Goal: Task Accomplishment & Management: Manage account settings

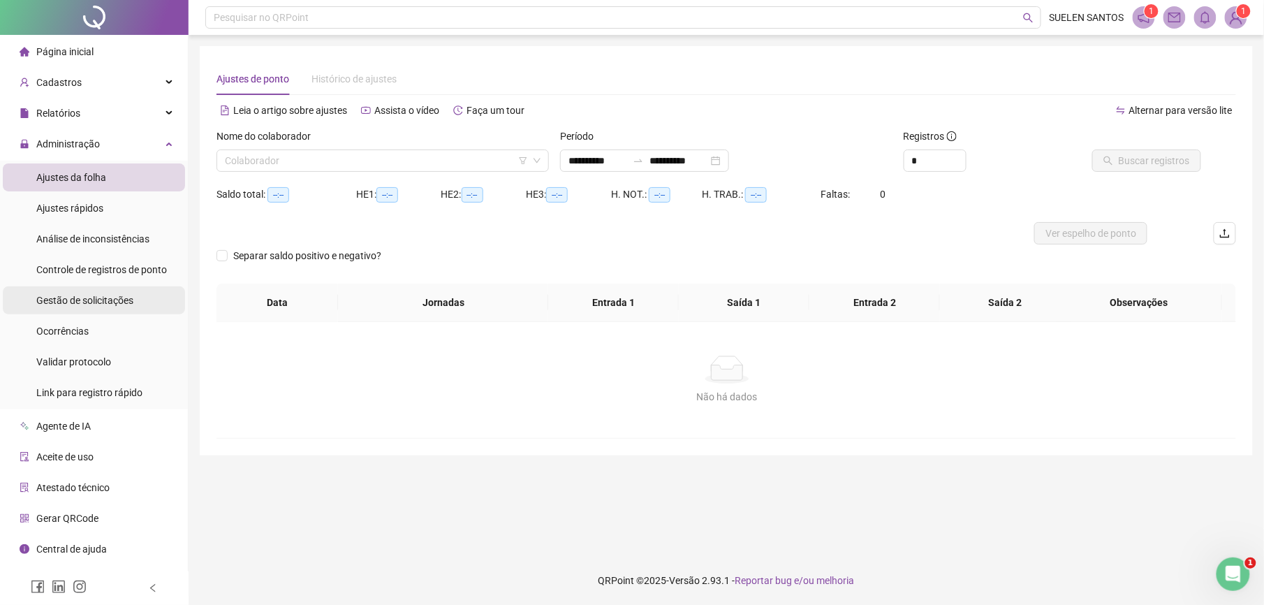
click at [104, 303] on span "Gestão de solicitações" at bounding box center [84, 300] width 97 height 11
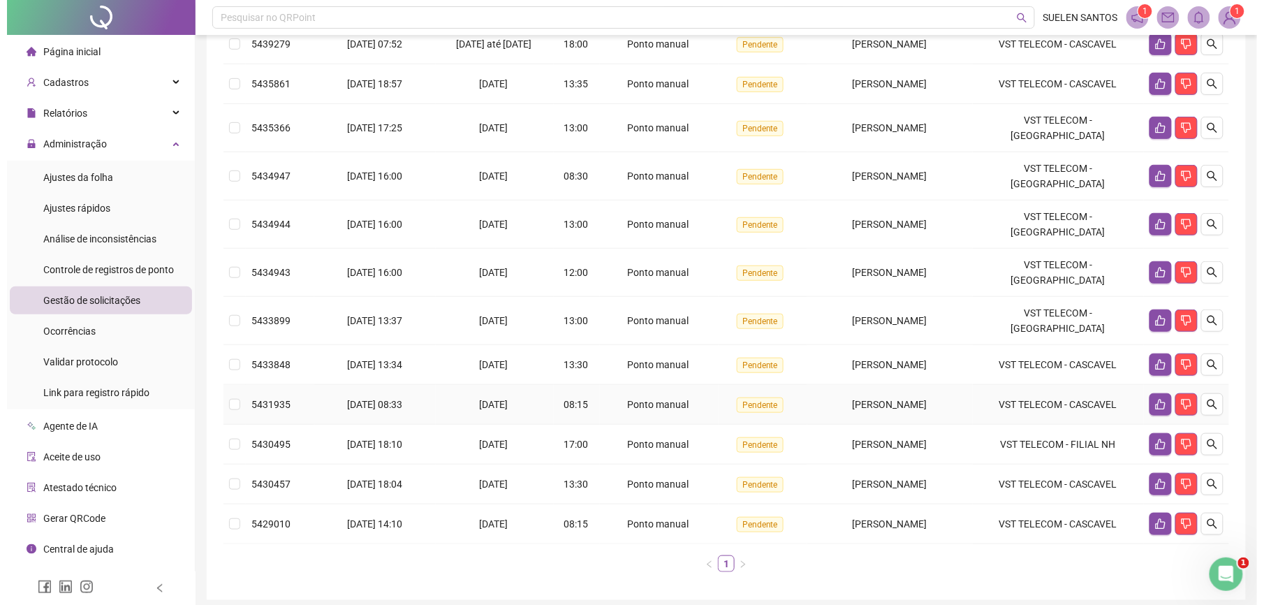
scroll to position [224, 0]
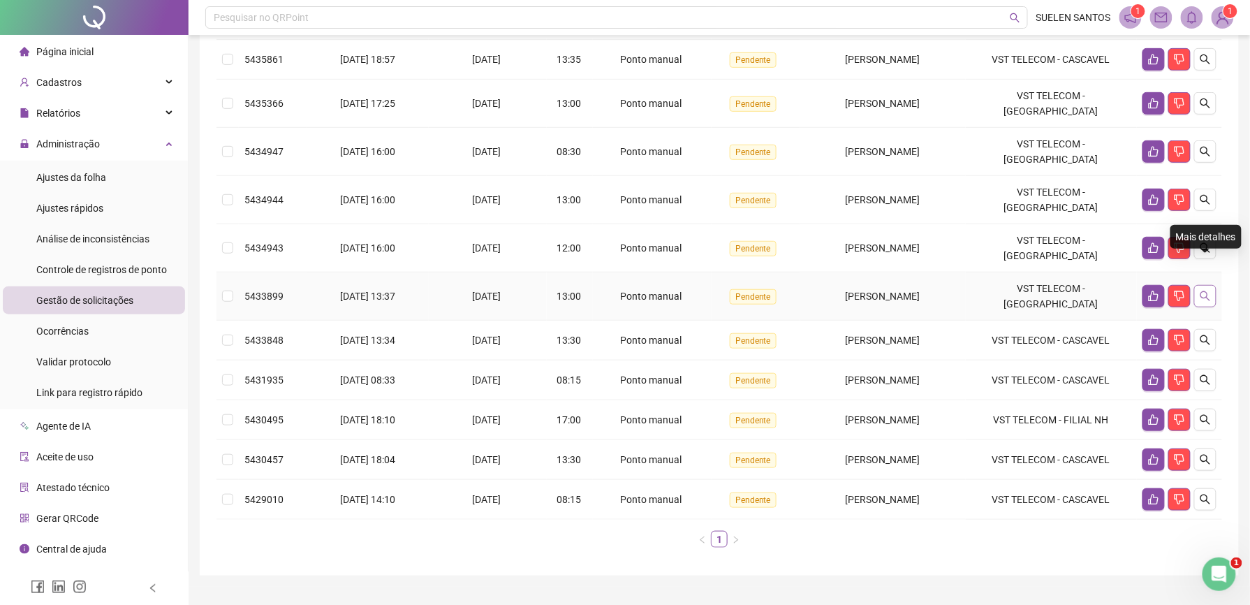
click at [1208, 291] on icon "search" at bounding box center [1205, 296] width 11 height 11
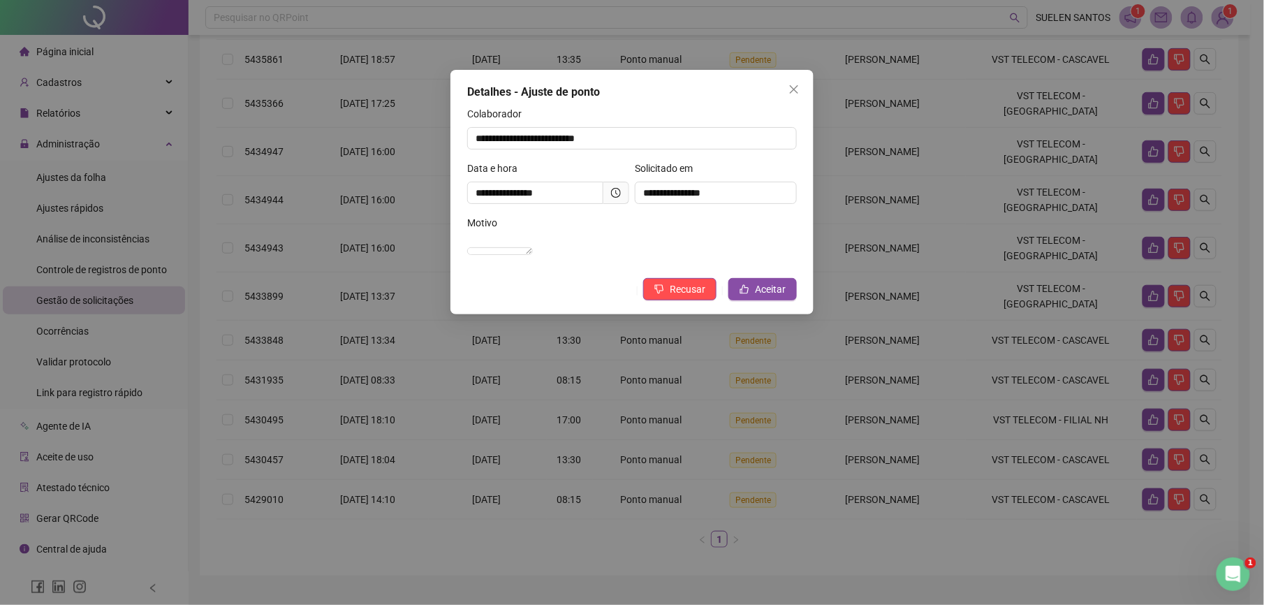
click at [760, 292] on div "**********" at bounding box center [631, 192] width 363 height 244
click at [763, 297] on span "Aceitar" at bounding box center [770, 288] width 31 height 15
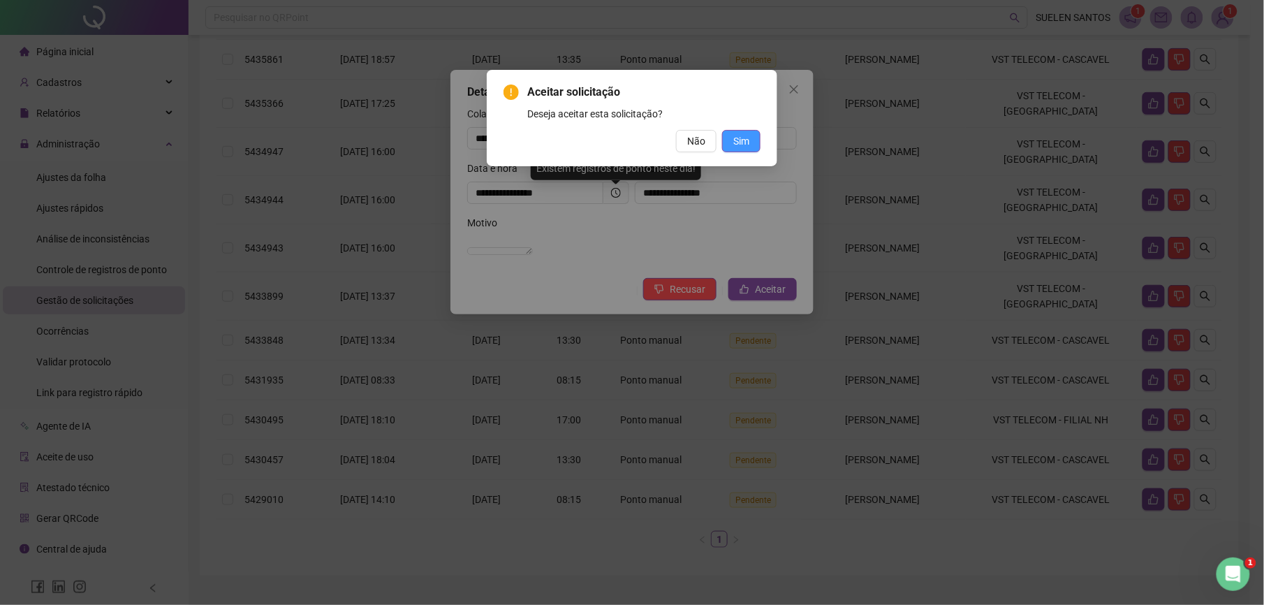
click at [740, 143] on span "Sim" at bounding box center [741, 140] width 16 height 15
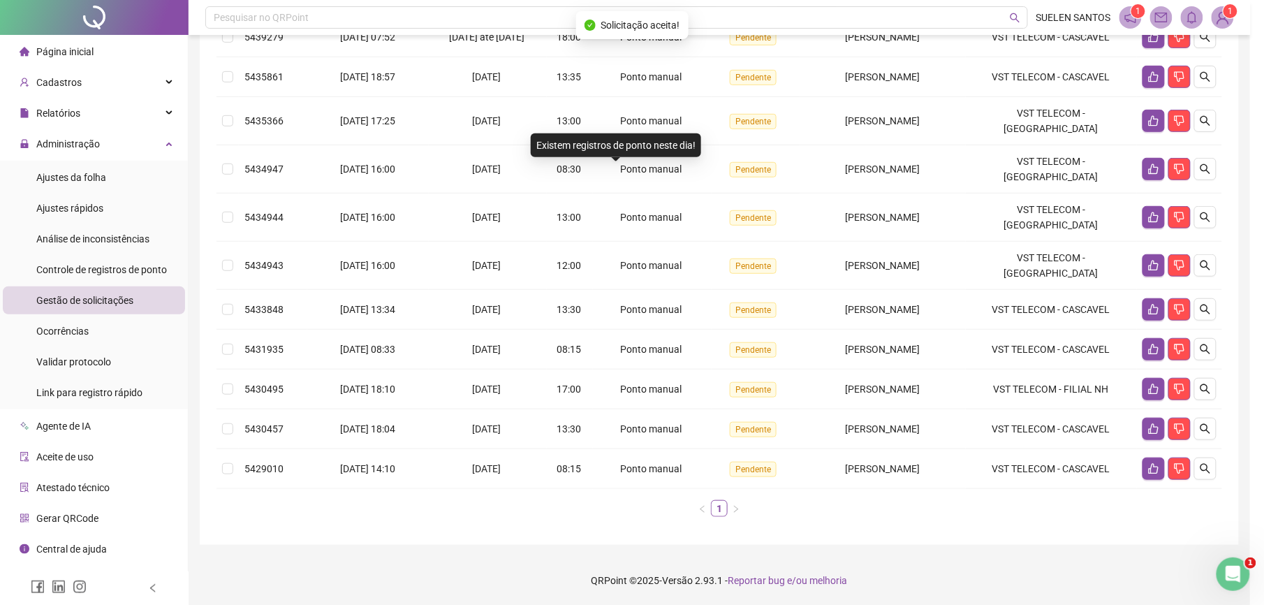
scroll to position [184, 0]
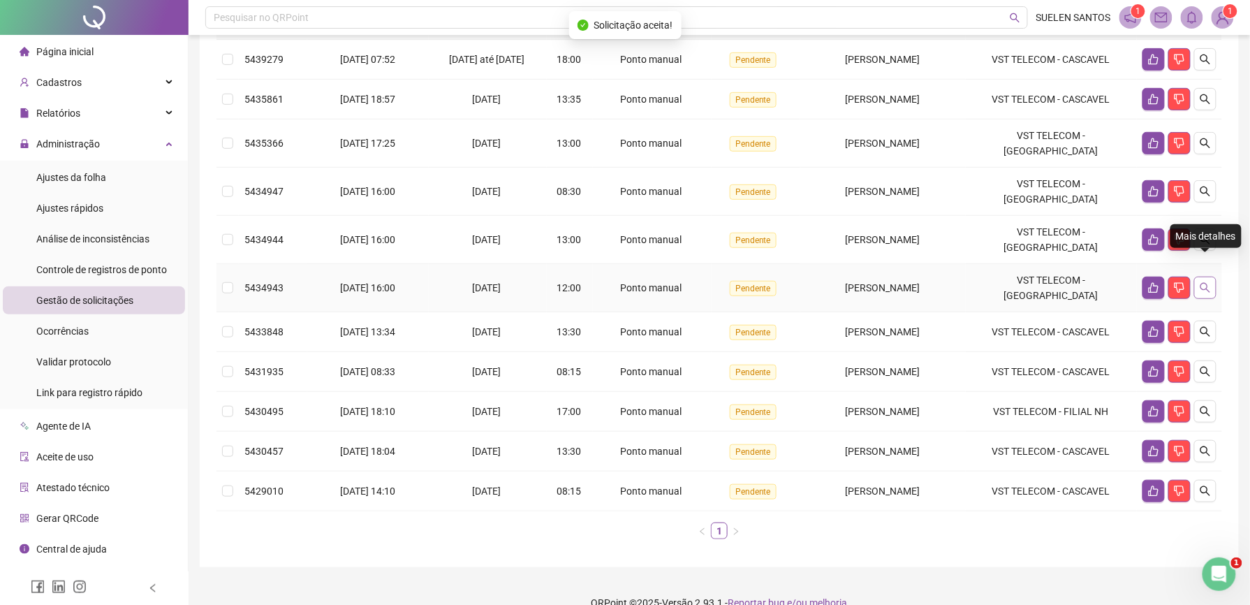
click at [1207, 282] on icon "search" at bounding box center [1205, 287] width 11 height 11
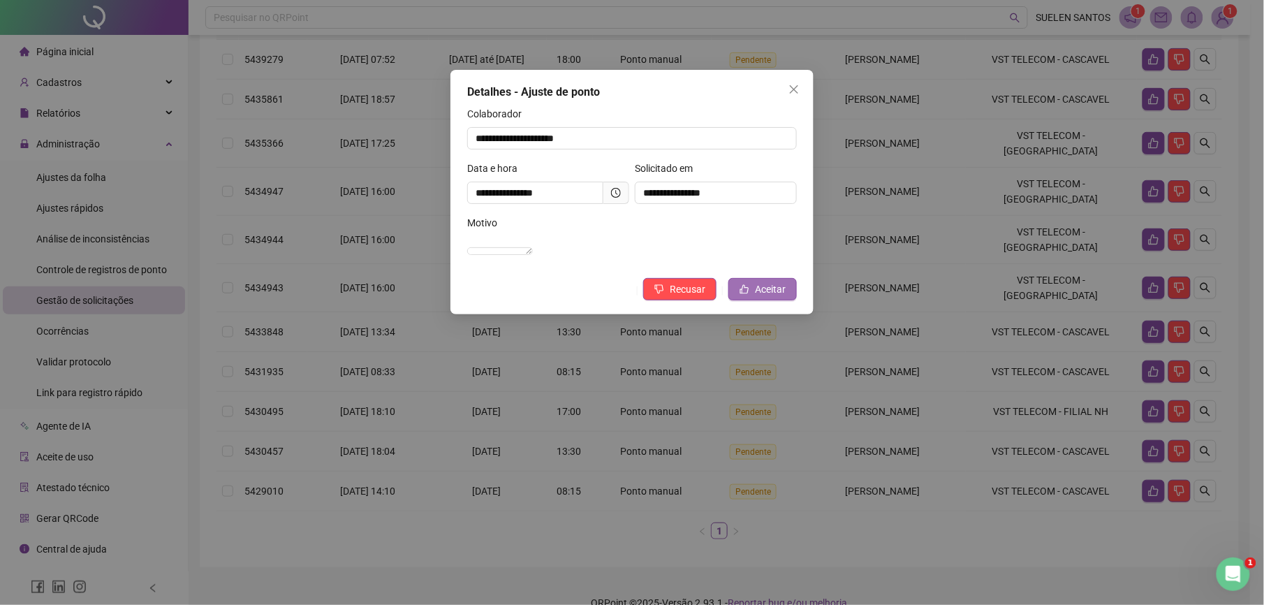
click at [772, 297] on span "Aceitar" at bounding box center [770, 288] width 31 height 15
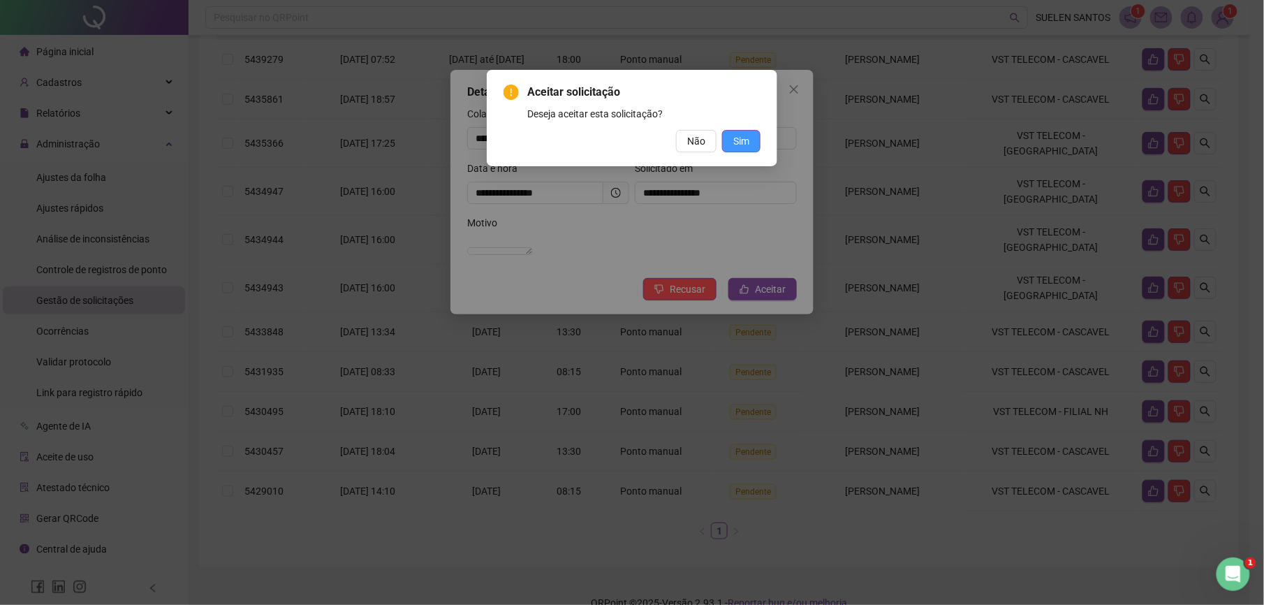
click at [750, 143] on button "Sim" at bounding box center [741, 141] width 38 height 22
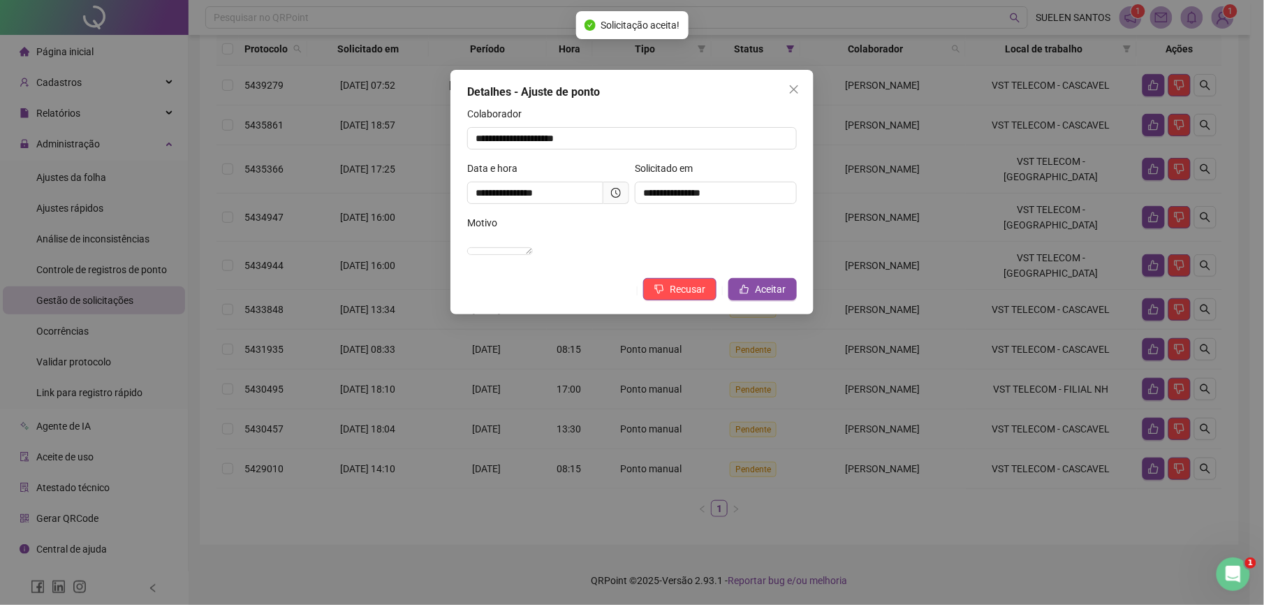
scroll to position [144, 0]
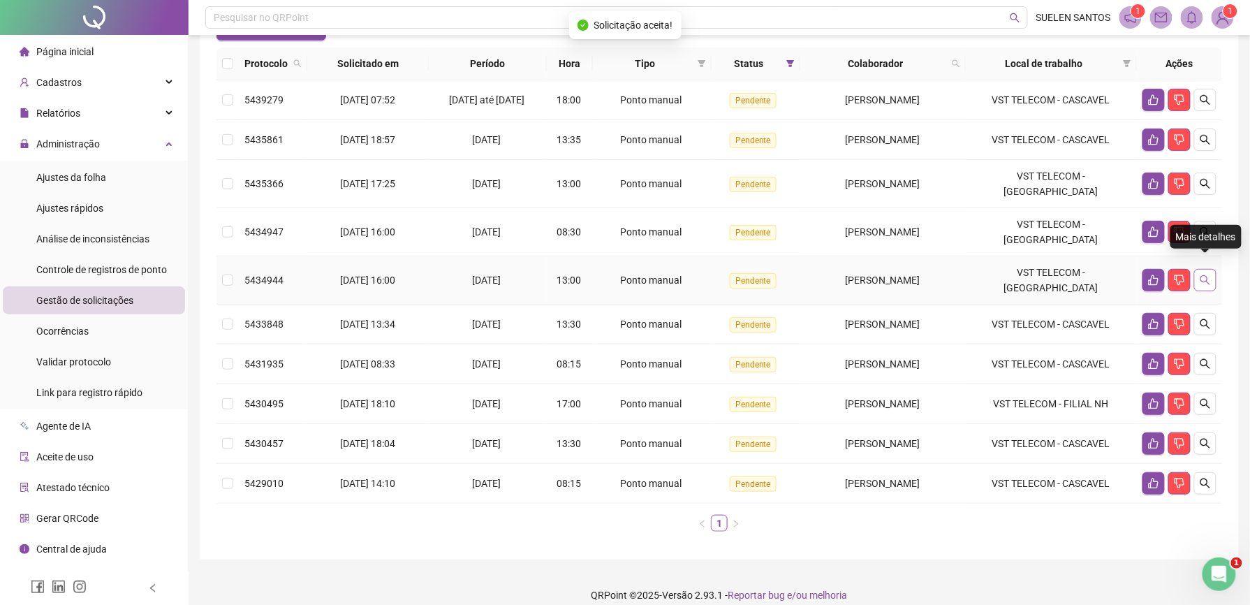
click at [1200, 274] on icon "search" at bounding box center [1205, 279] width 11 height 11
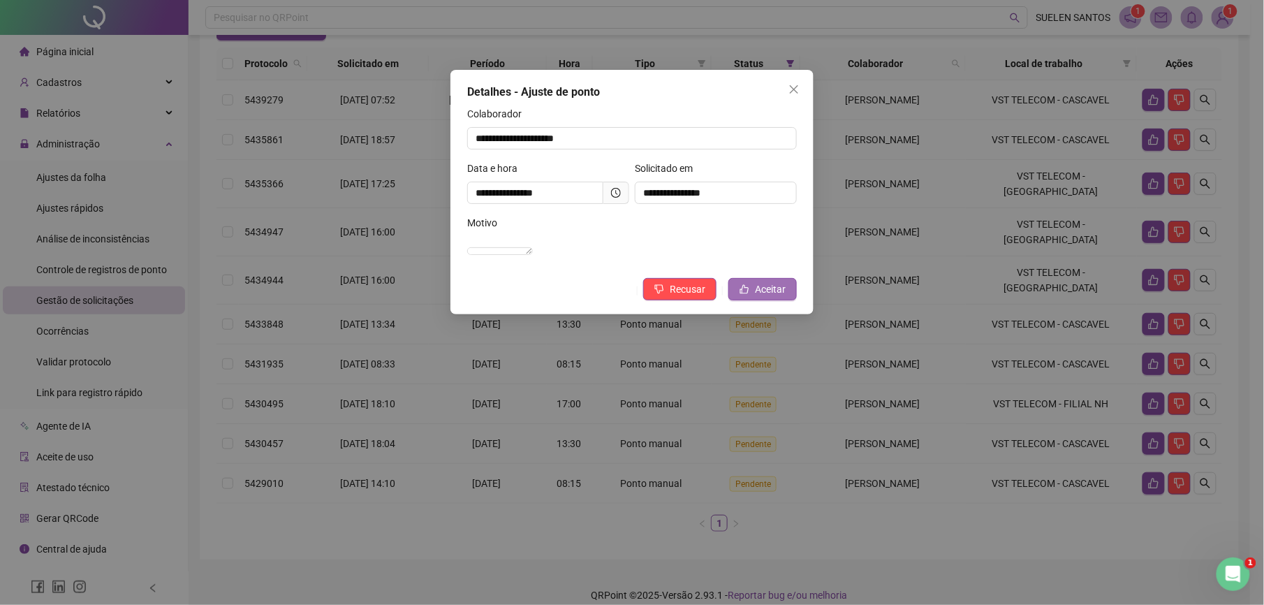
click at [772, 297] on span "Aceitar" at bounding box center [770, 288] width 31 height 15
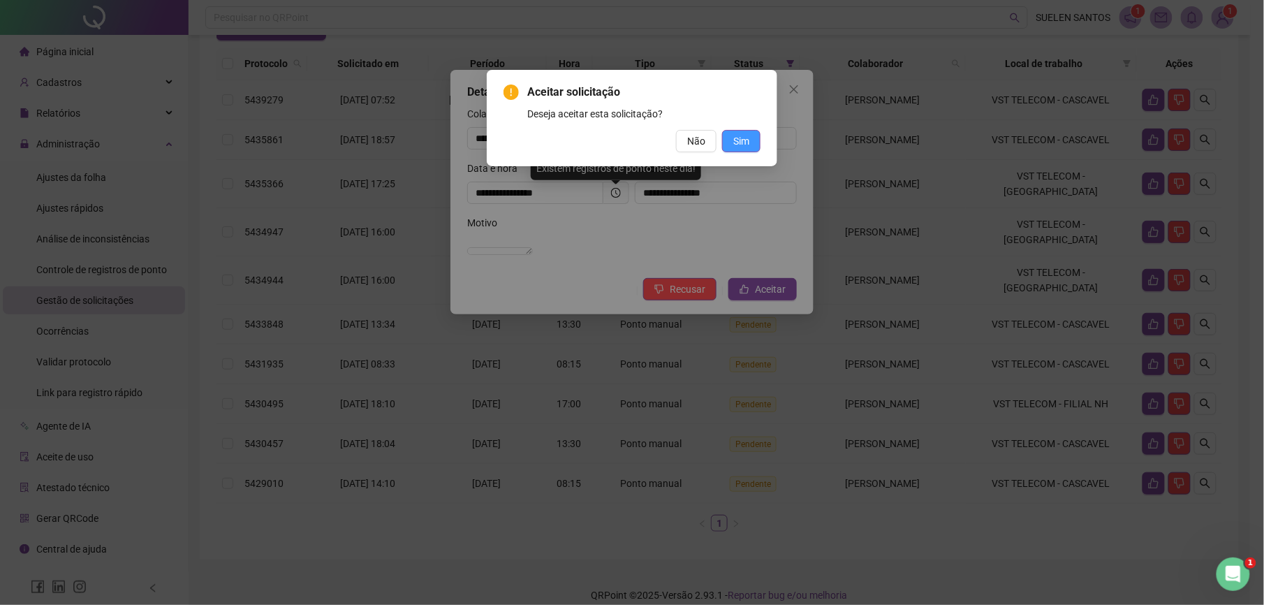
click at [746, 135] on span "Sim" at bounding box center [741, 140] width 16 height 15
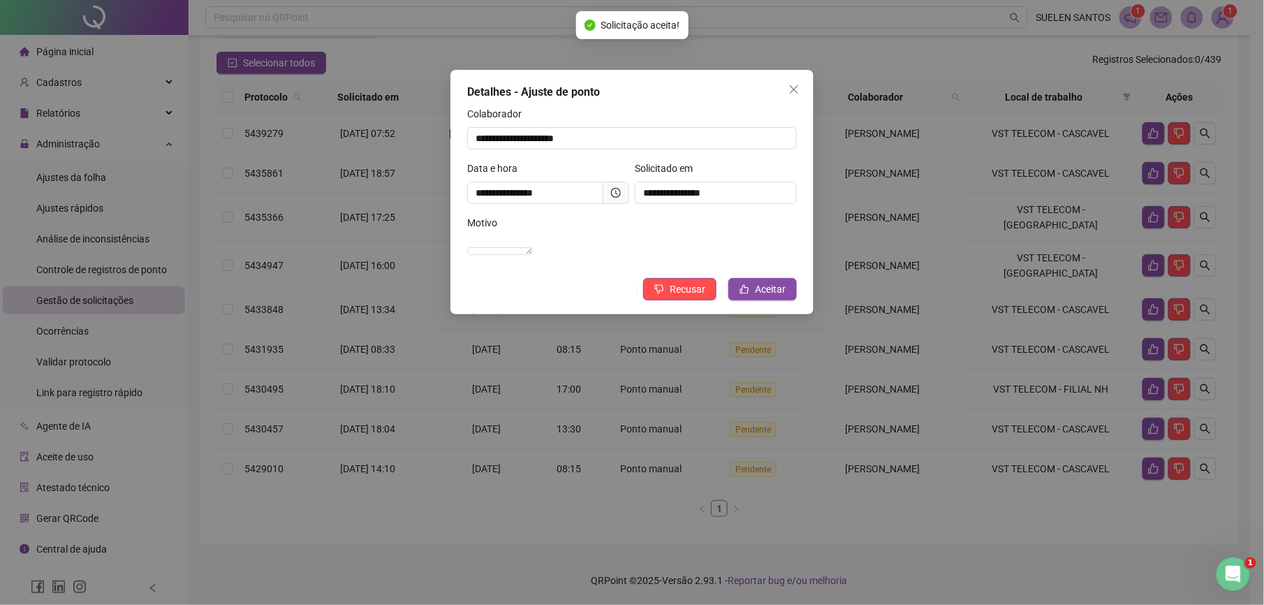
scroll to position [104, 0]
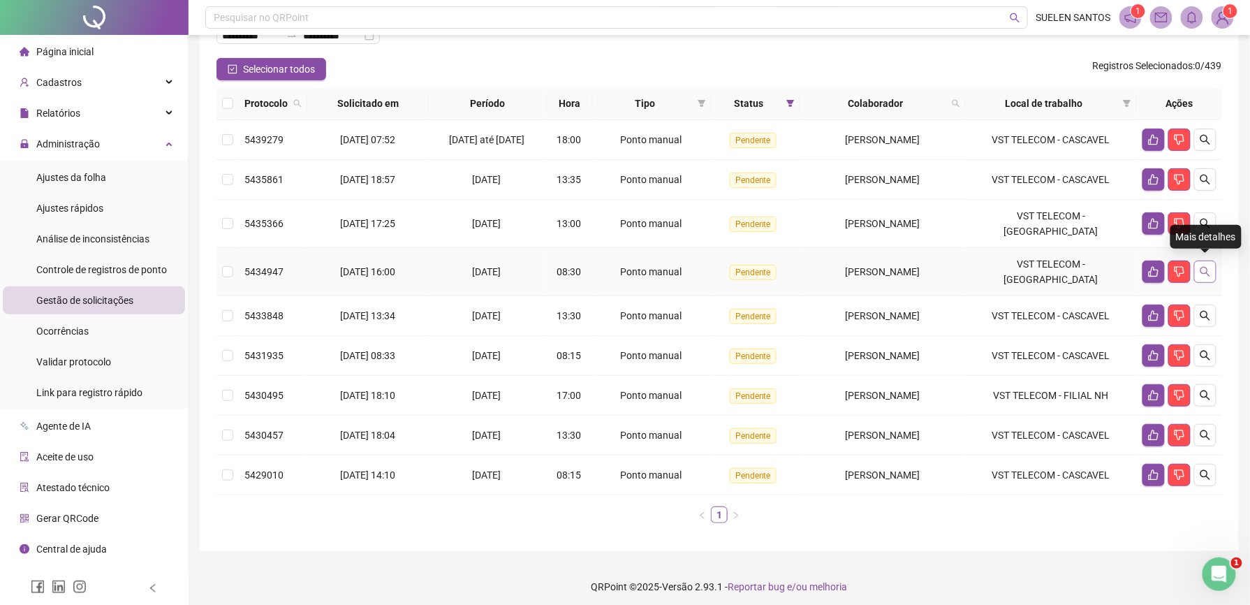
click at [1200, 267] on icon "search" at bounding box center [1205, 271] width 11 height 11
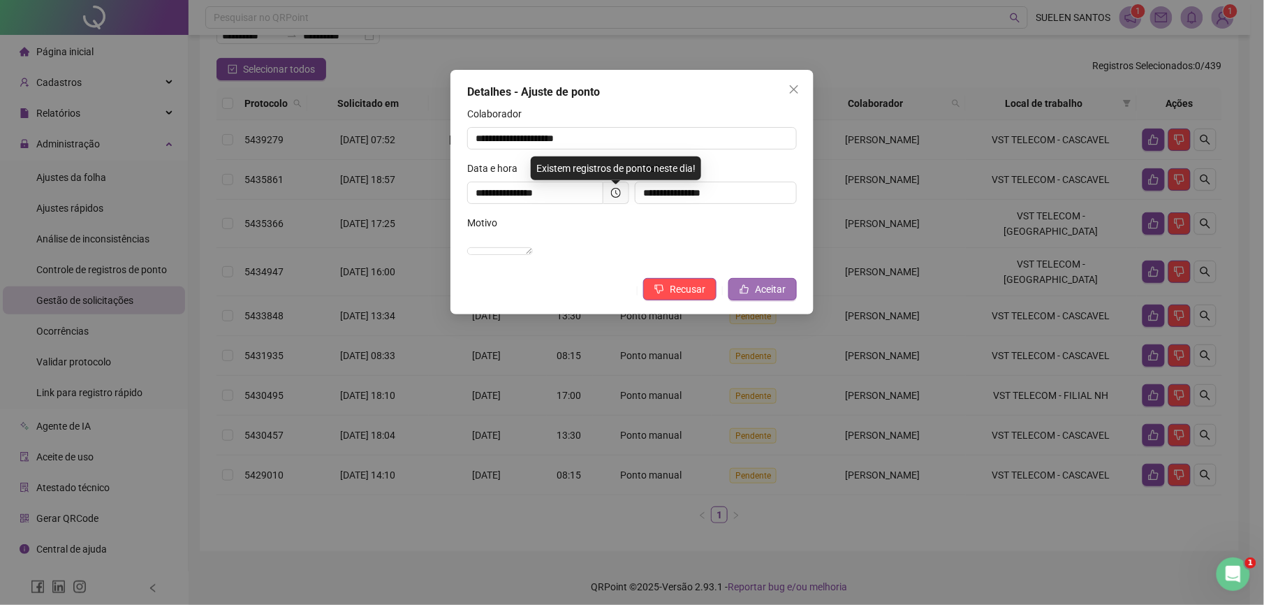
click at [755, 297] on span "Aceitar" at bounding box center [770, 288] width 31 height 15
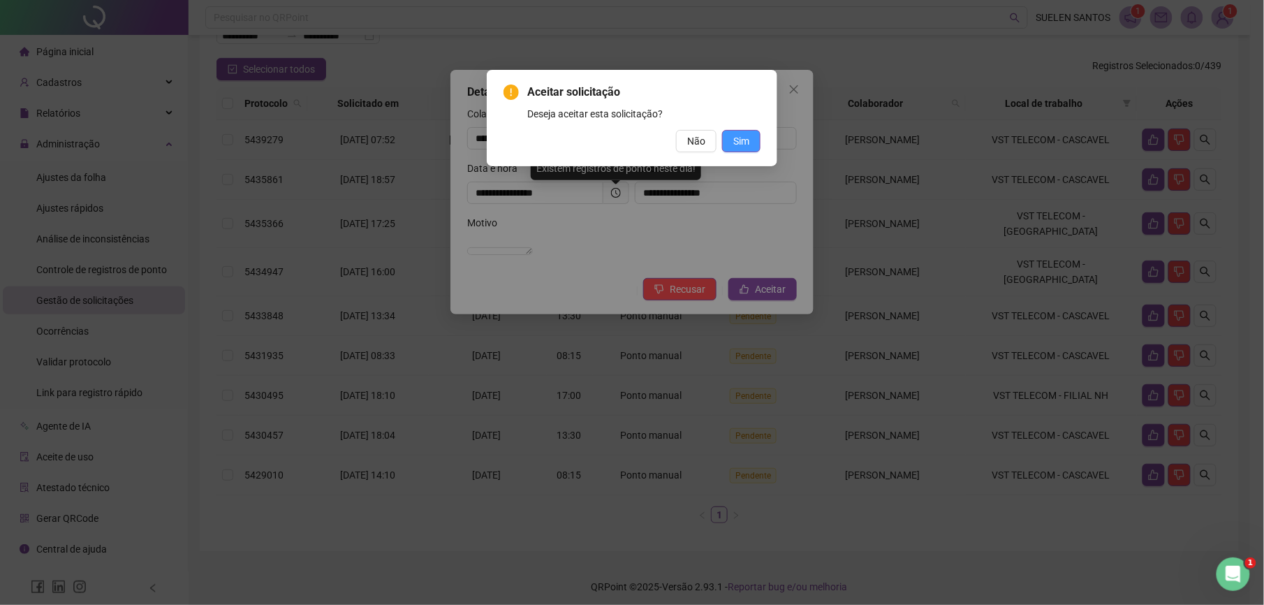
click at [737, 137] on span "Sim" at bounding box center [741, 140] width 16 height 15
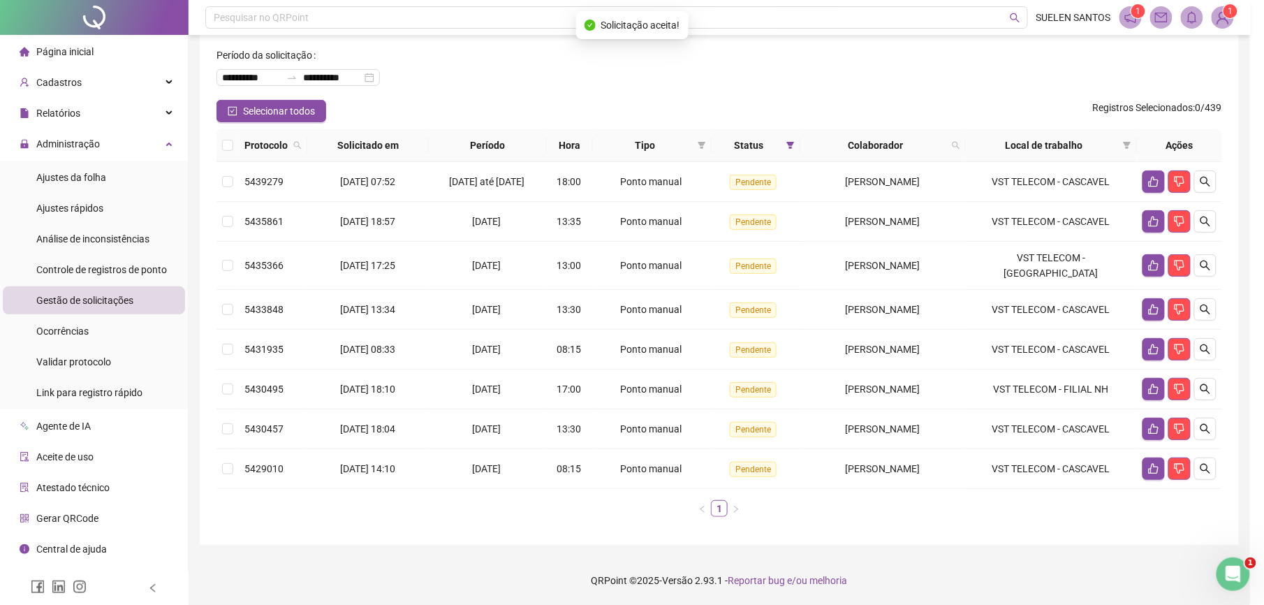
scroll to position [64, 0]
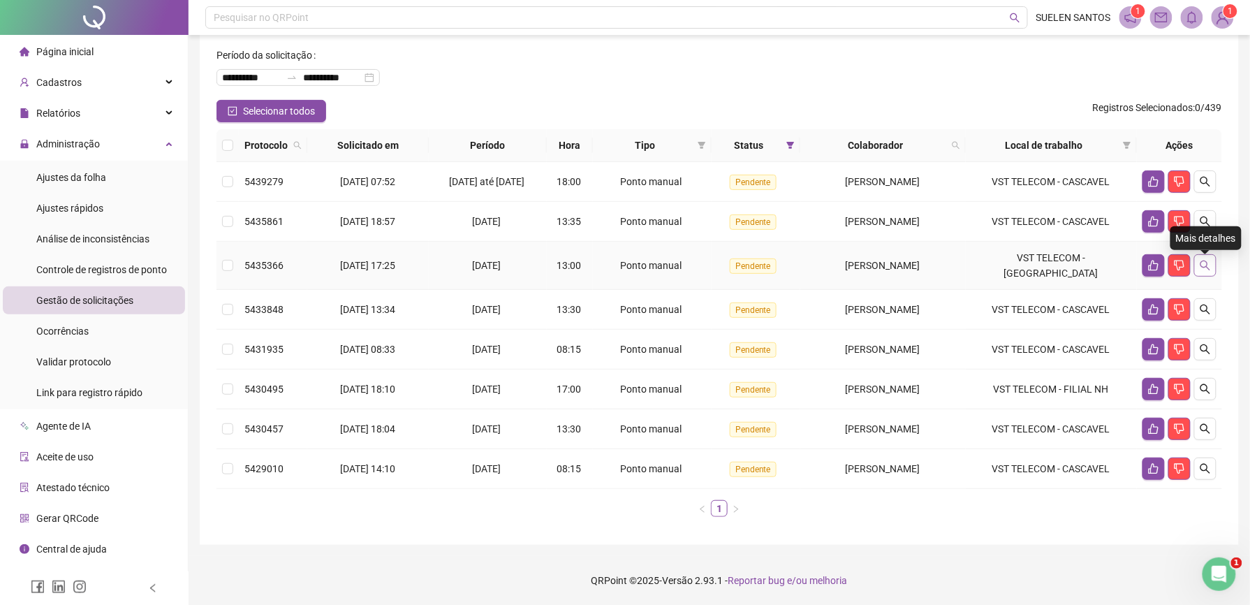
click at [1205, 268] on icon "search" at bounding box center [1205, 265] width 11 height 11
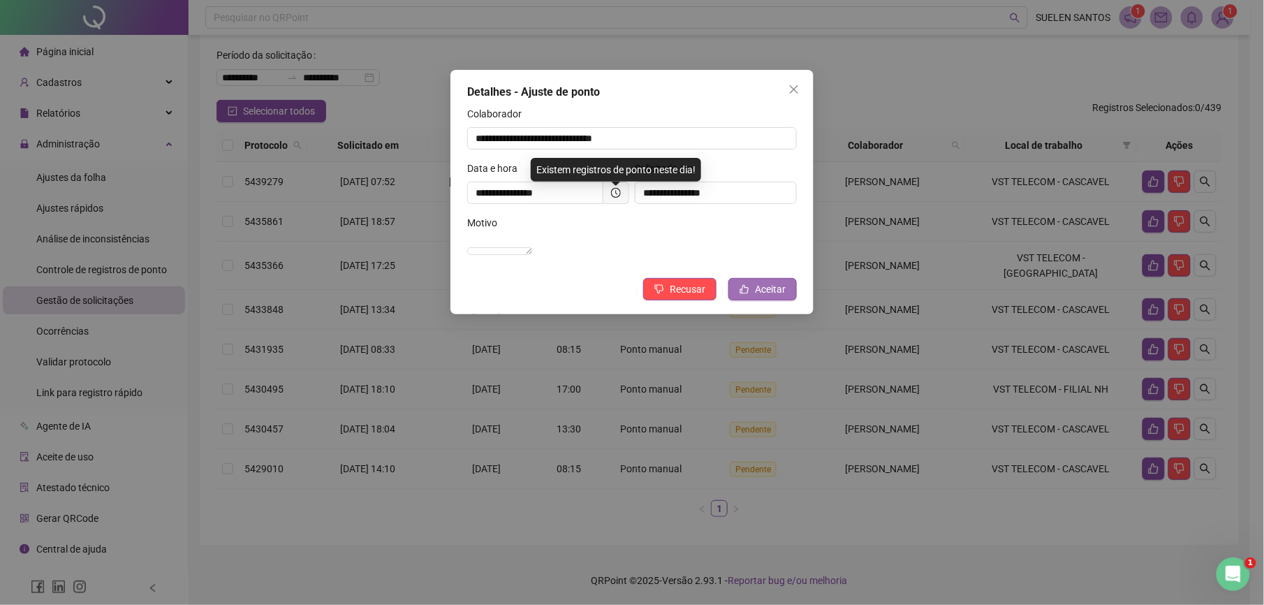
click at [765, 297] on span "Aceitar" at bounding box center [770, 288] width 31 height 15
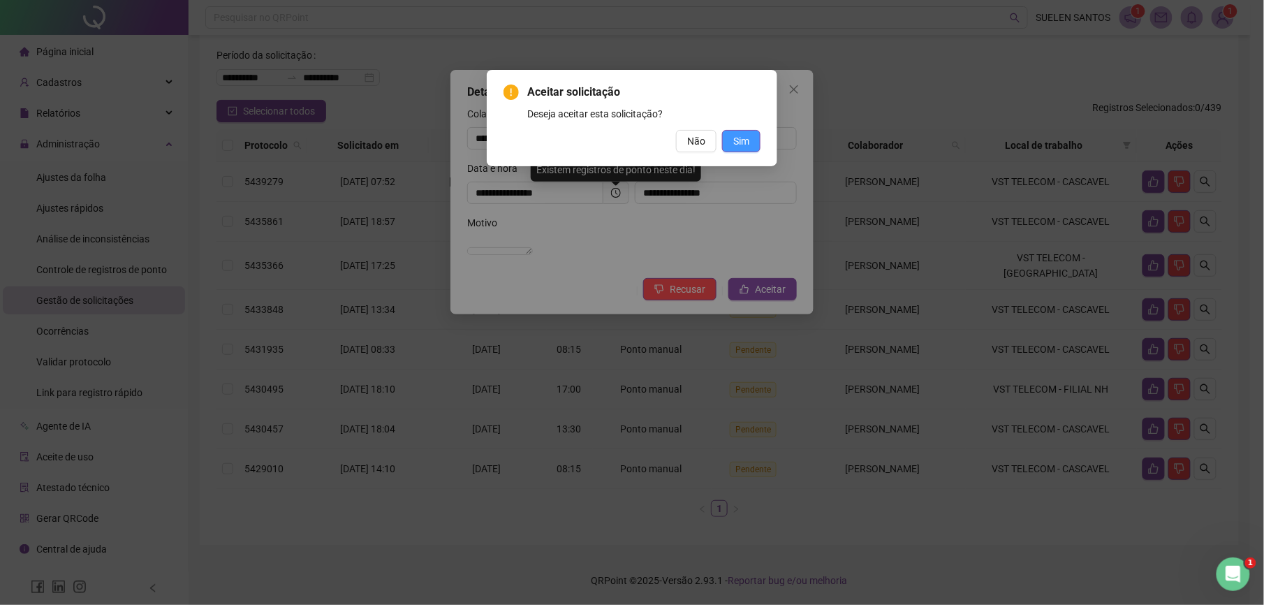
click at [740, 140] on span "Sim" at bounding box center [741, 140] width 16 height 15
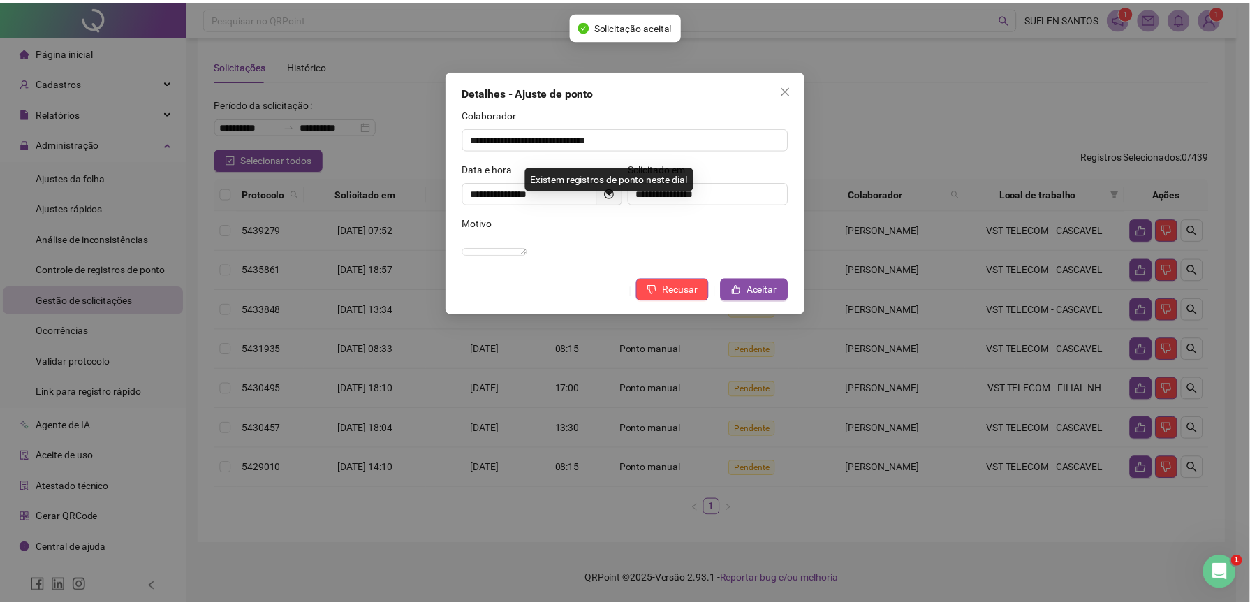
scroll to position [24, 0]
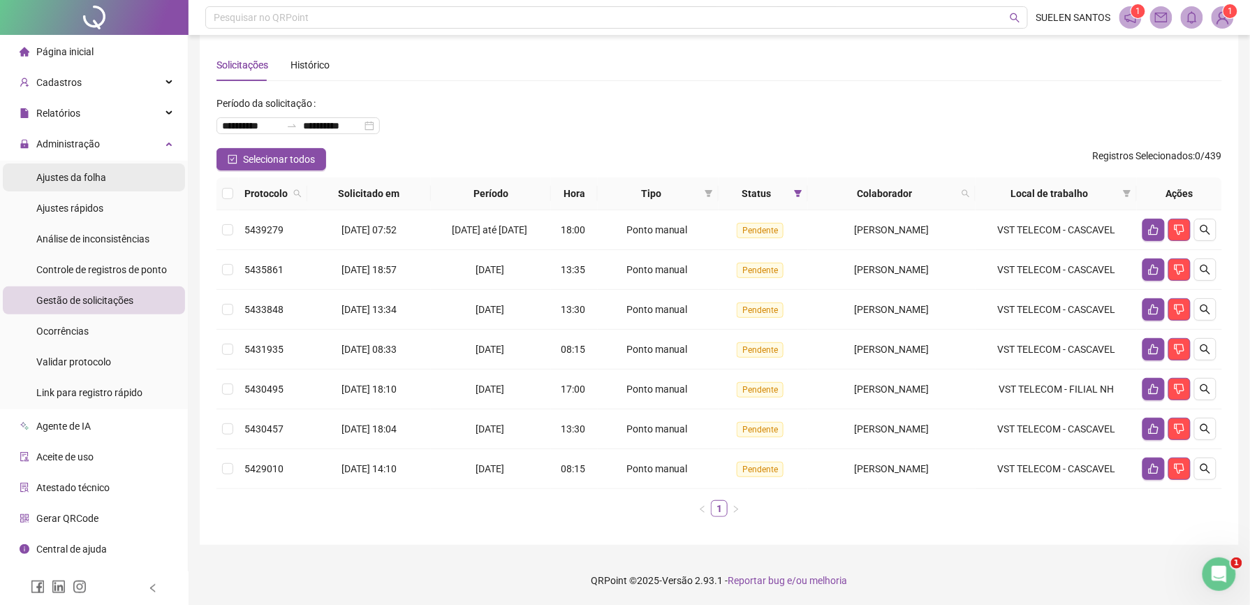
click at [66, 182] on span "Ajustes da folha" at bounding box center [71, 177] width 70 height 11
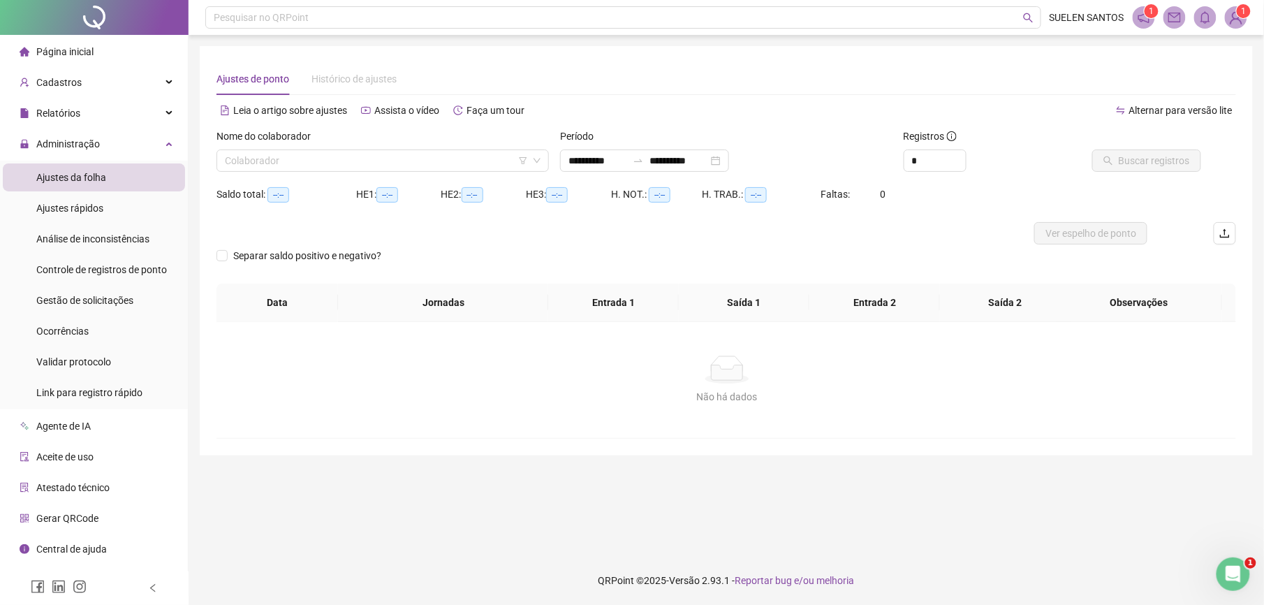
type input "**********"
click at [341, 155] on input "search" at bounding box center [376, 160] width 303 height 21
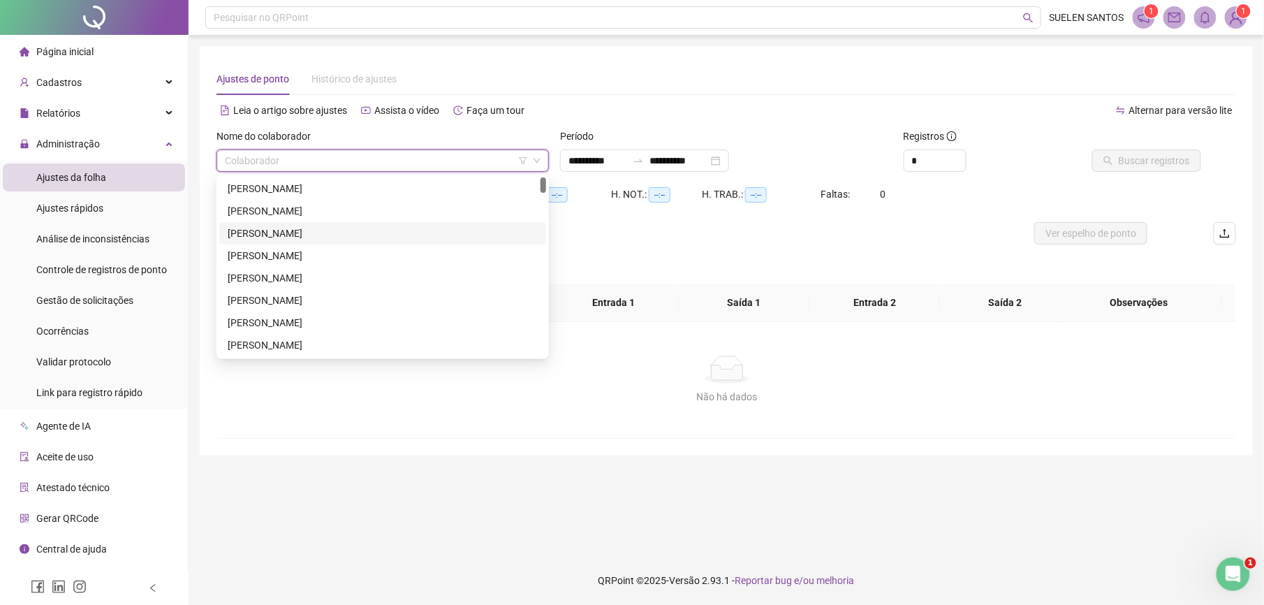
click at [351, 235] on div "[PERSON_NAME]" at bounding box center [383, 233] width 310 height 15
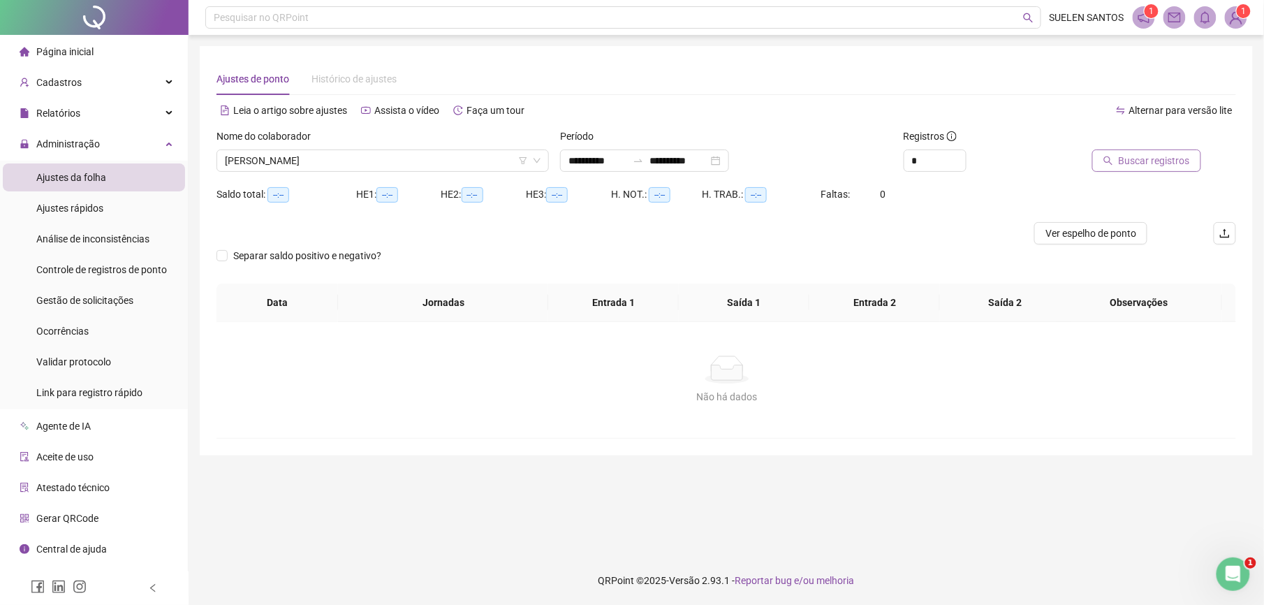
click at [1159, 165] on span "Buscar registros" at bounding box center [1154, 160] width 71 height 15
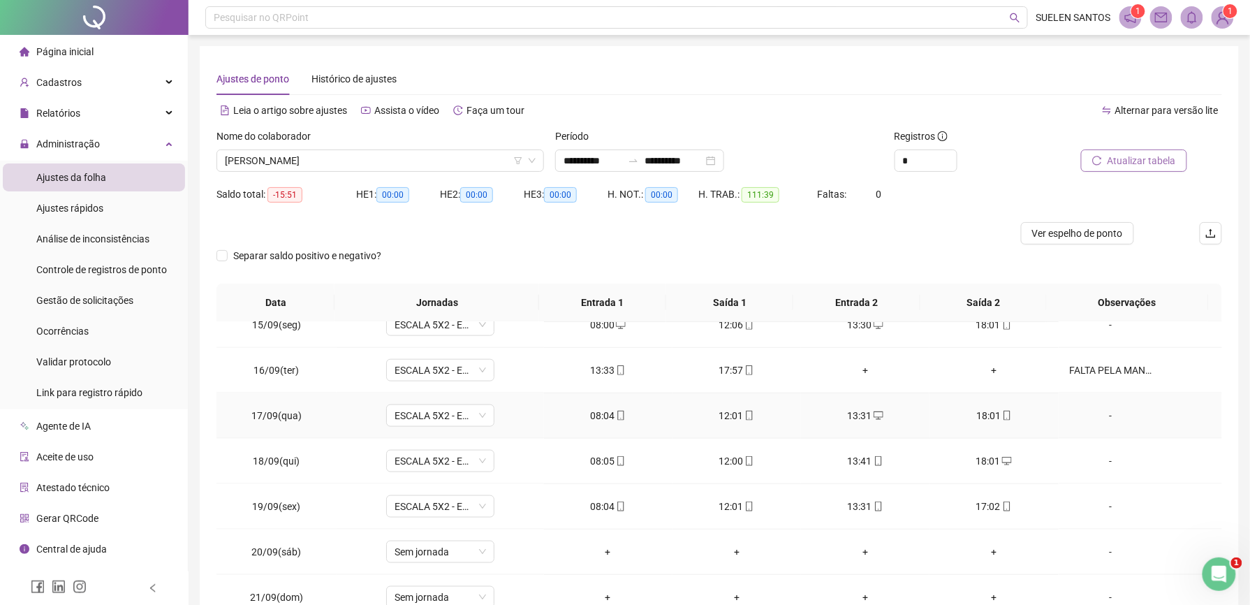
scroll to position [92, 0]
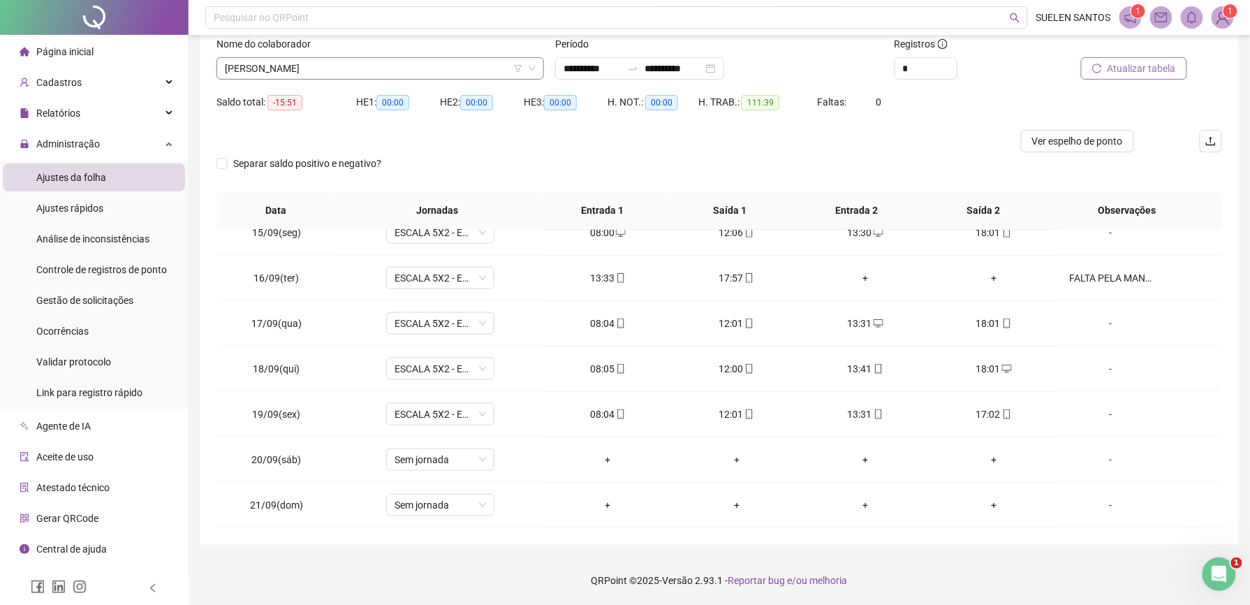
click at [419, 64] on span "[PERSON_NAME]" at bounding box center [380, 68] width 311 height 21
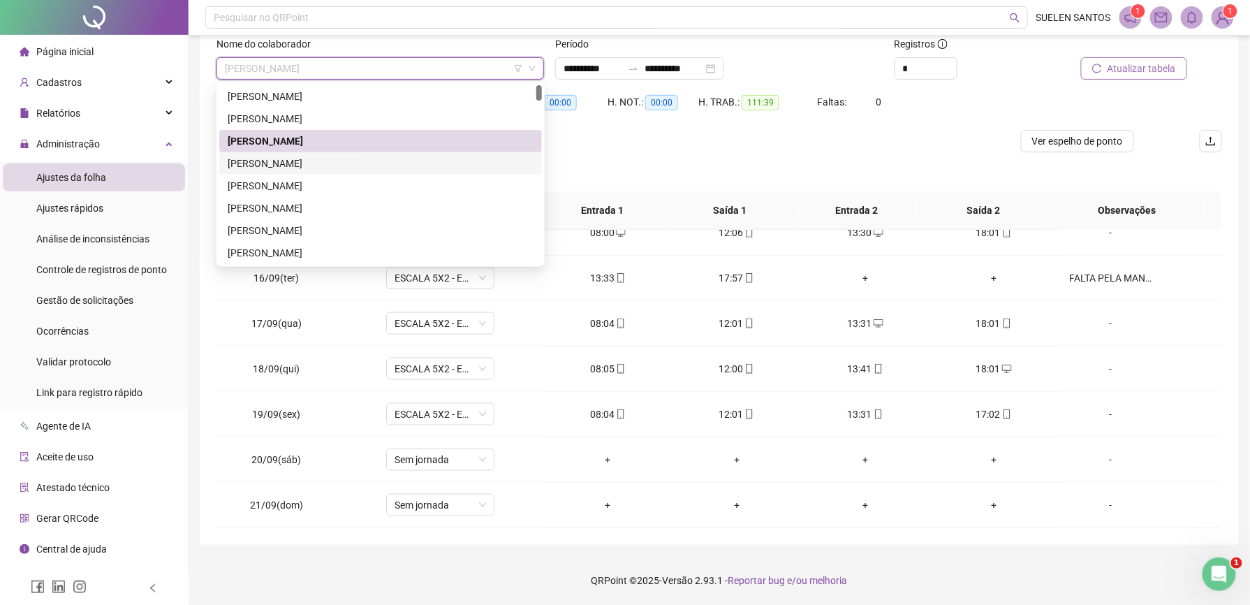
click at [337, 160] on div "[PERSON_NAME]" at bounding box center [381, 163] width 306 height 15
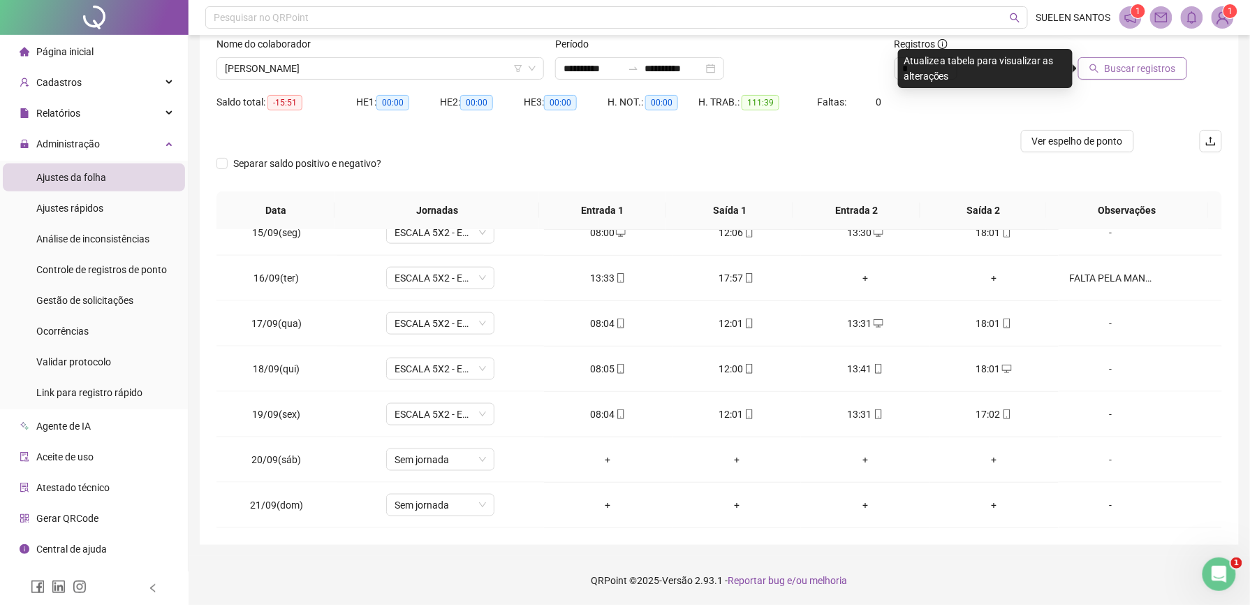
click at [1106, 71] on button "Buscar registros" at bounding box center [1132, 68] width 109 height 22
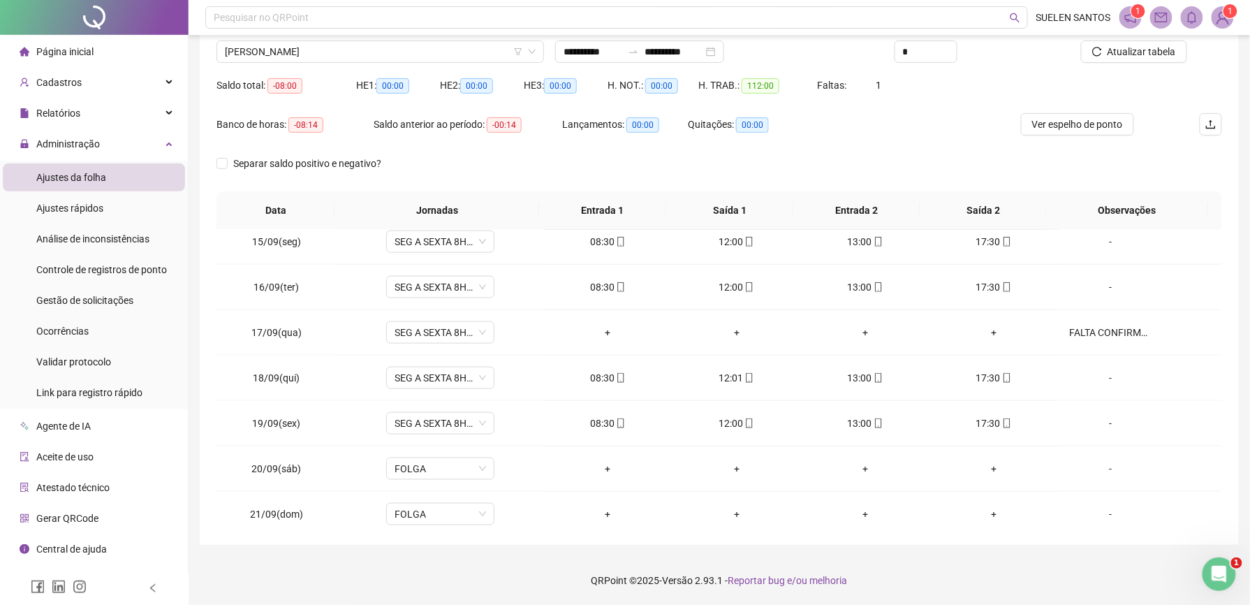
scroll to position [660, 0]
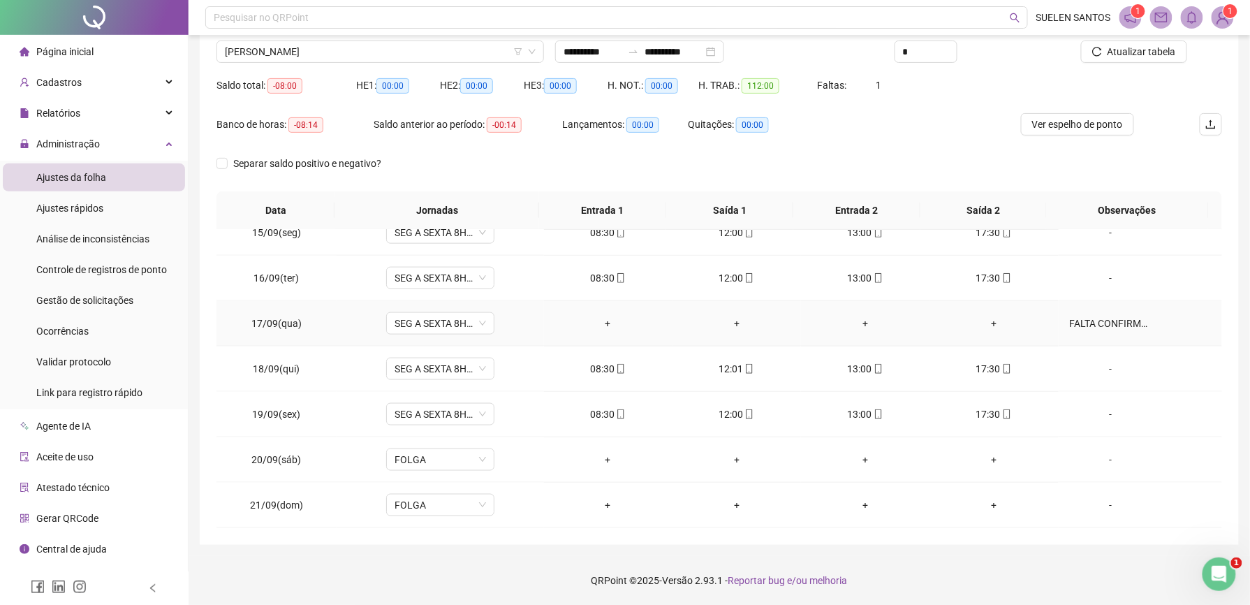
click at [1112, 324] on div "FALTA CONFIRMADA, ATESTADO?" at bounding box center [1111, 323] width 82 height 15
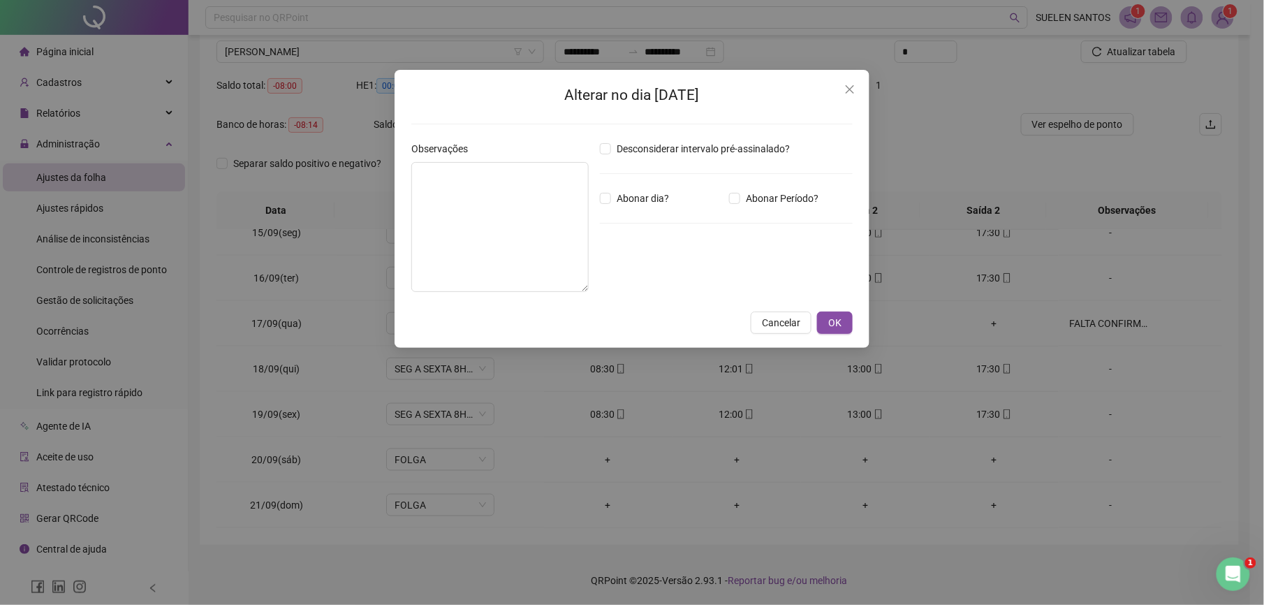
type textarea "**********"
click at [846, 85] on icon "close" at bounding box center [849, 89] width 11 height 11
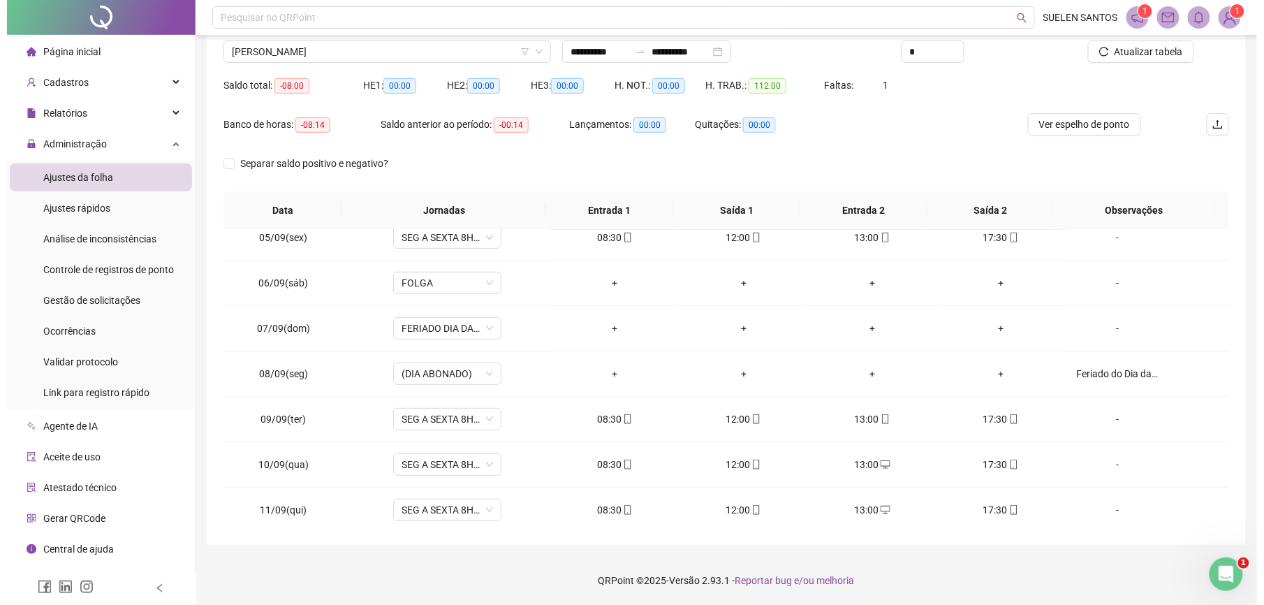
scroll to position [194, 0]
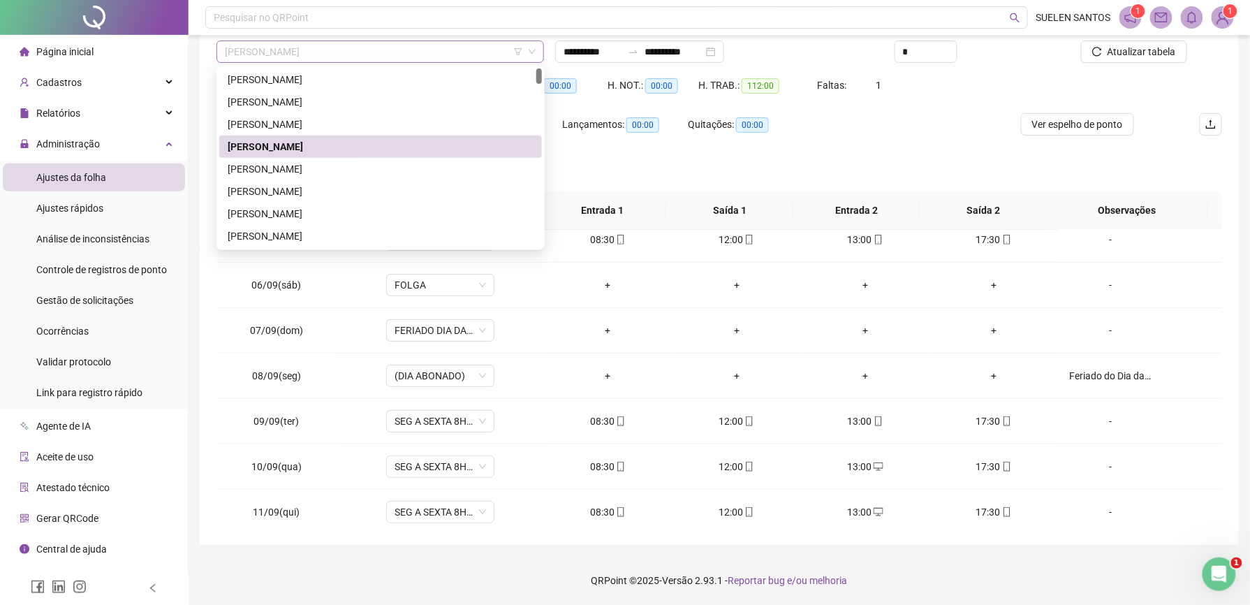
click at [363, 51] on span "[PERSON_NAME]" at bounding box center [380, 51] width 311 height 21
click at [341, 120] on div "[PERSON_NAME]" at bounding box center [381, 124] width 306 height 15
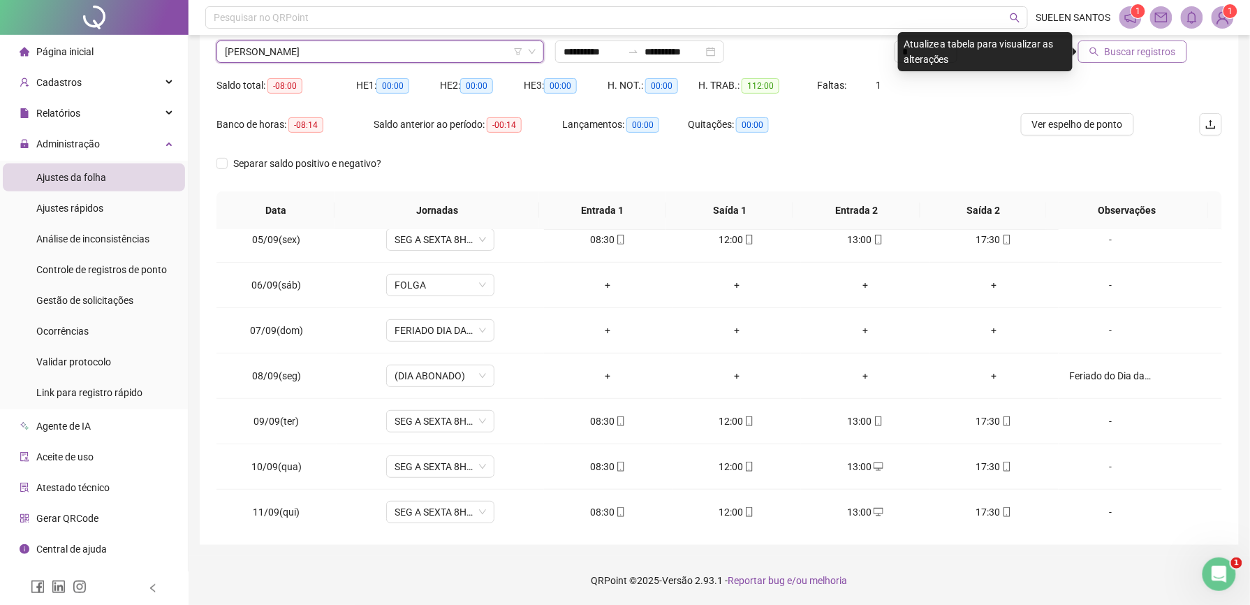
click at [1148, 59] on span "Buscar registros" at bounding box center [1140, 51] width 71 height 15
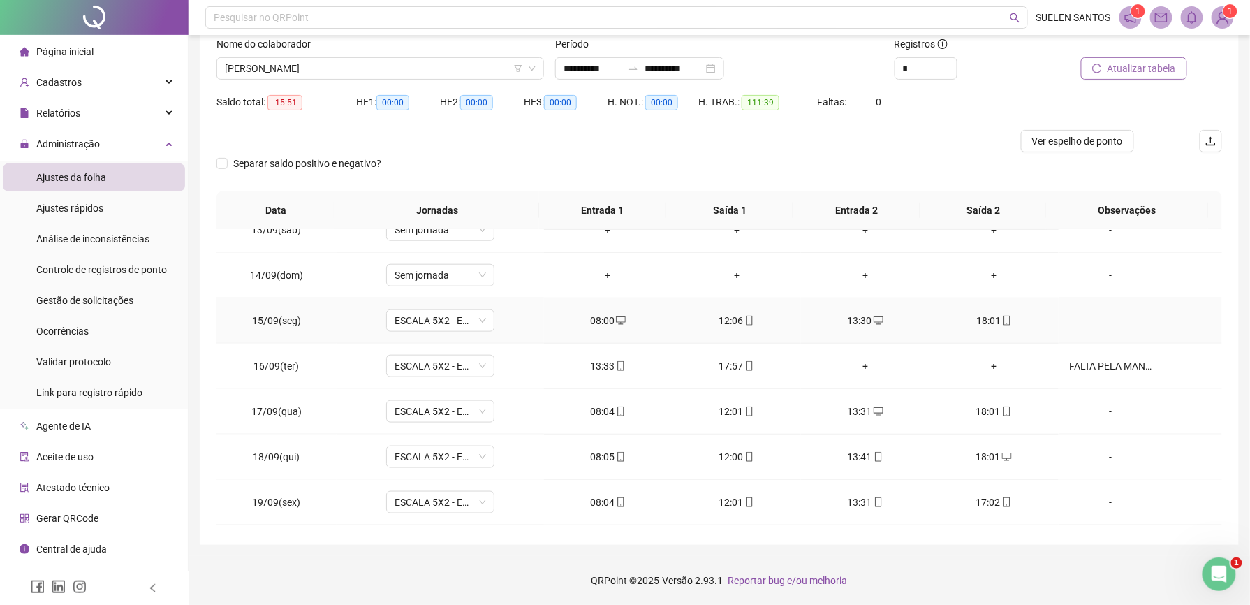
scroll to position [660, 0]
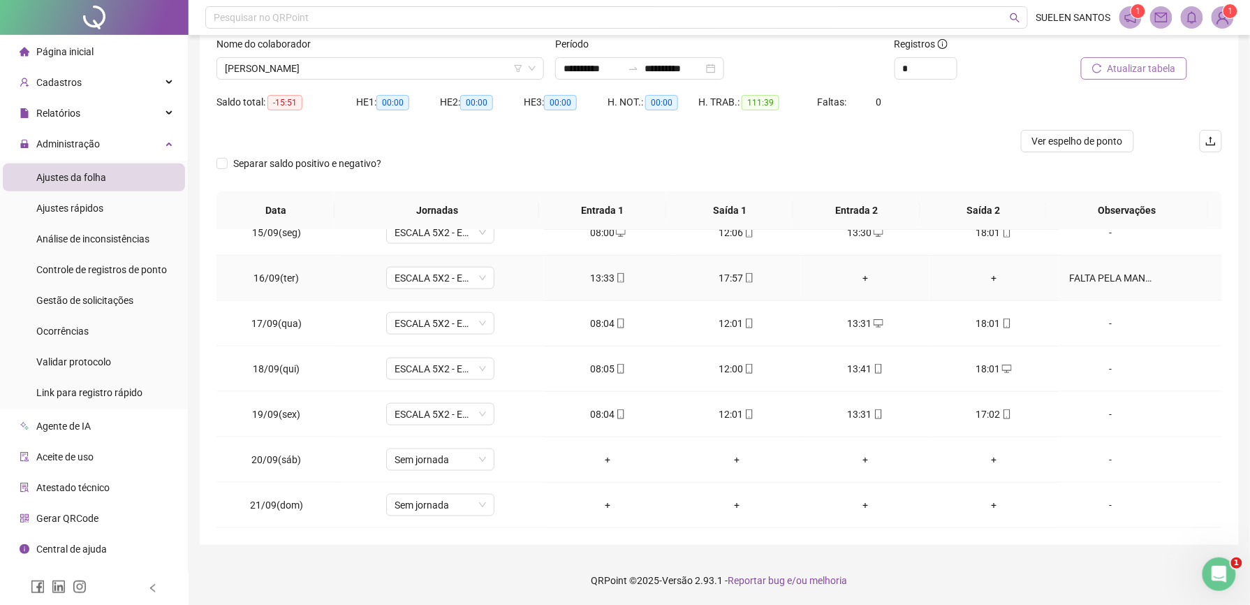
click at [1104, 274] on div "FALTA PELA MANHA." at bounding box center [1111, 277] width 82 height 15
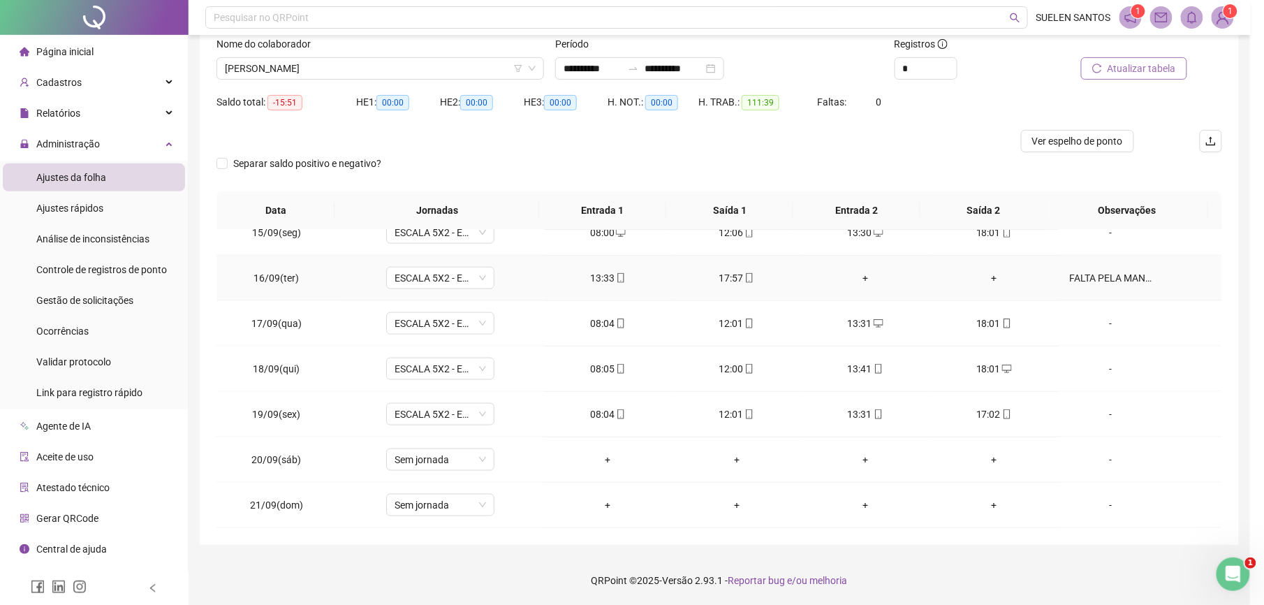
type textarea "**********"
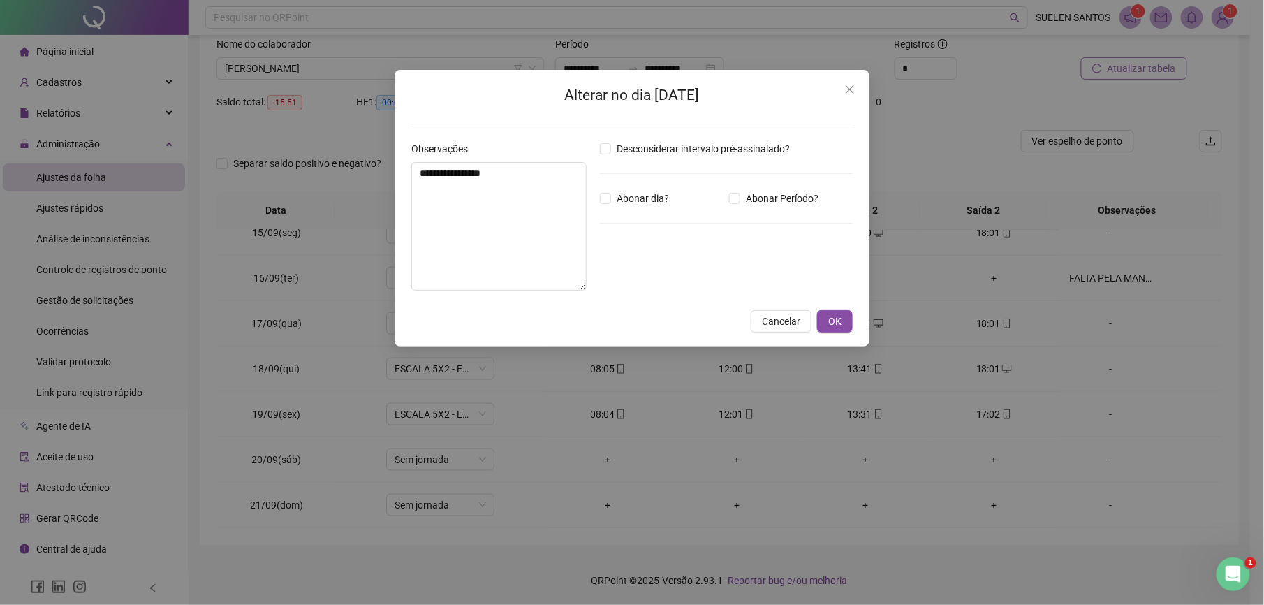
drag, startPoint x: 851, startPoint y: 85, endPoint x: 939, endPoint y: 199, distance: 144.4
click at [850, 87] on icon "close" at bounding box center [849, 89] width 11 height 11
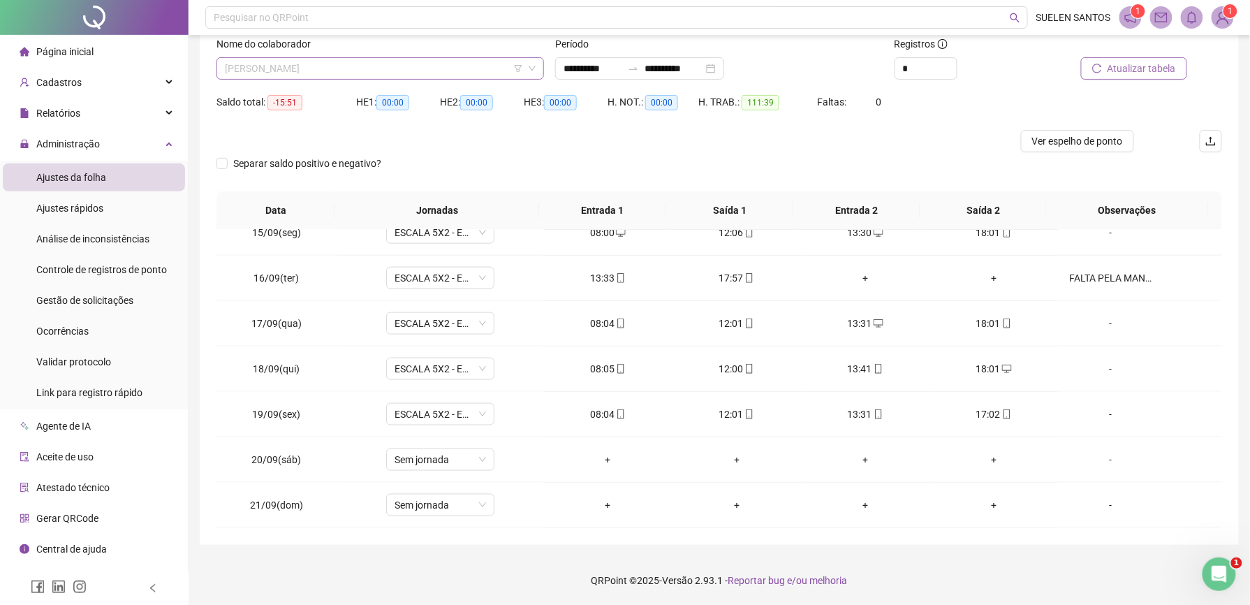
click at [391, 67] on span "[PERSON_NAME]" at bounding box center [380, 68] width 311 height 21
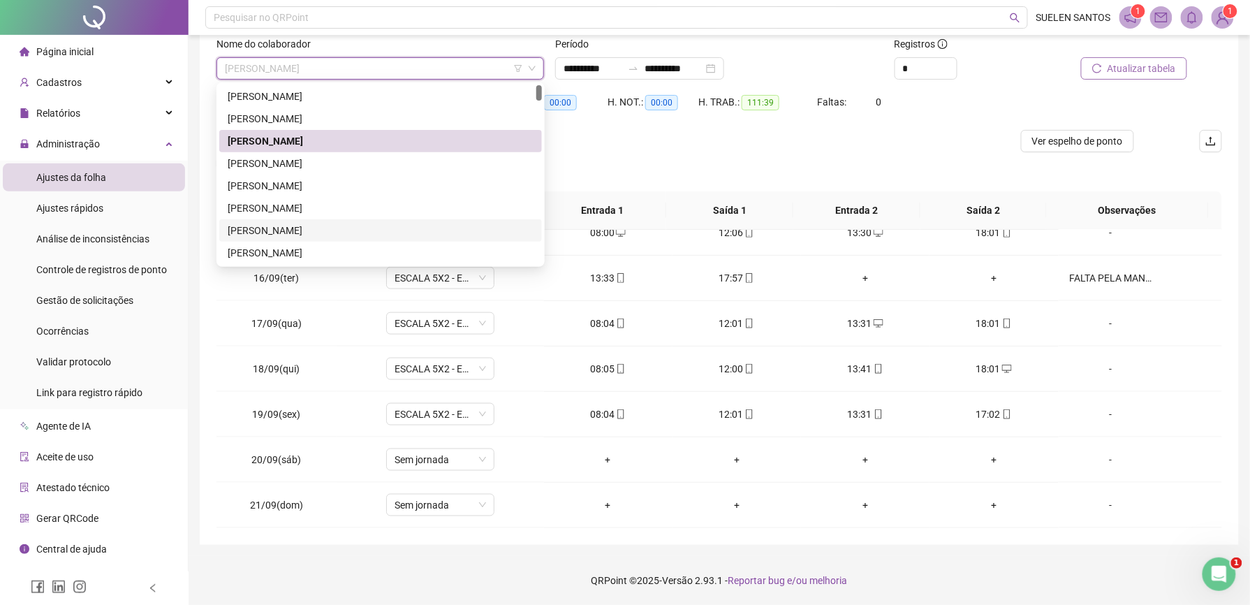
click at [932, 147] on div at bounding box center [593, 141] width 754 height 22
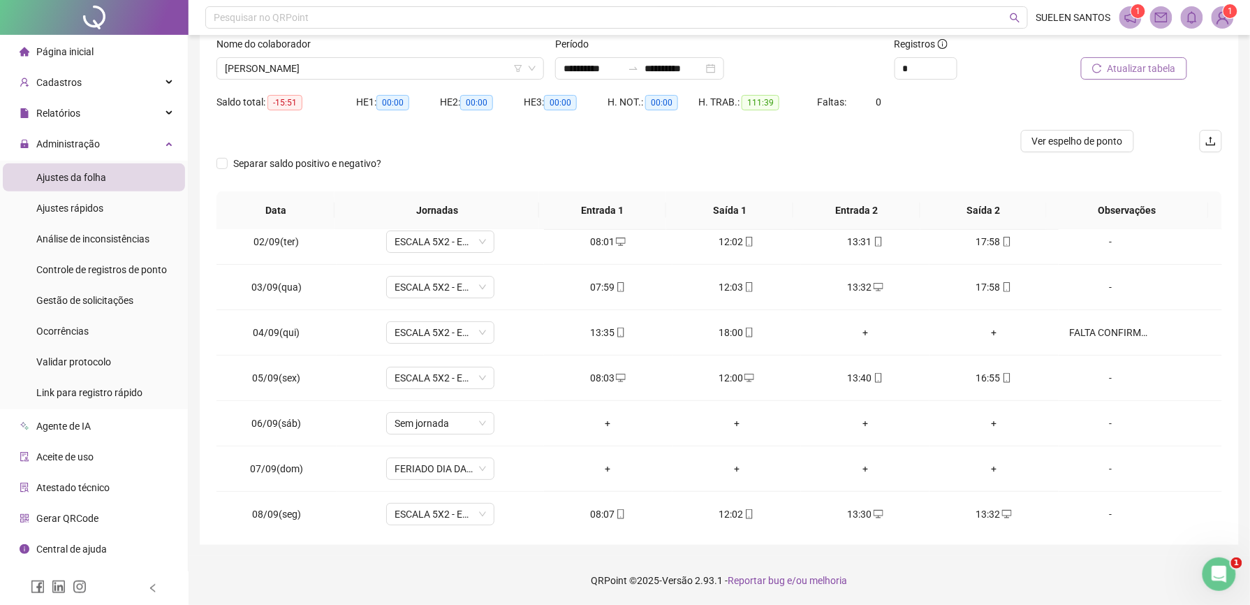
scroll to position [0, 0]
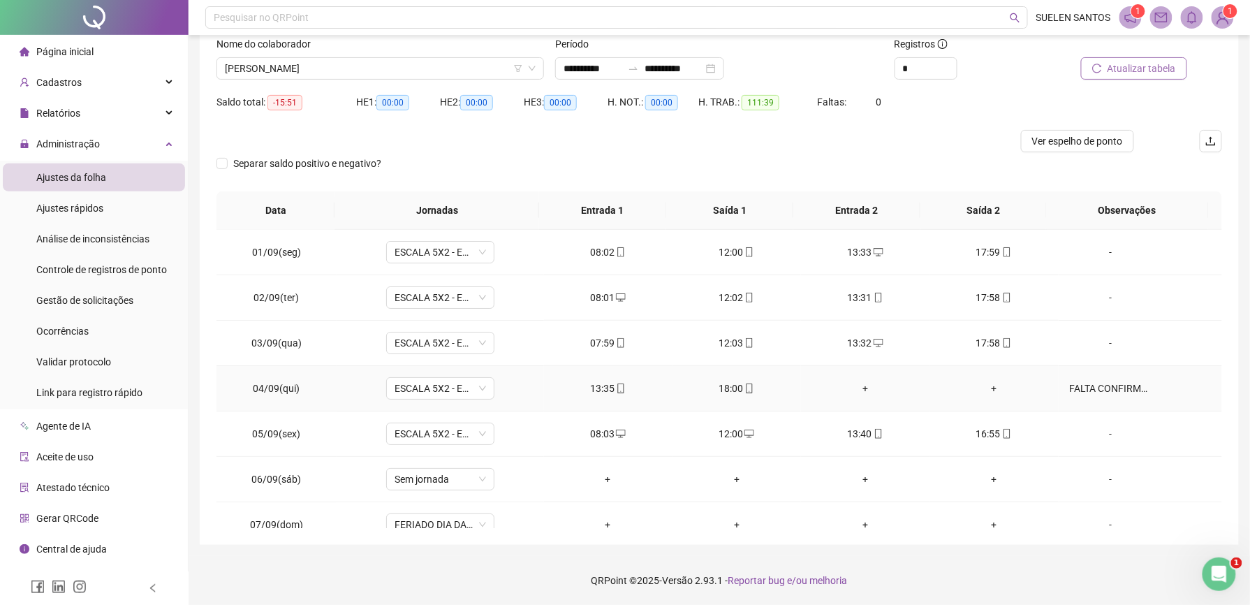
click at [1077, 392] on div "FALTA CONFIRMADA." at bounding box center [1111, 388] width 82 height 15
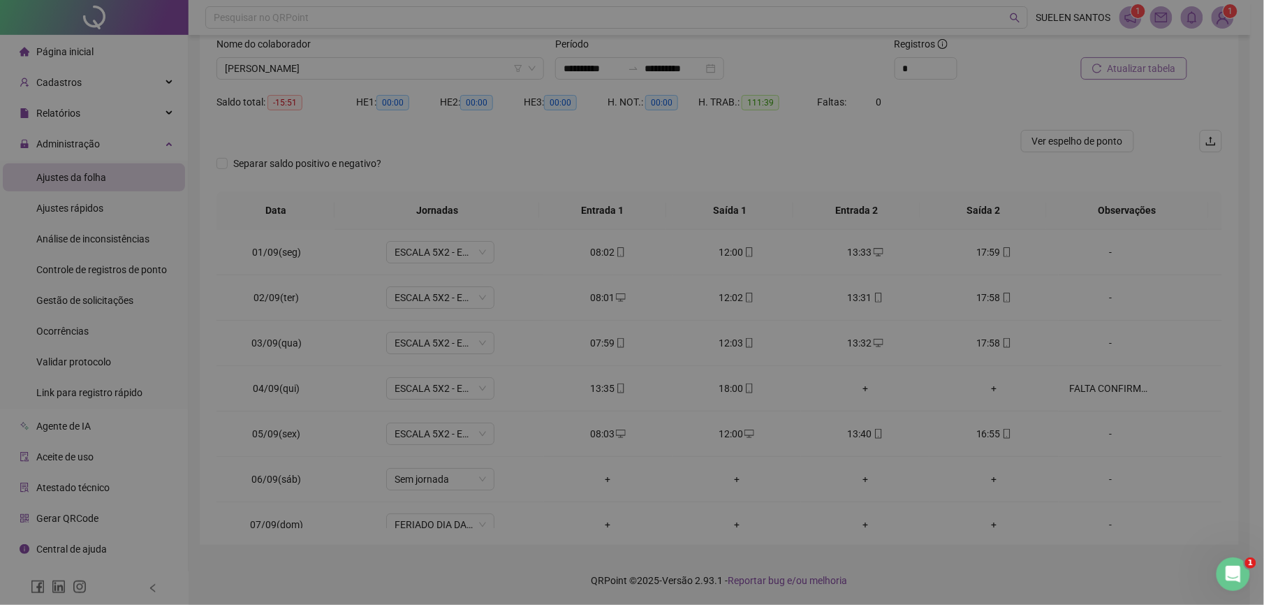
type textarea "**********"
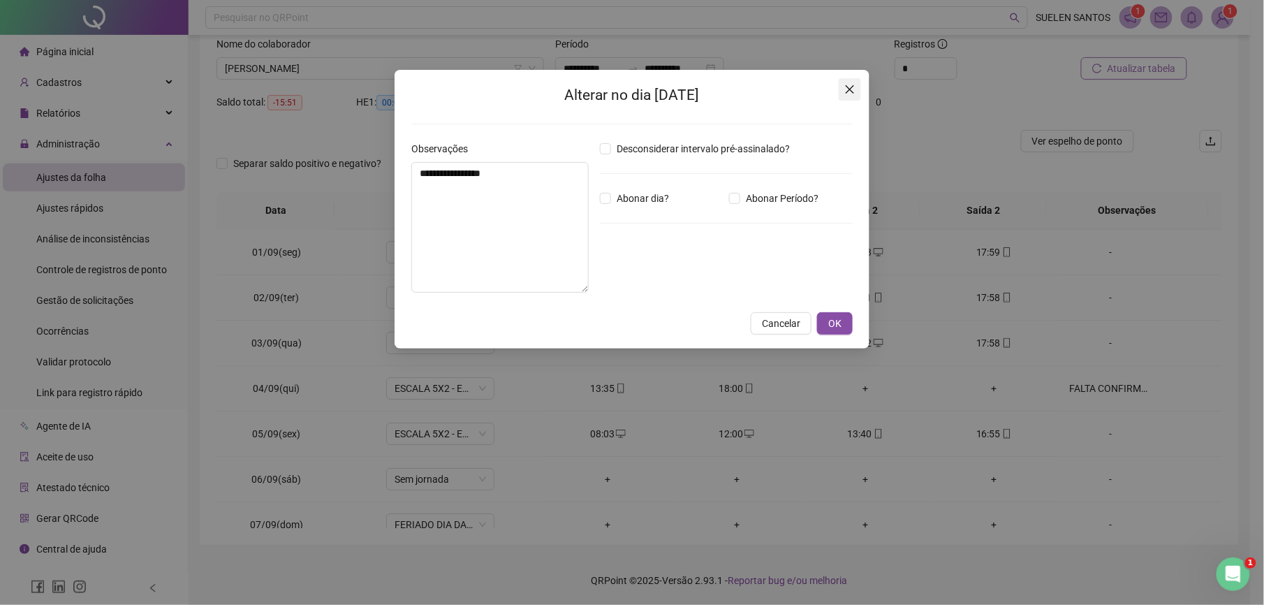
click at [850, 88] on icon "close" at bounding box center [849, 89] width 11 height 11
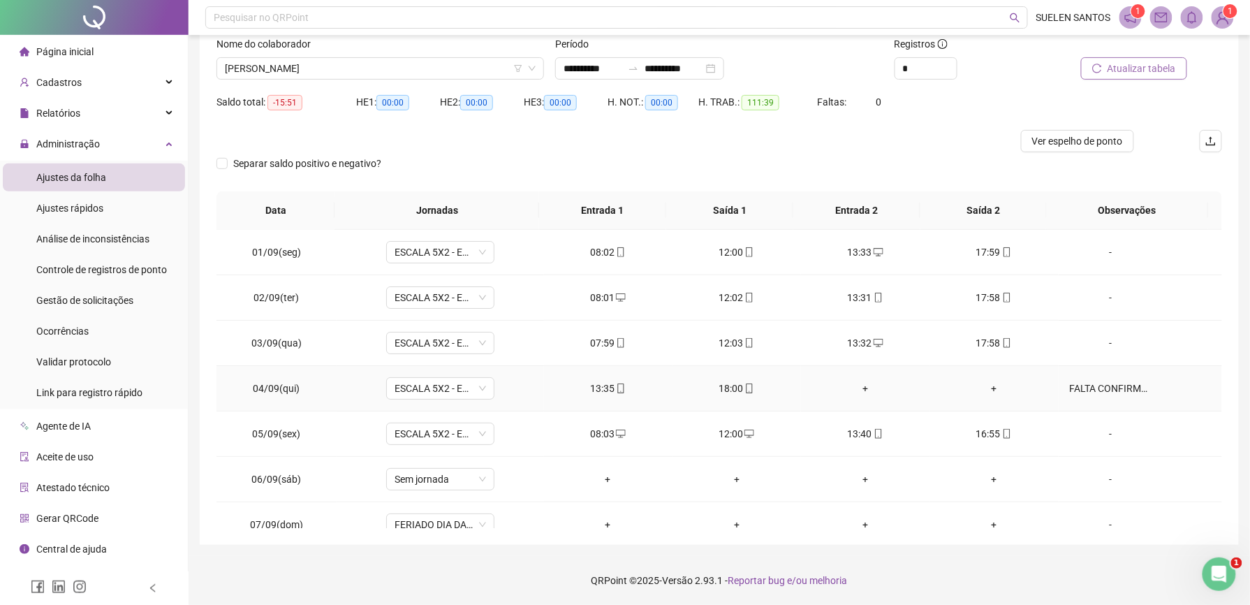
click at [1112, 388] on div "FALTA CONFIRMADA." at bounding box center [1111, 388] width 82 height 15
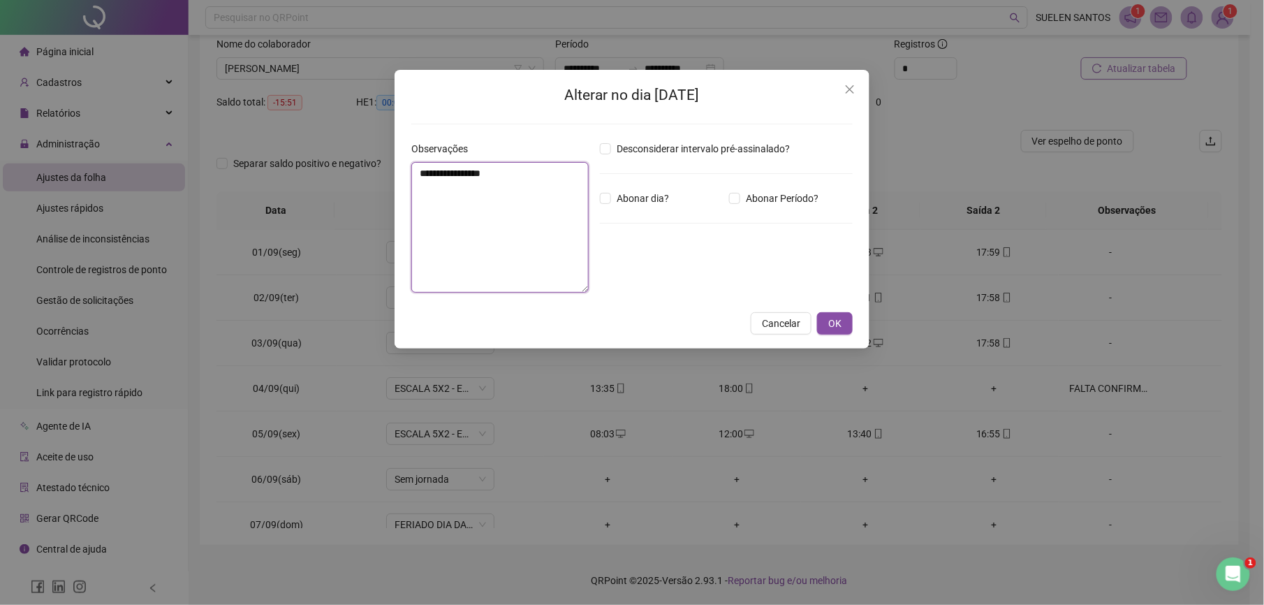
click at [526, 179] on textarea "**********" at bounding box center [499, 227] width 177 height 131
type textarea "**********"
click at [839, 317] on span "OK" at bounding box center [834, 323] width 13 height 15
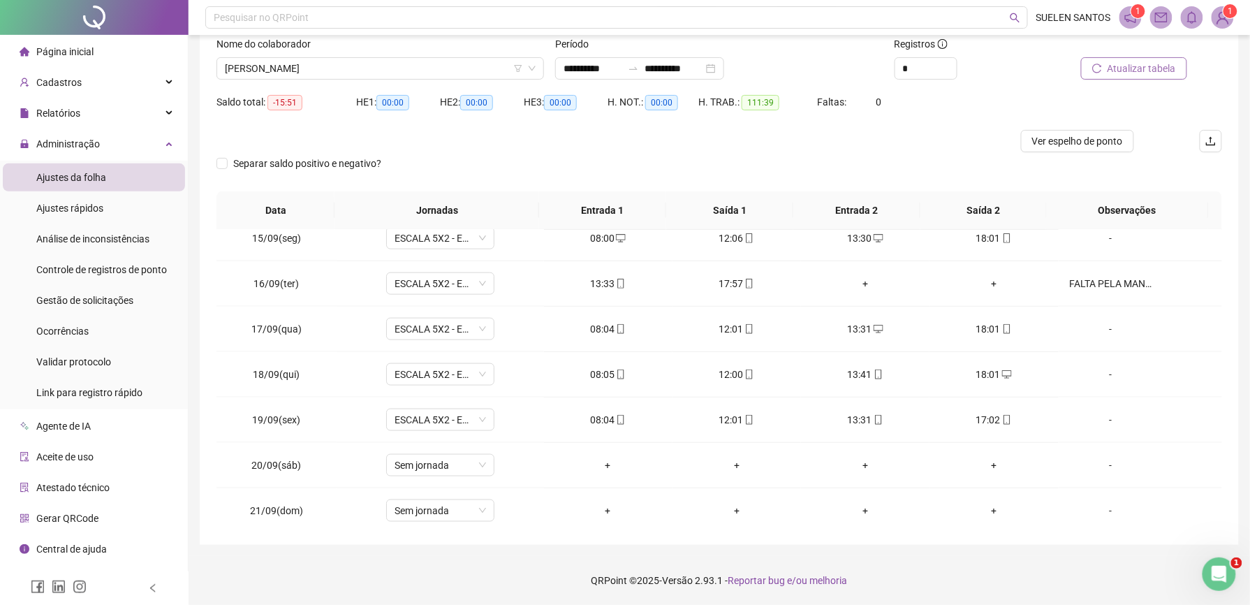
scroll to position [660, 0]
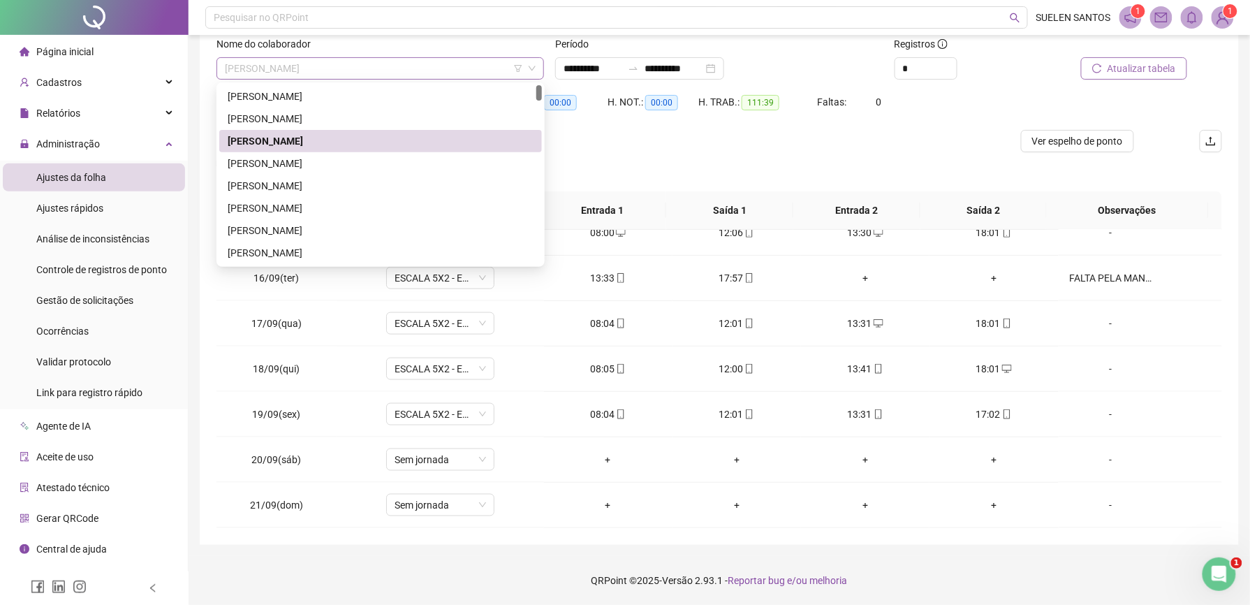
click at [384, 67] on span "[PERSON_NAME]" at bounding box center [380, 68] width 311 height 21
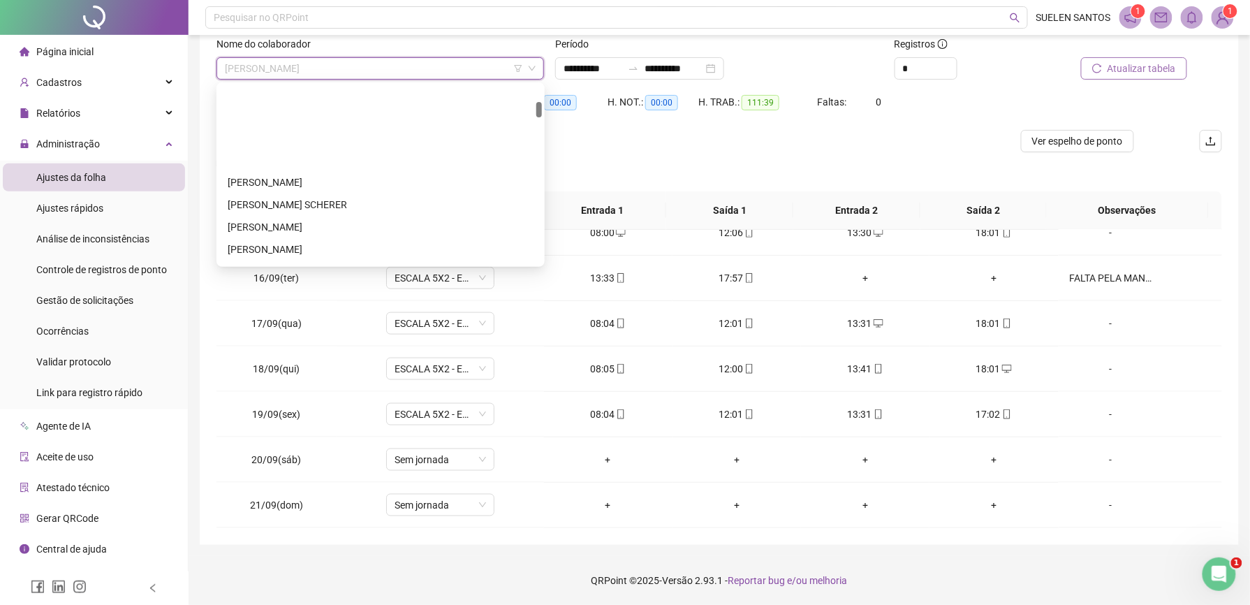
scroll to position [186, 0]
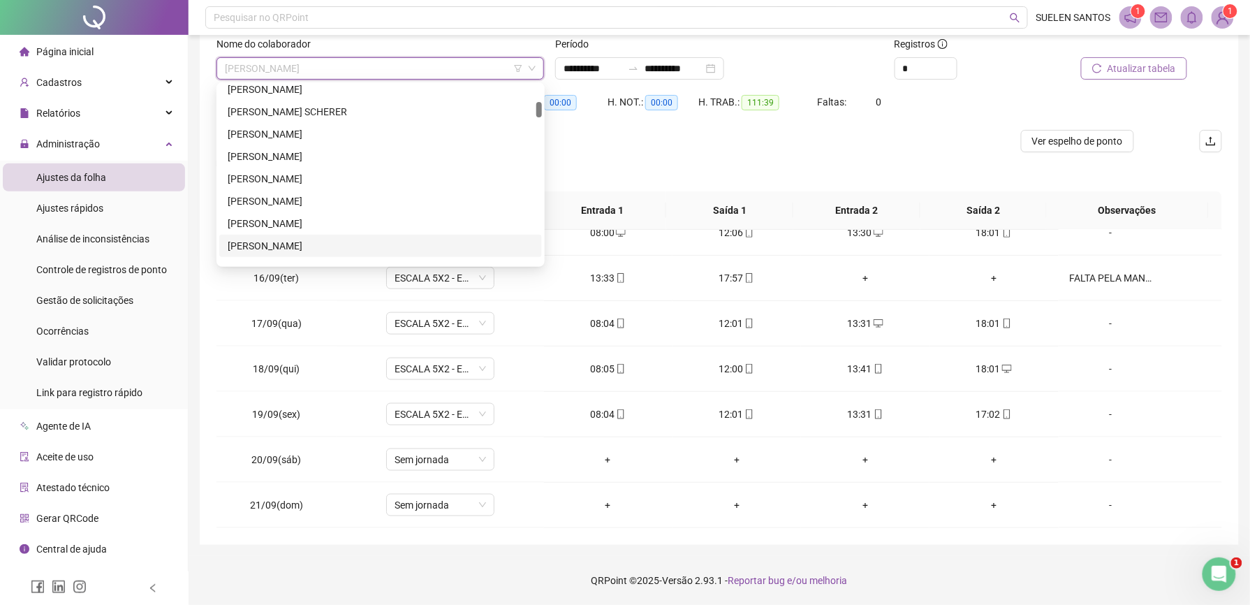
click at [286, 249] on div "[PERSON_NAME]" at bounding box center [381, 245] width 306 height 15
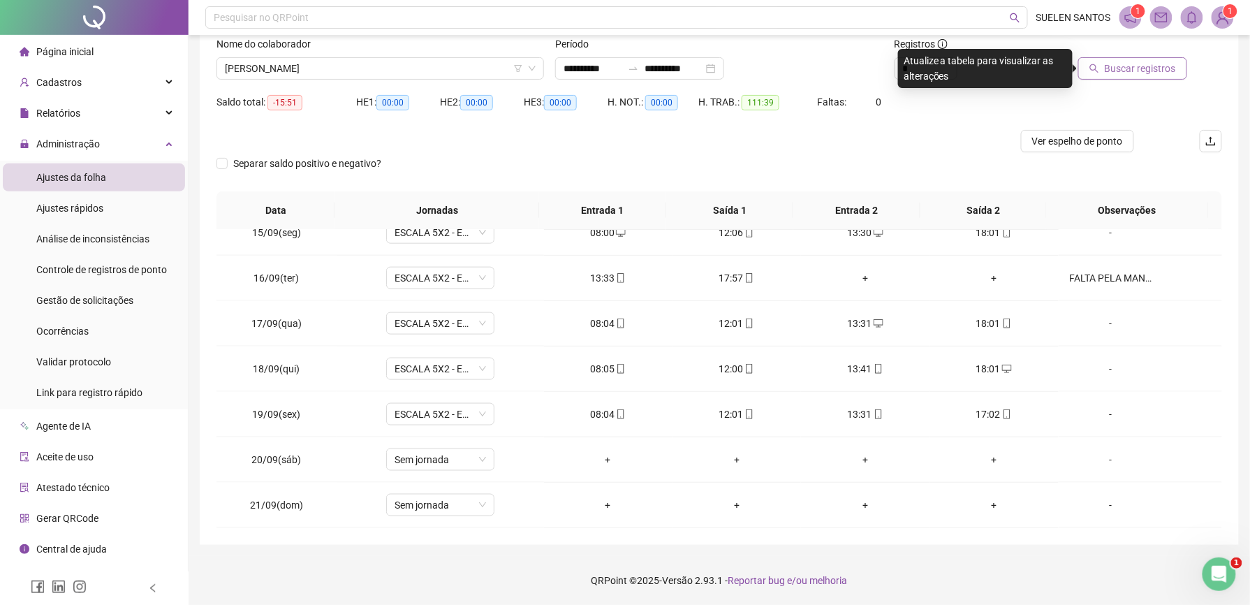
click at [1146, 71] on span "Buscar registros" at bounding box center [1140, 68] width 71 height 15
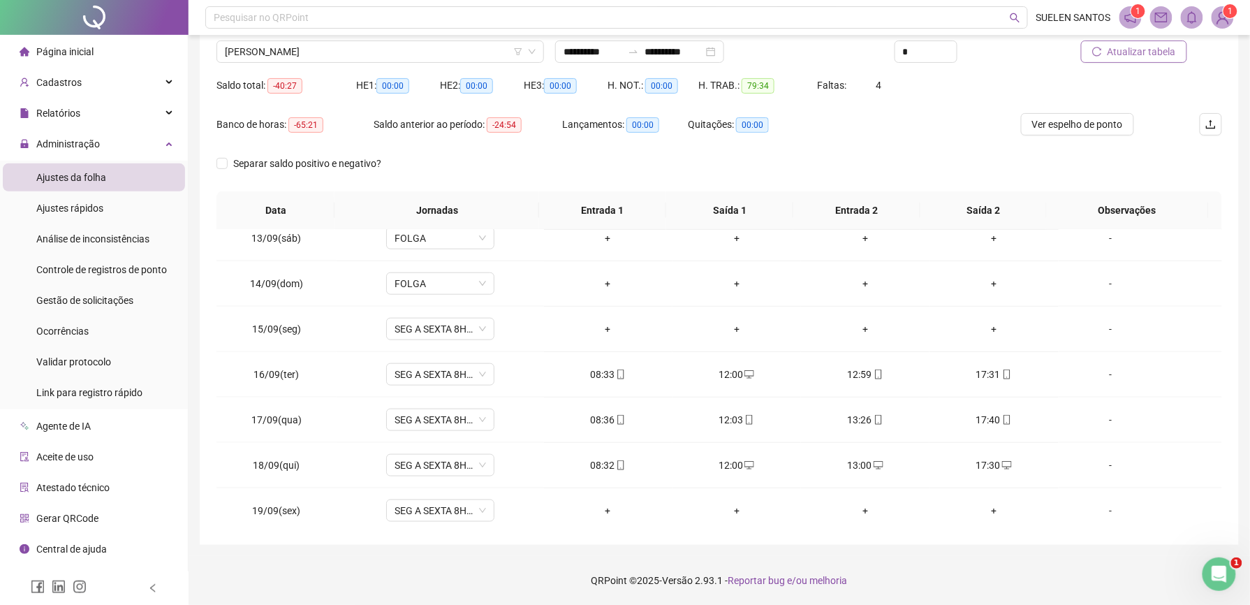
scroll to position [567, 0]
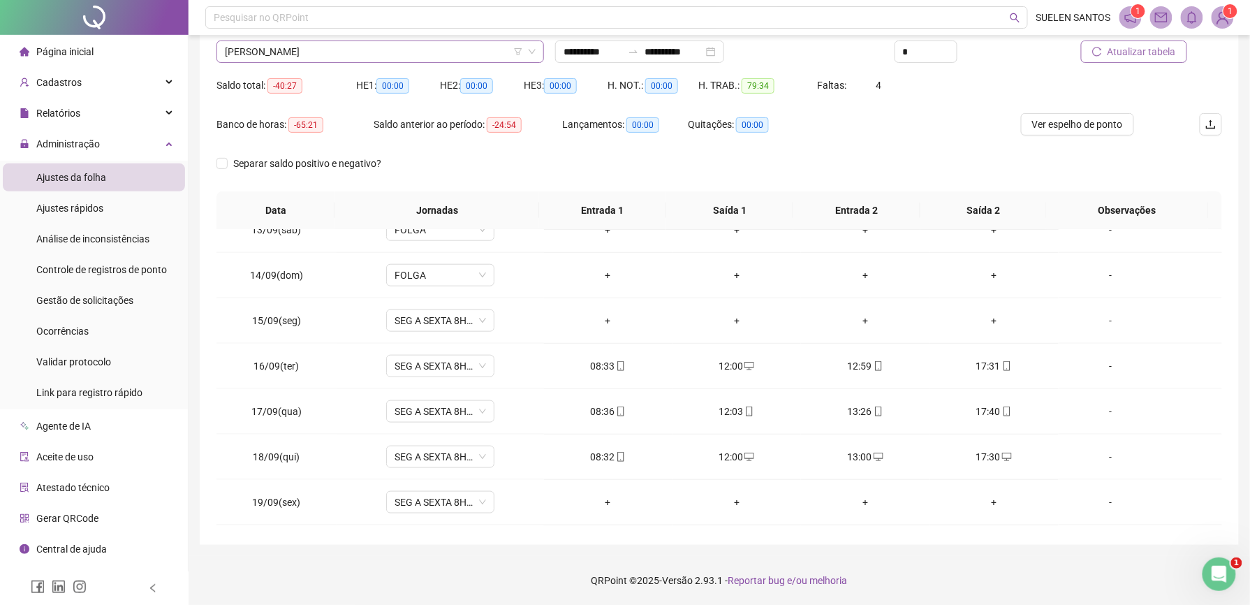
click at [355, 43] on span "[PERSON_NAME]" at bounding box center [380, 51] width 311 height 21
click at [352, 54] on span "[PERSON_NAME]" at bounding box center [380, 51] width 311 height 21
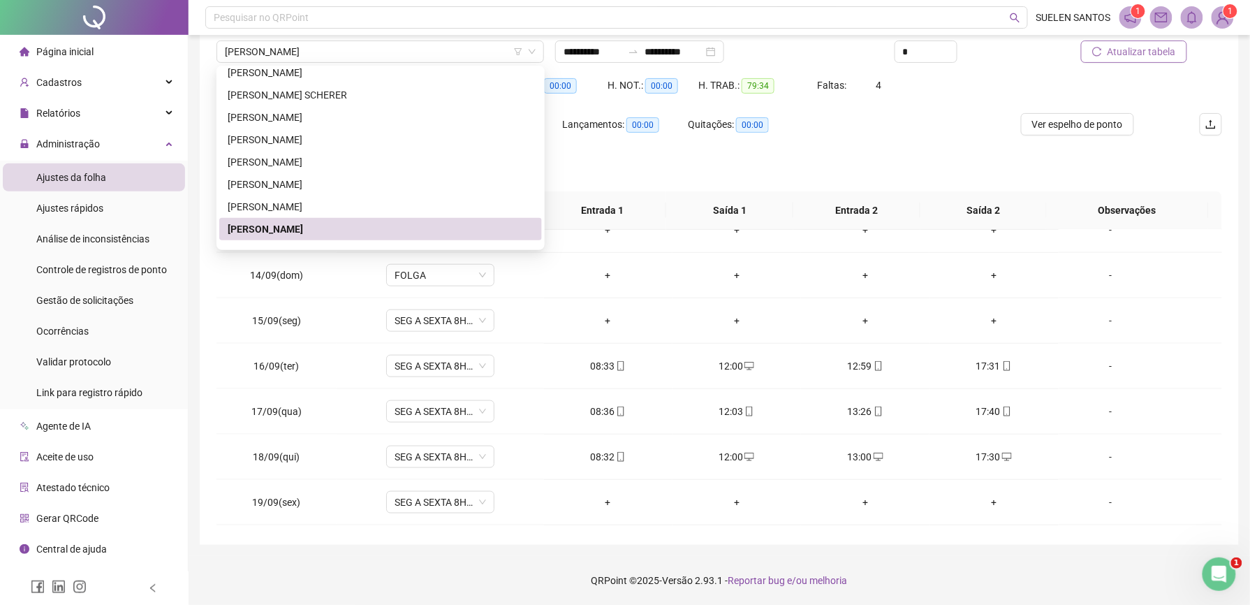
click at [308, 232] on td "13/09(sáb)" at bounding box center [276, 229] width 120 height 45
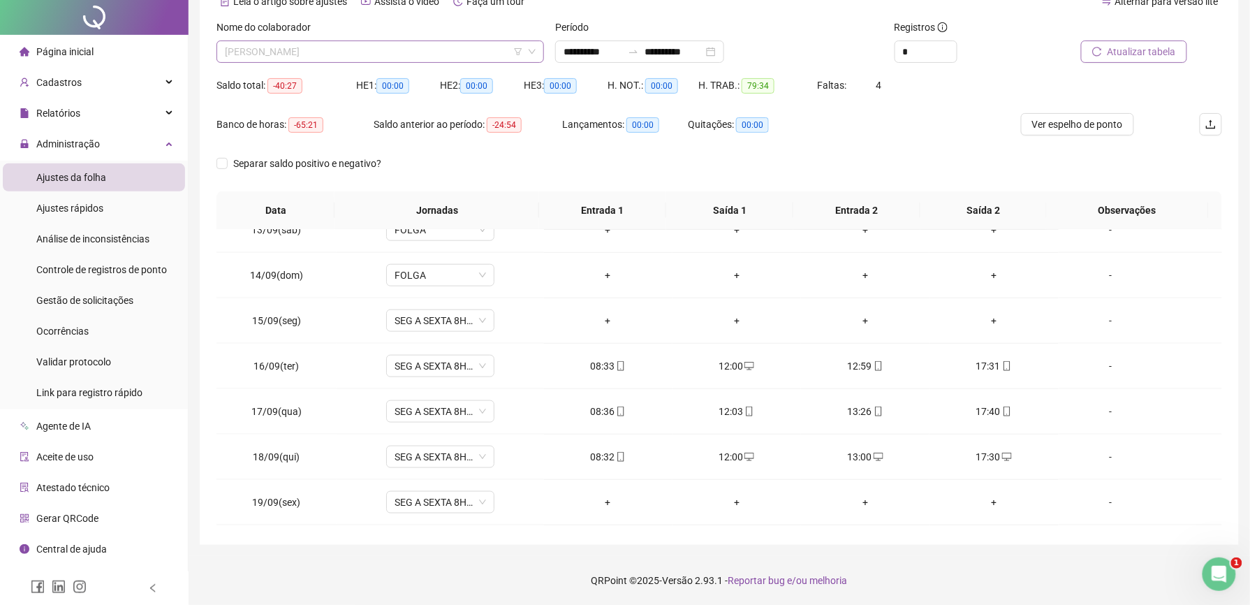
click at [335, 53] on span "[PERSON_NAME]" at bounding box center [380, 51] width 311 height 21
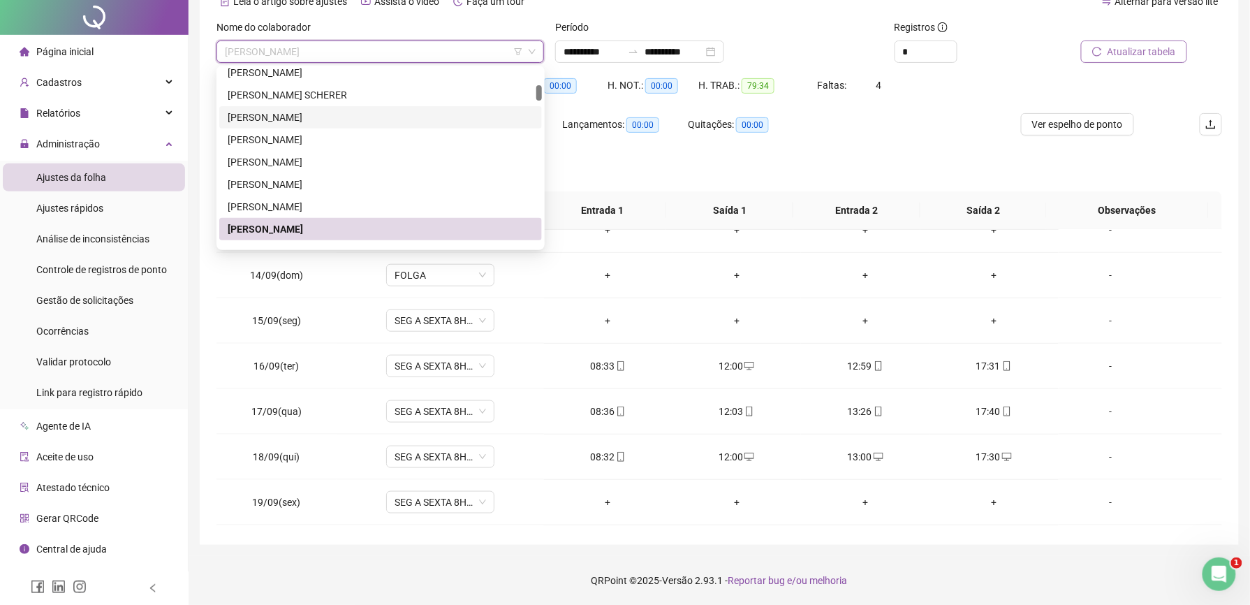
scroll to position [279, 0]
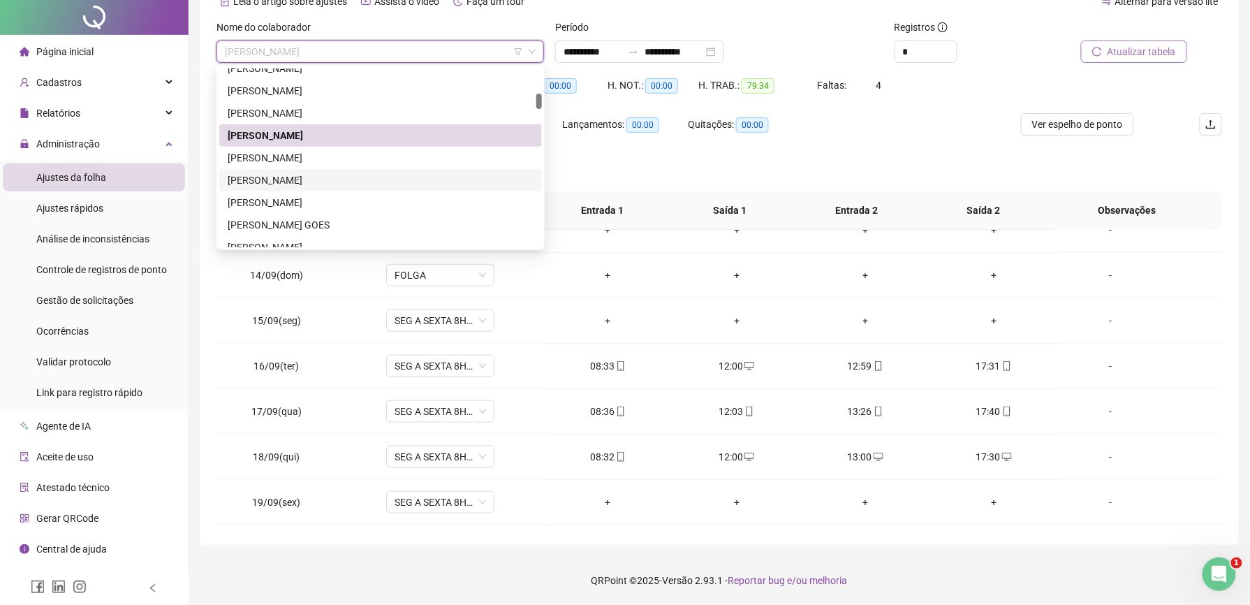
click at [328, 176] on div "[PERSON_NAME]" at bounding box center [381, 179] width 306 height 15
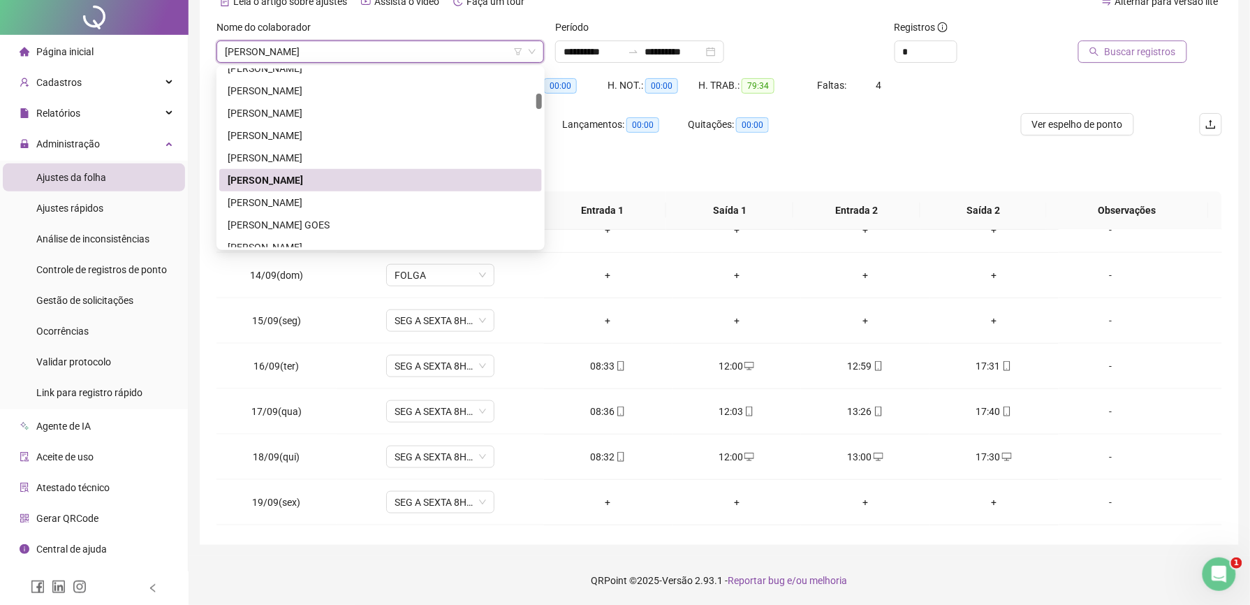
click at [1123, 57] on span "Buscar registros" at bounding box center [1140, 51] width 71 height 15
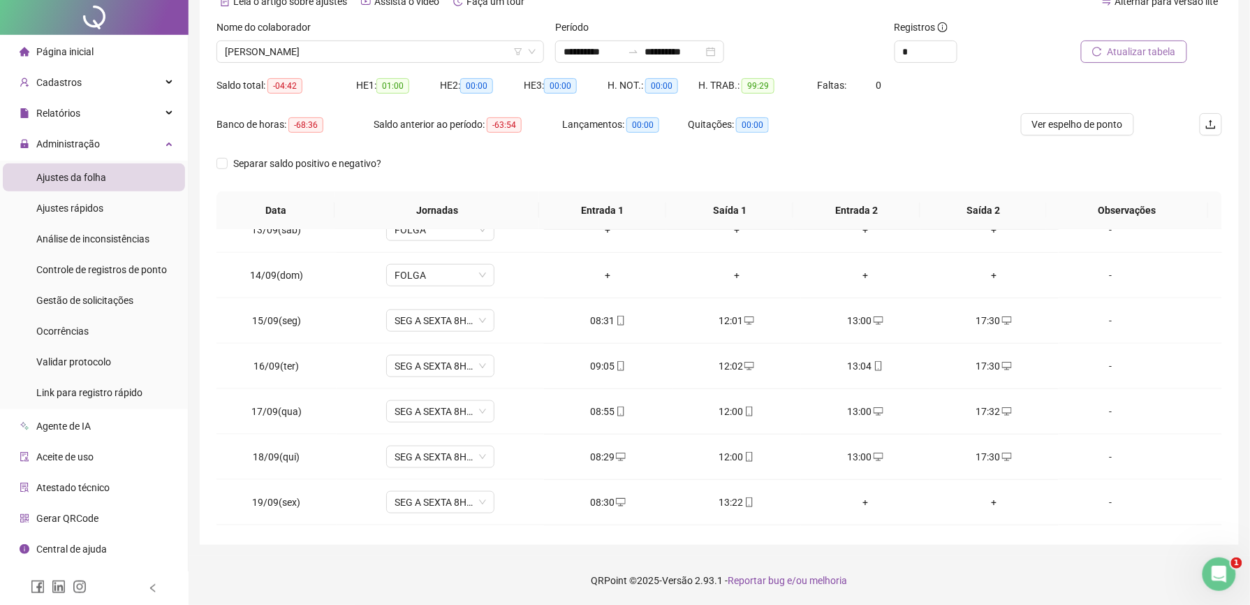
click at [374, 52] on span "[PERSON_NAME]" at bounding box center [380, 51] width 311 height 21
click at [352, 57] on span "[PERSON_NAME]" at bounding box center [380, 51] width 311 height 21
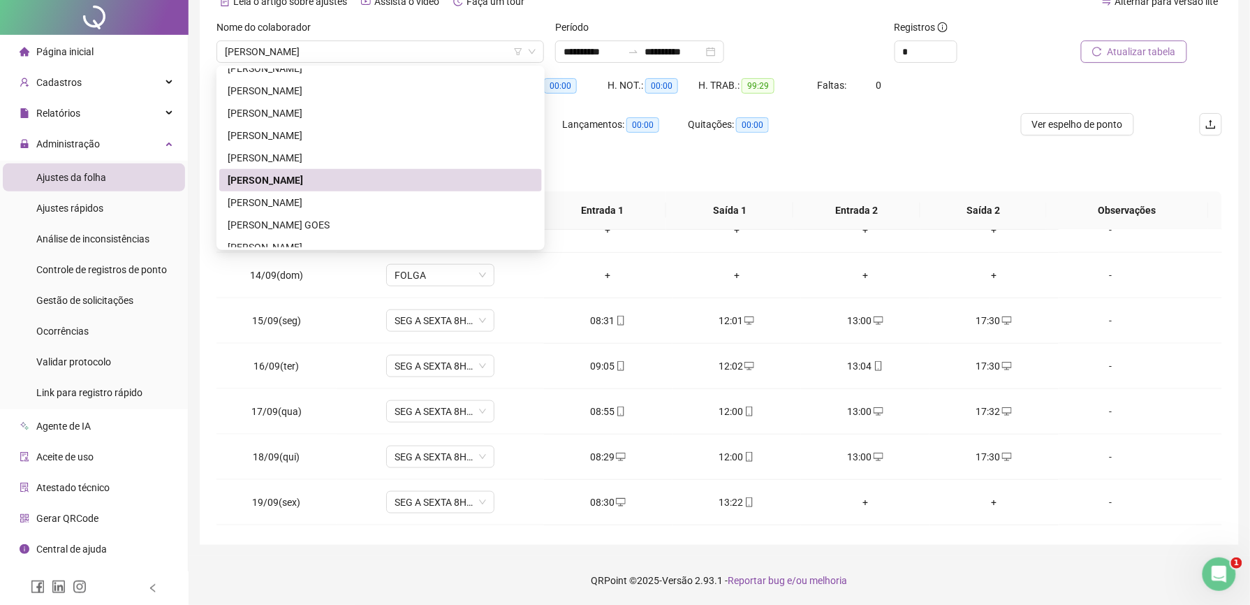
click at [306, 211] on th "Data" at bounding box center [275, 210] width 118 height 38
click at [306, 202] on th "Data" at bounding box center [275, 210] width 118 height 38
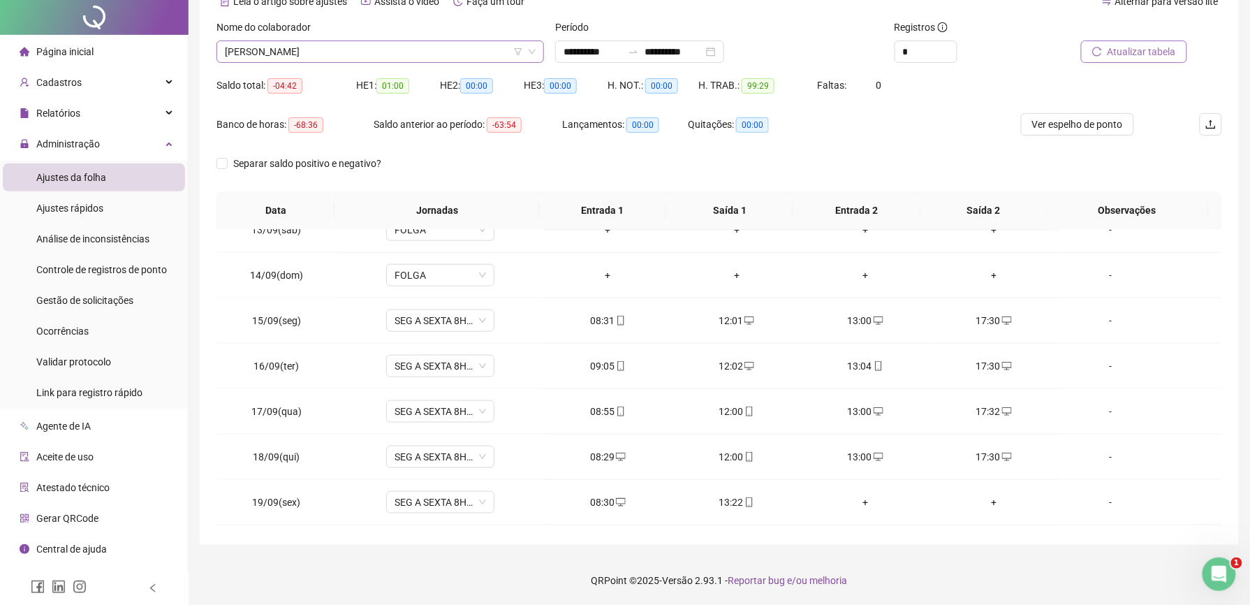
click at [377, 46] on span "[PERSON_NAME]" at bounding box center [380, 51] width 311 height 21
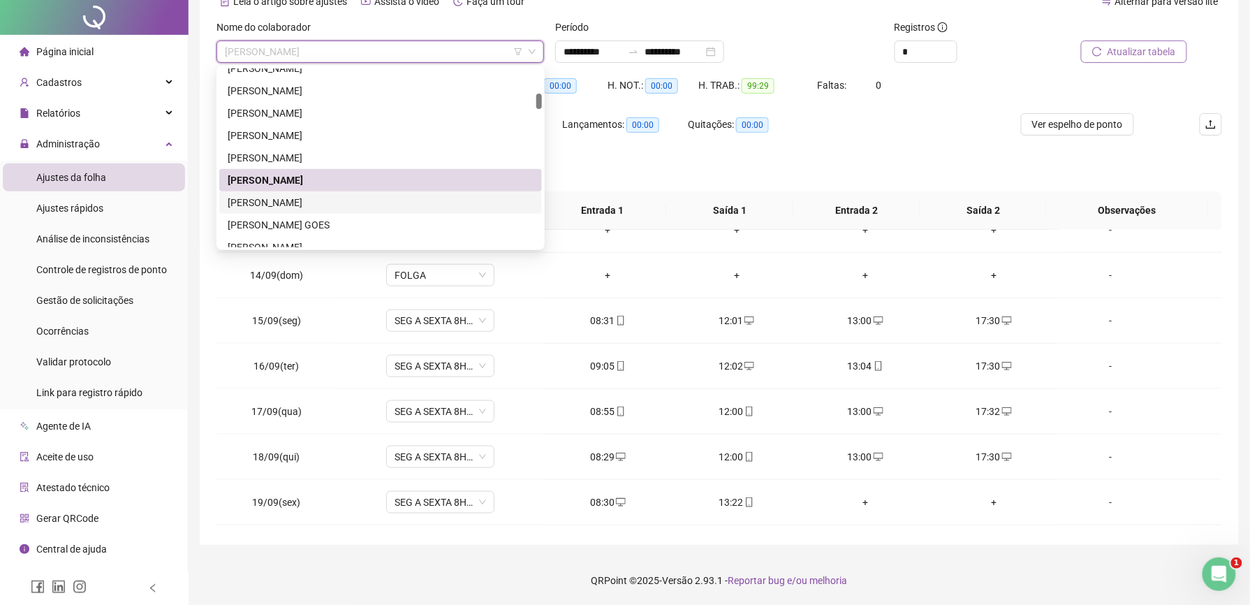
click at [286, 200] on div "[PERSON_NAME]" at bounding box center [381, 202] width 306 height 15
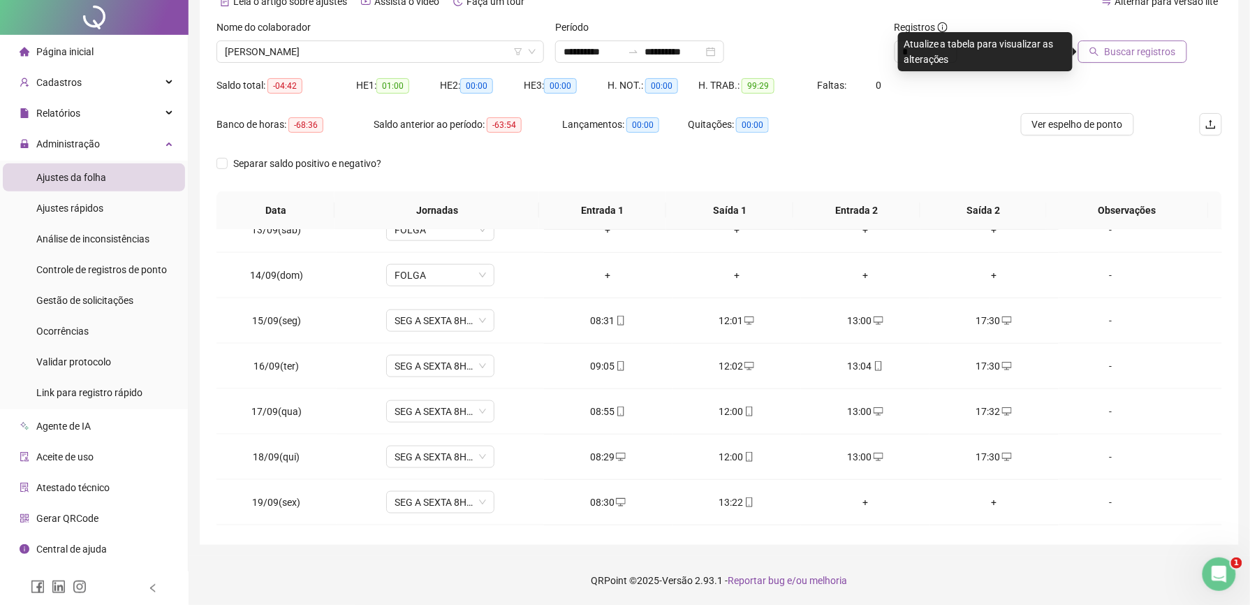
click at [1126, 51] on span "Buscar registros" at bounding box center [1140, 51] width 71 height 15
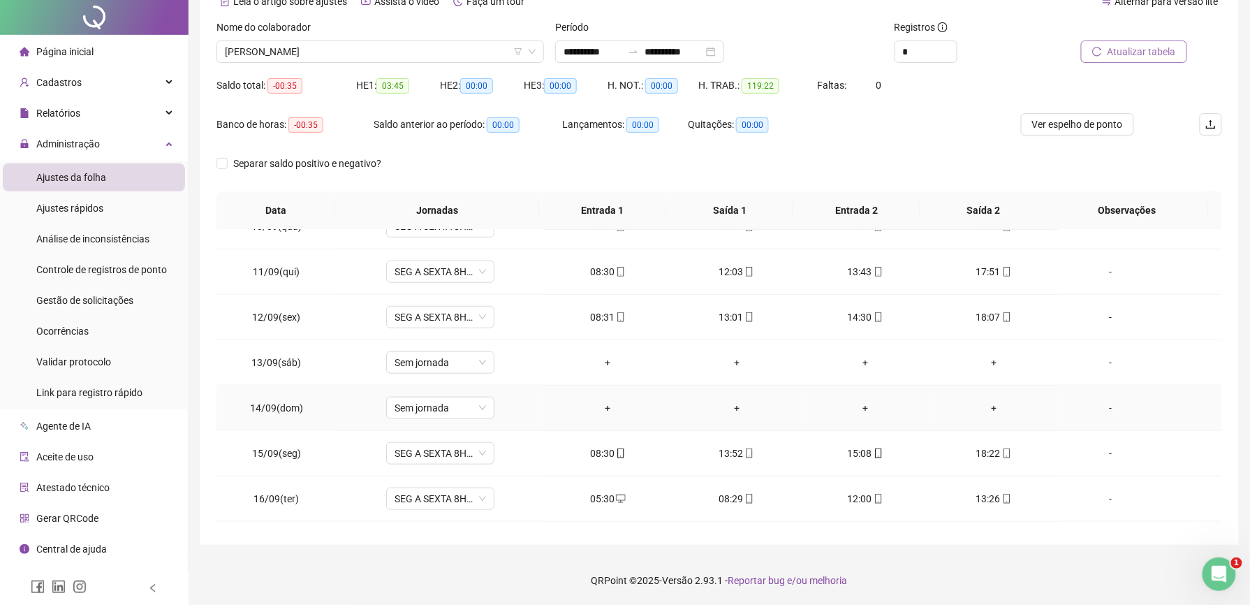
scroll to position [660, 0]
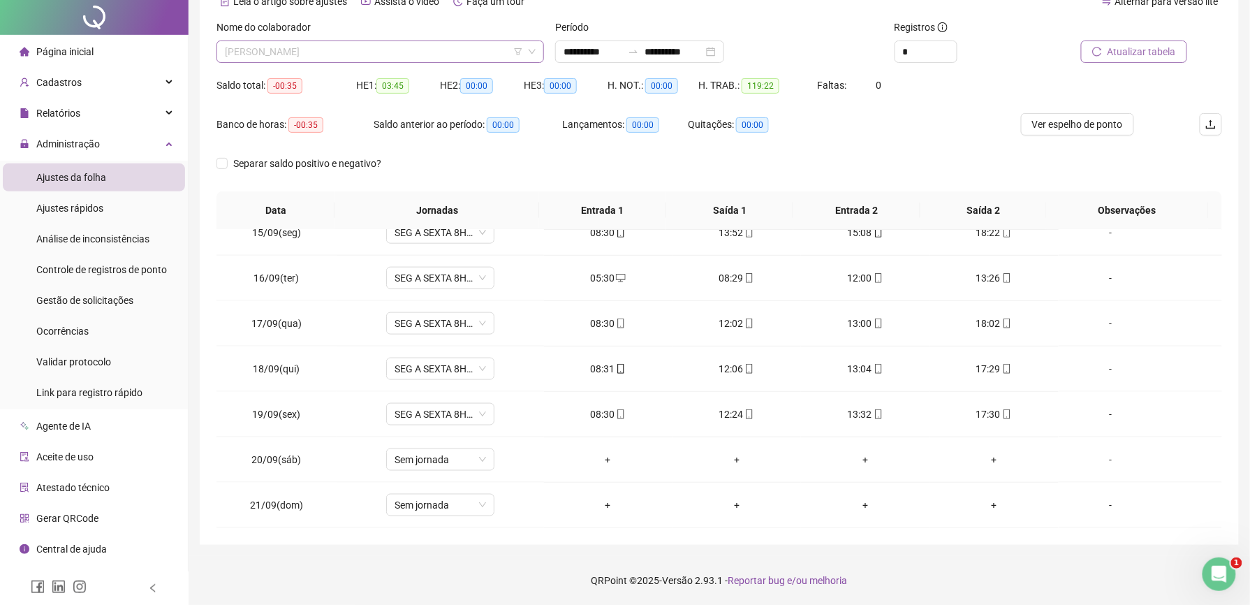
click at [397, 49] on span "[PERSON_NAME]" at bounding box center [380, 51] width 311 height 21
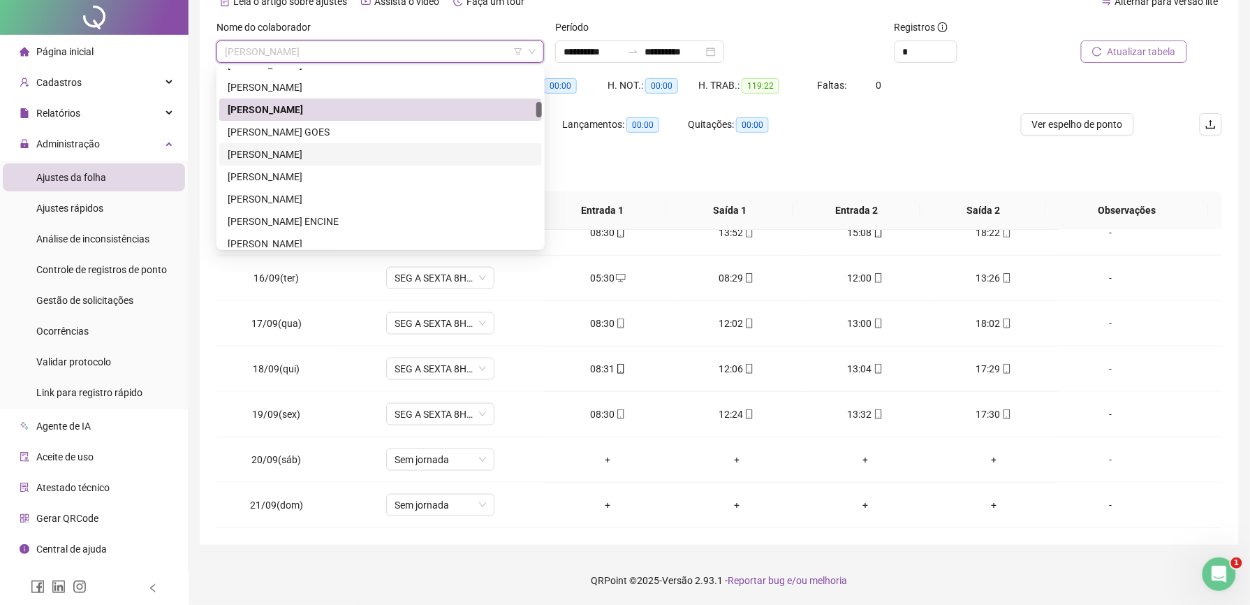
scroll to position [465, 0]
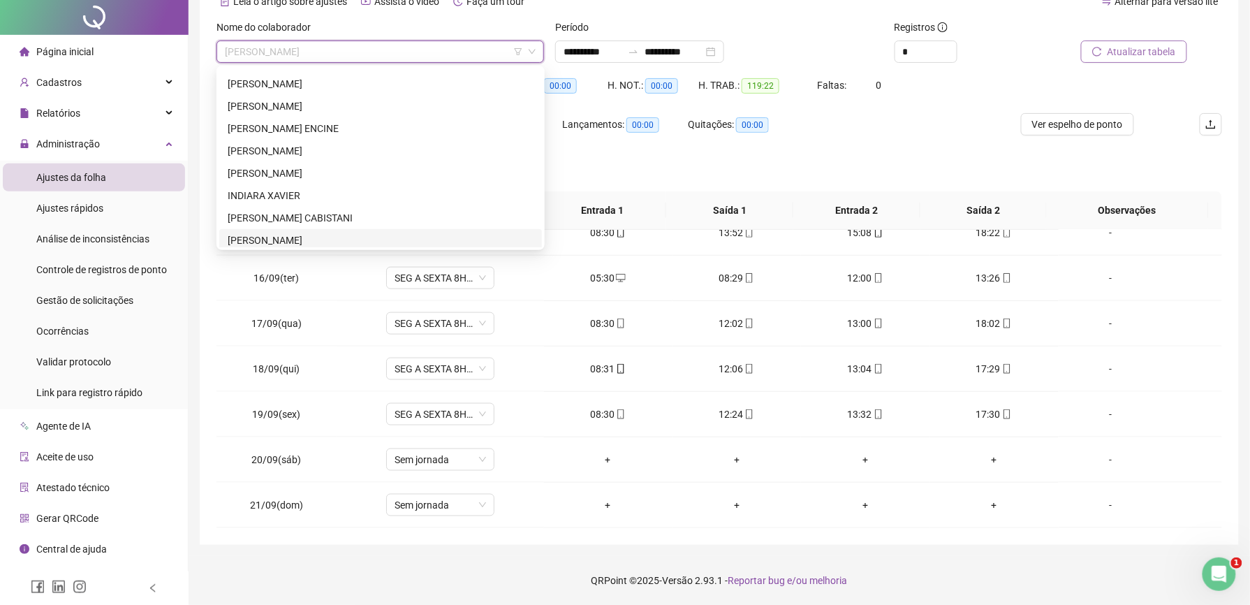
click at [288, 235] on div "[PERSON_NAME]" at bounding box center [381, 240] width 306 height 15
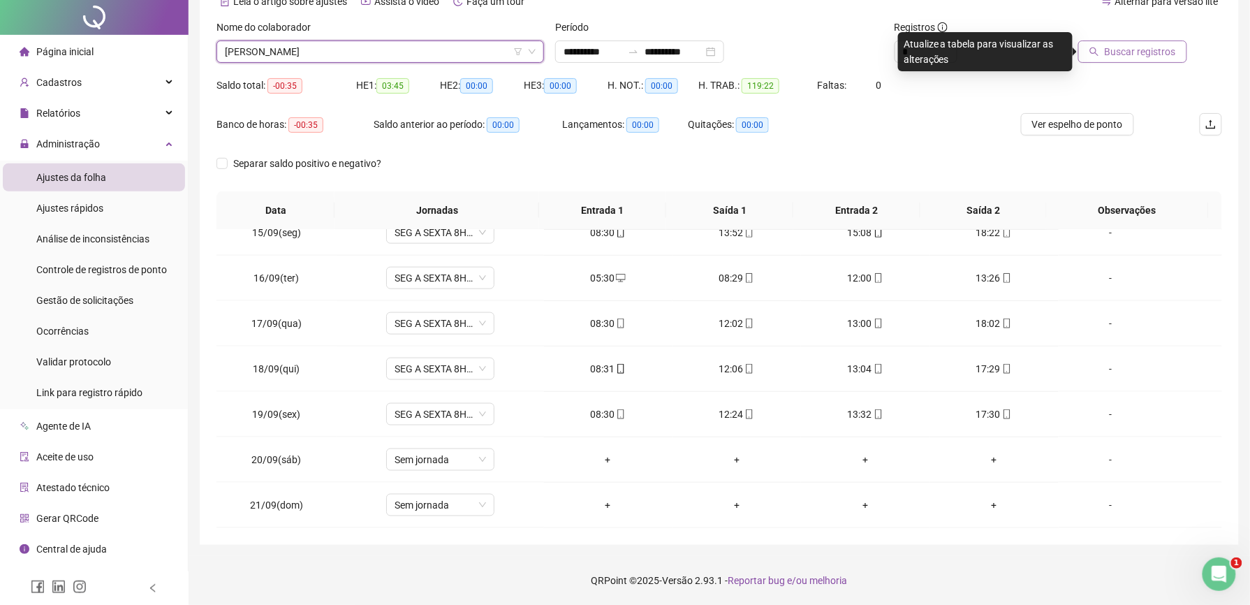
click at [1138, 50] on span "Buscar registros" at bounding box center [1140, 51] width 71 height 15
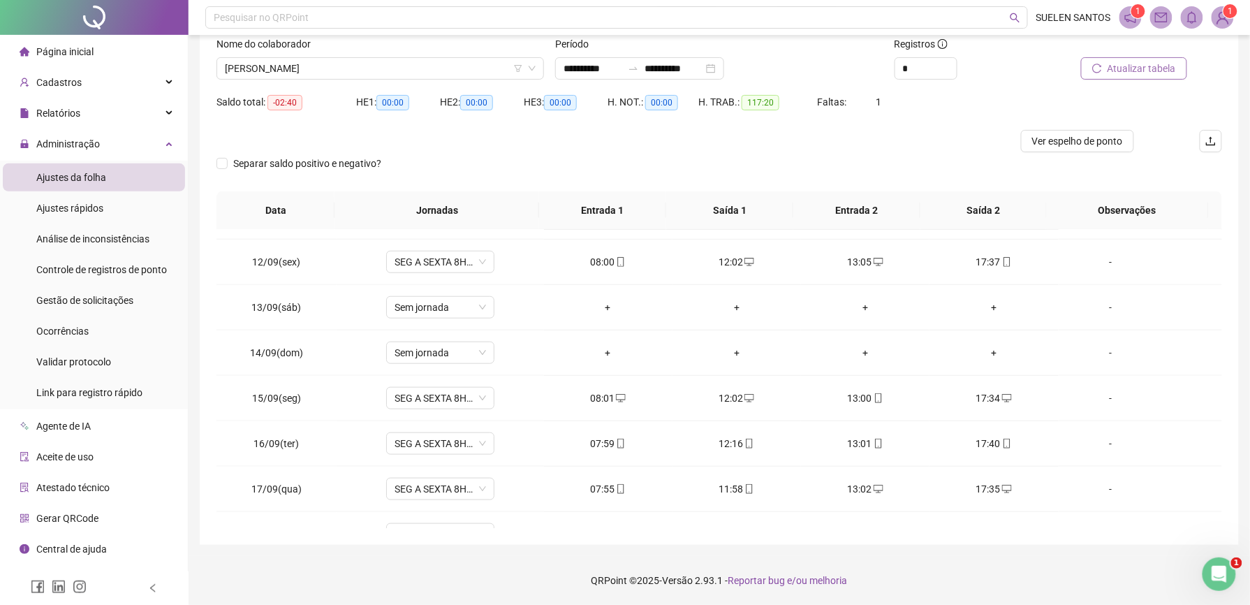
scroll to position [660, 0]
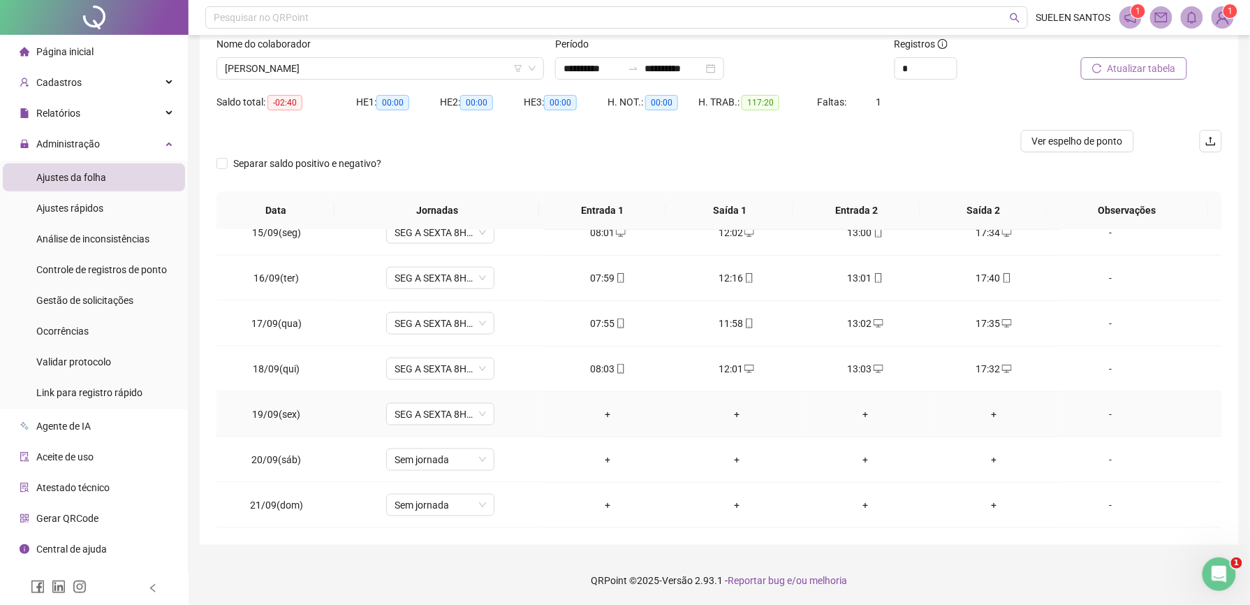
click at [602, 414] on div "+" at bounding box center [608, 413] width 106 height 15
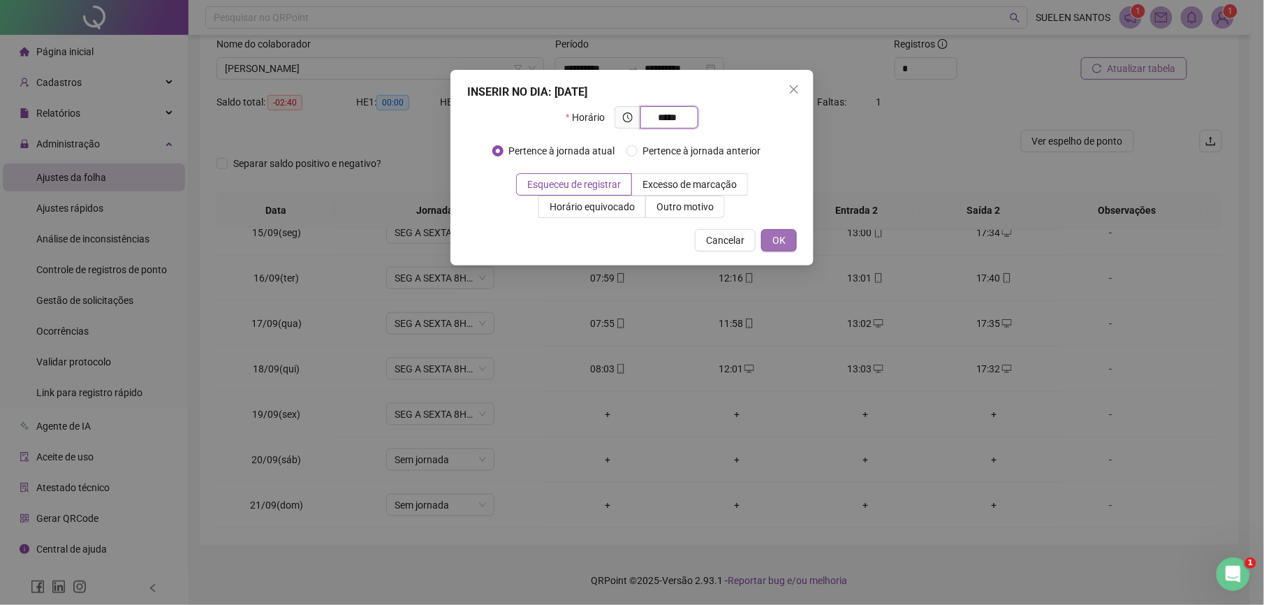
type input "*****"
click at [777, 237] on span "OK" at bounding box center [778, 240] width 13 height 15
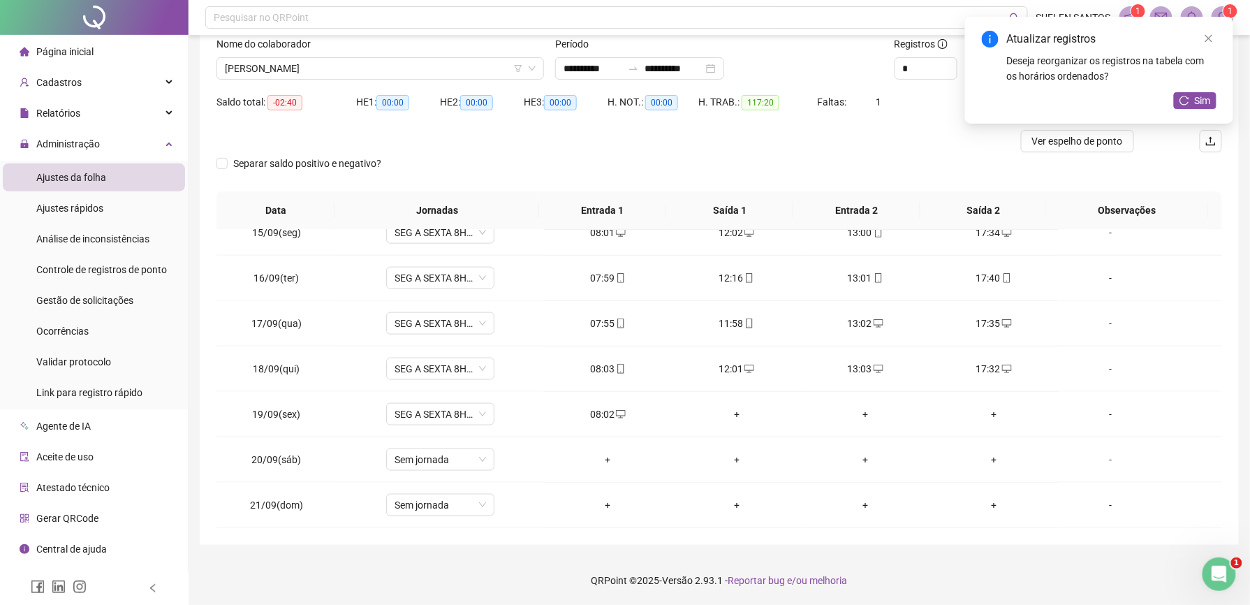
click at [729, 415] on div "+" at bounding box center [737, 413] width 106 height 15
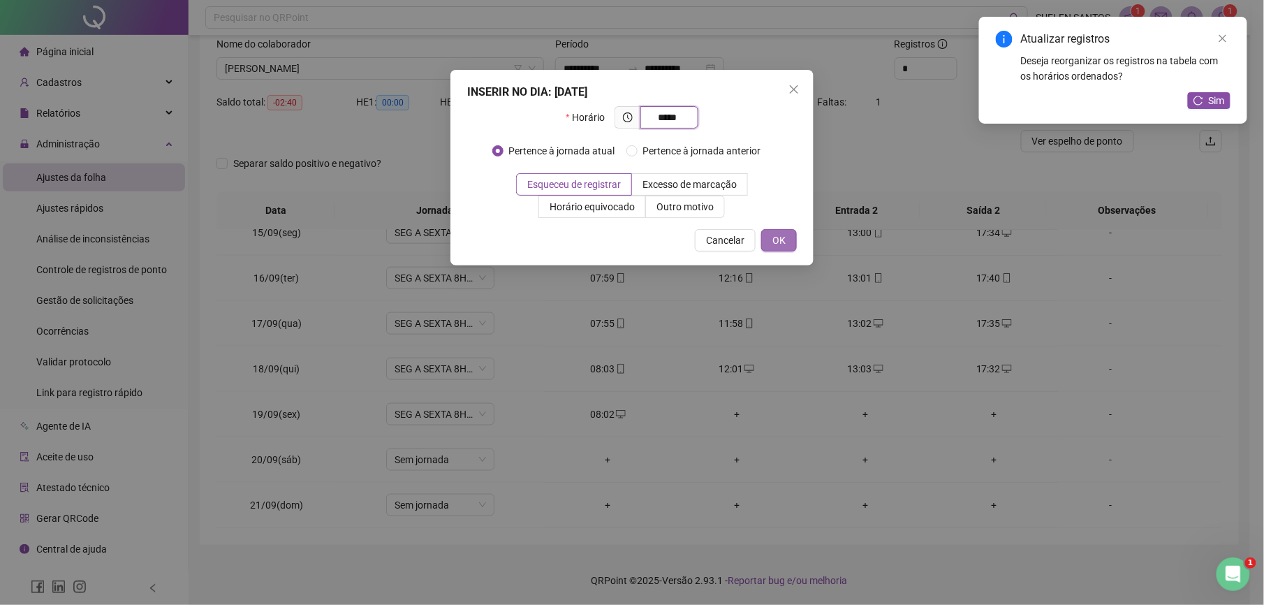
type input "*****"
click at [777, 242] on span "OK" at bounding box center [778, 240] width 13 height 15
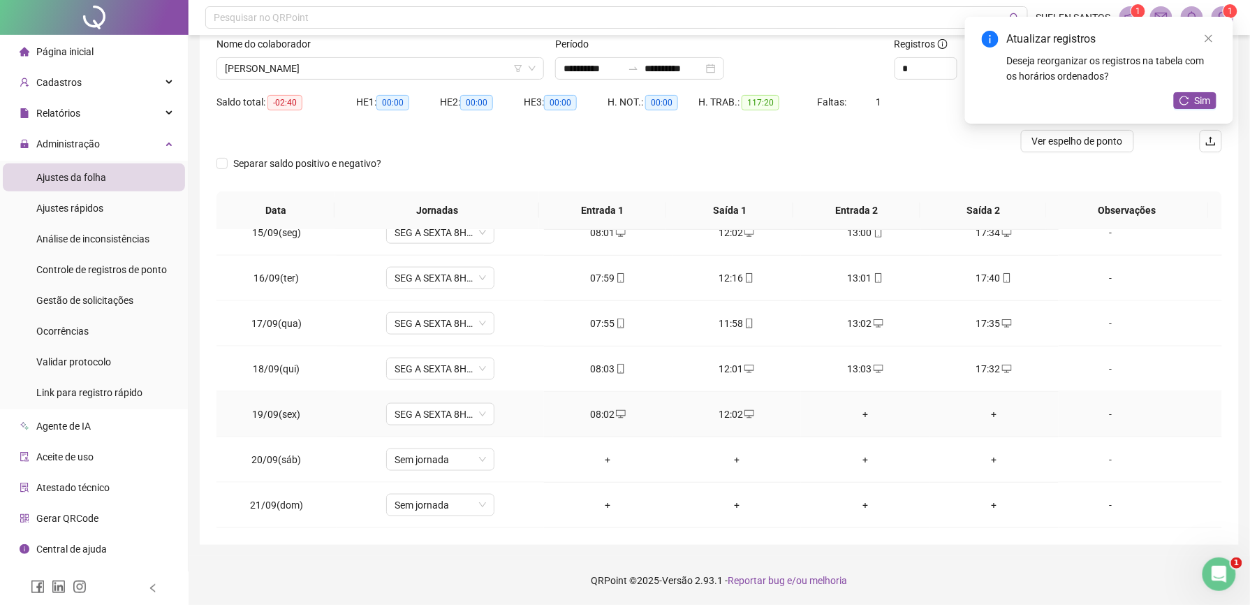
click at [856, 415] on div "+" at bounding box center [865, 413] width 106 height 15
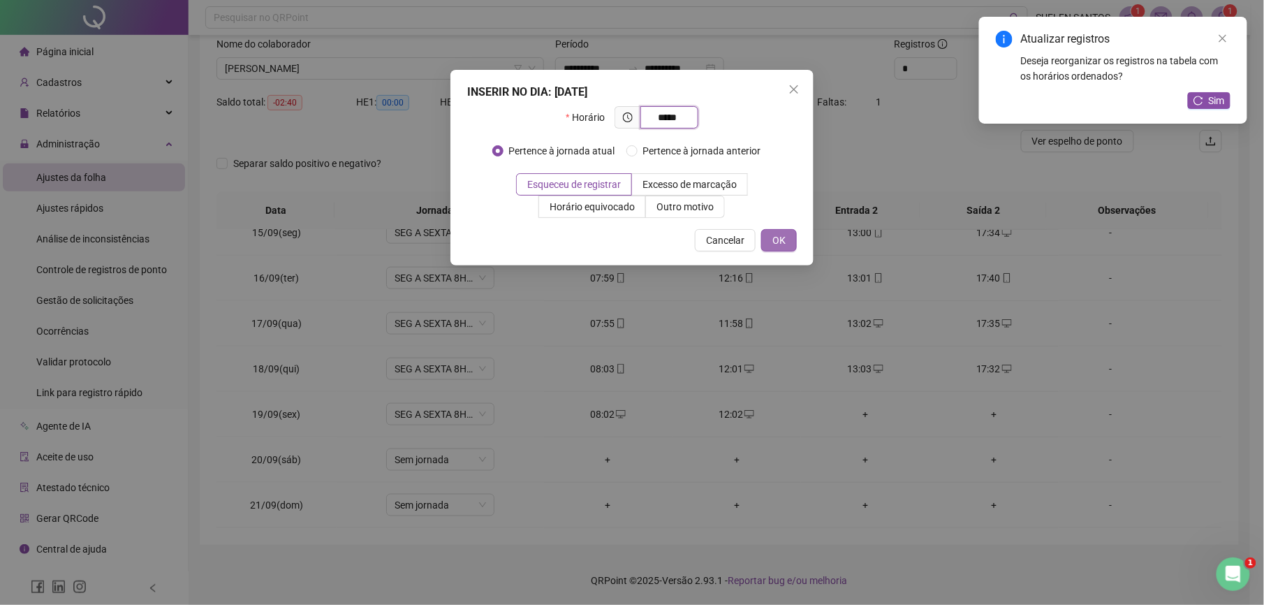
type input "*****"
click at [786, 242] on button "OK" at bounding box center [779, 240] width 36 height 22
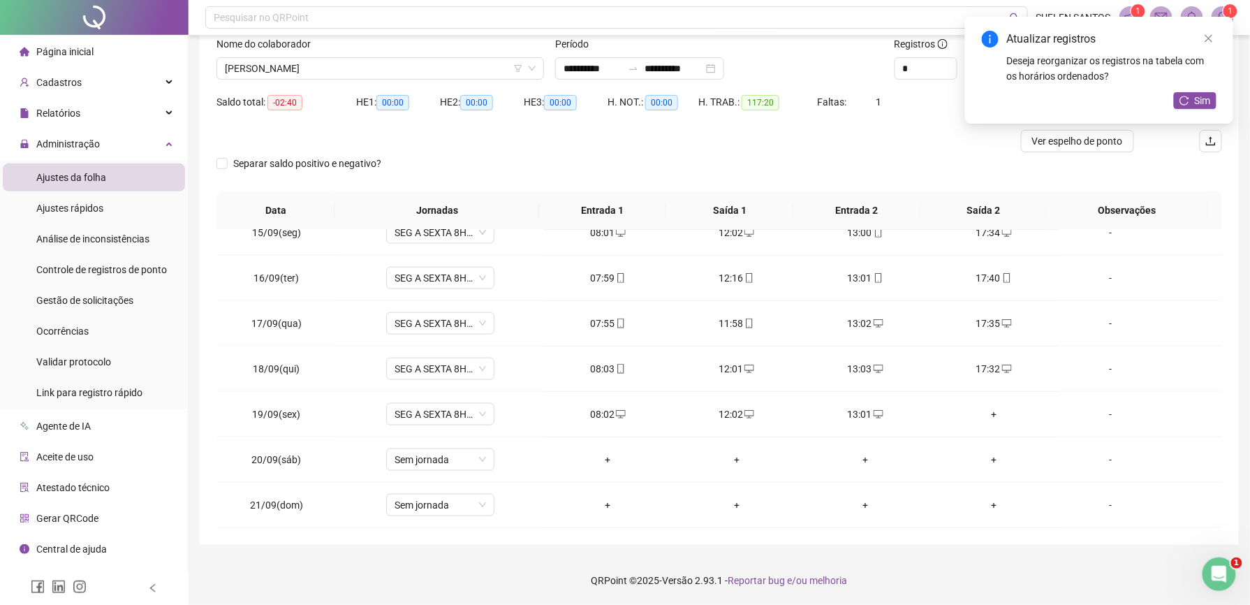
click at [983, 412] on div "+" at bounding box center [994, 413] width 106 height 15
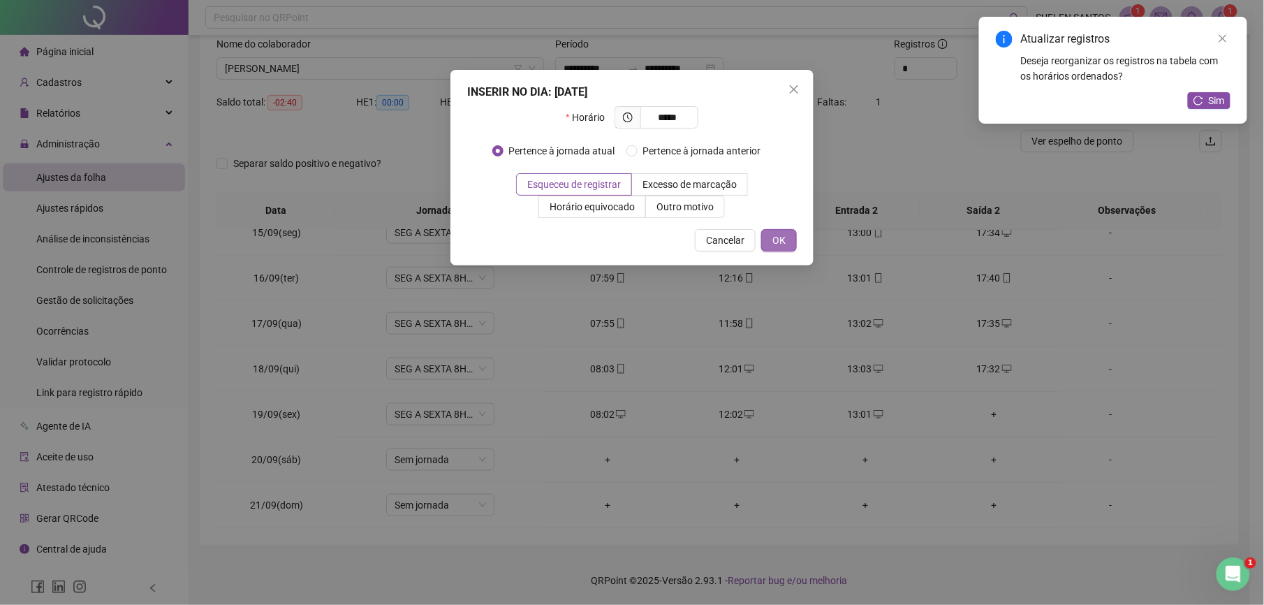
type input "*****"
click at [765, 236] on button "OK" at bounding box center [779, 240] width 36 height 22
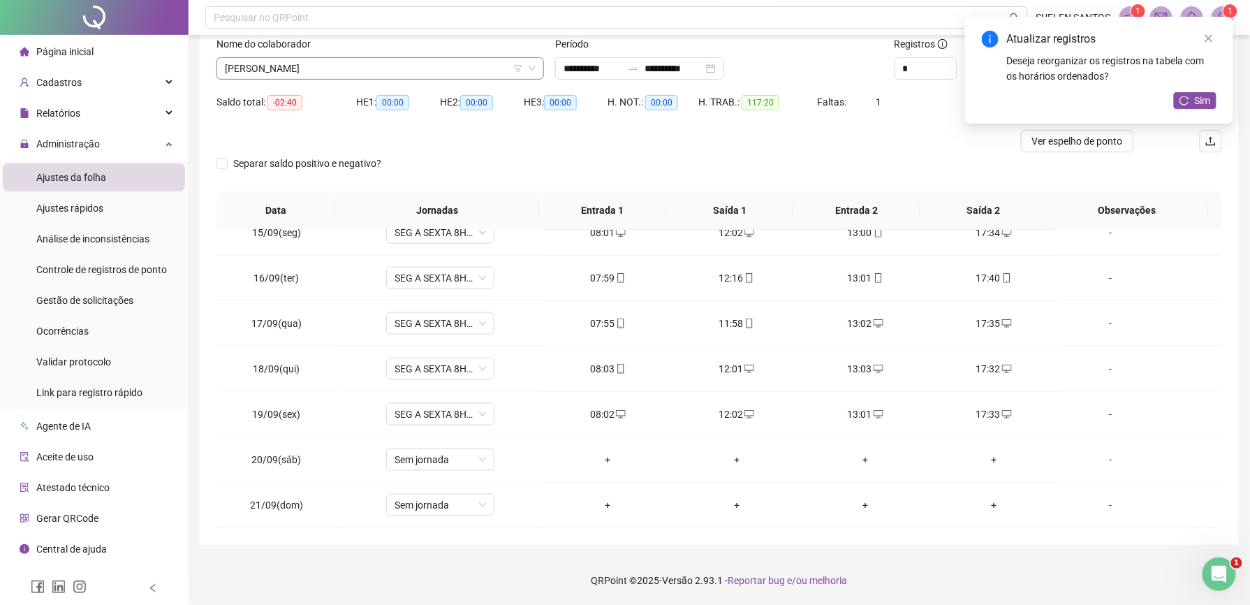
click at [305, 65] on span "[PERSON_NAME]" at bounding box center [380, 68] width 311 height 21
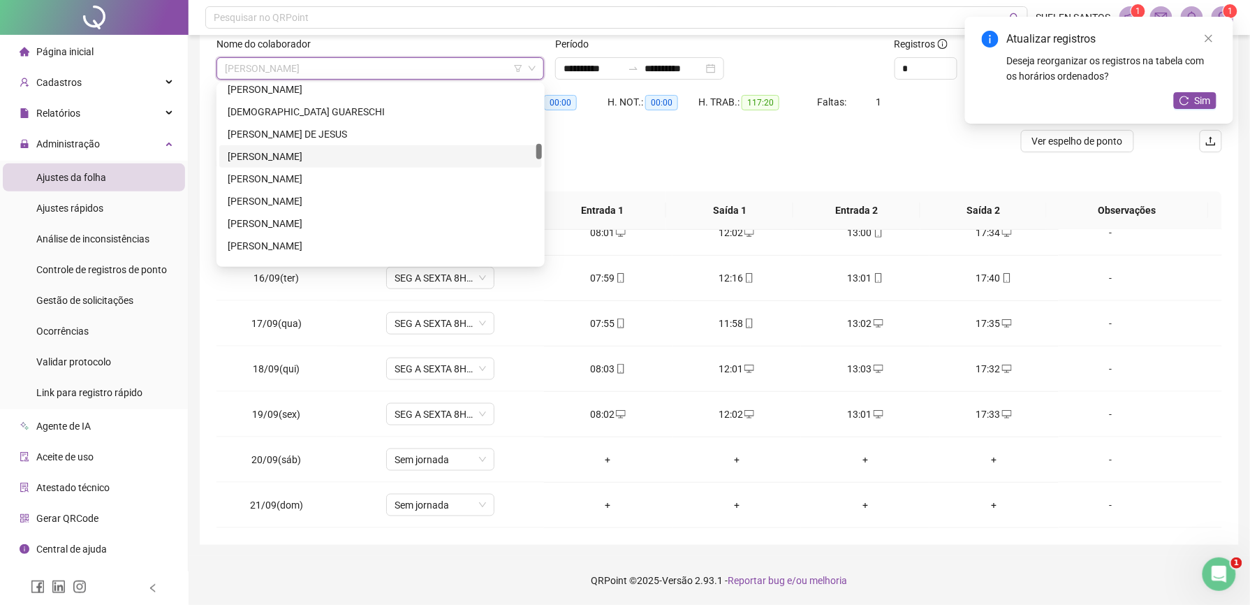
scroll to position [562, 0]
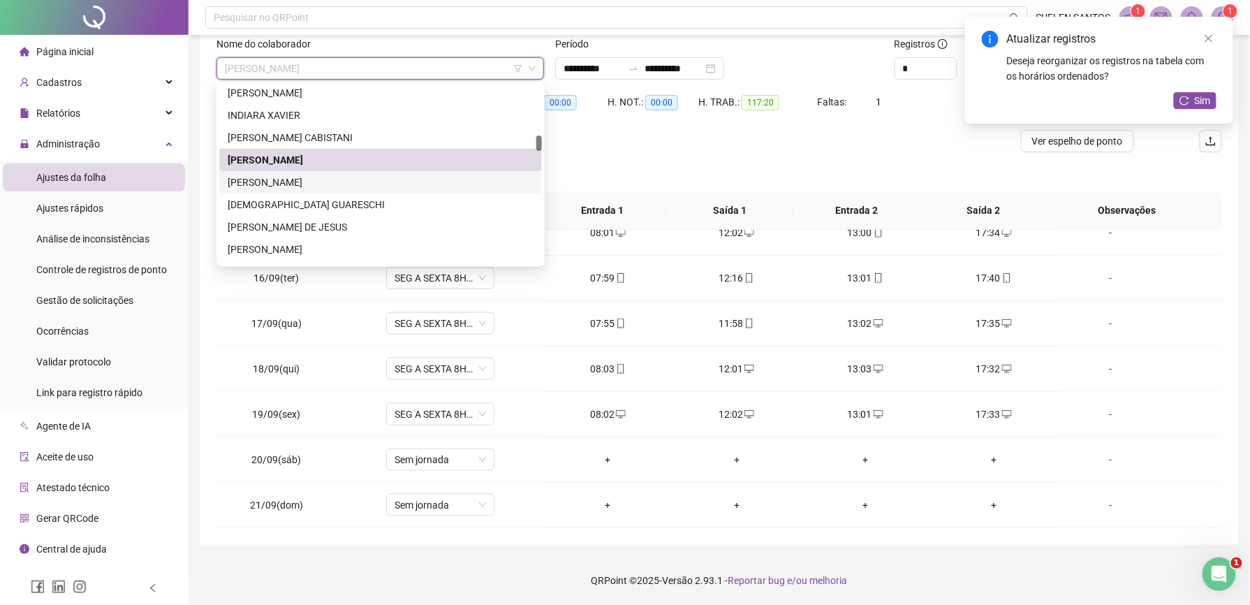
click at [279, 180] on div "[PERSON_NAME]" at bounding box center [381, 182] width 306 height 15
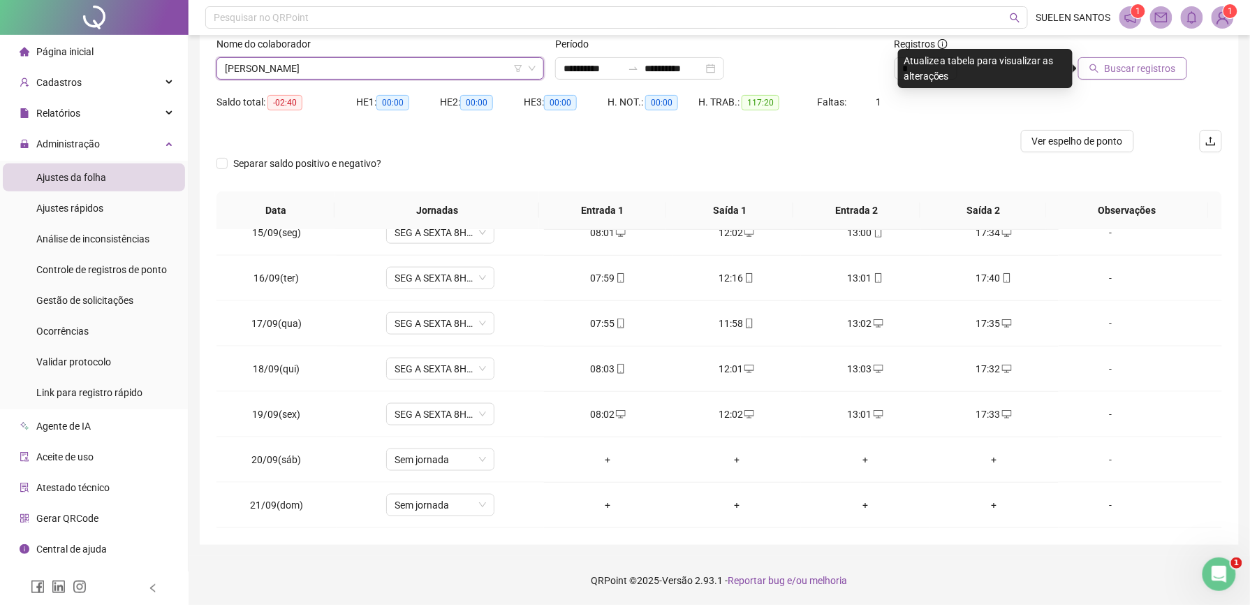
click at [1140, 68] on span "Buscar registros" at bounding box center [1140, 68] width 71 height 15
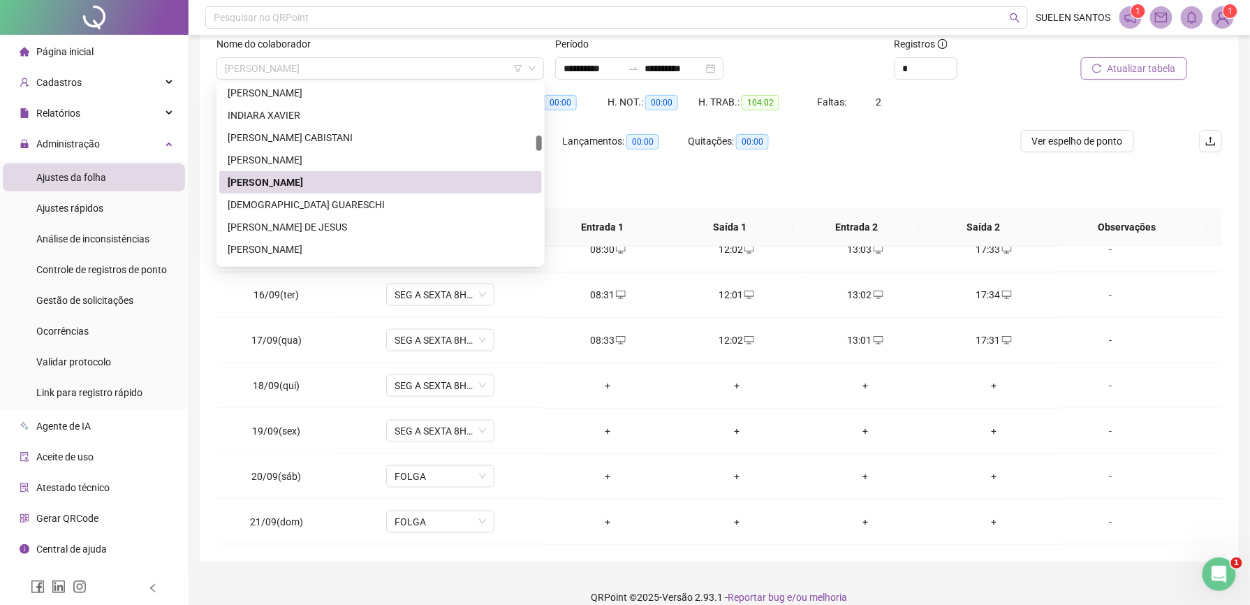
click at [324, 68] on span "[PERSON_NAME]" at bounding box center [380, 68] width 311 height 21
click at [260, 179] on div "[PERSON_NAME]" at bounding box center [381, 182] width 306 height 15
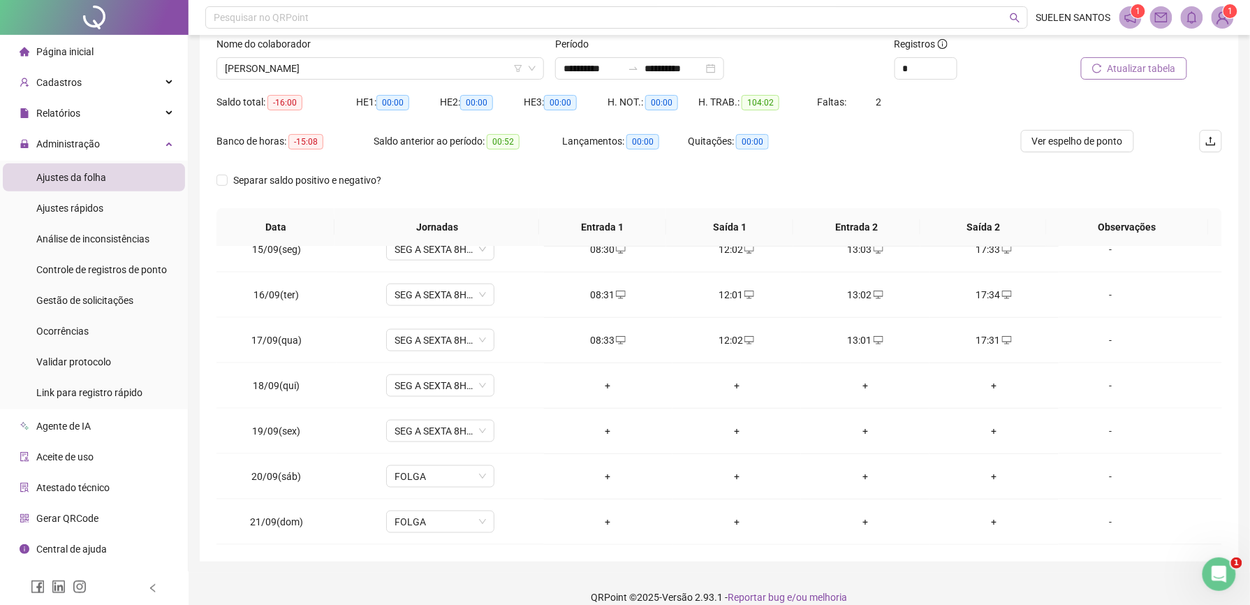
click at [1133, 65] on span "Atualizar tabela" at bounding box center [1142, 68] width 68 height 15
click at [601, 388] on div "+" at bounding box center [608, 385] width 106 height 15
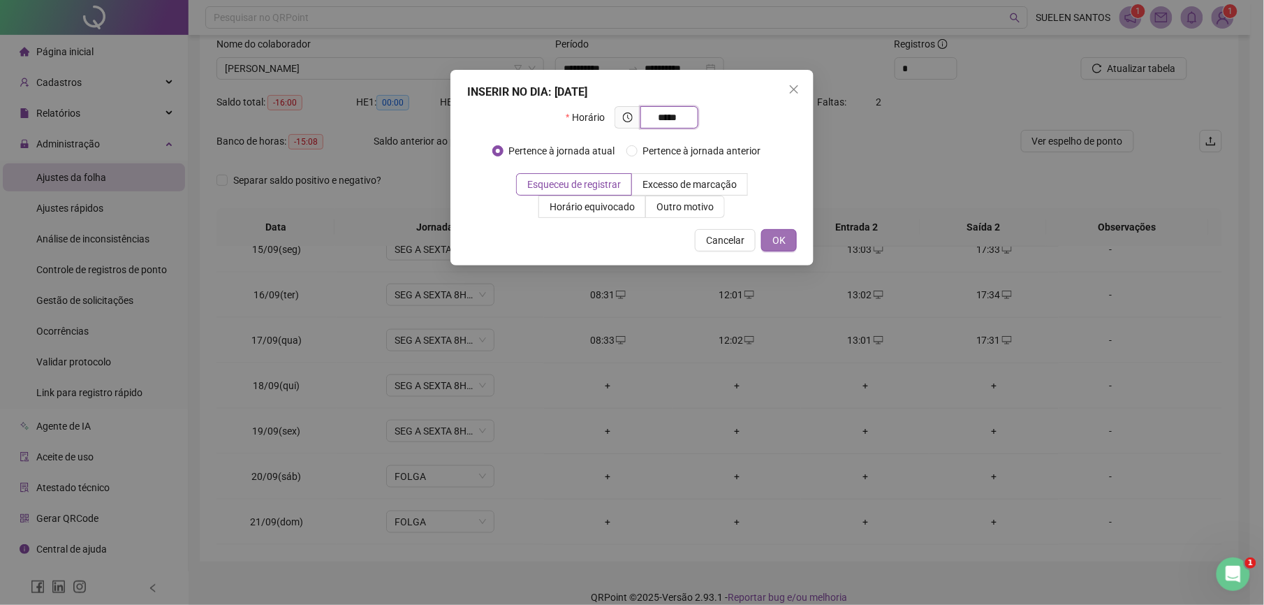
type input "*****"
click at [784, 237] on span "OK" at bounding box center [778, 240] width 13 height 15
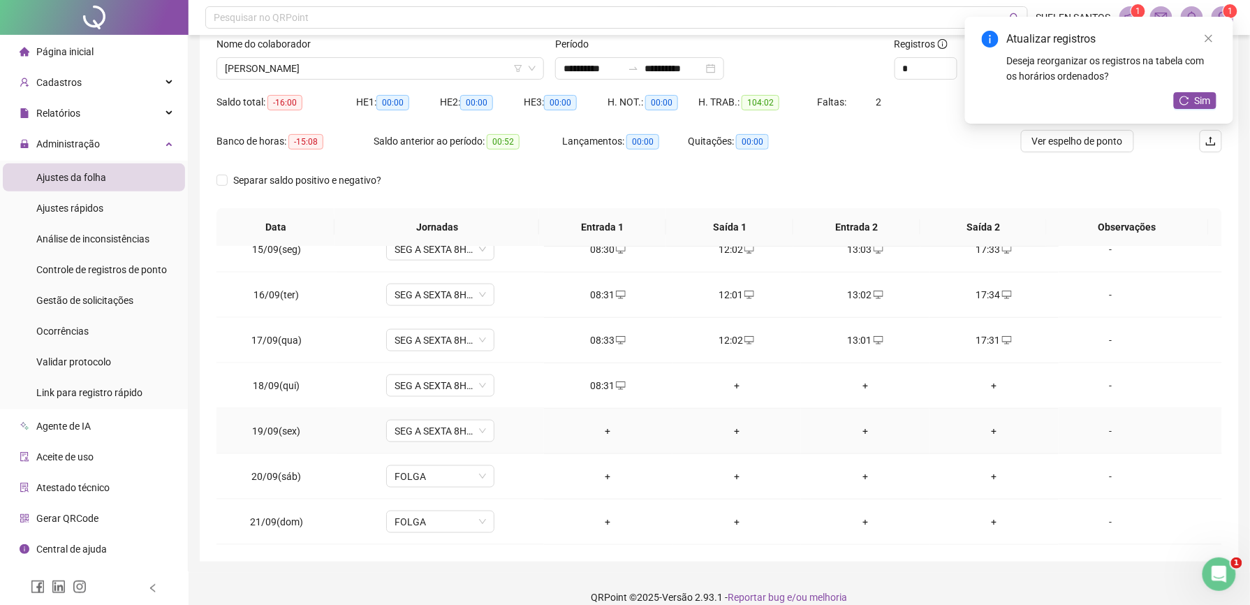
click at [601, 434] on div "+" at bounding box center [608, 430] width 106 height 15
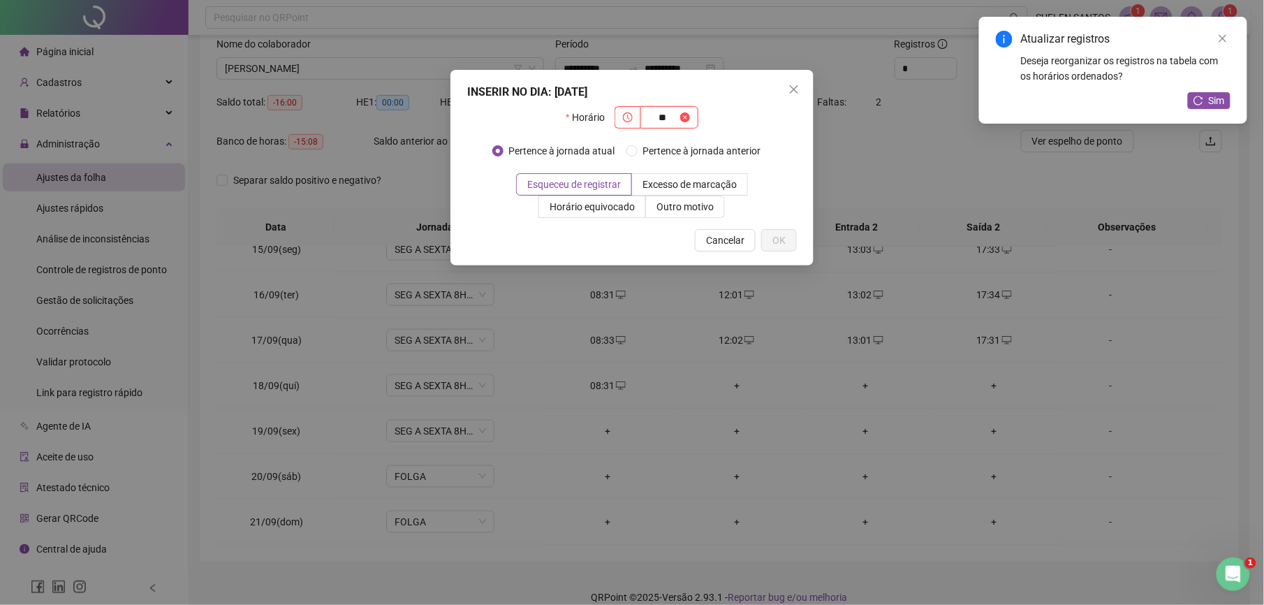
type input "*"
type input "*****"
click at [788, 237] on button "OK" at bounding box center [779, 240] width 36 height 22
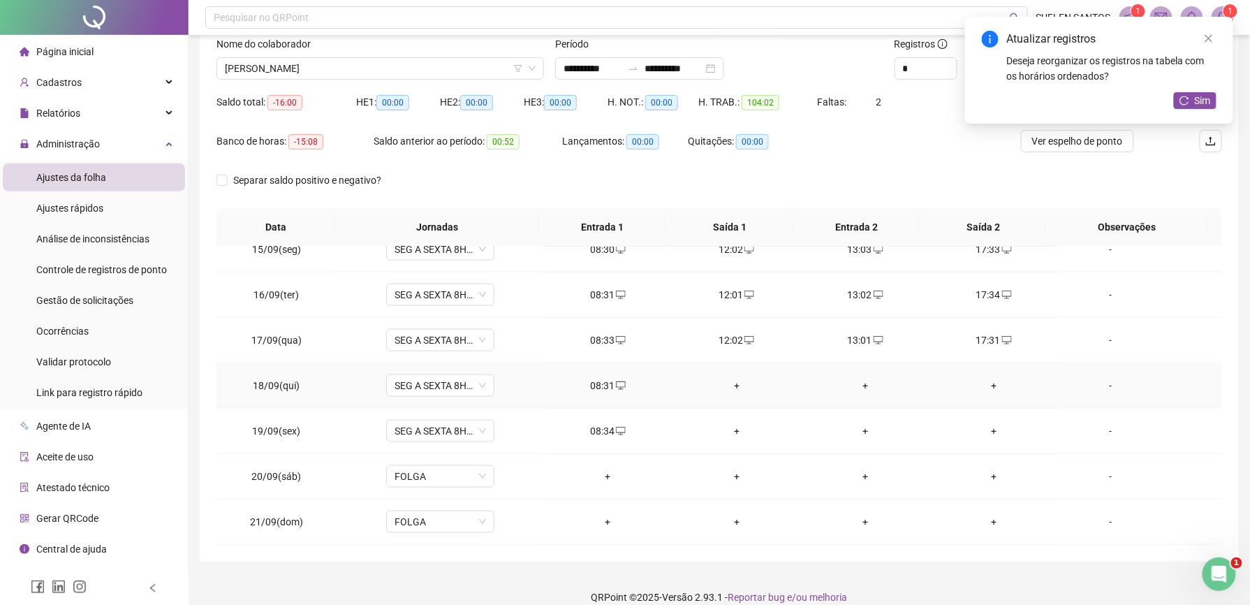
click at [727, 386] on div "+" at bounding box center [737, 385] width 106 height 15
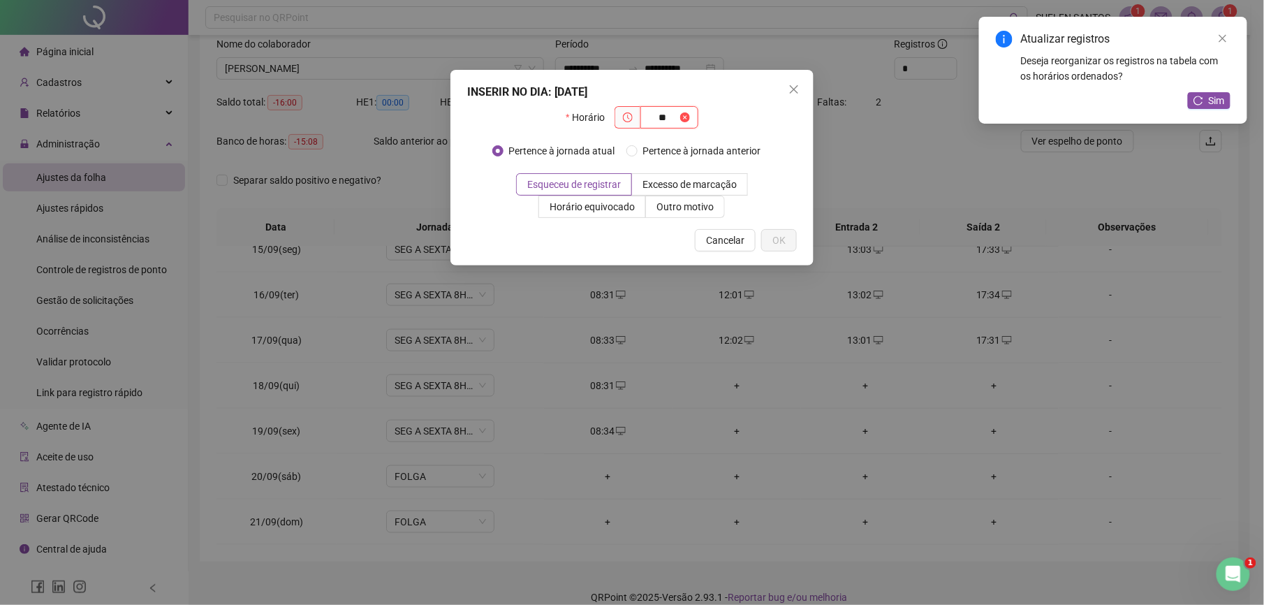
type input "*"
type input "*****"
click at [782, 244] on span "OK" at bounding box center [778, 240] width 13 height 15
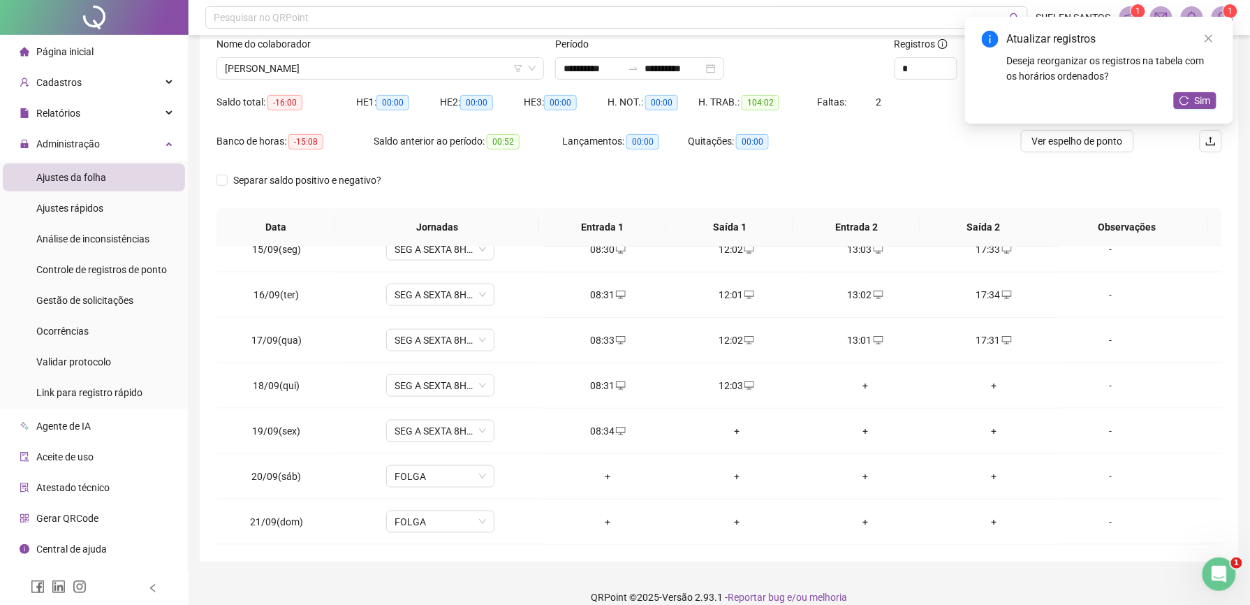
click at [729, 429] on div "+" at bounding box center [737, 430] width 106 height 15
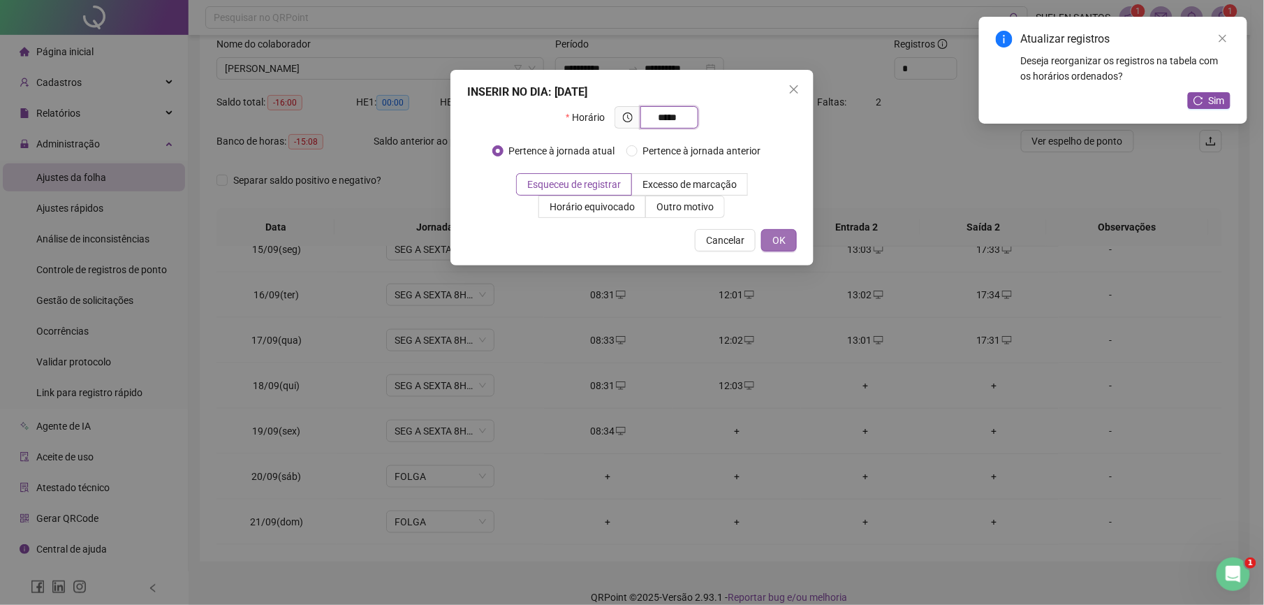
type input "*****"
click at [770, 241] on button "OK" at bounding box center [779, 240] width 36 height 22
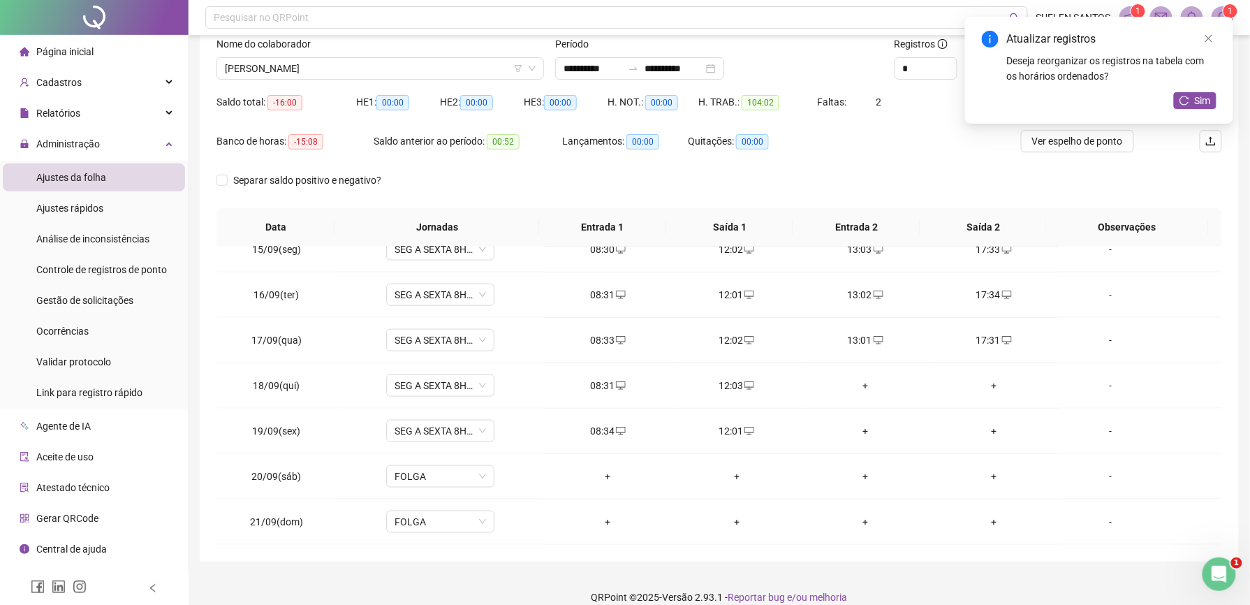
click at [855, 386] on div "+" at bounding box center [865, 385] width 106 height 15
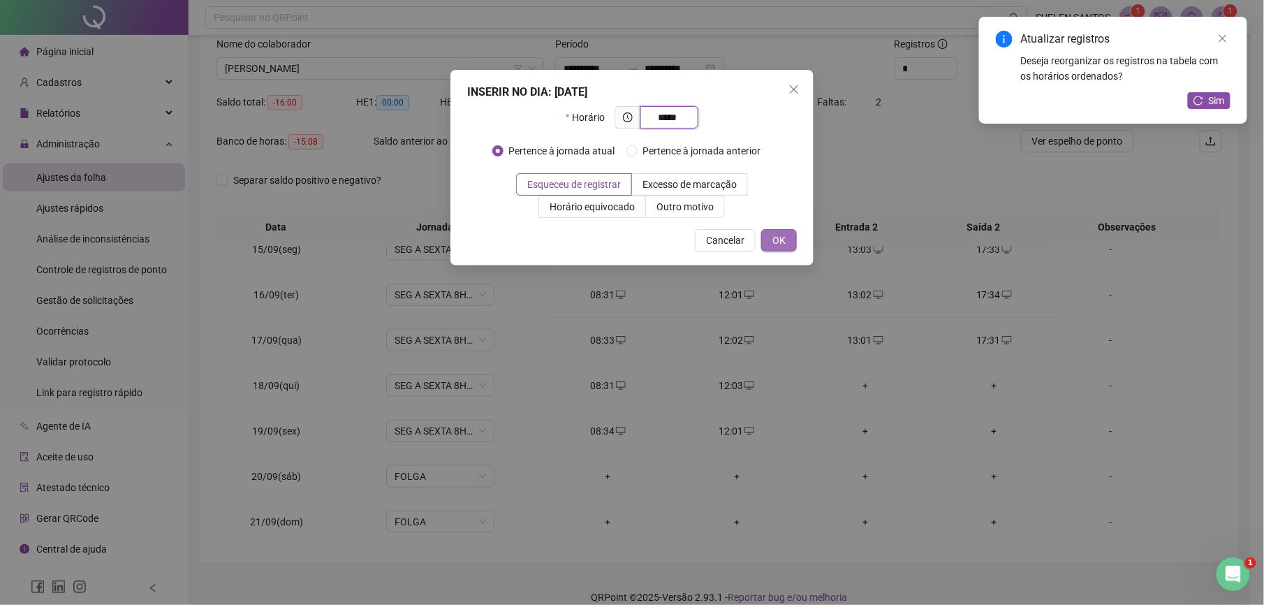
type input "*****"
click at [771, 237] on button "OK" at bounding box center [779, 240] width 36 height 22
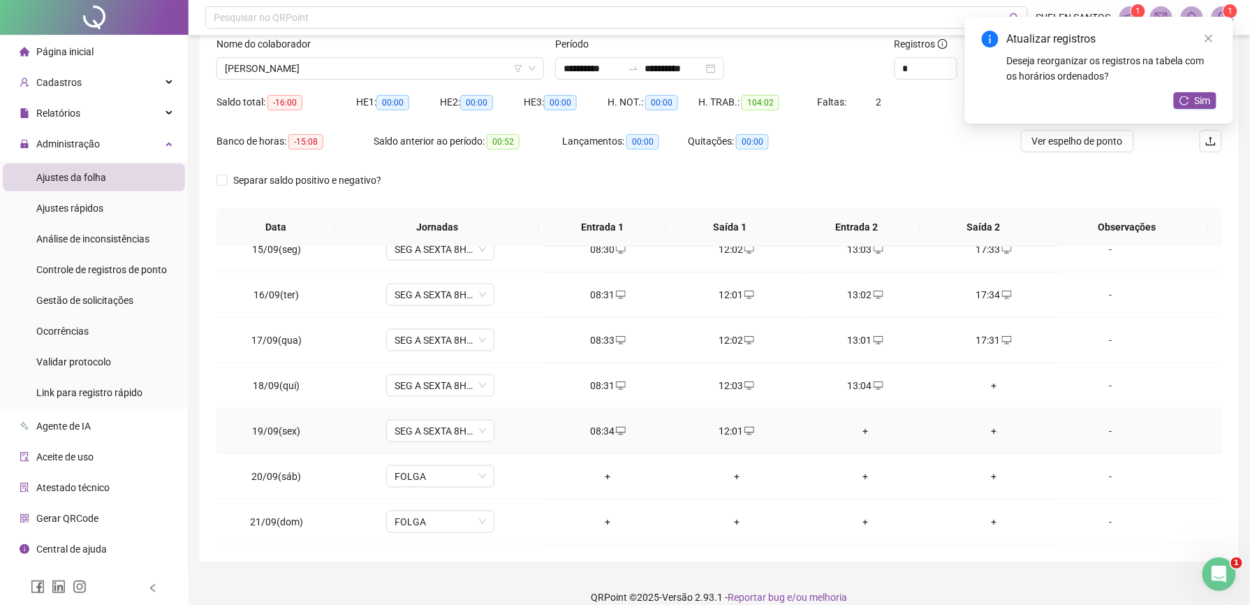
click at [856, 430] on div "+" at bounding box center [865, 430] width 106 height 15
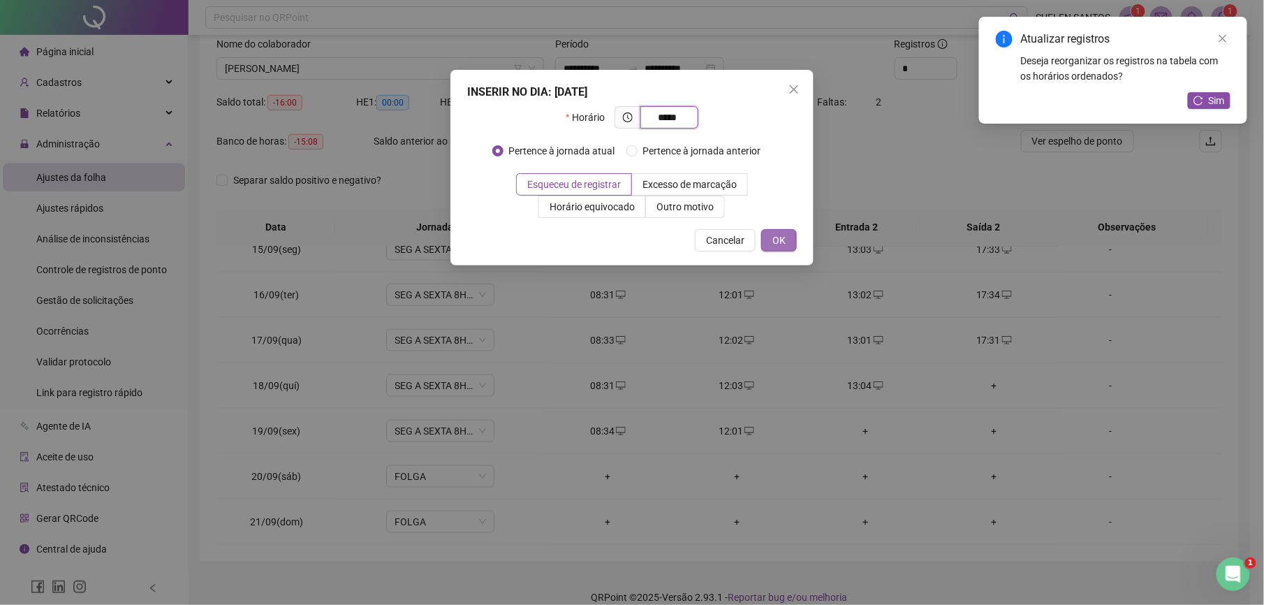
type input "*****"
click at [784, 244] on span "OK" at bounding box center [778, 240] width 13 height 15
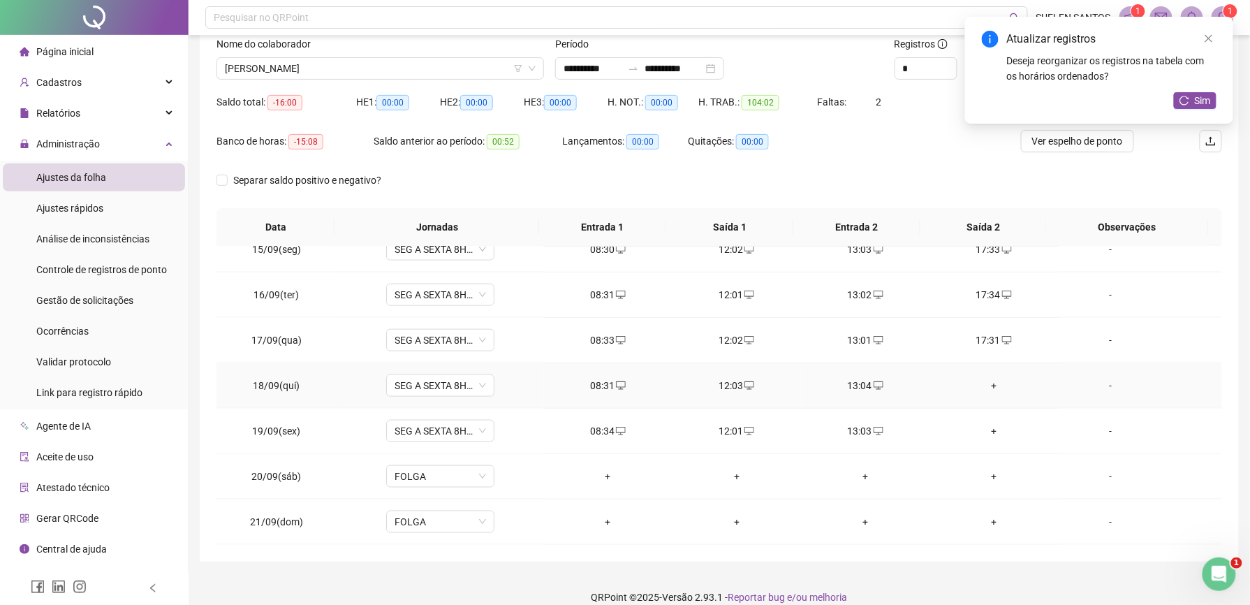
click at [985, 383] on div "+" at bounding box center [994, 385] width 106 height 15
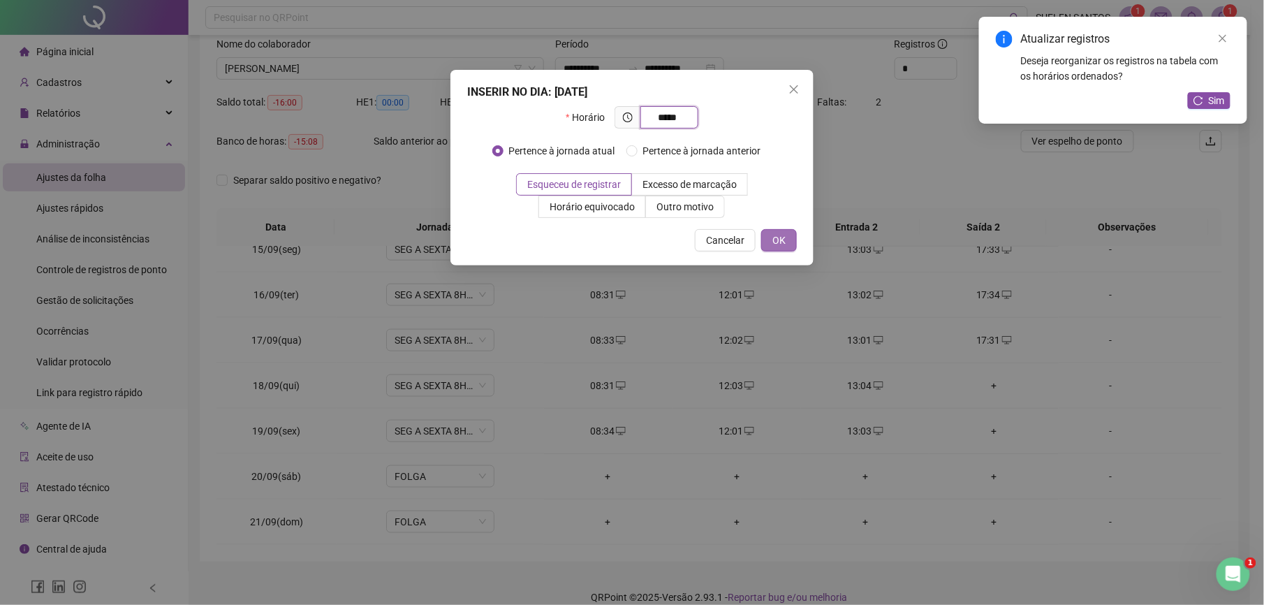
type input "*****"
click at [780, 235] on span "OK" at bounding box center [778, 240] width 13 height 15
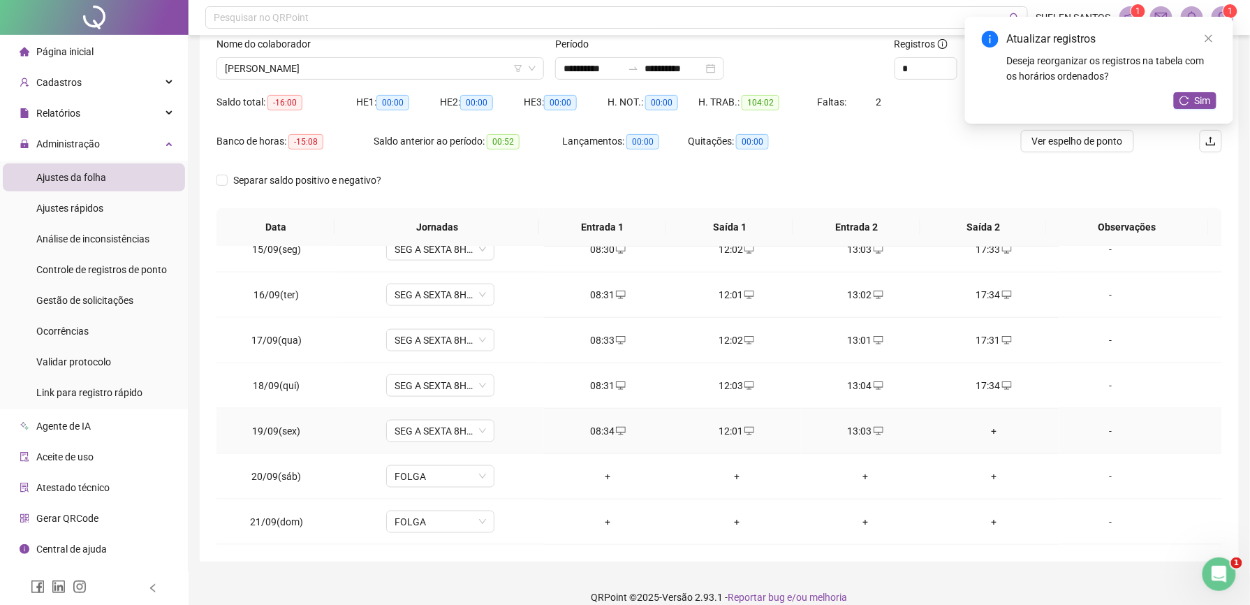
click at [982, 431] on div "+" at bounding box center [994, 430] width 106 height 15
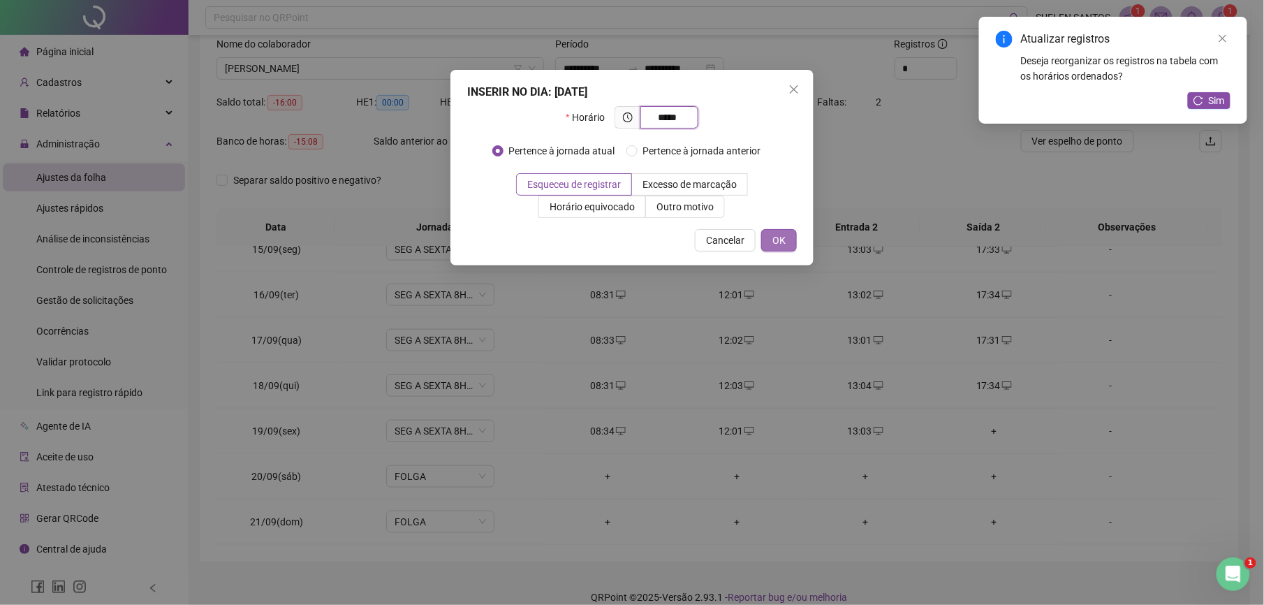
type input "*****"
click at [794, 235] on button "OK" at bounding box center [779, 240] width 36 height 22
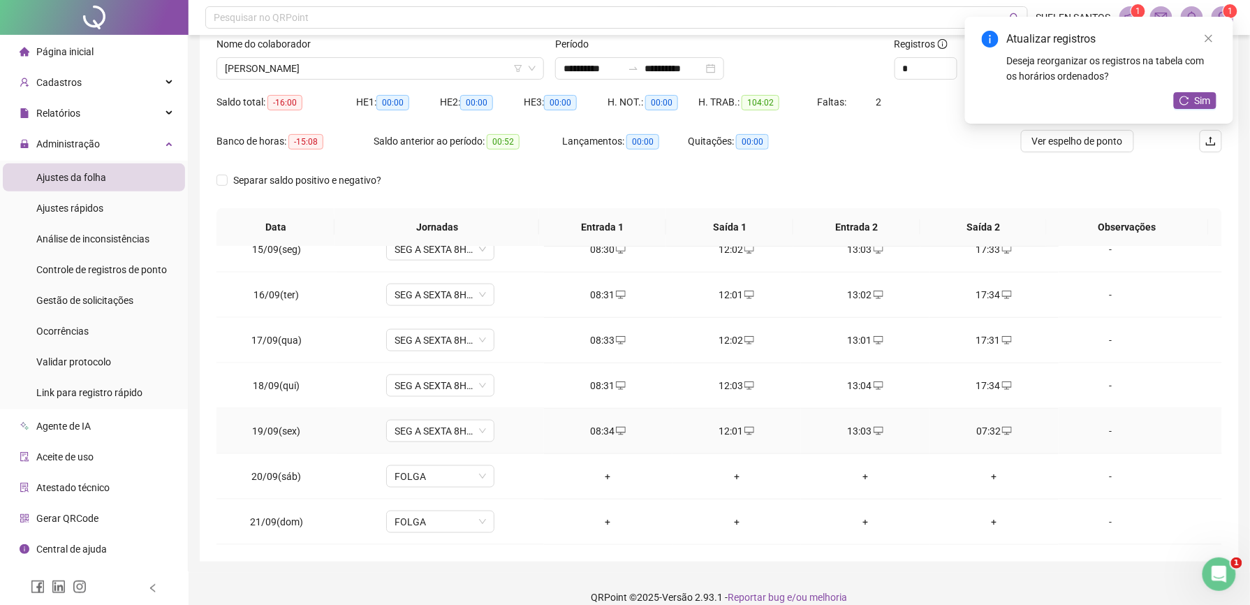
click at [987, 434] on div "07:32" at bounding box center [994, 430] width 106 height 15
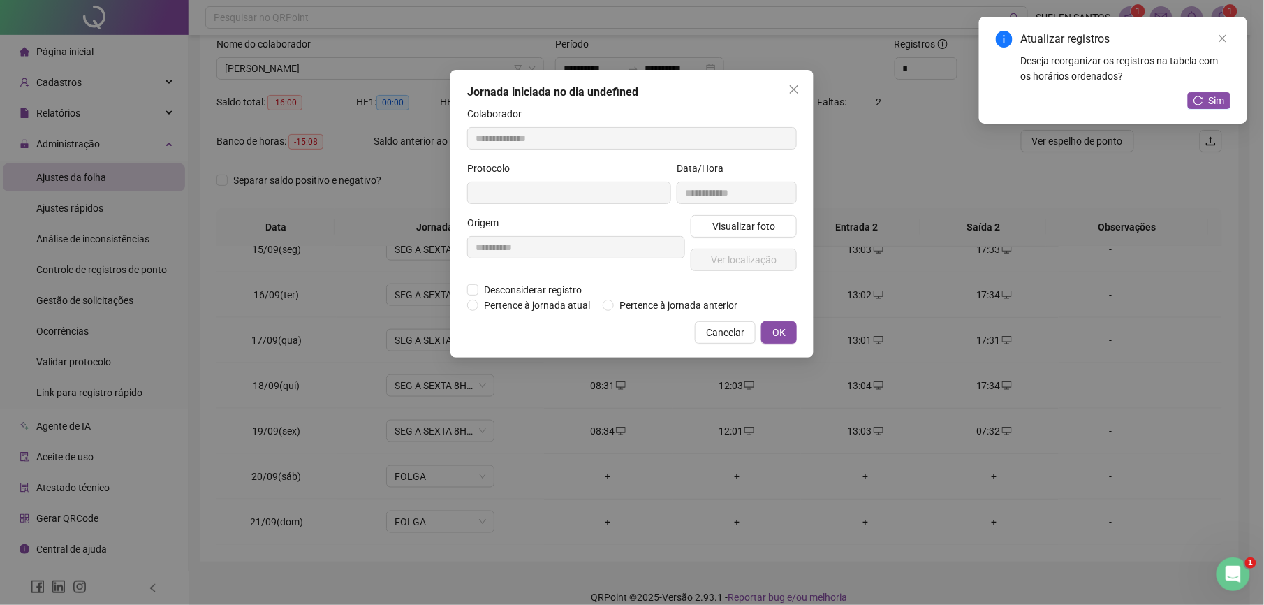
type input "**********"
click at [501, 292] on span "Desconsiderar registro" at bounding box center [532, 291] width 109 height 15
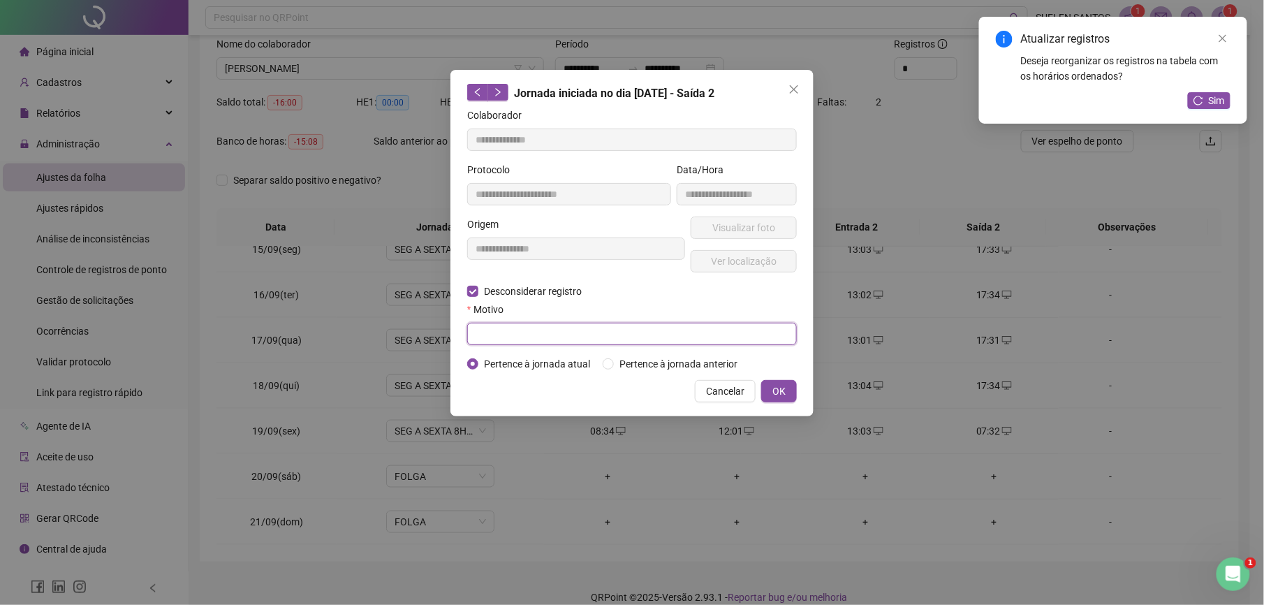
click at [517, 325] on input "text" at bounding box center [632, 334] width 330 height 22
type input "*"
type input "****"
click at [777, 392] on span "OK" at bounding box center [778, 390] width 13 height 15
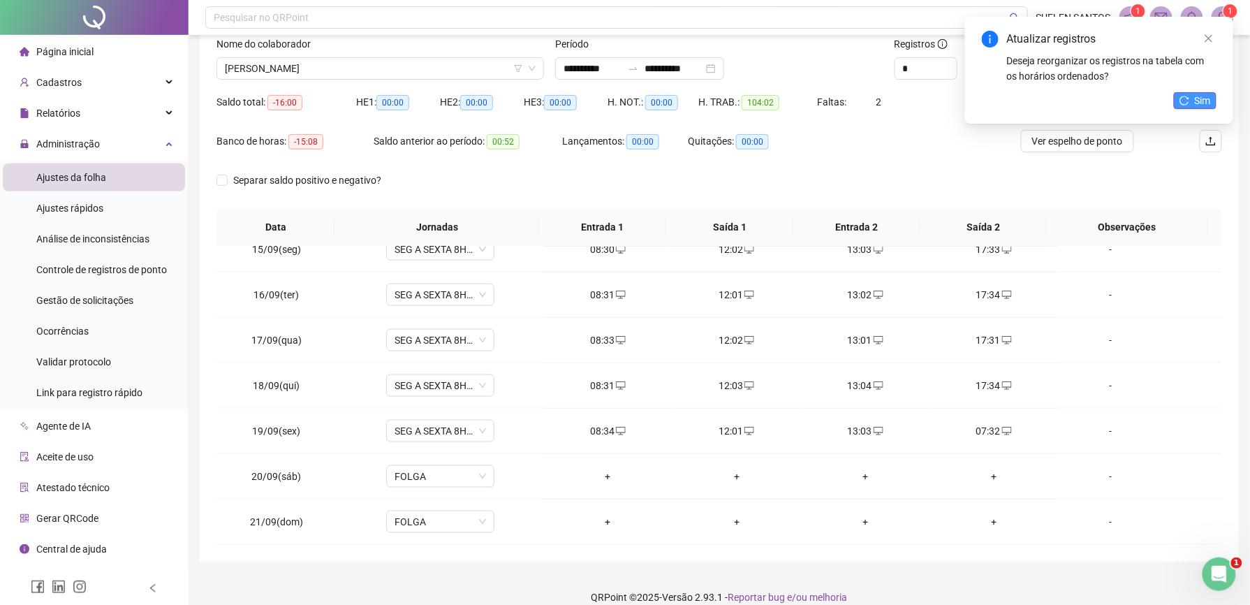
click at [1193, 101] on button "Sim" at bounding box center [1195, 100] width 43 height 17
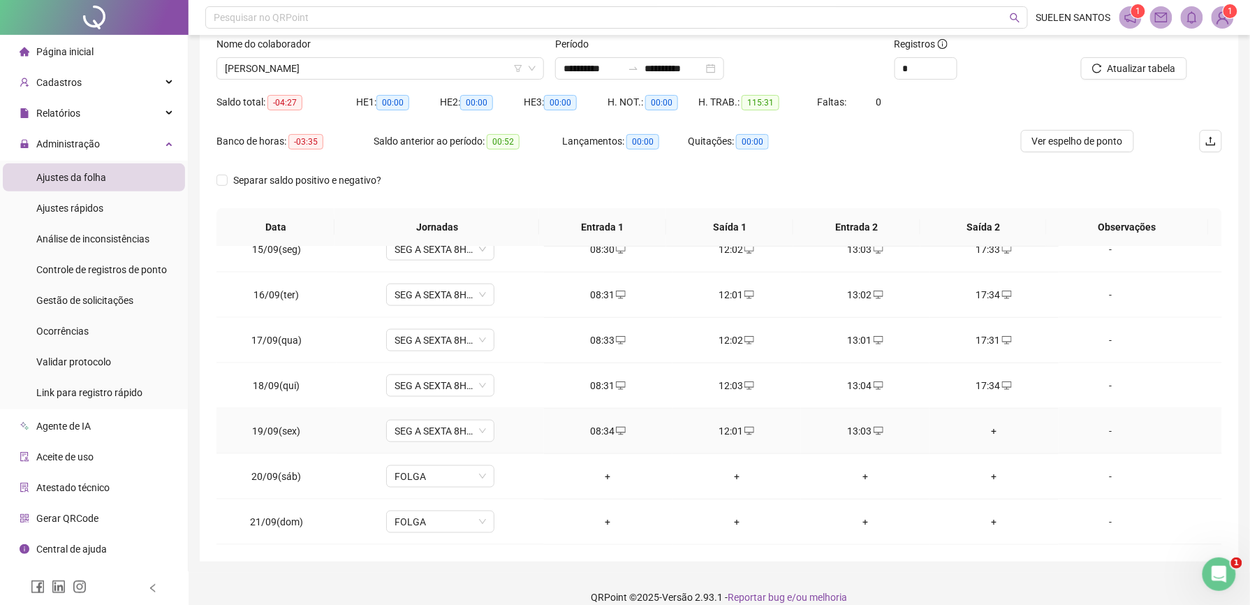
click at [983, 431] on div "+" at bounding box center [994, 430] width 106 height 15
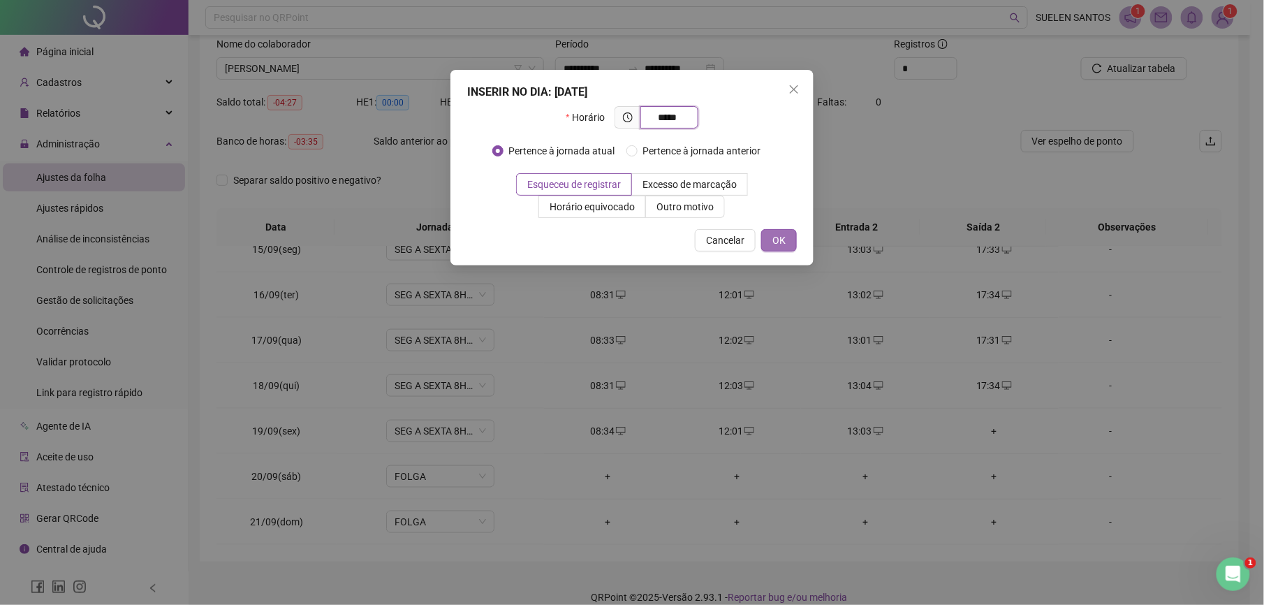
type input "*****"
click at [786, 240] on button "OK" at bounding box center [779, 240] width 36 height 22
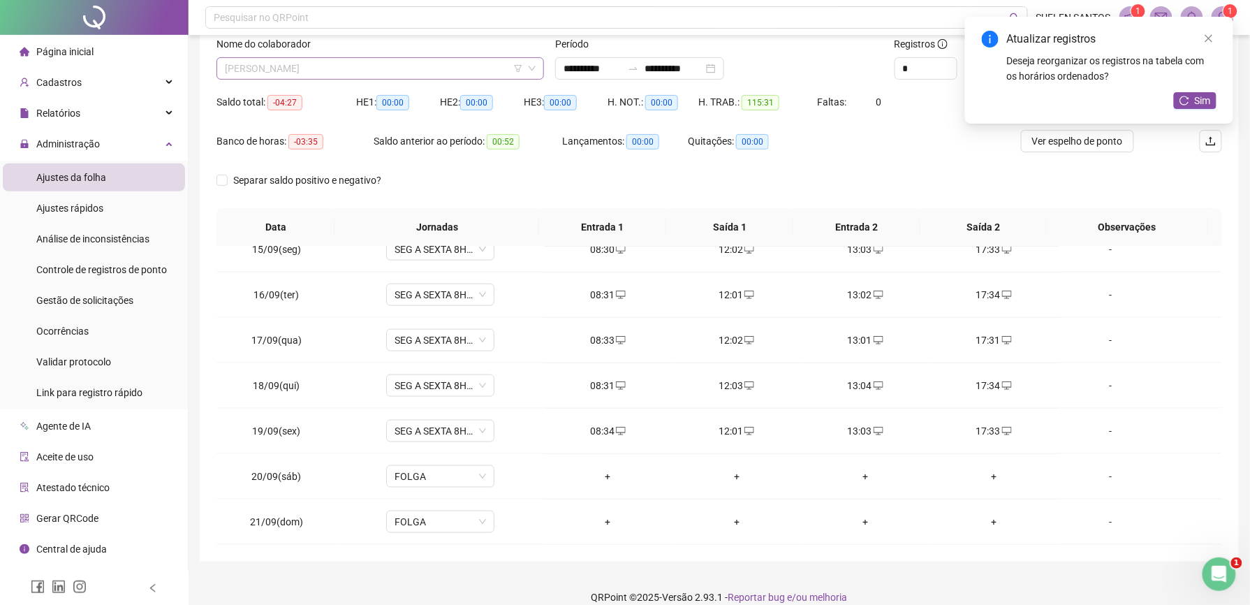
click at [332, 70] on span "[PERSON_NAME]" at bounding box center [380, 68] width 311 height 21
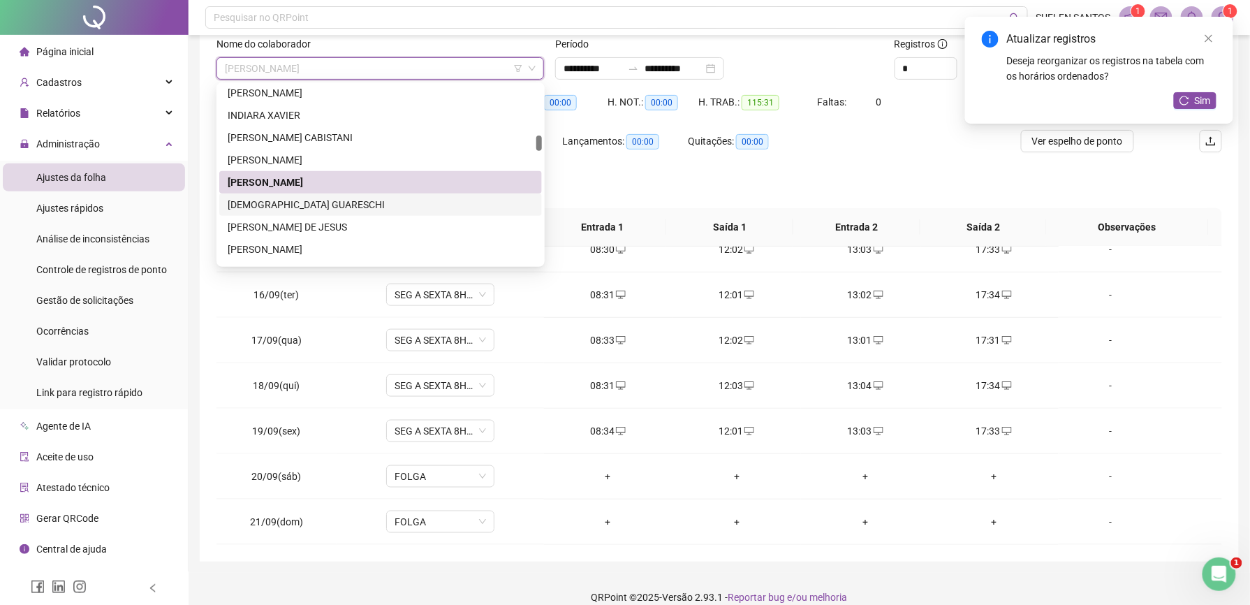
drag, startPoint x: 244, startPoint y: 202, endPoint x: 304, endPoint y: 221, distance: 62.9
click at [244, 202] on div "[DEMOGRAPHIC_DATA] GUARESCHI" at bounding box center [381, 204] width 306 height 15
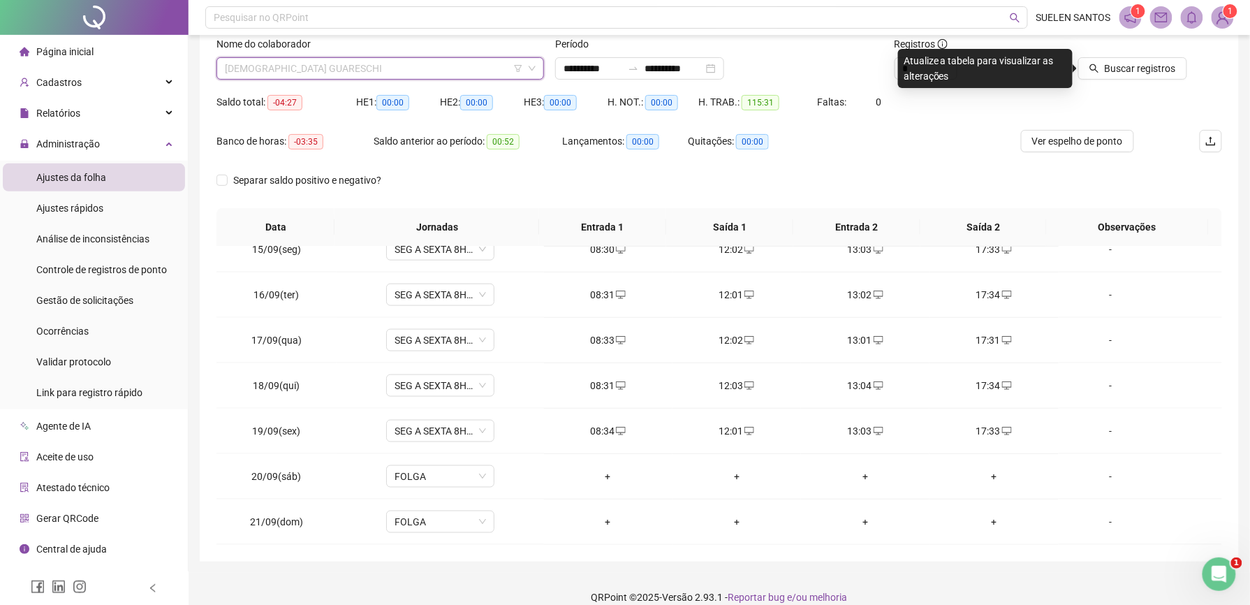
click at [318, 65] on span "[DEMOGRAPHIC_DATA] GUARESCHI" at bounding box center [380, 68] width 311 height 21
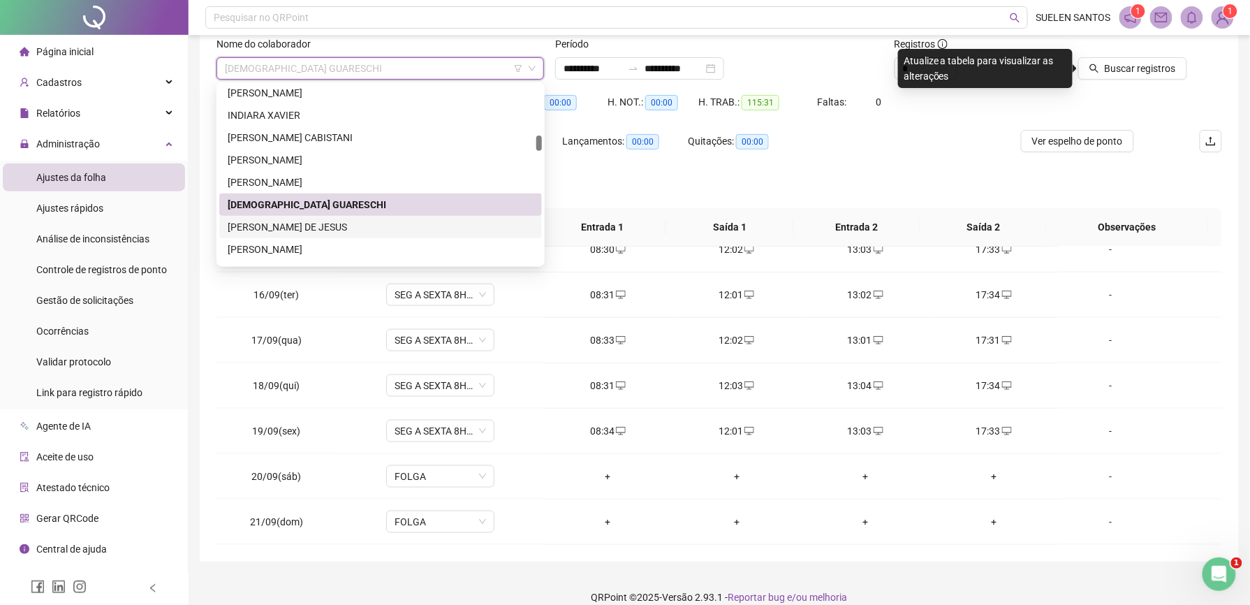
click at [269, 222] on div "[PERSON_NAME] DE JESUS" at bounding box center [381, 226] width 306 height 15
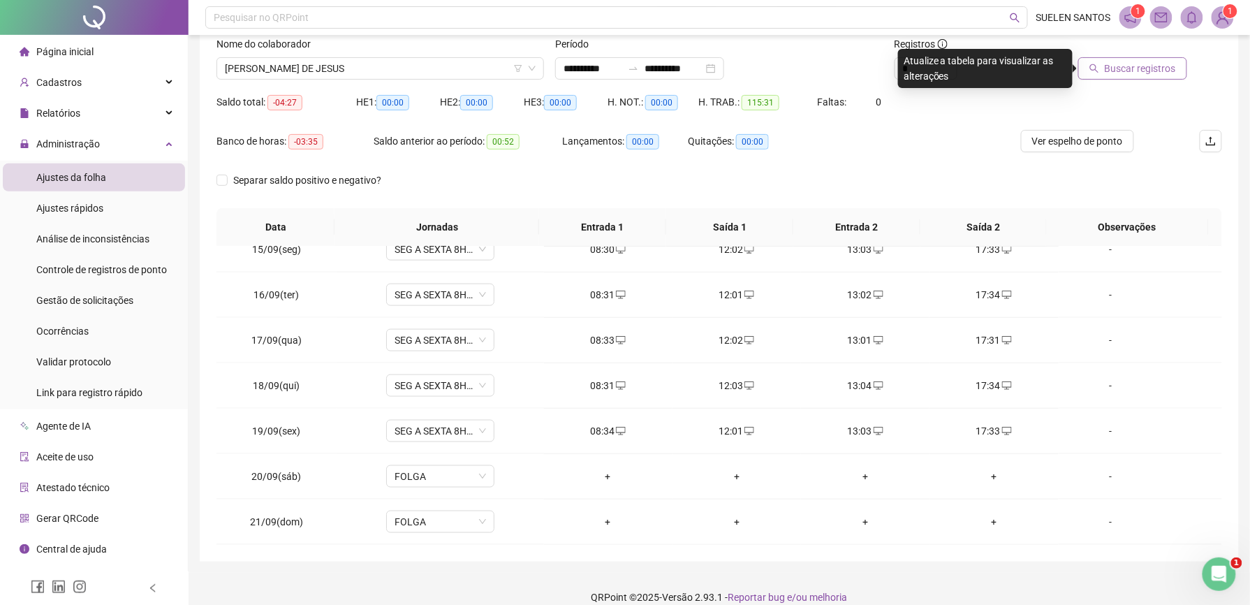
click at [1136, 59] on button "Buscar registros" at bounding box center [1132, 68] width 109 height 22
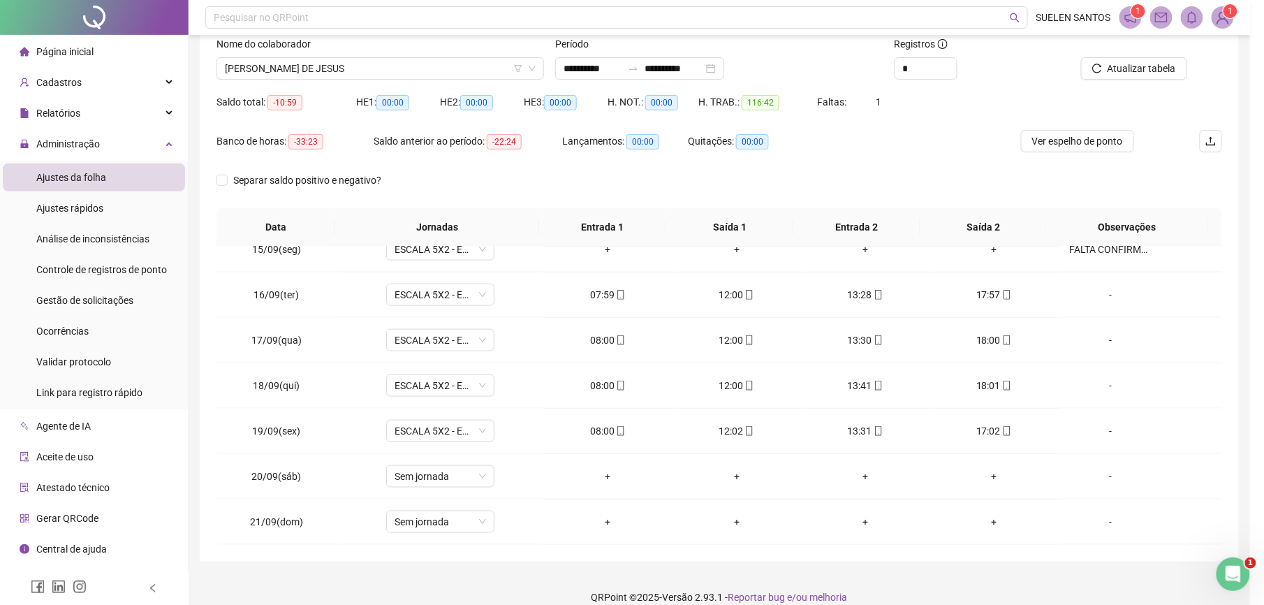
click at [390, 63] on div "Buscando registros Os registros de ponto estão sendo buscados... OK" at bounding box center [632, 302] width 1264 height 605
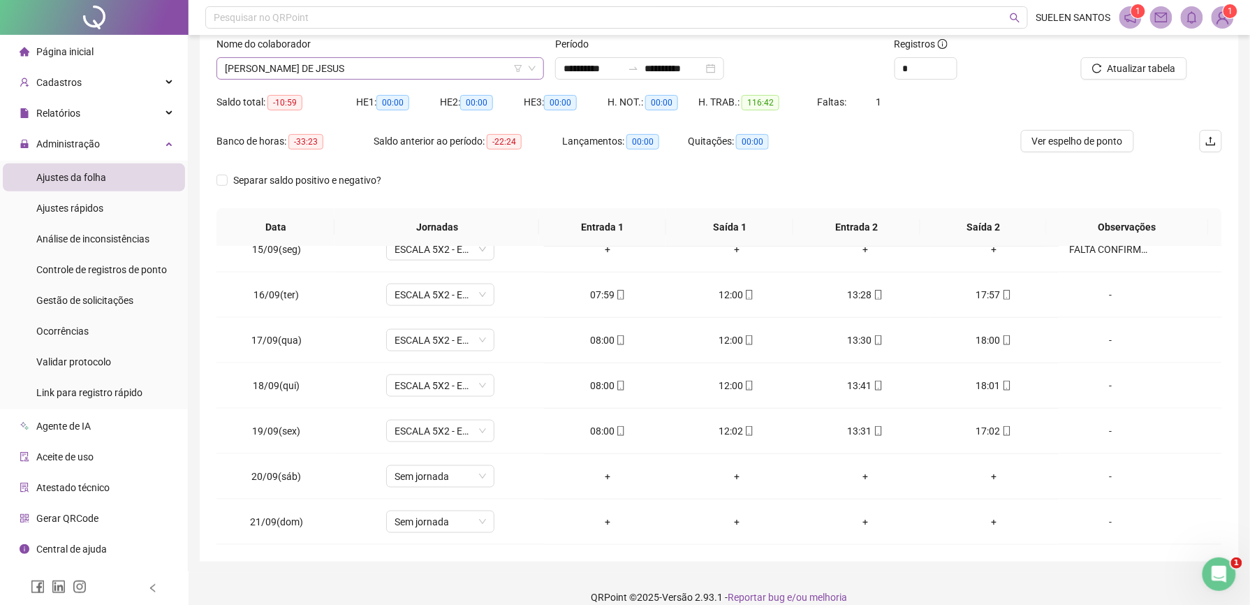
click at [391, 68] on span "[PERSON_NAME] DE JESUS" at bounding box center [380, 68] width 311 height 21
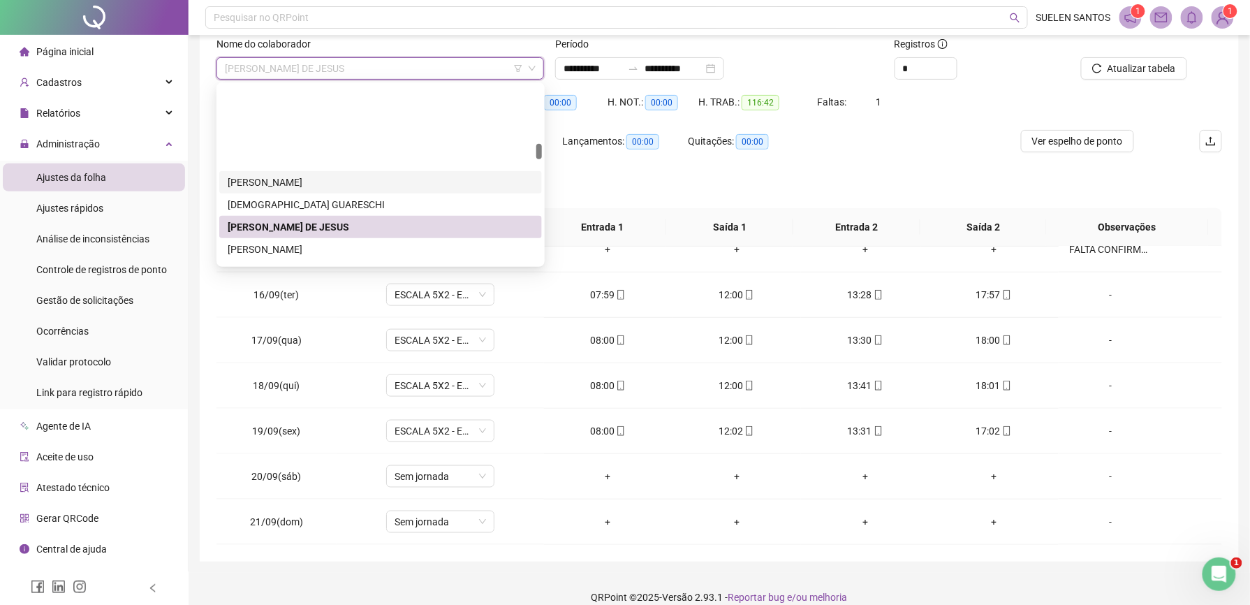
scroll to position [655, 0]
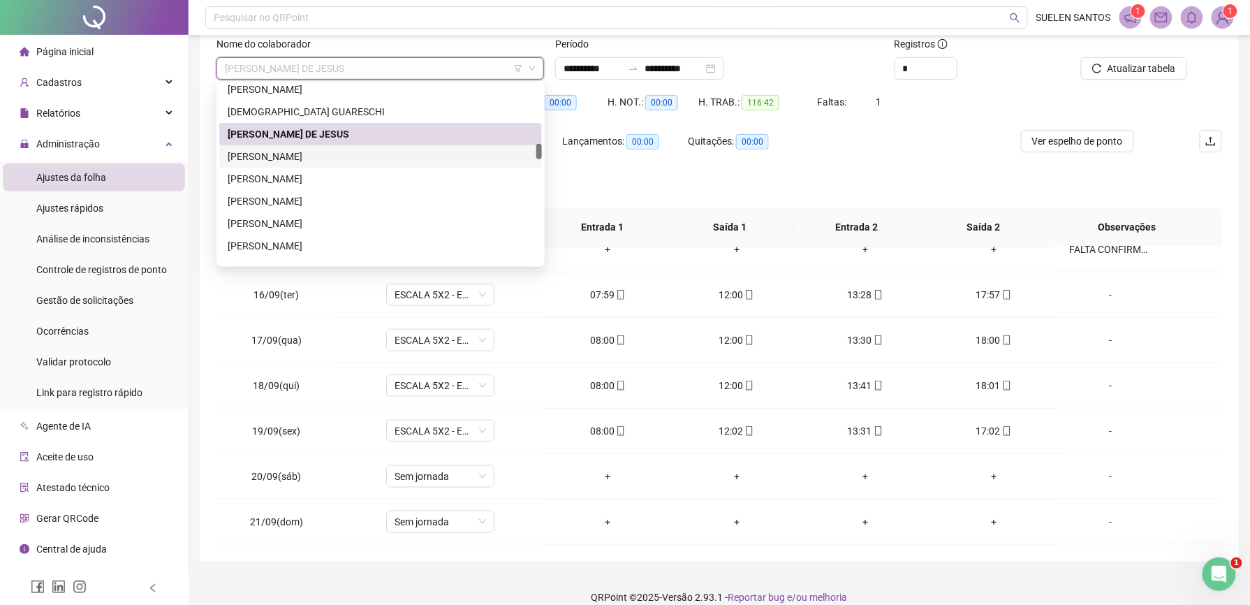
click at [272, 151] on div "[PERSON_NAME]" at bounding box center [381, 156] width 306 height 15
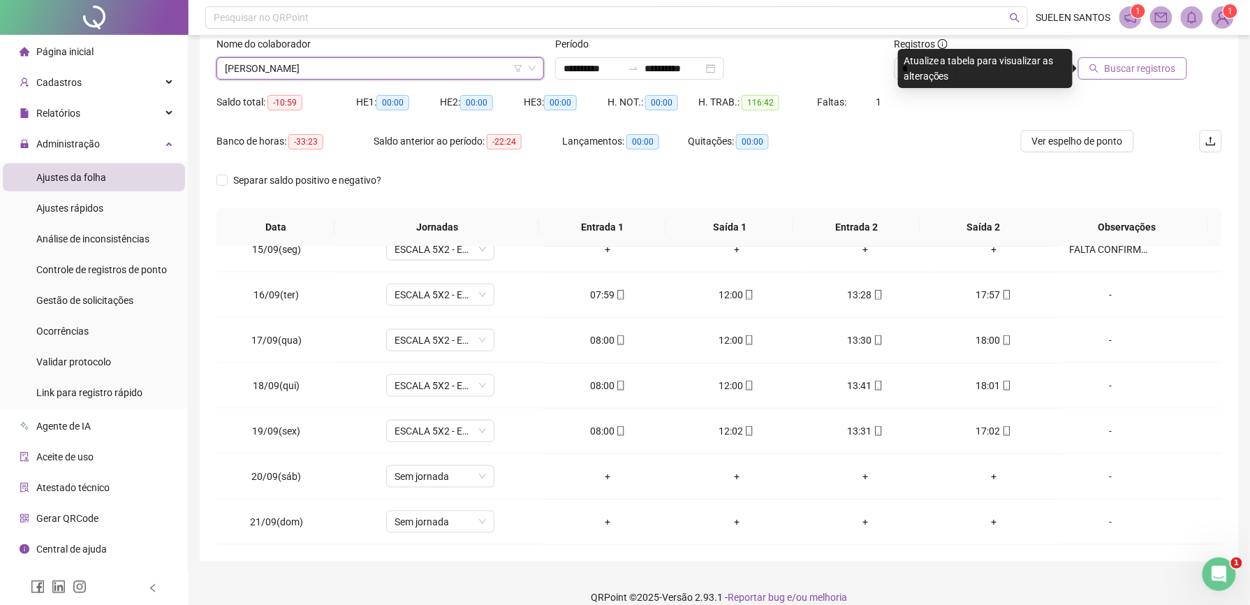
click at [1152, 64] on span "Buscar registros" at bounding box center [1140, 68] width 71 height 15
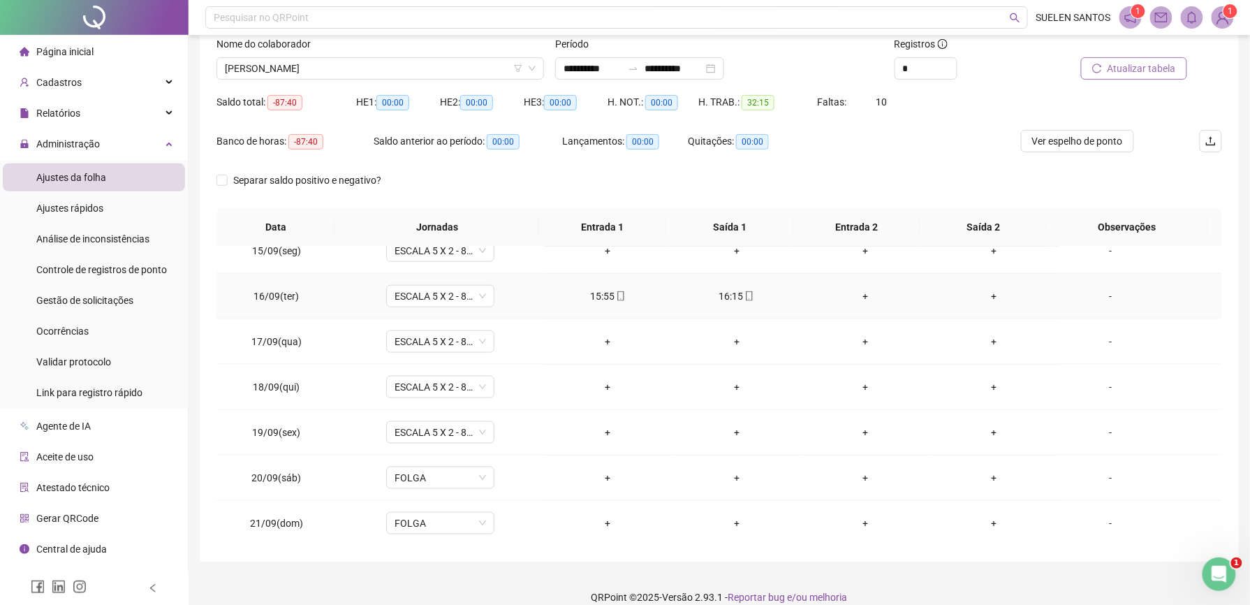
scroll to position [288, 0]
click at [374, 66] on span "[PERSON_NAME]" at bounding box center [380, 68] width 311 height 21
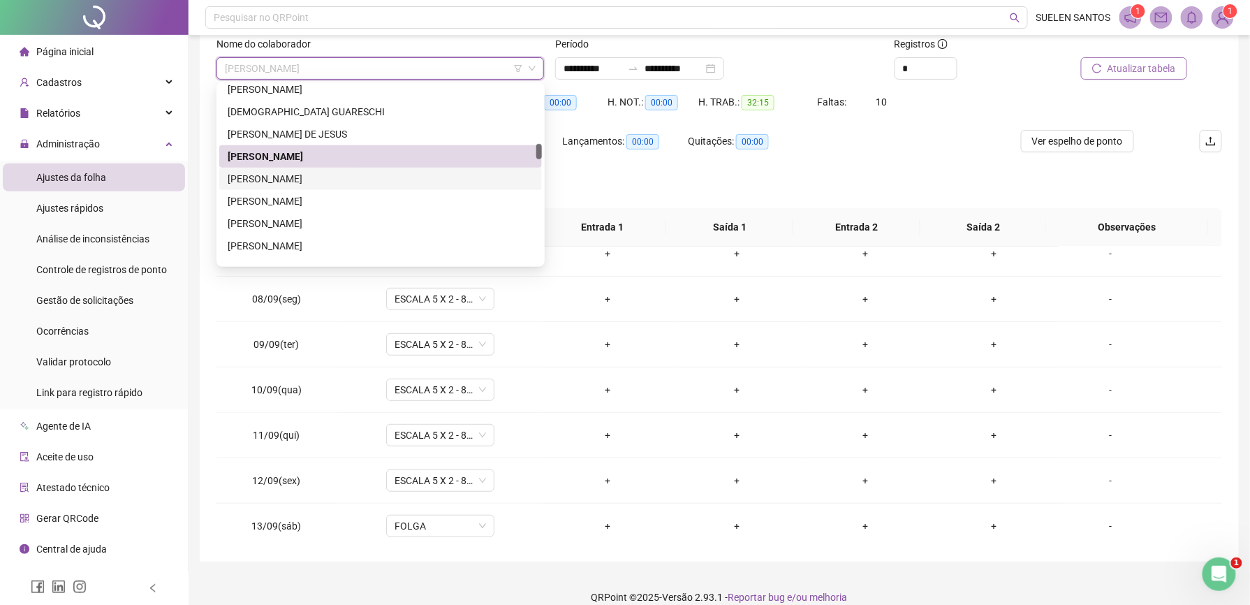
click at [311, 172] on div "[PERSON_NAME]" at bounding box center [381, 178] width 306 height 15
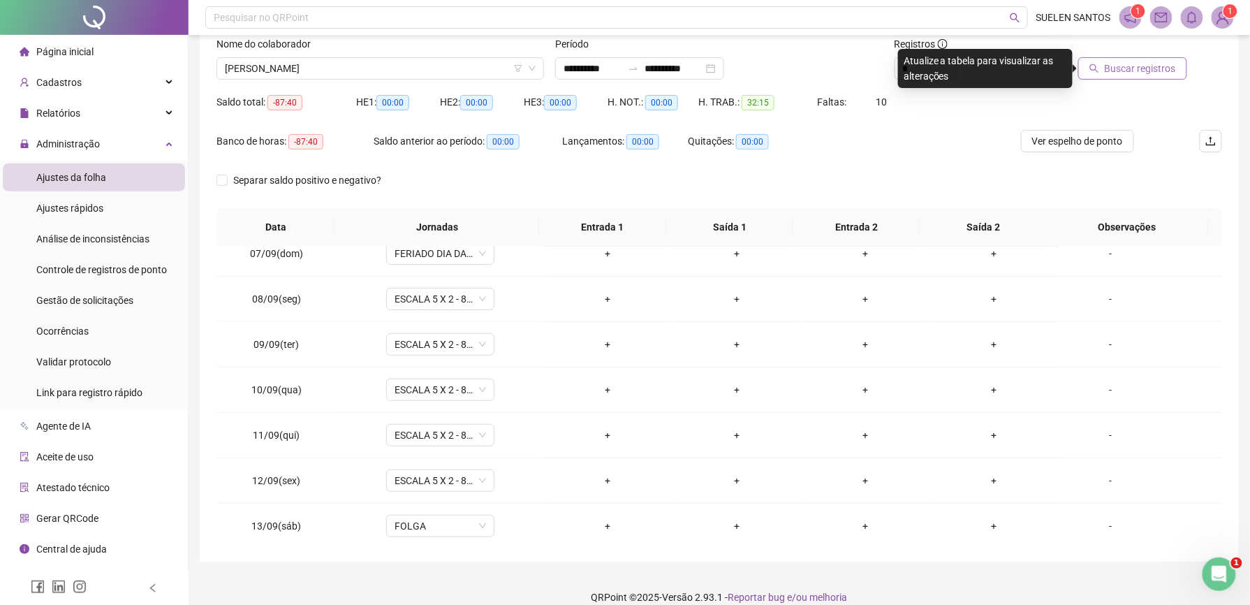
click at [1160, 68] on span "Buscar registros" at bounding box center [1140, 68] width 71 height 15
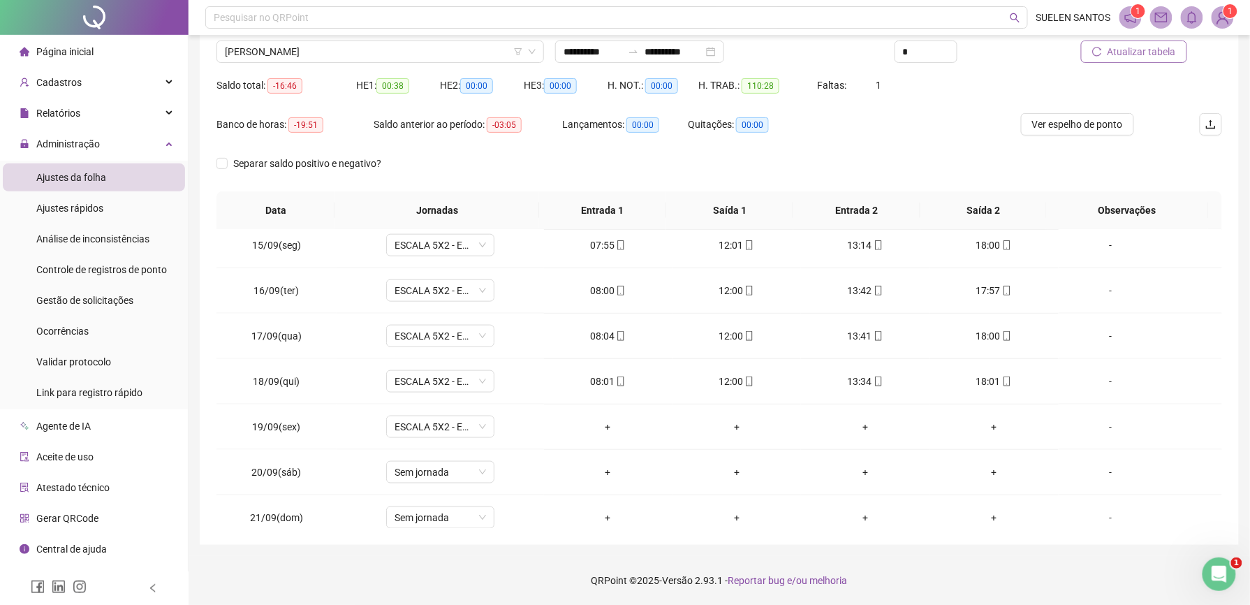
scroll to position [660, 0]
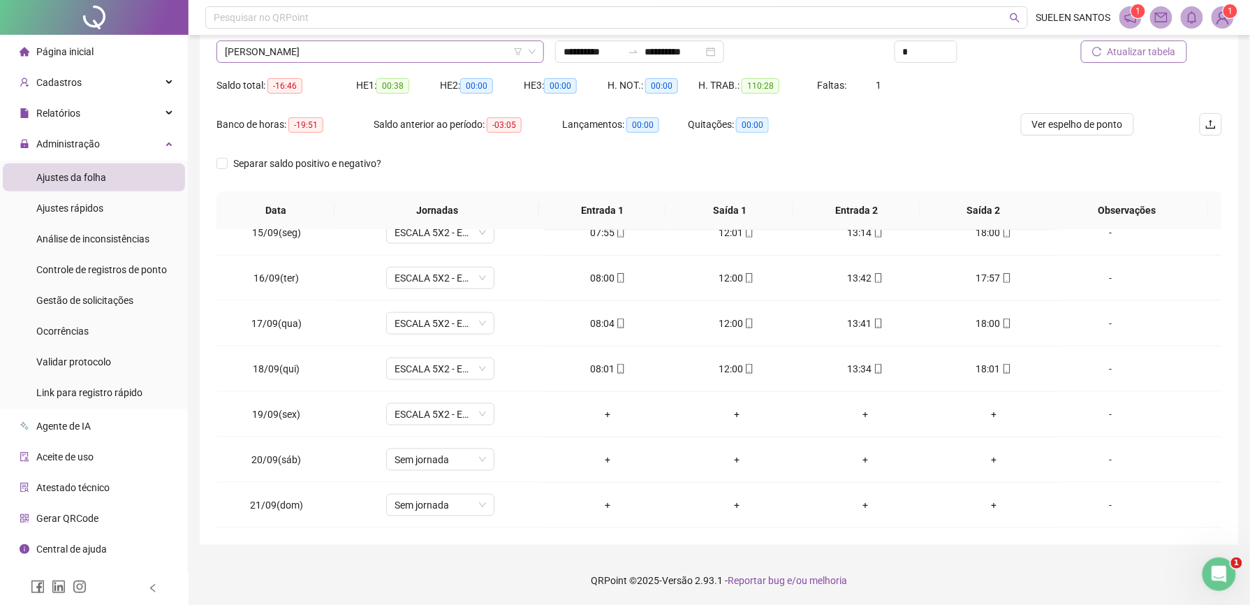
click at [355, 51] on span "[PERSON_NAME]" at bounding box center [380, 51] width 311 height 21
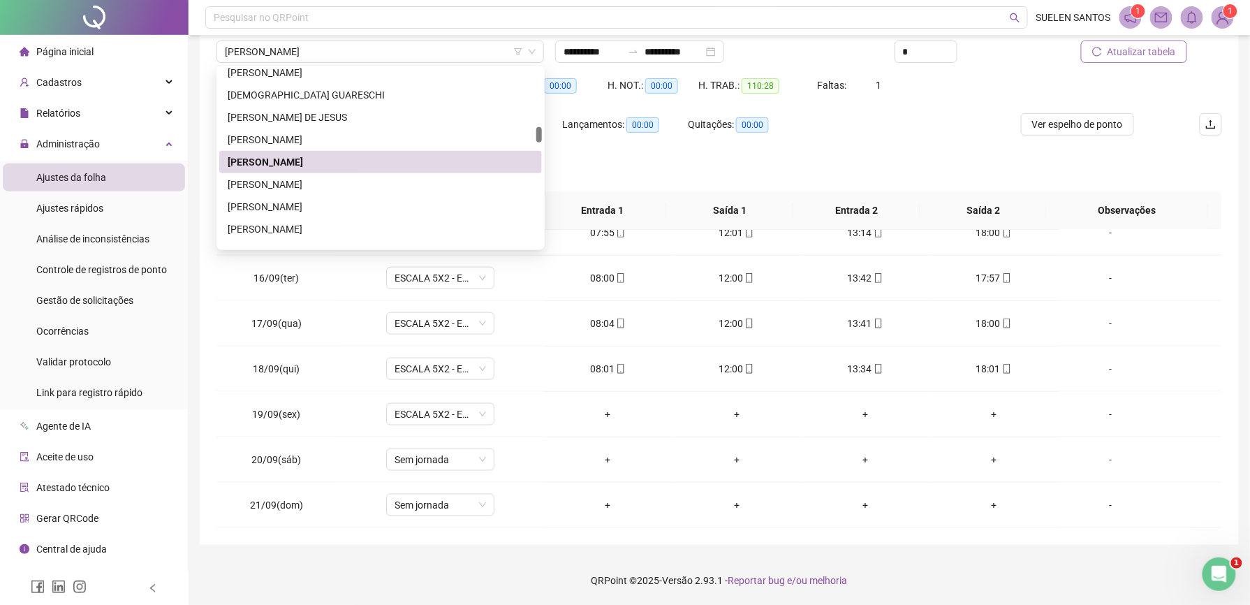
click at [292, 205] on th "Data" at bounding box center [275, 210] width 118 height 38
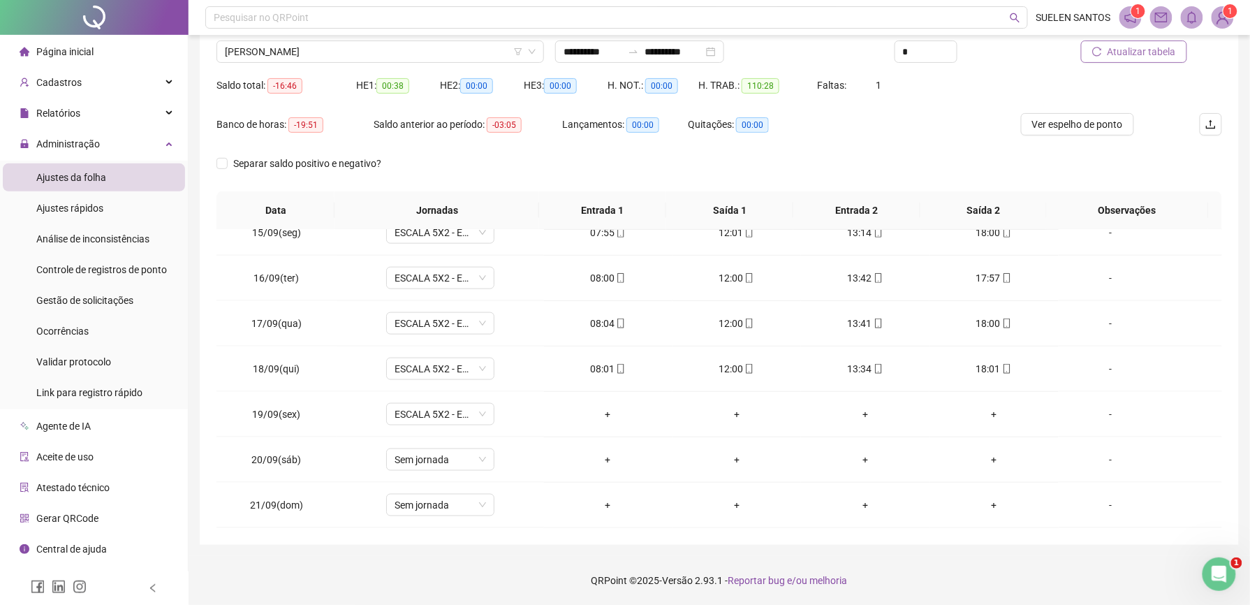
click at [1168, 53] on span "Atualizar tabela" at bounding box center [1142, 51] width 68 height 15
click at [361, 50] on span "[PERSON_NAME]" at bounding box center [380, 51] width 311 height 21
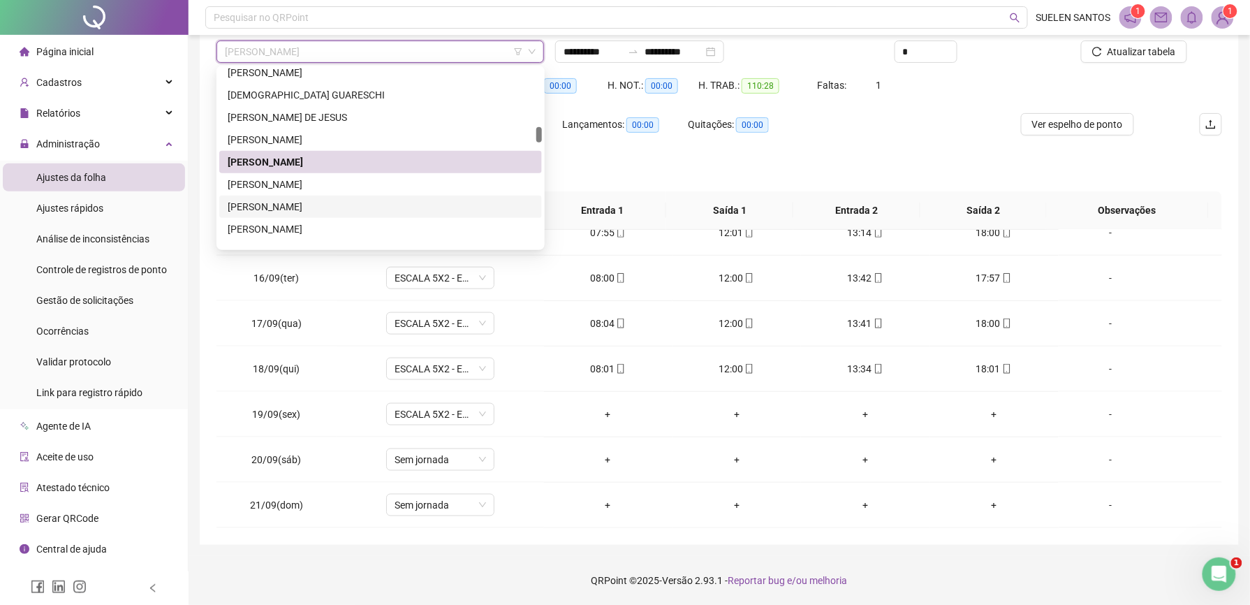
click at [274, 211] on div "[PERSON_NAME]" at bounding box center [381, 206] width 306 height 15
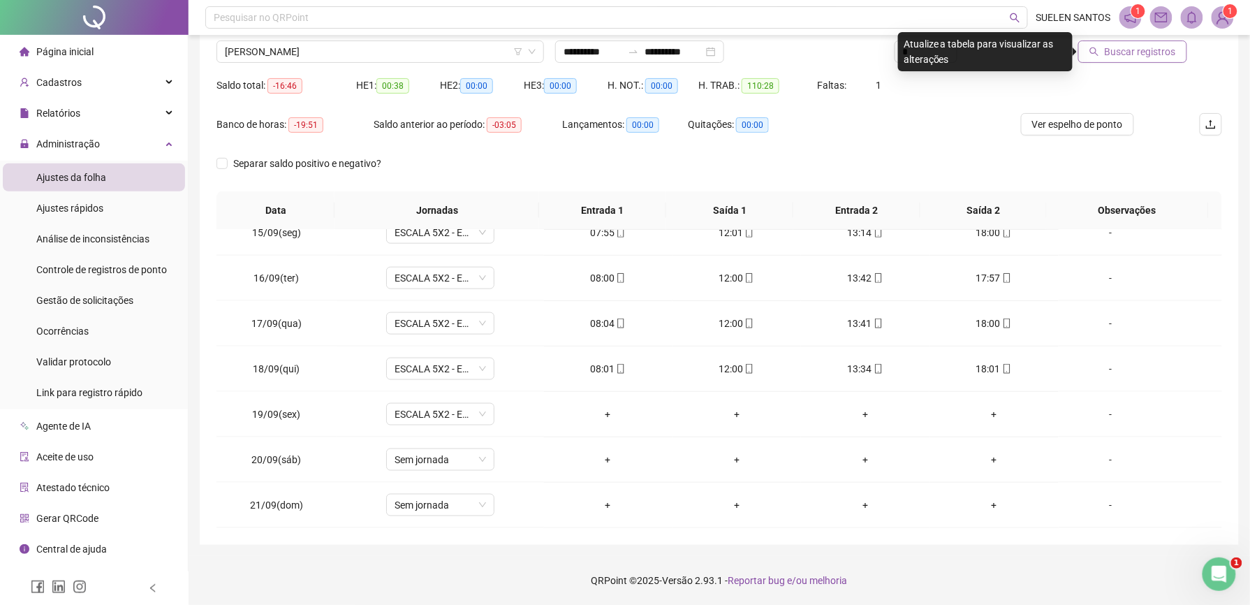
click at [1137, 52] on span "Buscar registros" at bounding box center [1140, 51] width 71 height 15
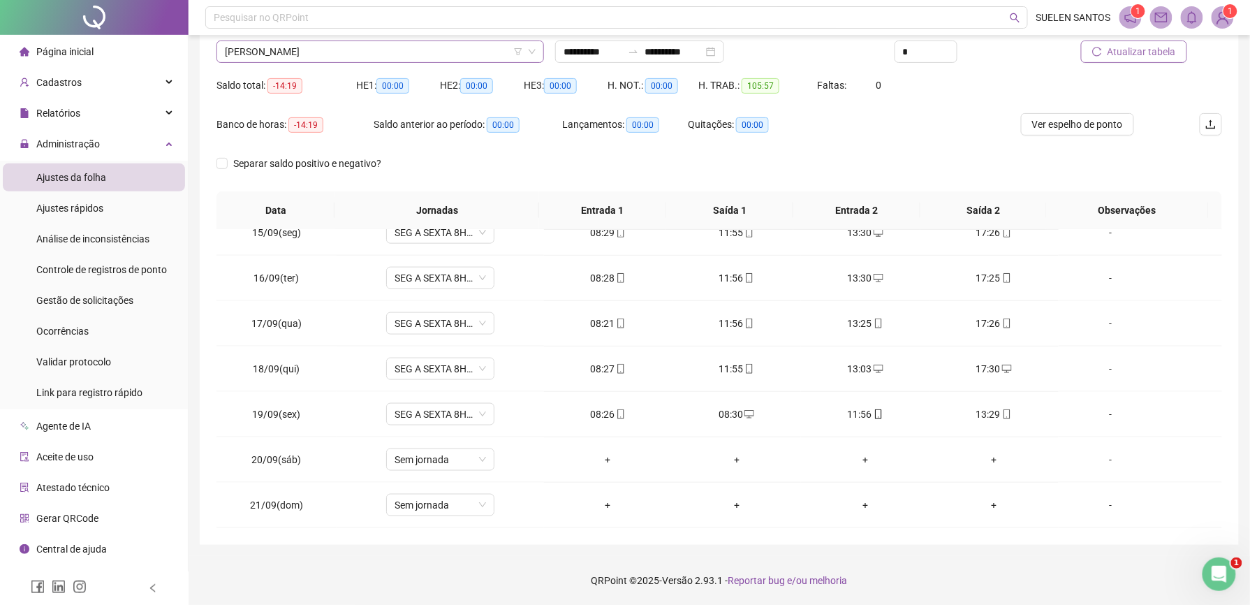
click at [358, 56] on span "[PERSON_NAME]" at bounding box center [380, 51] width 311 height 21
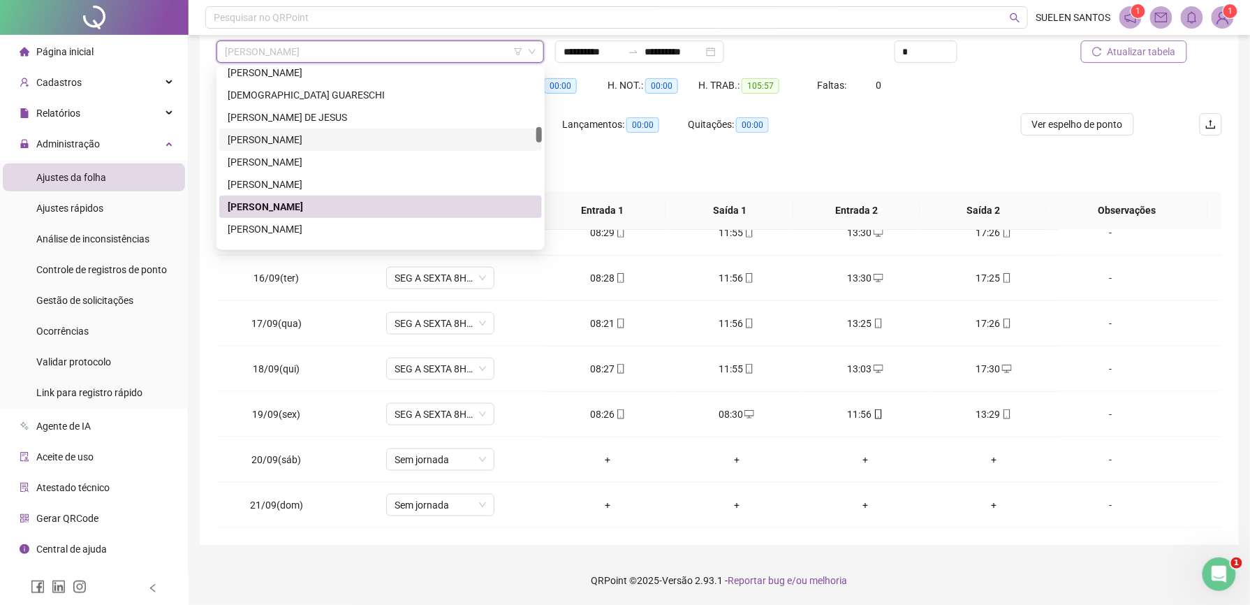
scroll to position [749, 0]
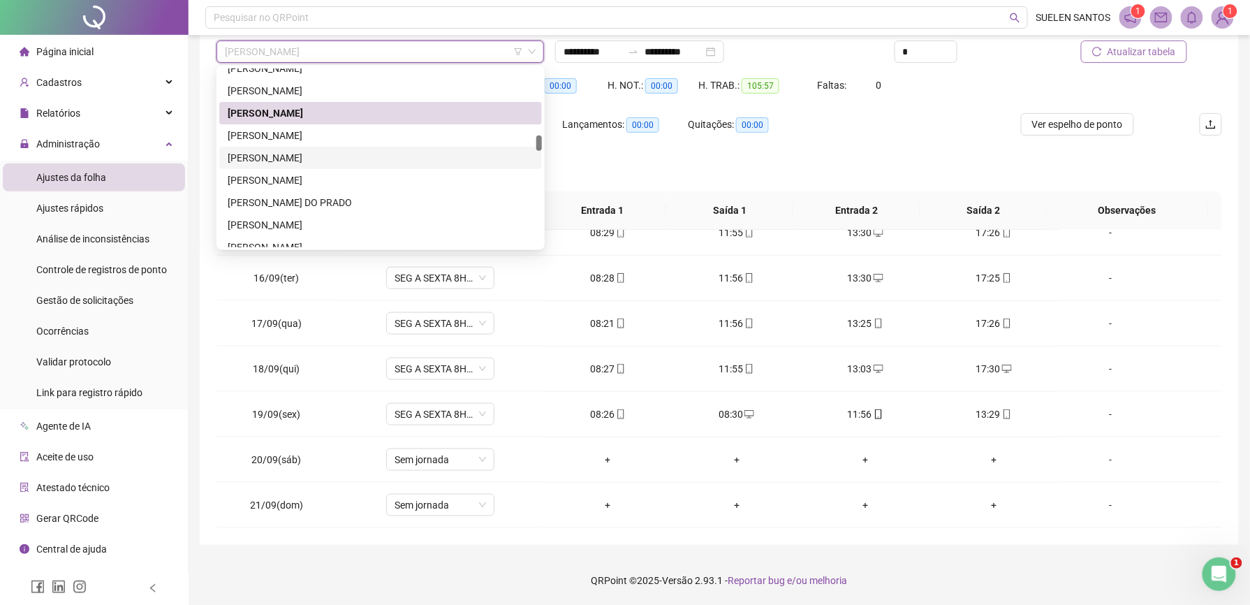
click at [300, 152] on div "[PERSON_NAME]" at bounding box center [381, 157] width 306 height 15
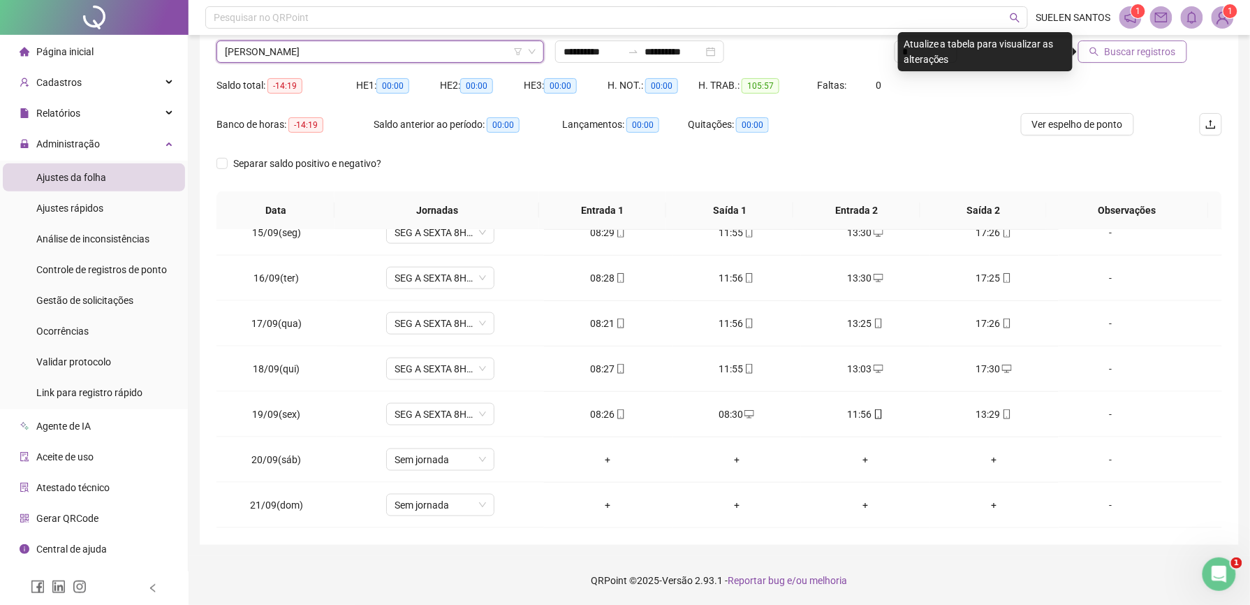
click at [1138, 44] on span "Buscar registros" at bounding box center [1140, 51] width 71 height 15
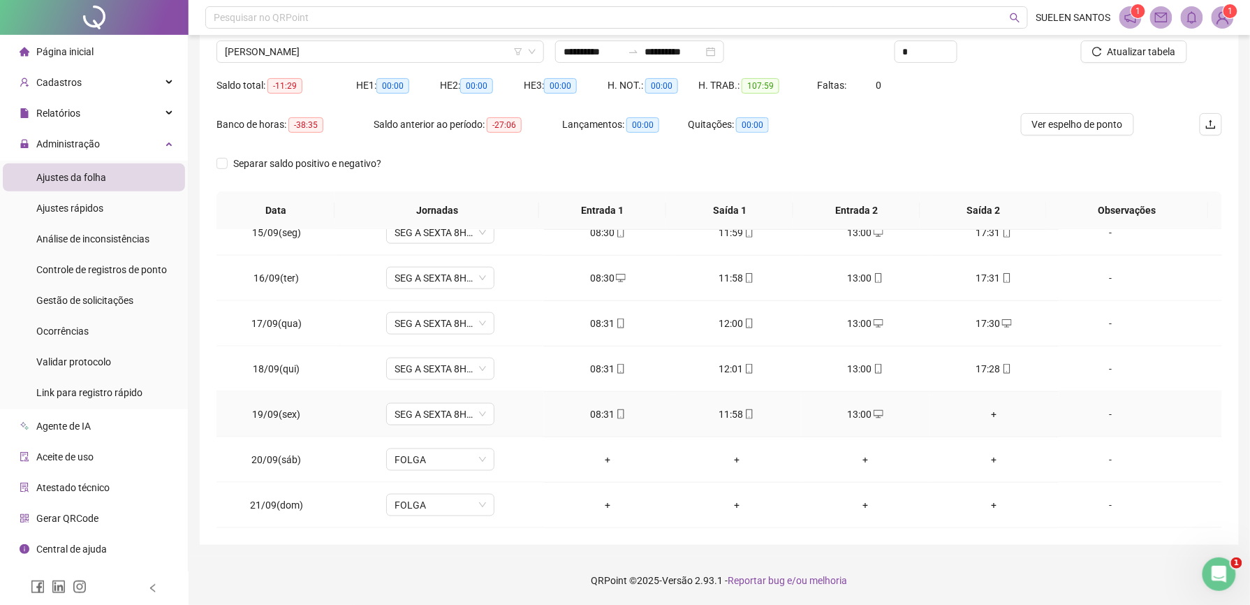
click at [984, 411] on div "+" at bounding box center [994, 413] width 106 height 15
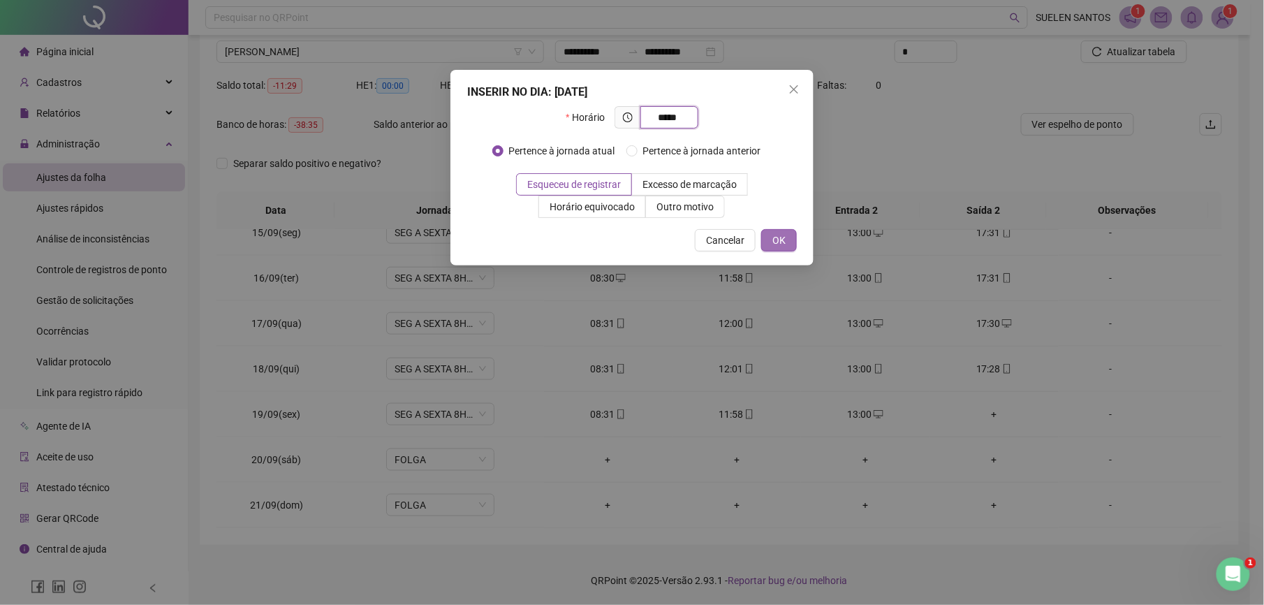
type input "*****"
click at [775, 236] on span "OK" at bounding box center [778, 240] width 13 height 15
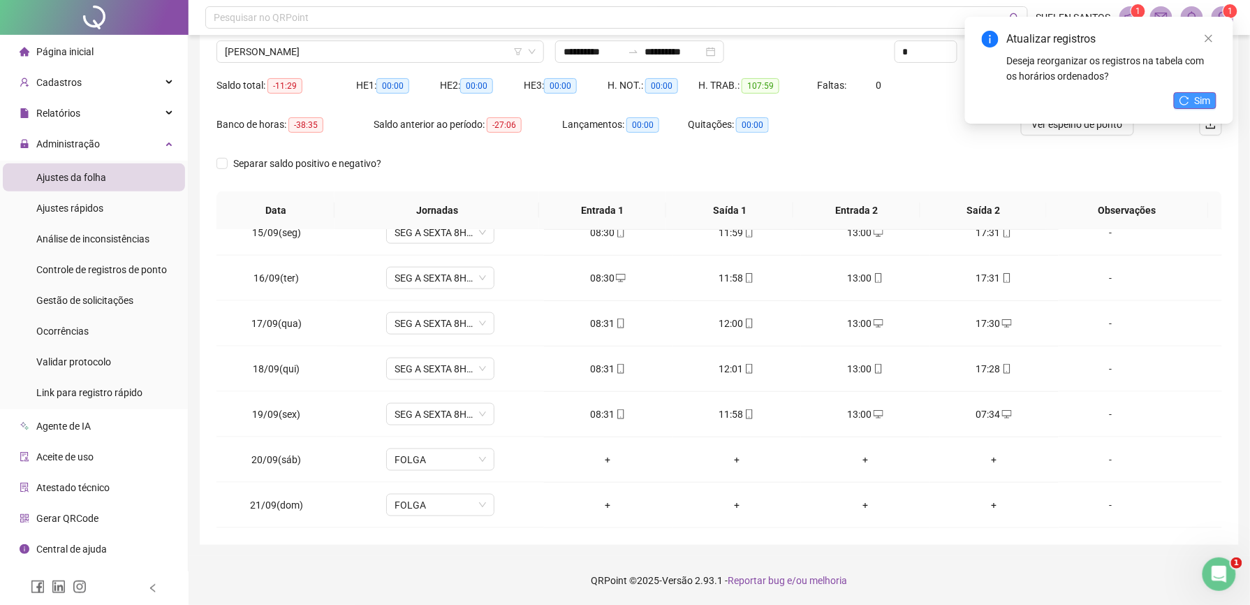
click at [1199, 96] on span "Sim" at bounding box center [1203, 100] width 16 height 15
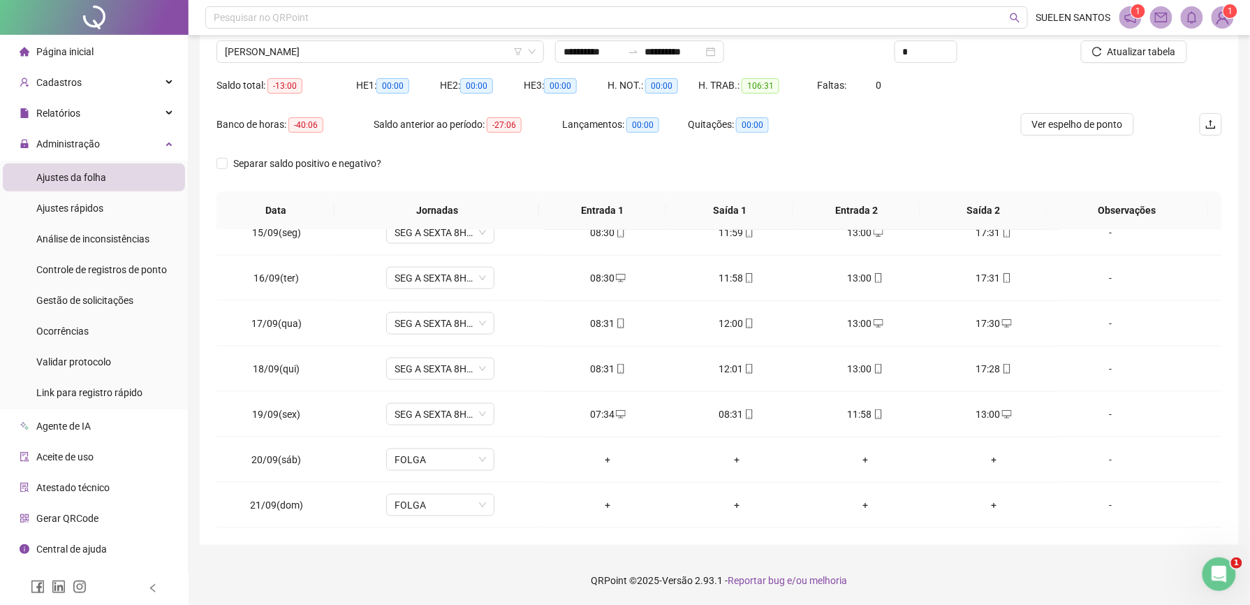
click at [420, 54] on span "[PERSON_NAME]" at bounding box center [380, 51] width 311 height 21
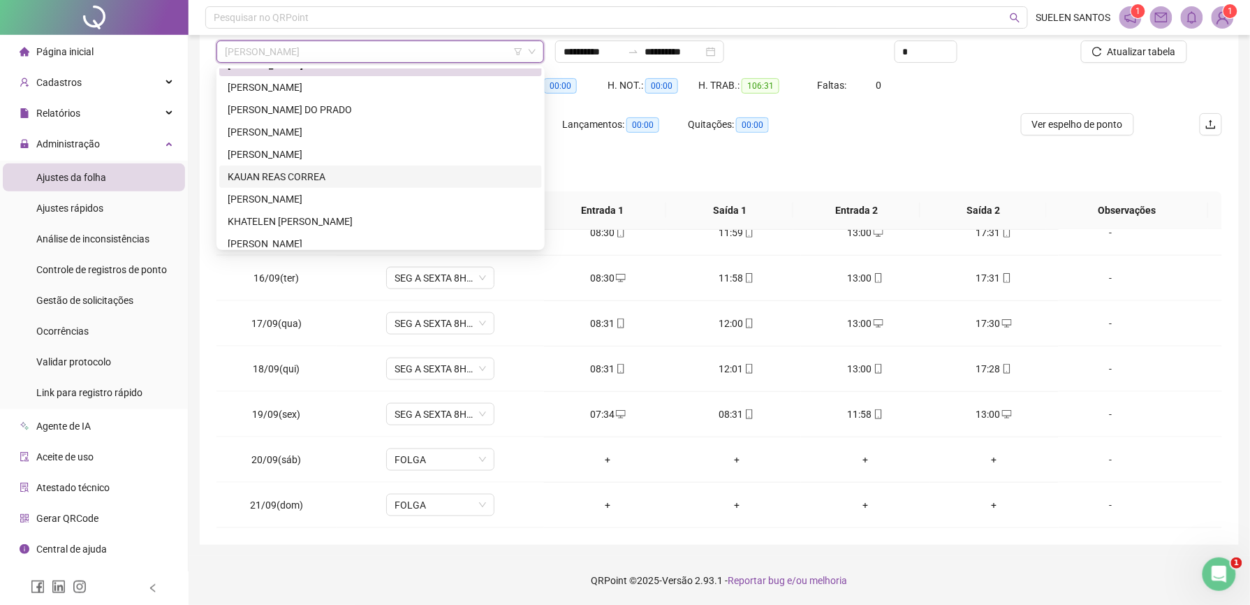
scroll to position [934, 0]
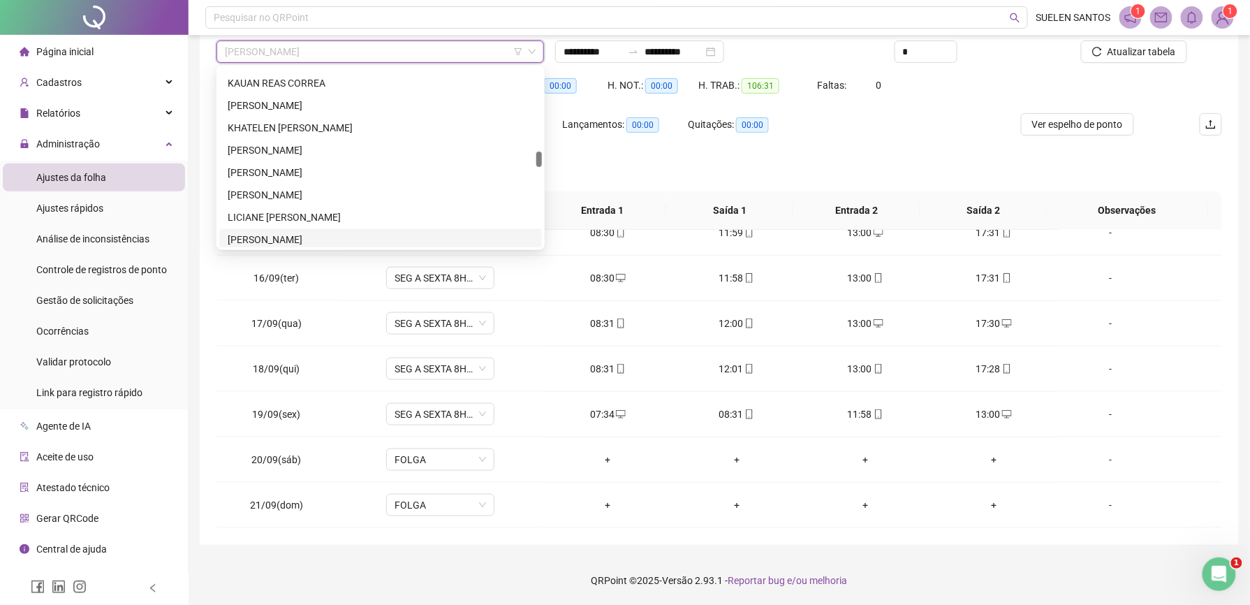
click at [336, 243] on div "[PERSON_NAME]" at bounding box center [381, 240] width 306 height 15
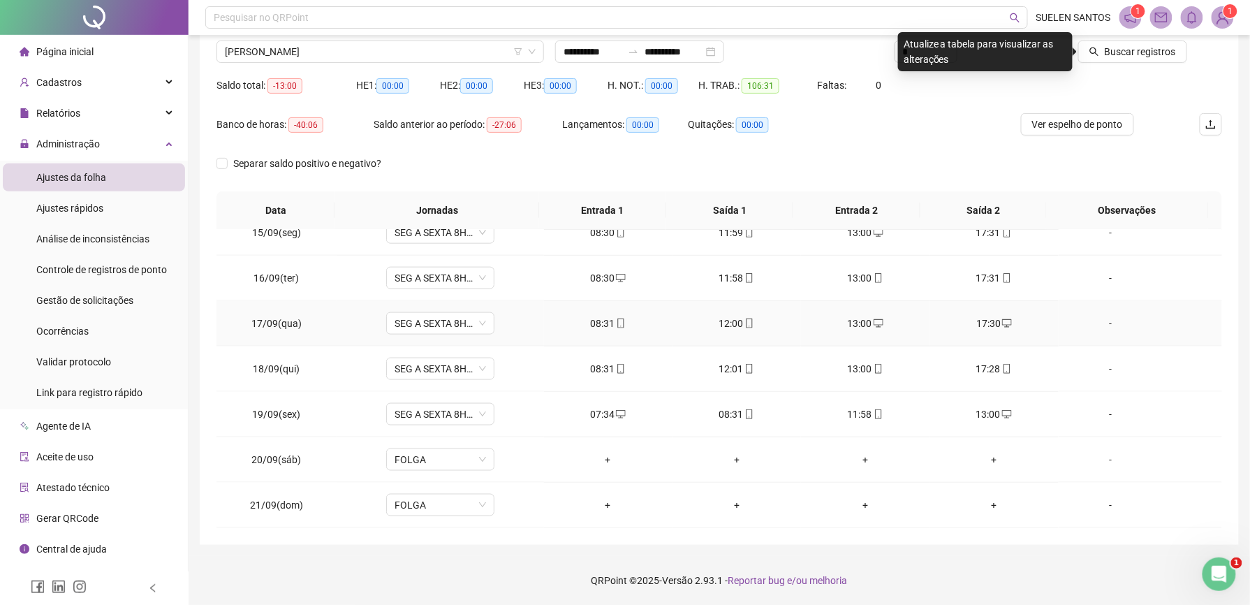
click at [1149, 53] on span "Buscar registros" at bounding box center [1140, 51] width 71 height 15
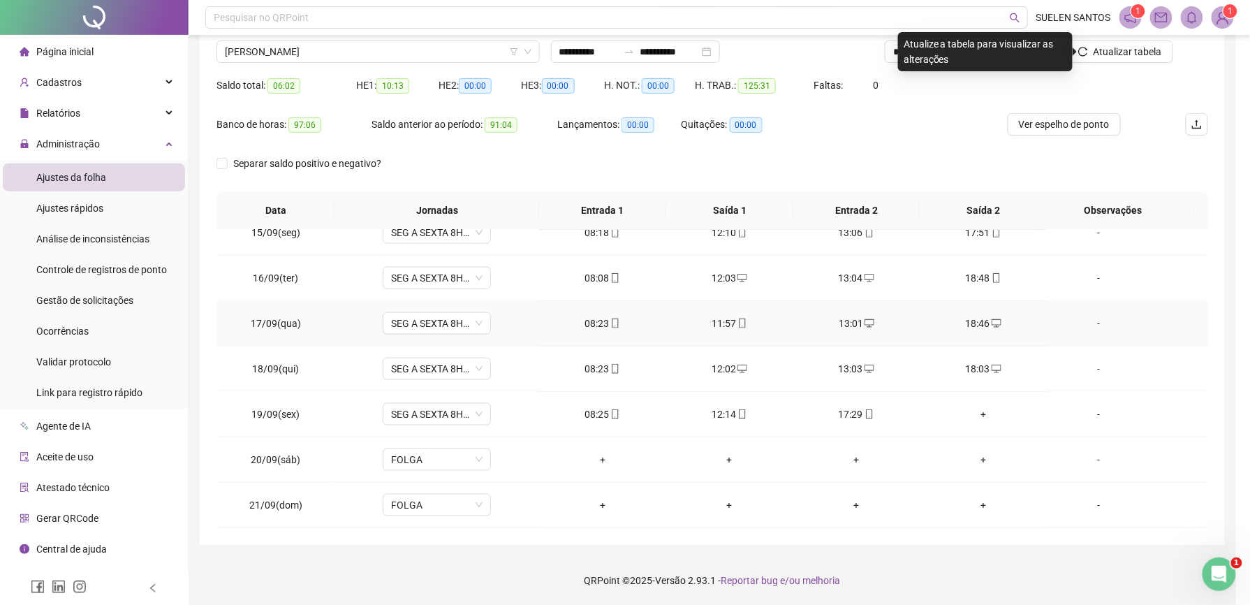
click at [370, 45] on div "Buscando registros Os registros de ponto estão sendo buscados... OK" at bounding box center [625, 302] width 1250 height 605
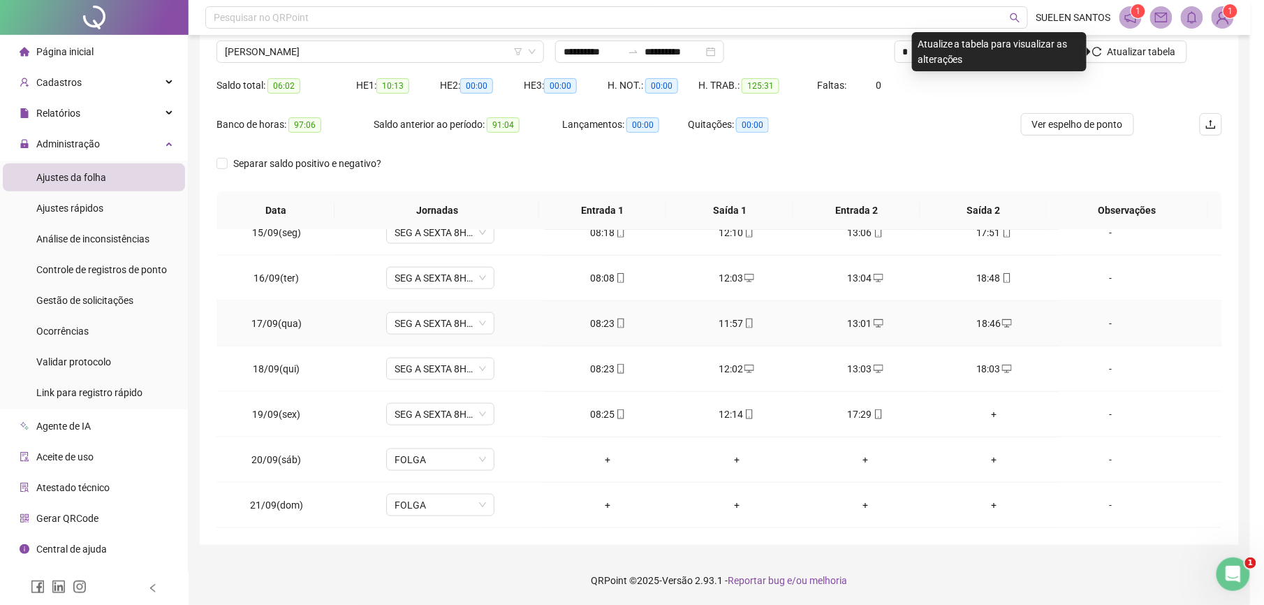
click at [347, 54] on div "Buscando registros Os registros de ponto estão sendo buscados... OK" at bounding box center [632, 302] width 1264 height 605
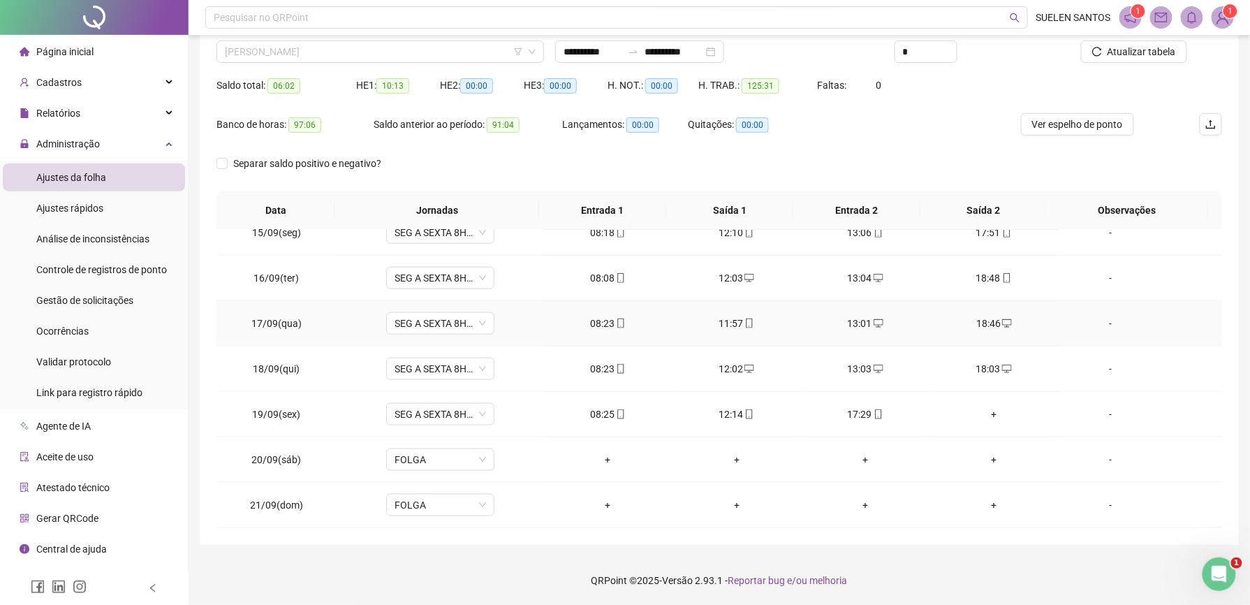
click at [347, 54] on span "[PERSON_NAME]" at bounding box center [380, 51] width 311 height 21
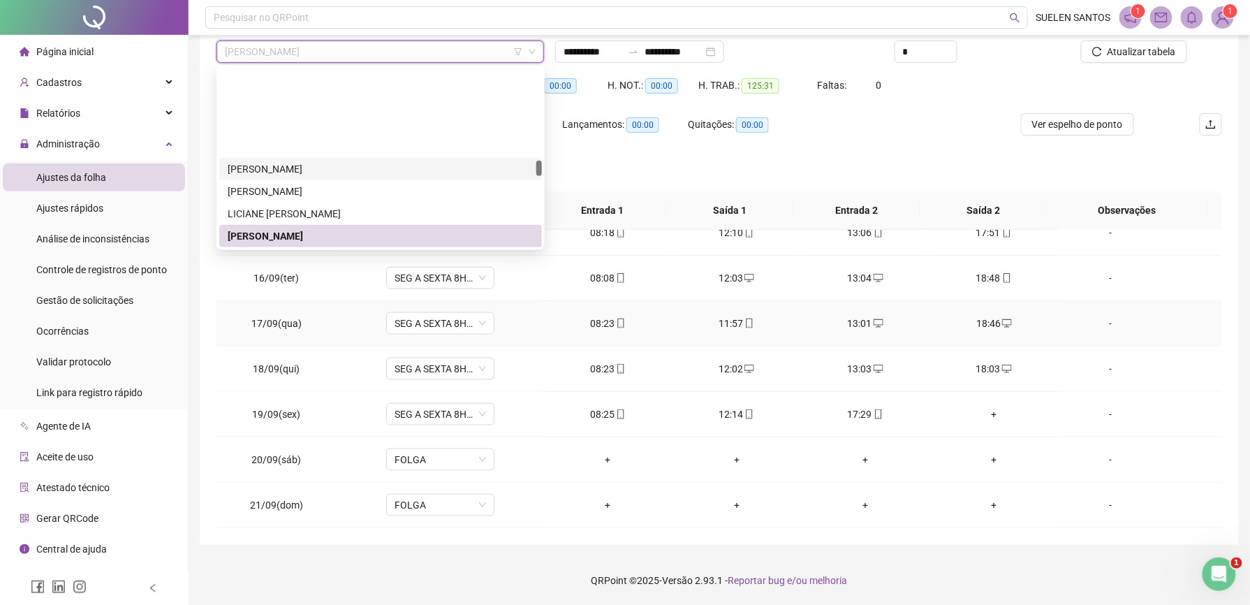
scroll to position [1031, 0]
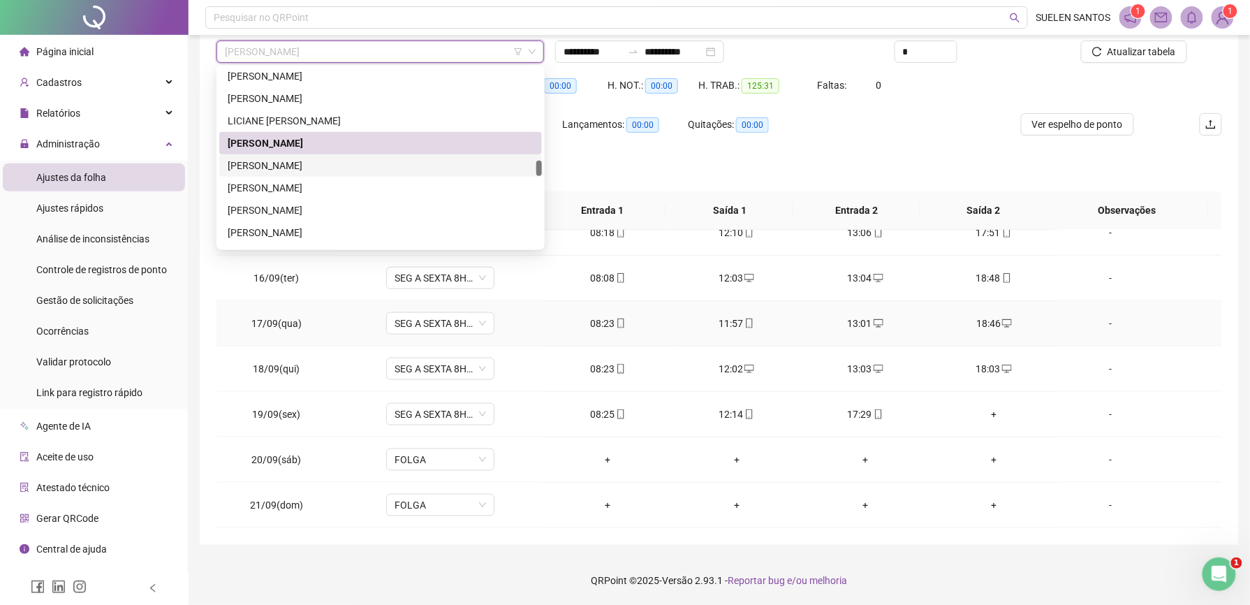
click at [353, 161] on div "[PERSON_NAME]" at bounding box center [381, 165] width 306 height 15
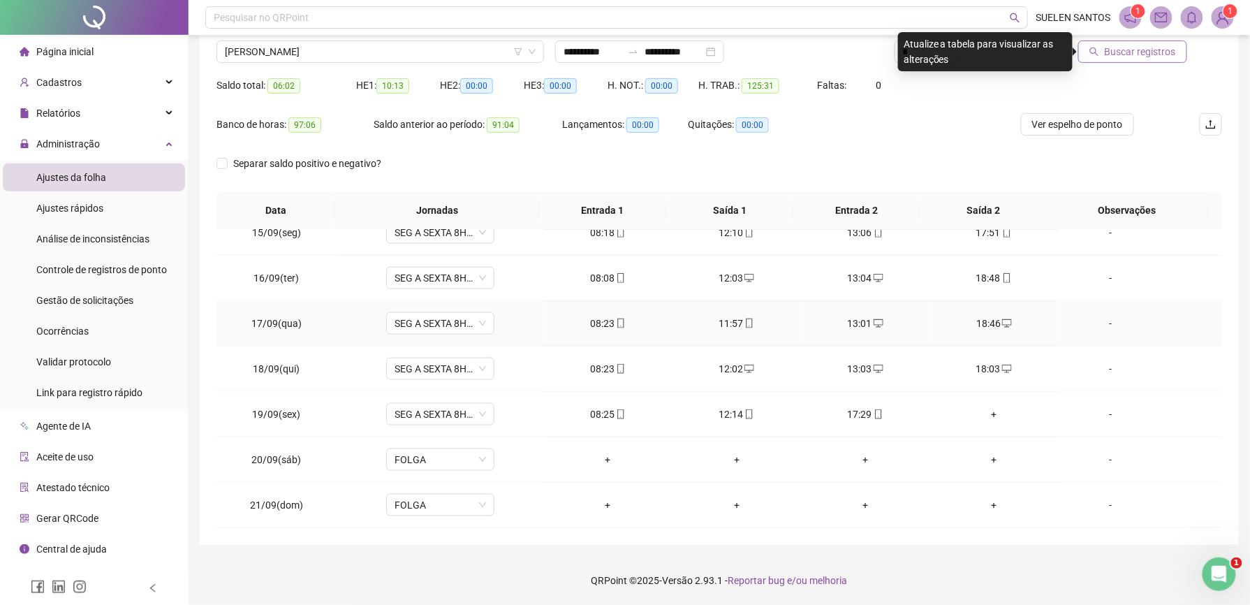
click at [1115, 57] on span "Buscar registros" at bounding box center [1140, 51] width 71 height 15
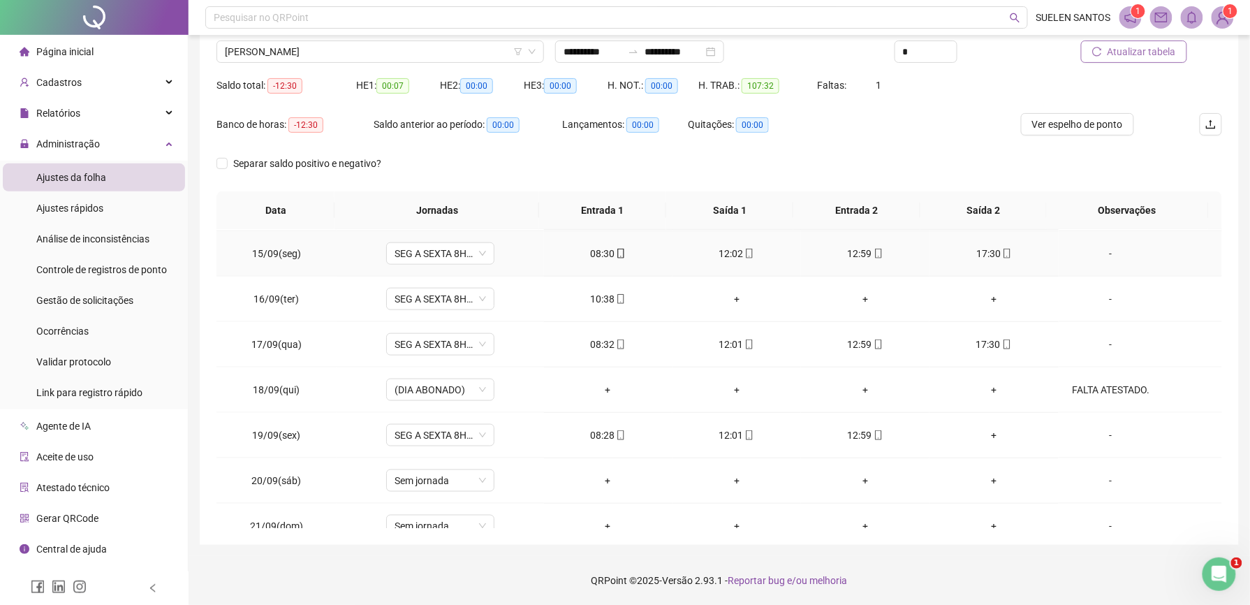
scroll to position [660, 0]
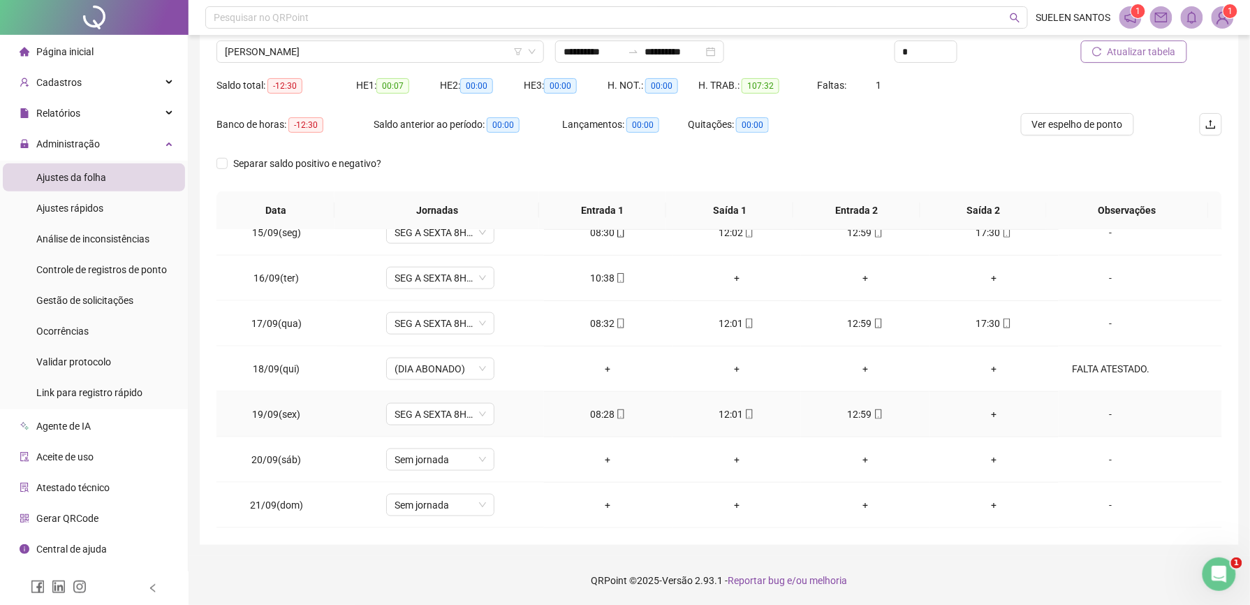
click at [982, 415] on div "+" at bounding box center [994, 413] width 106 height 15
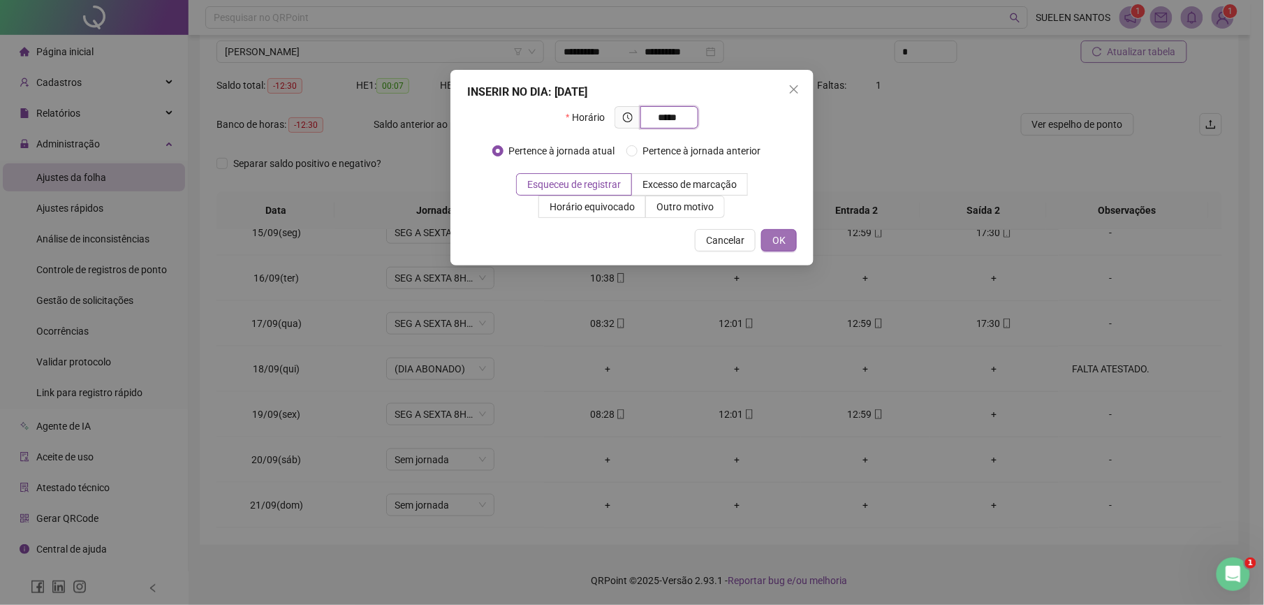
type input "*****"
click at [786, 243] on button "OK" at bounding box center [779, 240] width 36 height 22
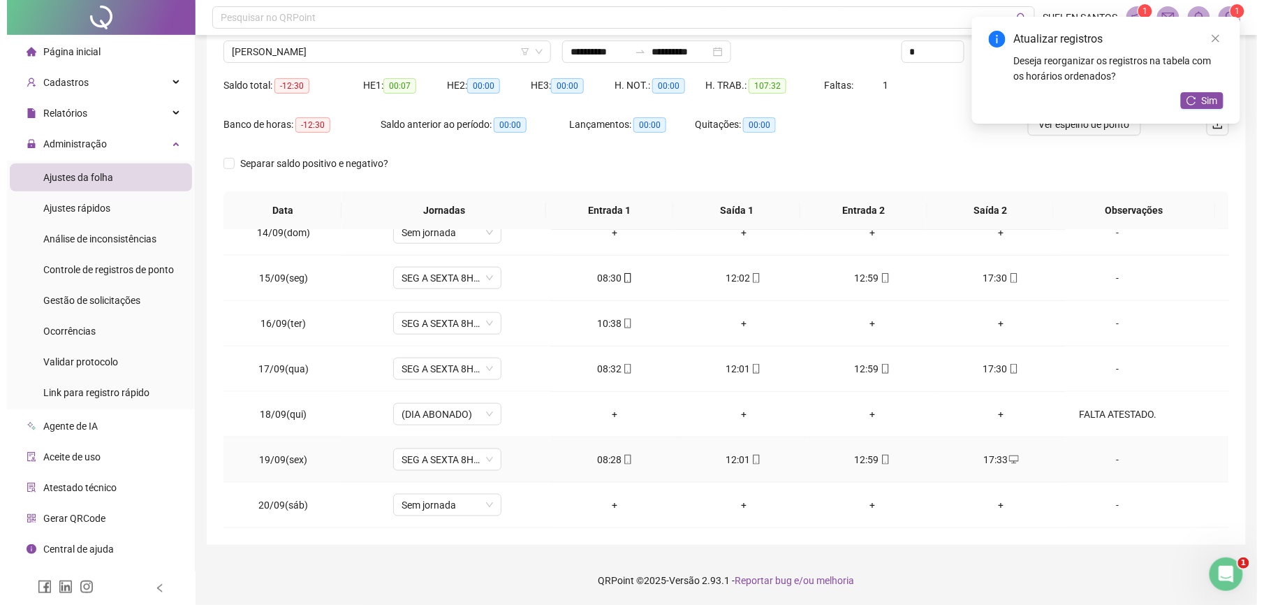
scroll to position [567, 0]
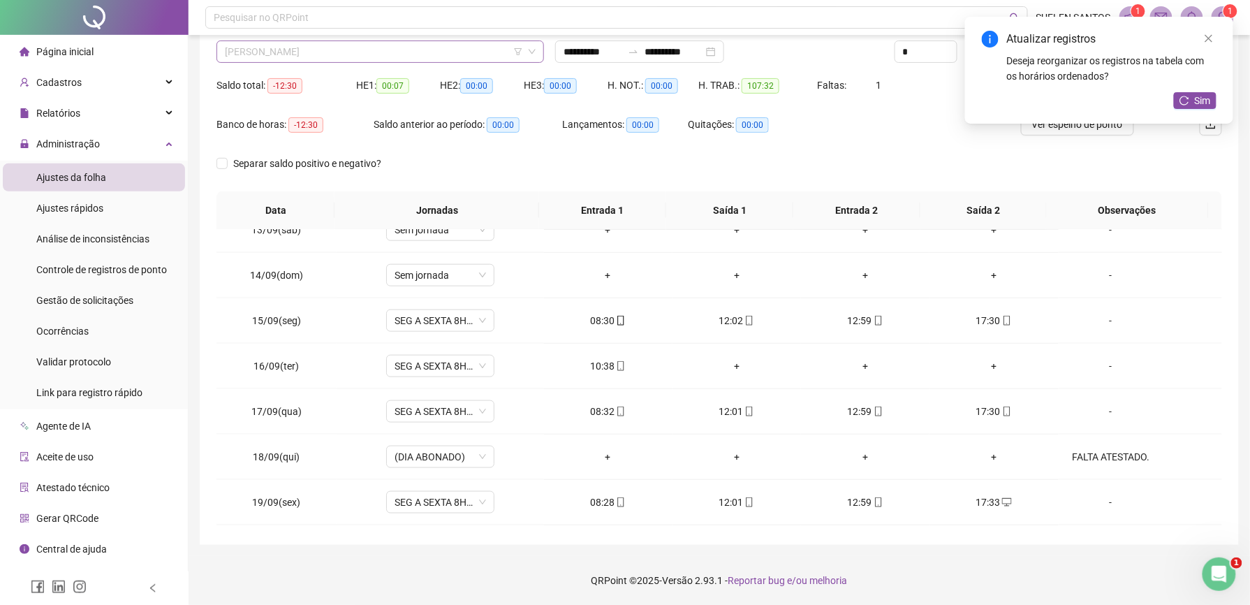
click at [375, 54] on span "[PERSON_NAME]" at bounding box center [380, 51] width 311 height 21
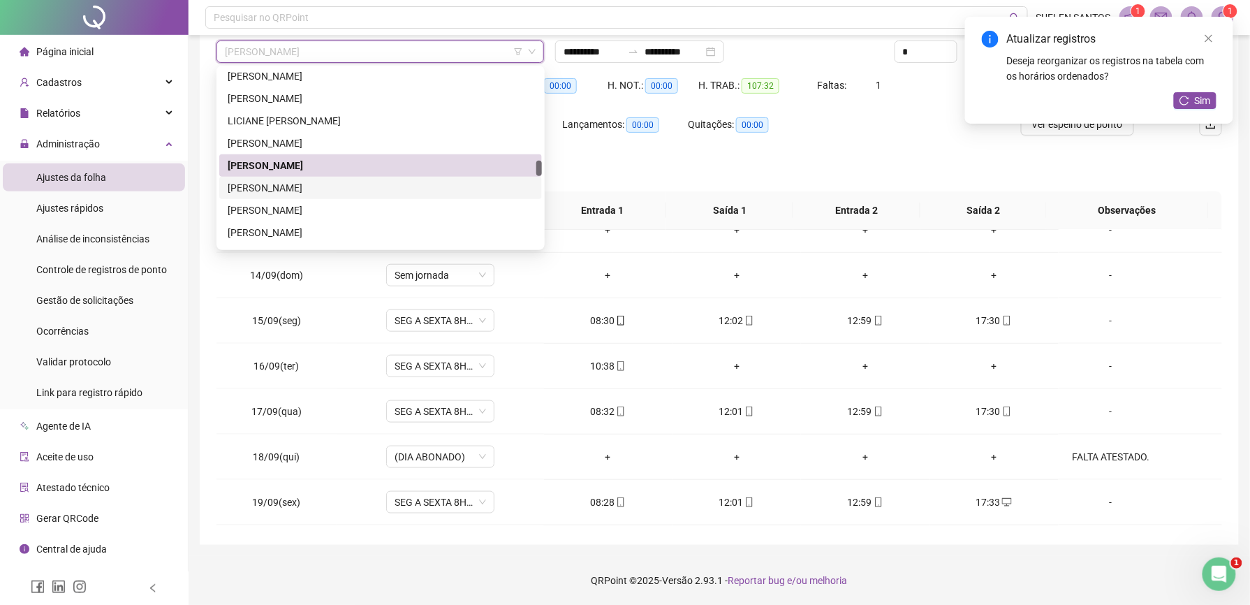
click at [319, 184] on div "[PERSON_NAME]" at bounding box center [381, 187] width 306 height 15
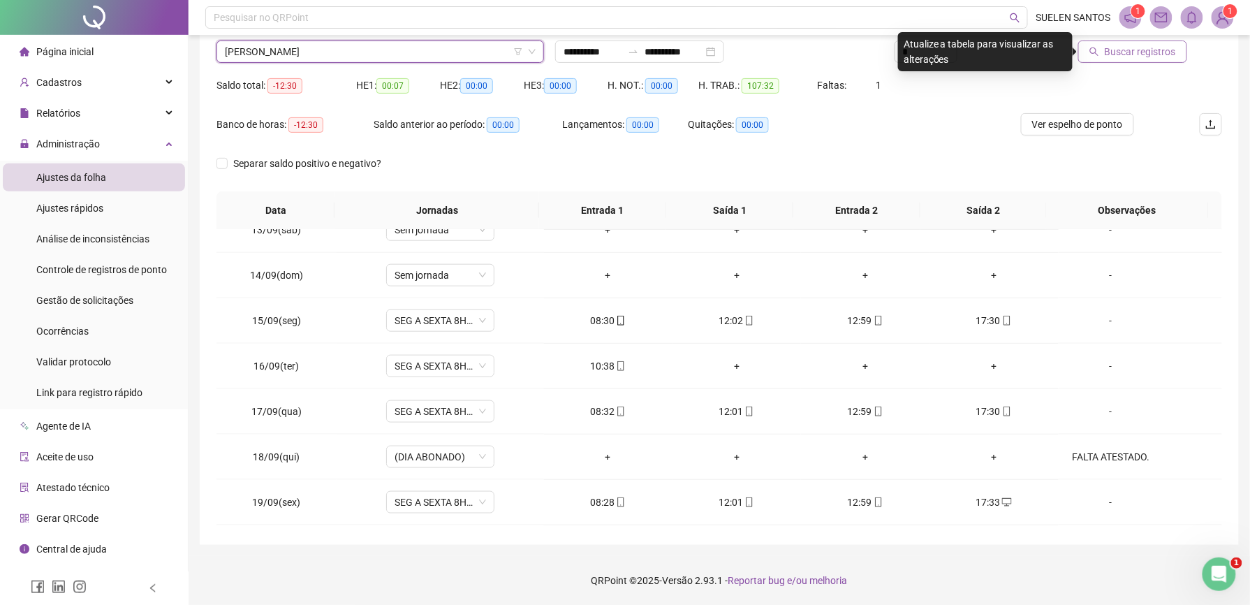
click at [1116, 52] on span "Buscar registros" at bounding box center [1140, 51] width 71 height 15
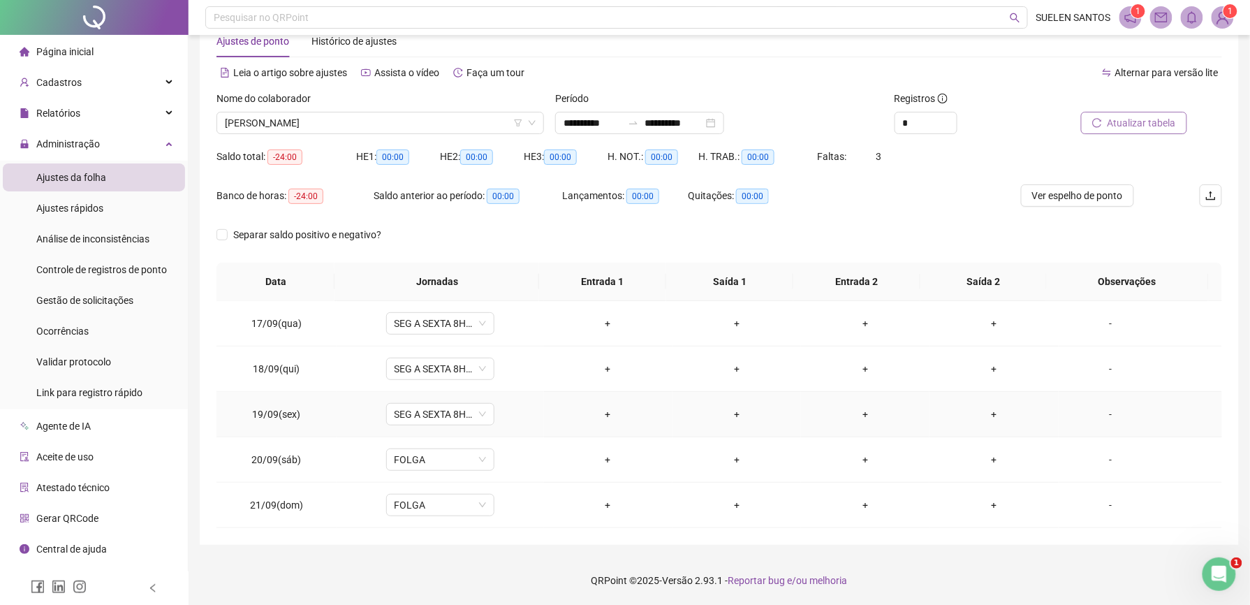
scroll to position [0, 0]
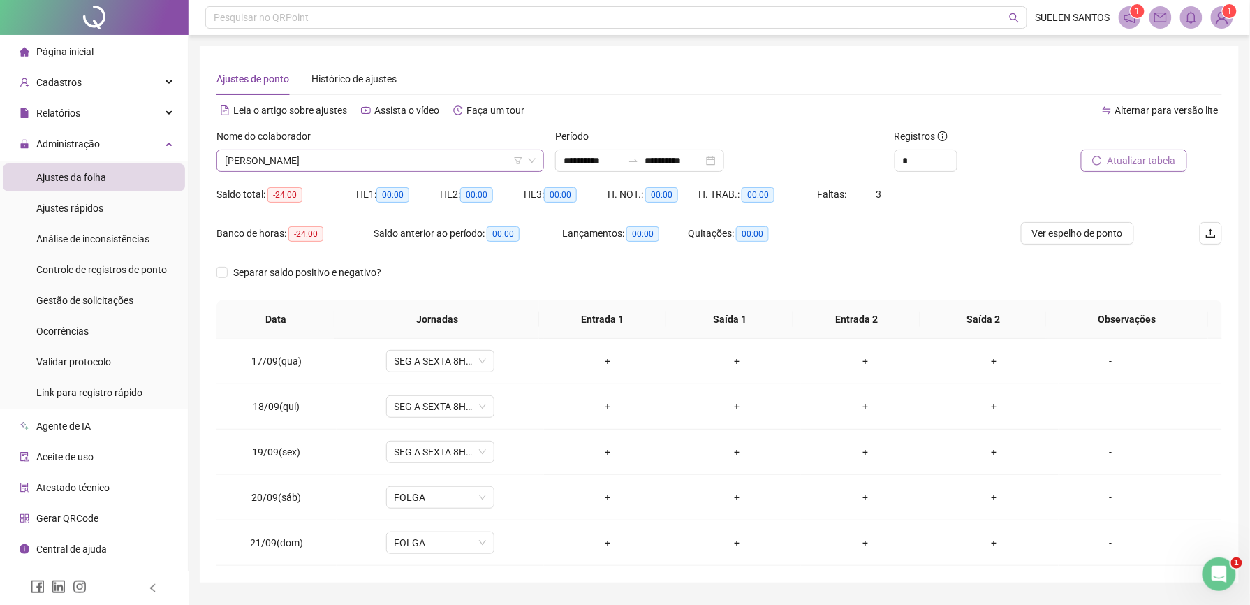
click at [391, 154] on span "[PERSON_NAME]" at bounding box center [380, 160] width 311 height 21
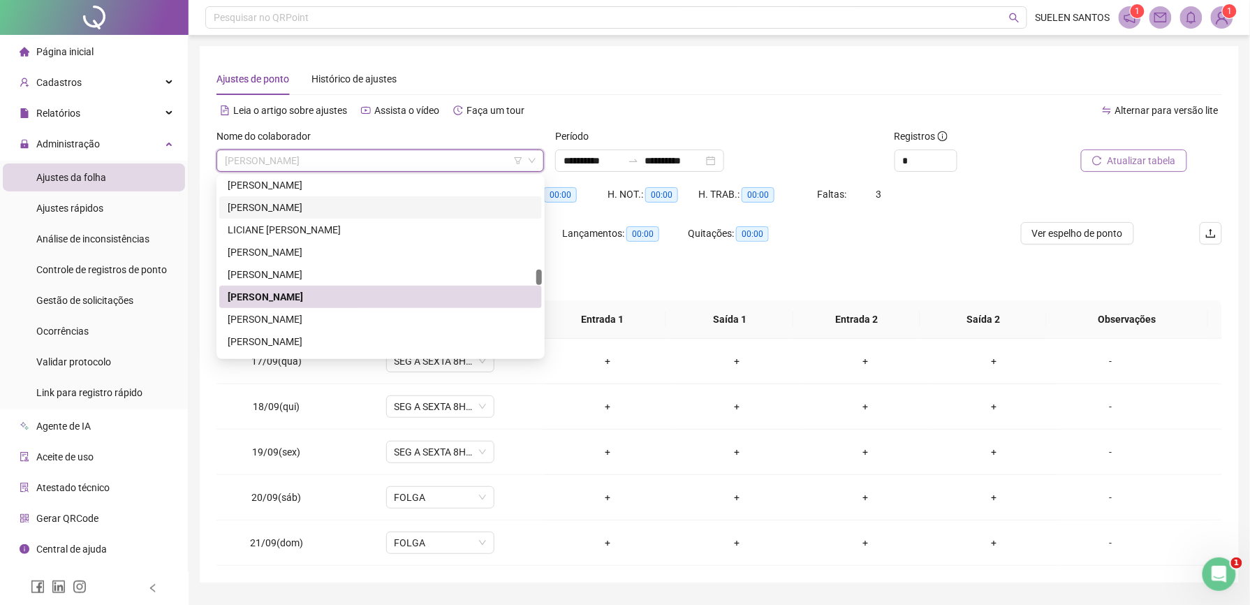
scroll to position [1124, 0]
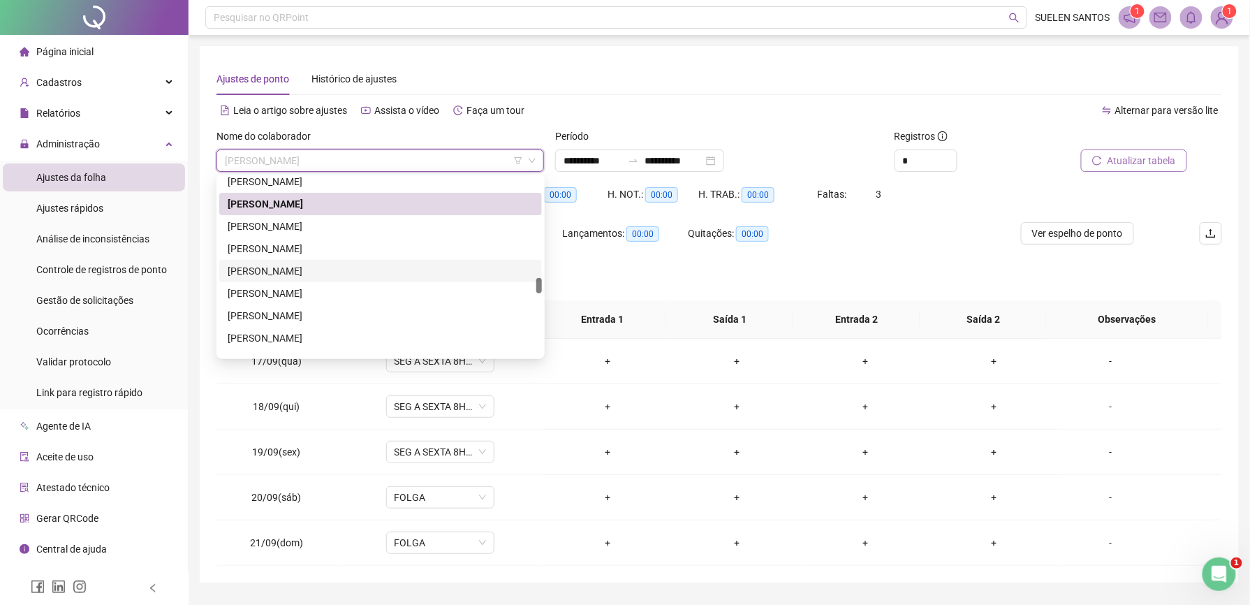
click at [303, 263] on div "[PERSON_NAME]" at bounding box center [381, 270] width 306 height 15
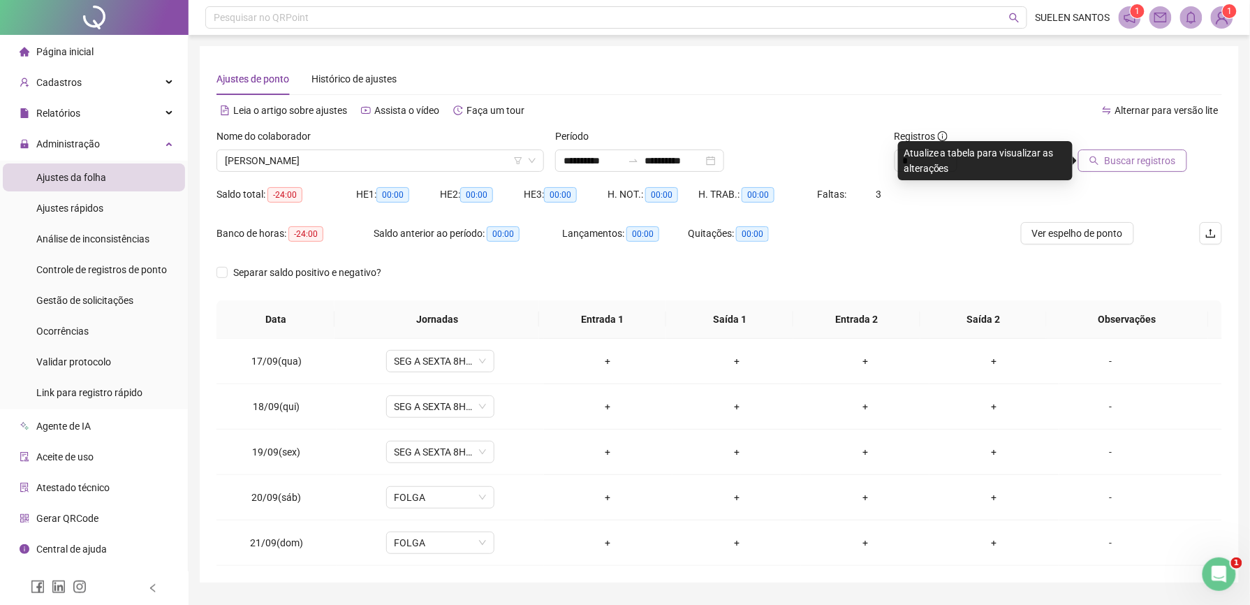
click at [1131, 158] on span "Buscar registros" at bounding box center [1140, 160] width 71 height 15
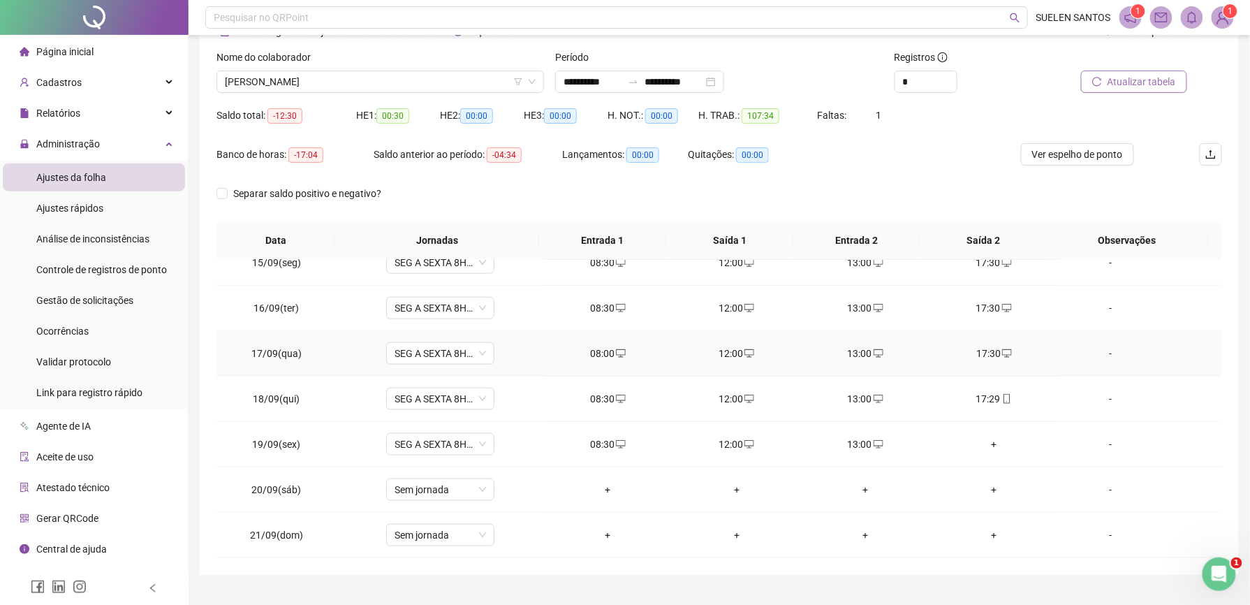
scroll to position [109, 0]
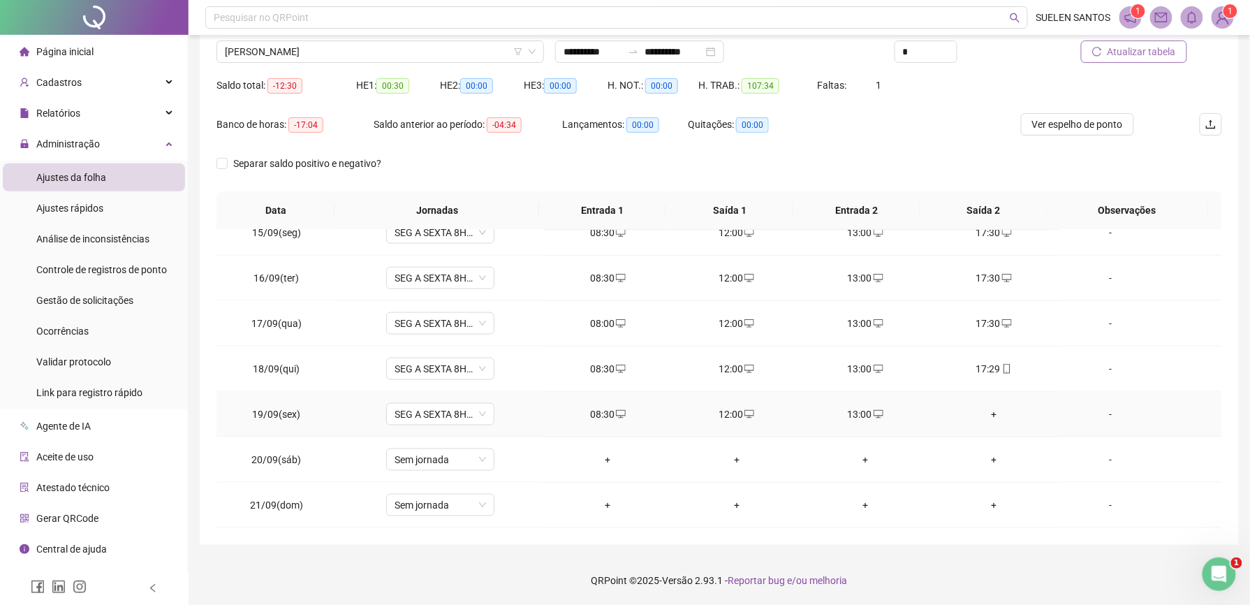
click at [981, 412] on div "+" at bounding box center [994, 413] width 106 height 15
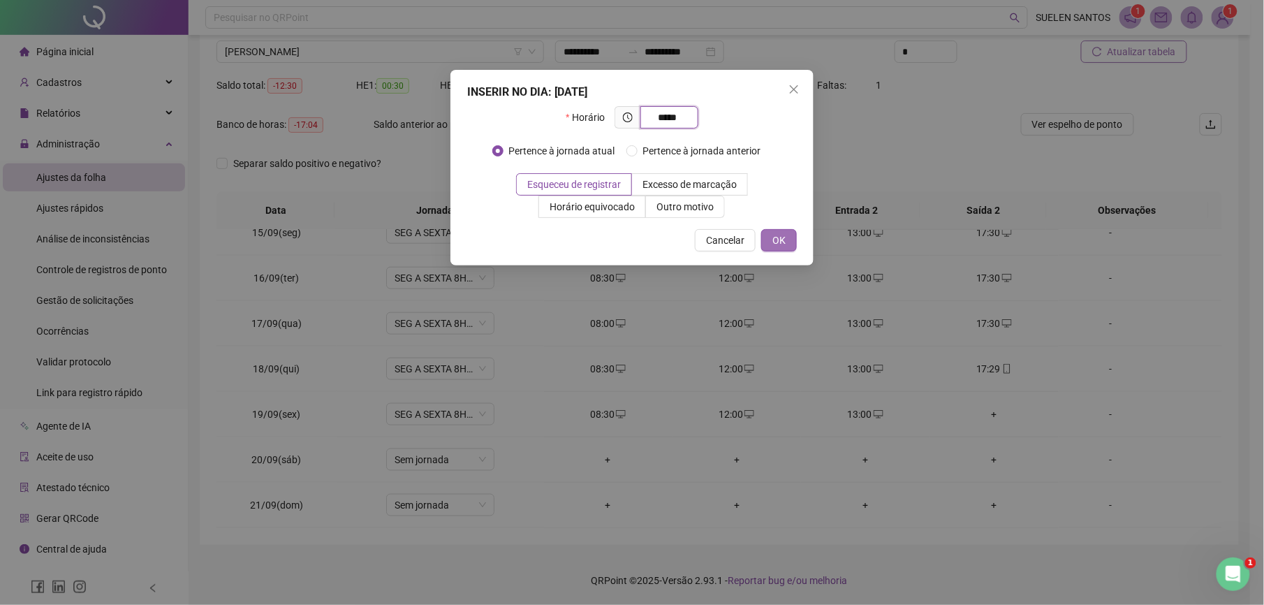
type input "*****"
click at [781, 233] on span "OK" at bounding box center [778, 240] width 13 height 15
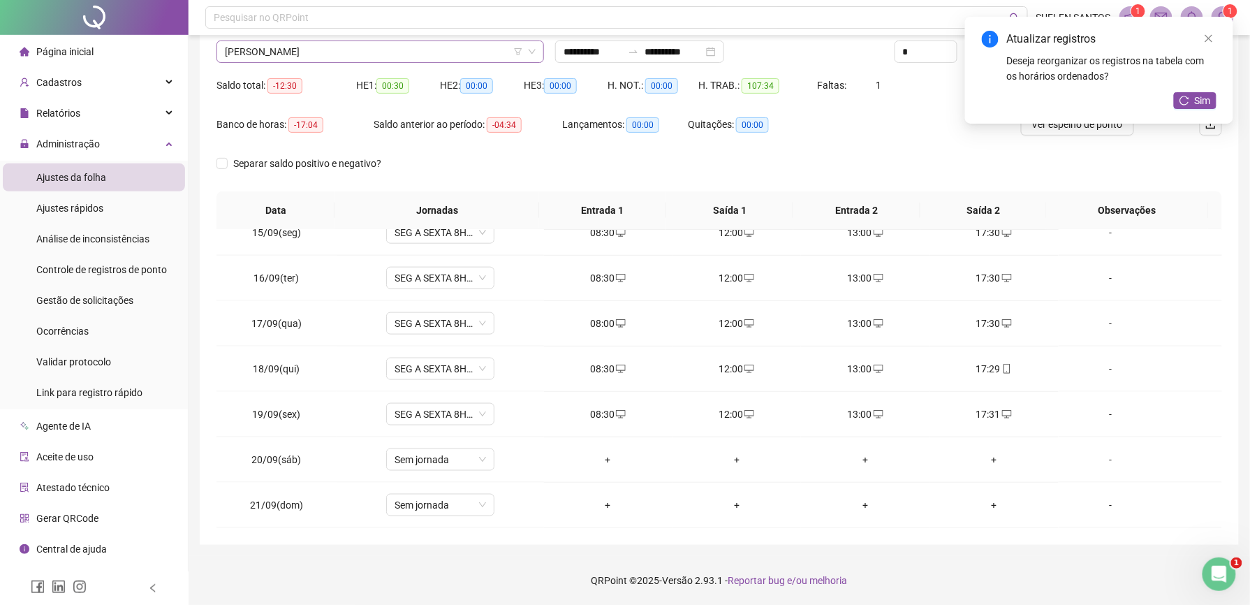
click at [374, 52] on span "[PERSON_NAME]" at bounding box center [380, 51] width 311 height 21
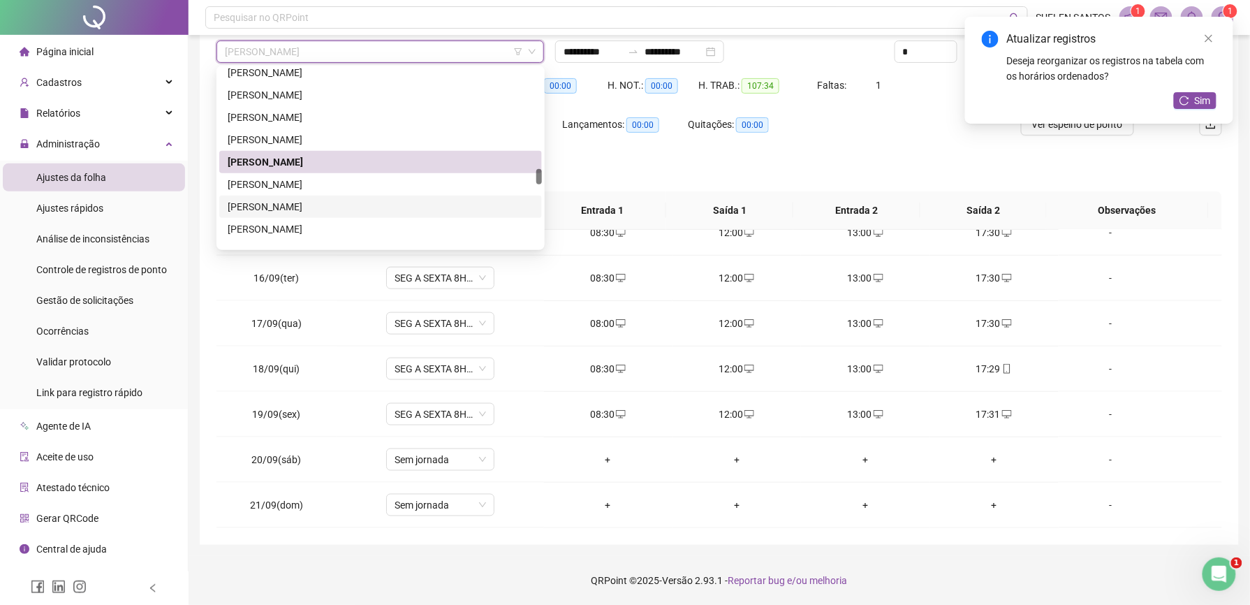
click at [309, 199] on div "[PERSON_NAME]" at bounding box center [381, 206] width 306 height 15
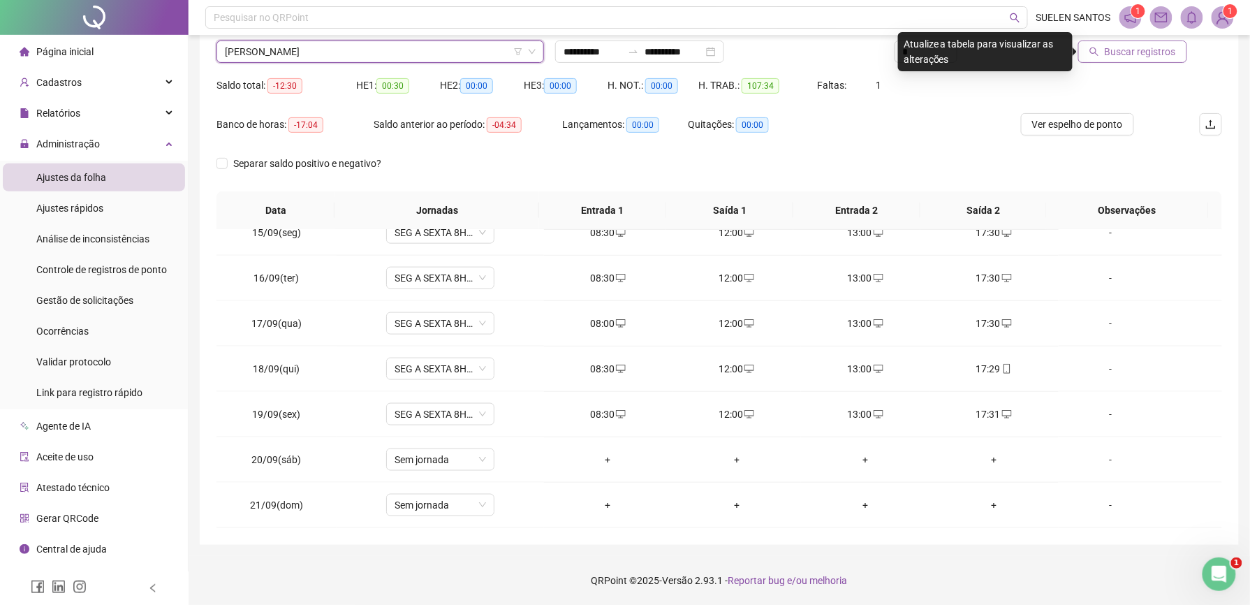
click at [1126, 54] on span "Buscar registros" at bounding box center [1140, 51] width 71 height 15
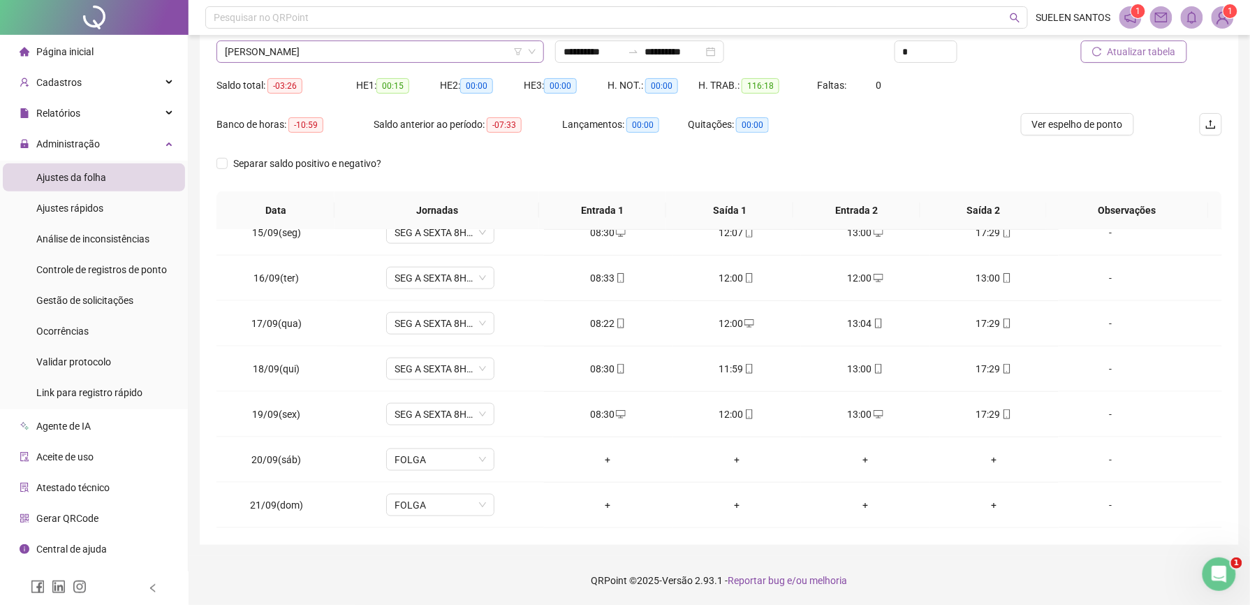
click at [411, 54] on span "[PERSON_NAME]" at bounding box center [380, 51] width 311 height 21
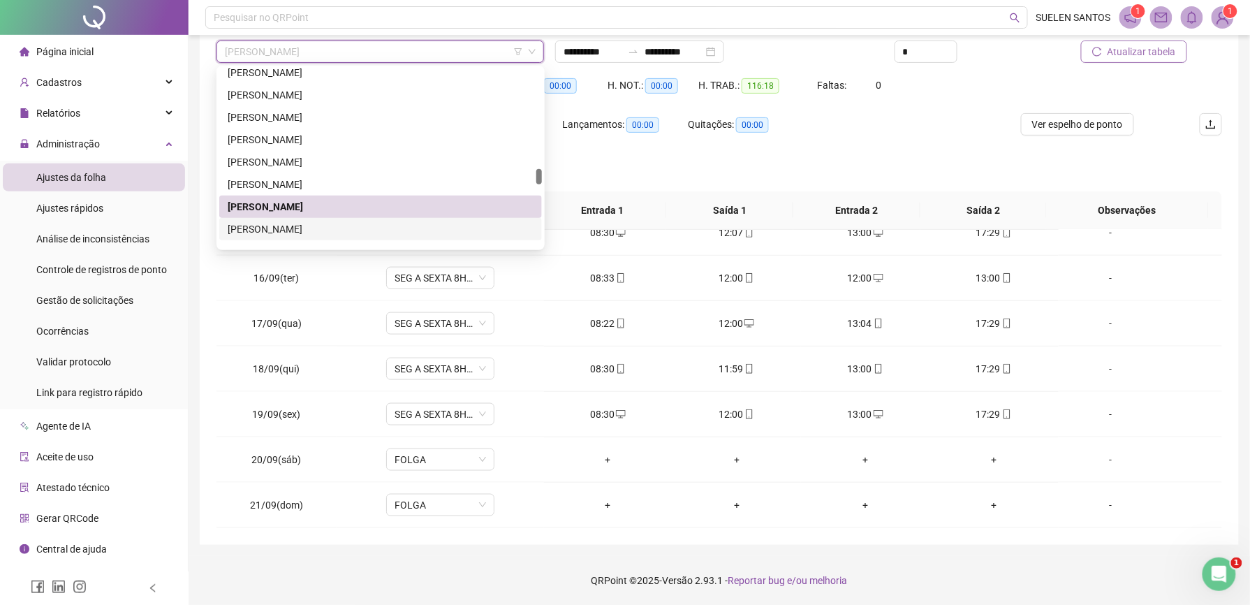
click at [324, 230] on div "[PERSON_NAME]" at bounding box center [381, 228] width 306 height 15
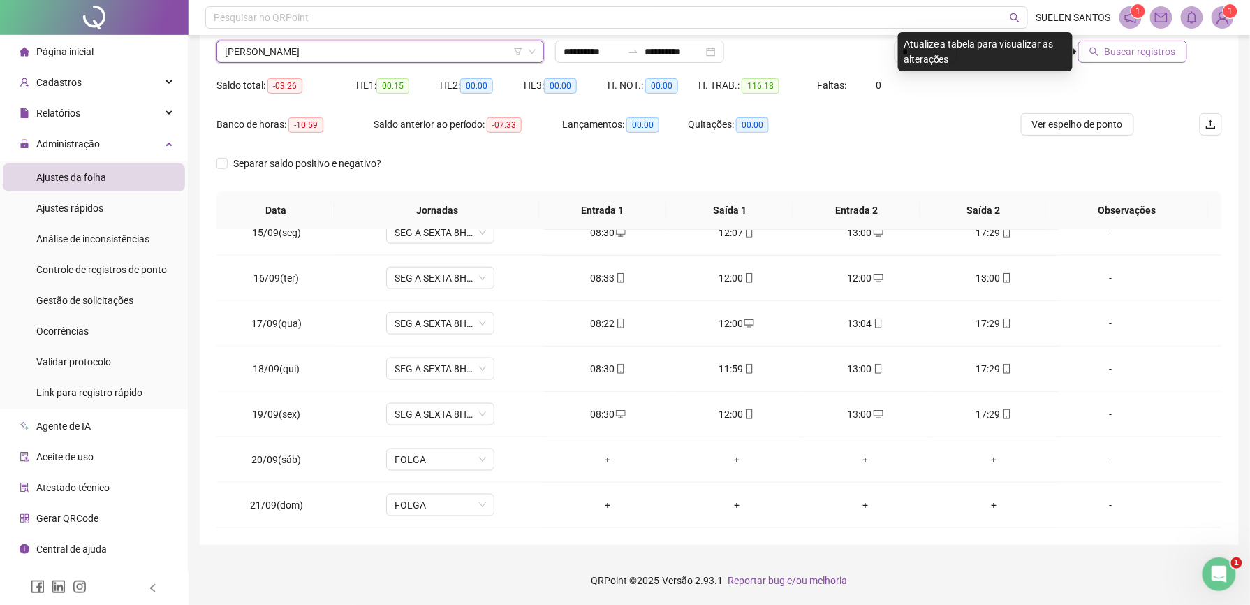
click at [1124, 52] on span "Buscar registros" at bounding box center [1140, 51] width 71 height 15
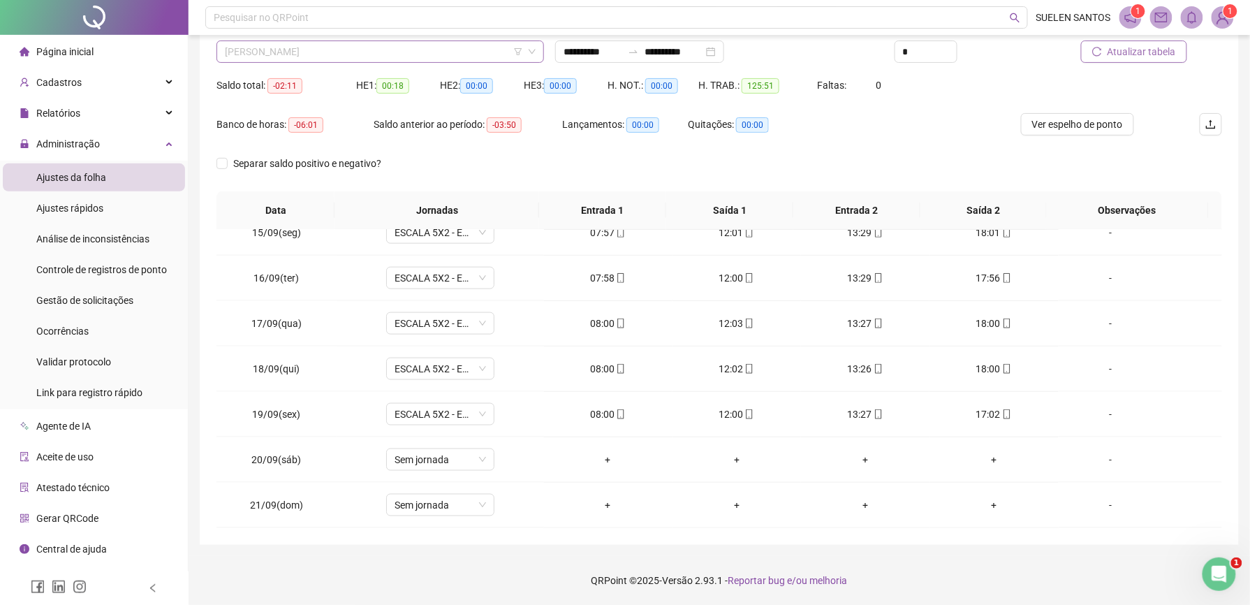
click at [376, 59] on span "[PERSON_NAME]" at bounding box center [380, 51] width 311 height 21
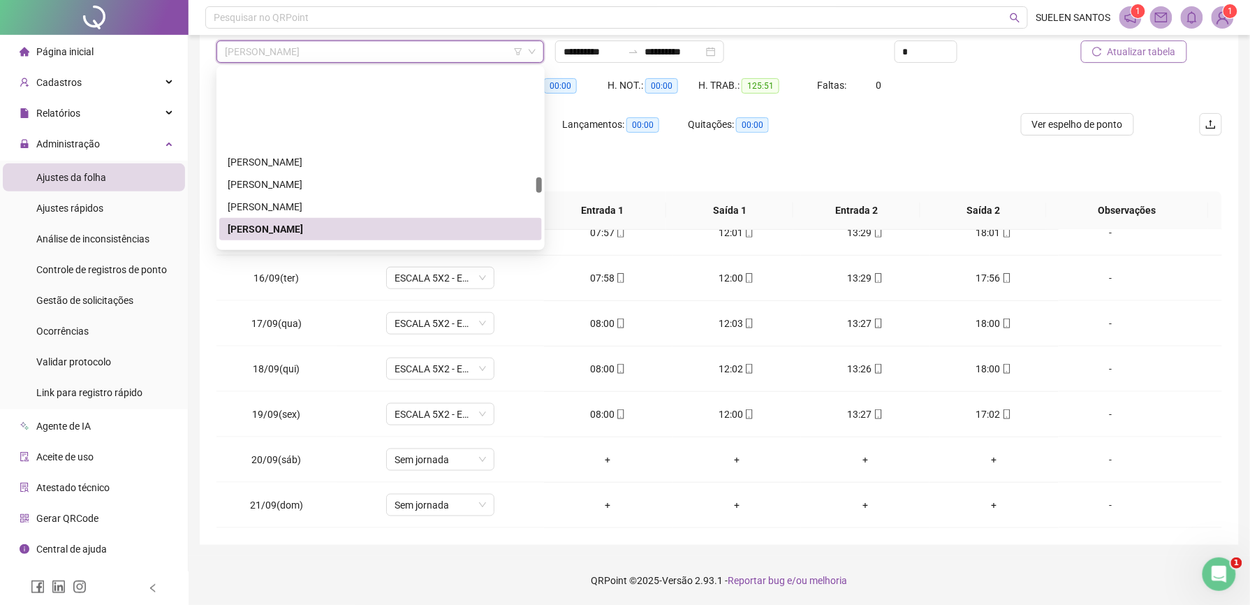
scroll to position [1218, 0]
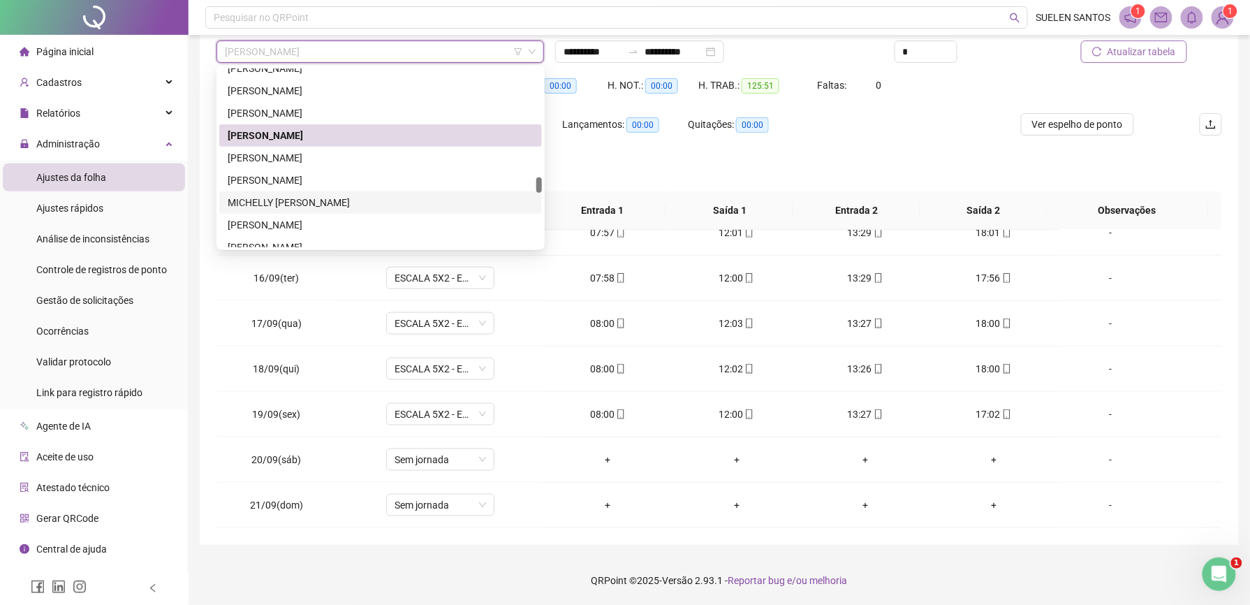
click at [334, 199] on div "MICHELLY [PERSON_NAME]" at bounding box center [381, 202] width 306 height 15
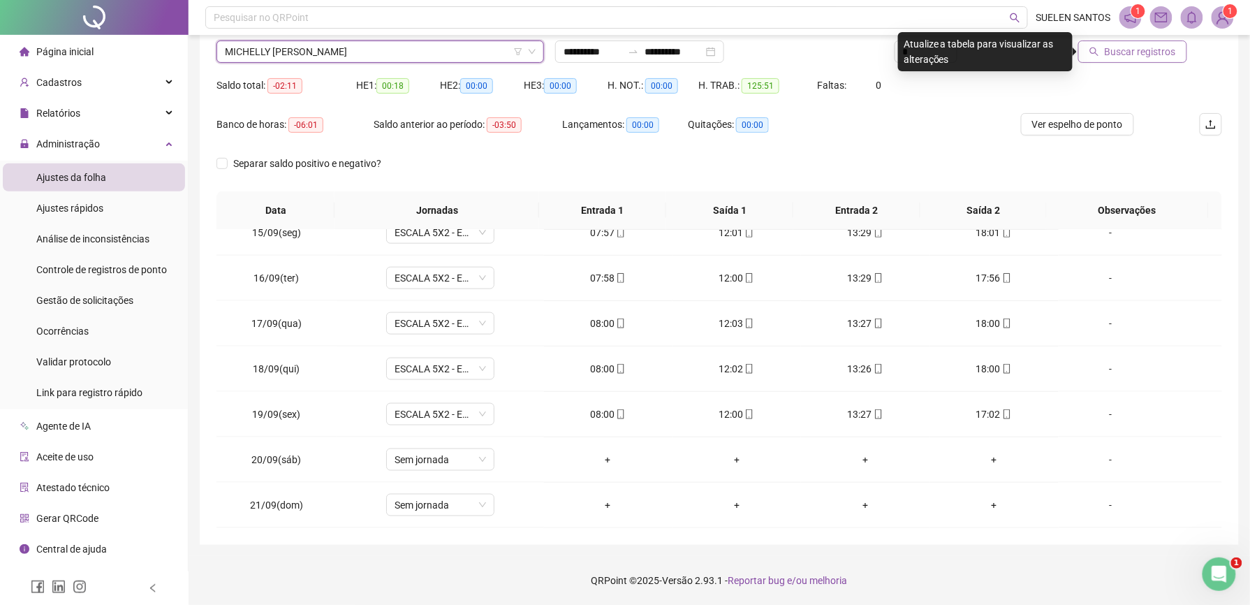
click at [1126, 51] on span "Buscar registros" at bounding box center [1140, 51] width 71 height 15
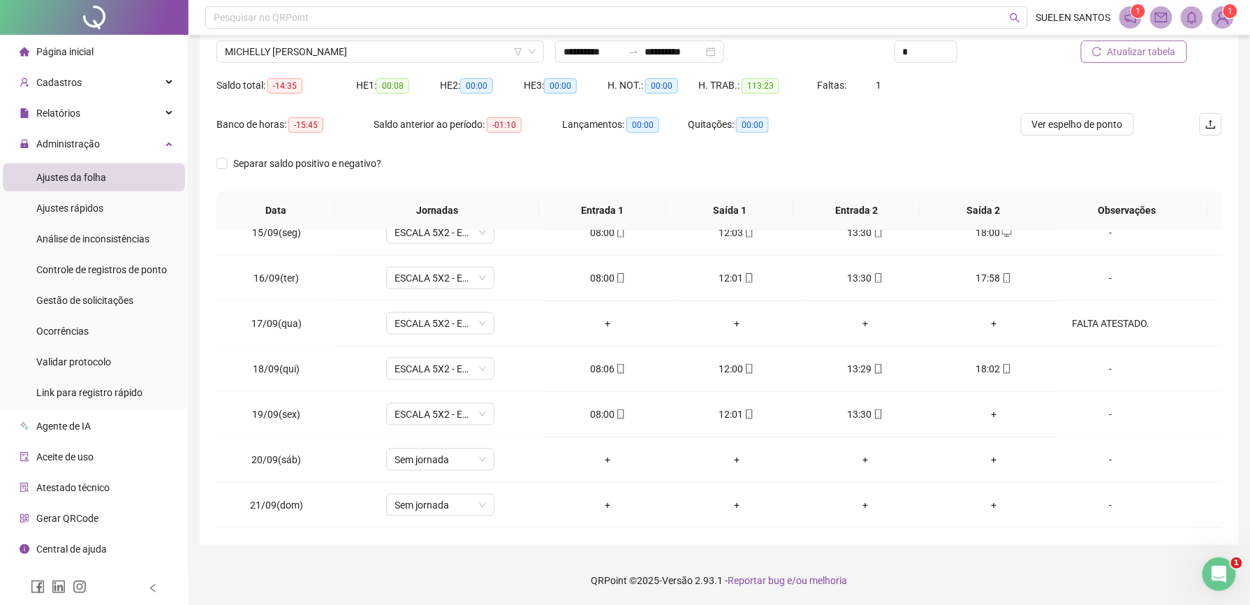
click at [980, 411] on div "+" at bounding box center [994, 413] width 106 height 15
click at [984, 416] on div "+" at bounding box center [994, 413] width 106 height 15
click at [983, 414] on div "+" at bounding box center [994, 413] width 106 height 15
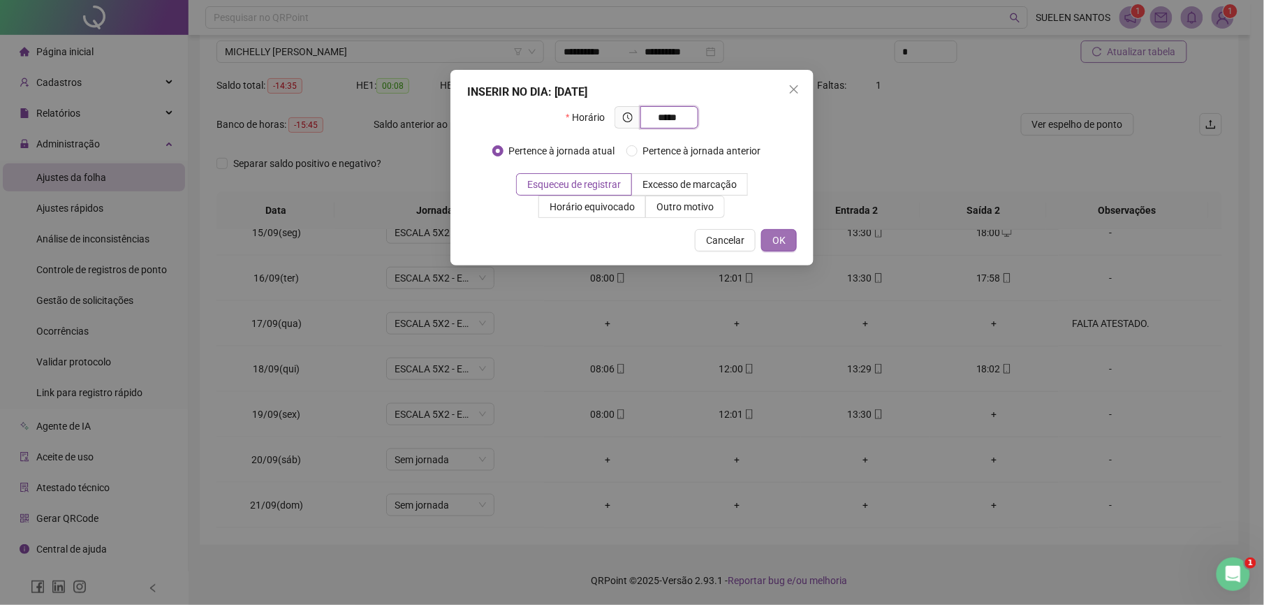
type input "*****"
click at [786, 244] on button "OK" at bounding box center [779, 240] width 36 height 22
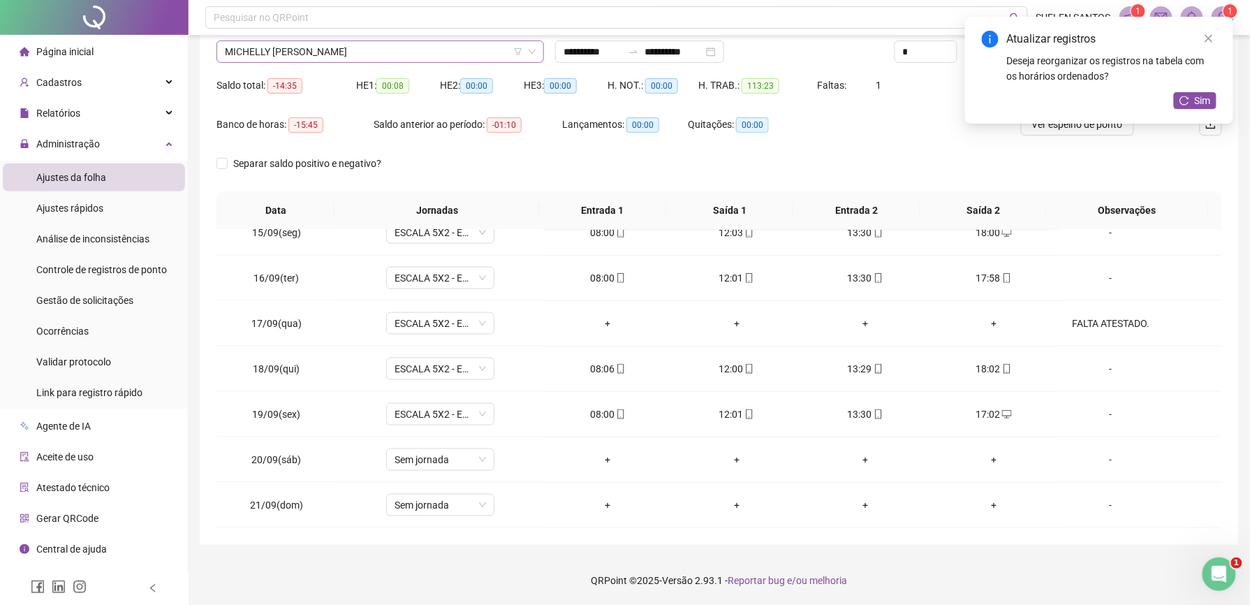
click at [429, 49] on span "MICHELLY [PERSON_NAME]" at bounding box center [380, 51] width 311 height 21
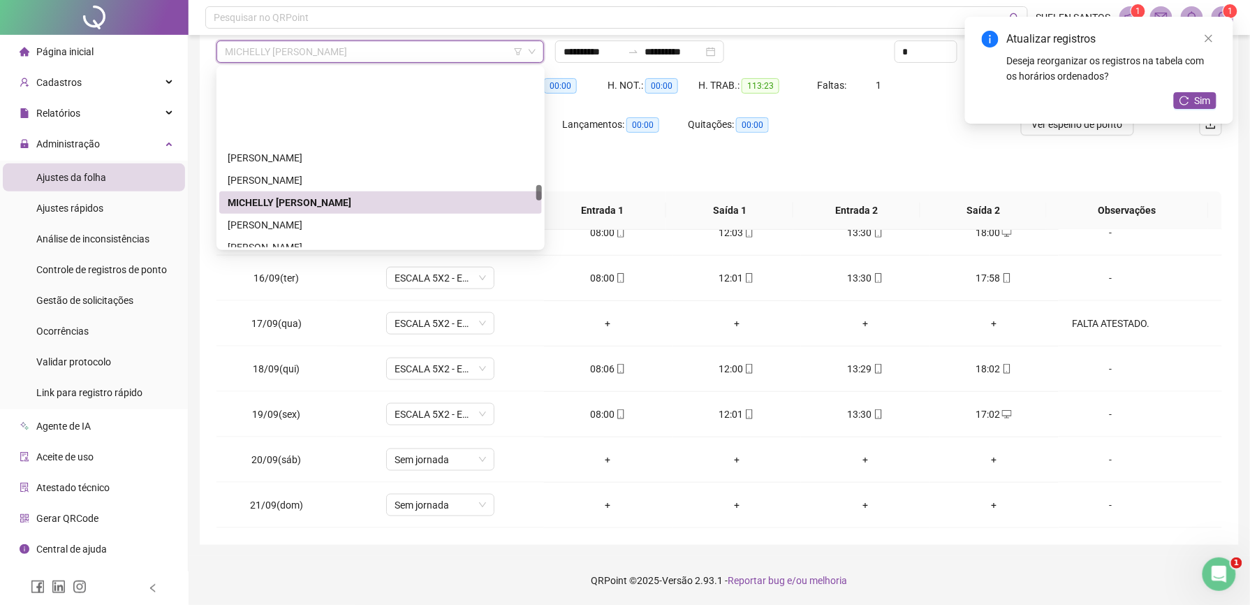
scroll to position [1311, 0]
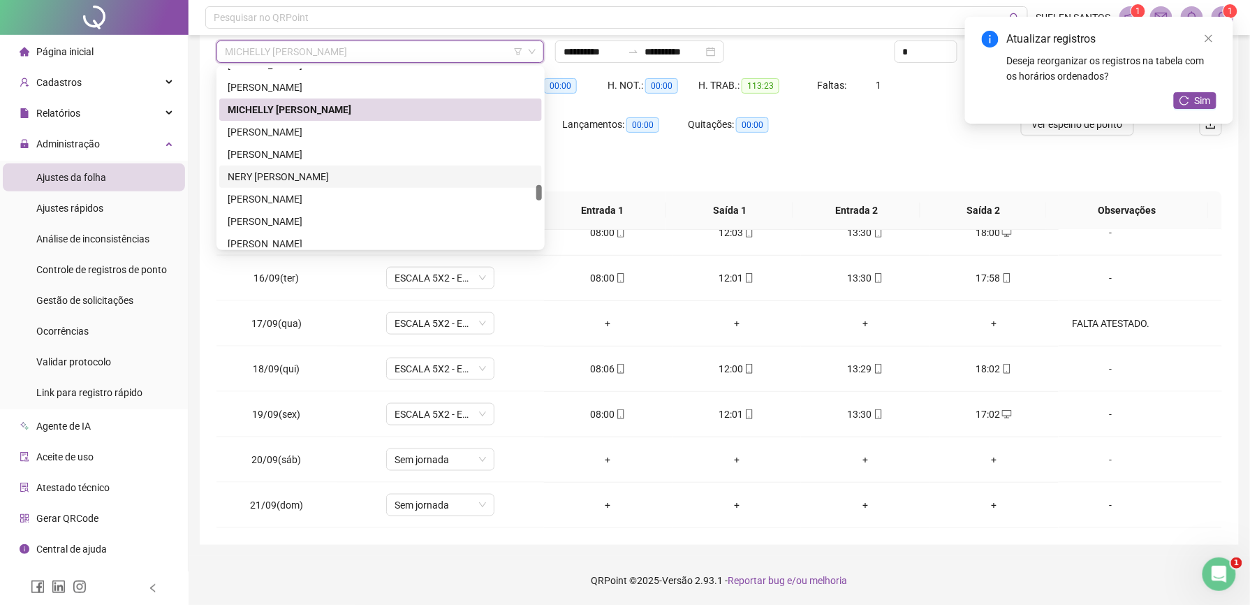
click at [295, 171] on div "NERY [PERSON_NAME]" at bounding box center [381, 176] width 306 height 15
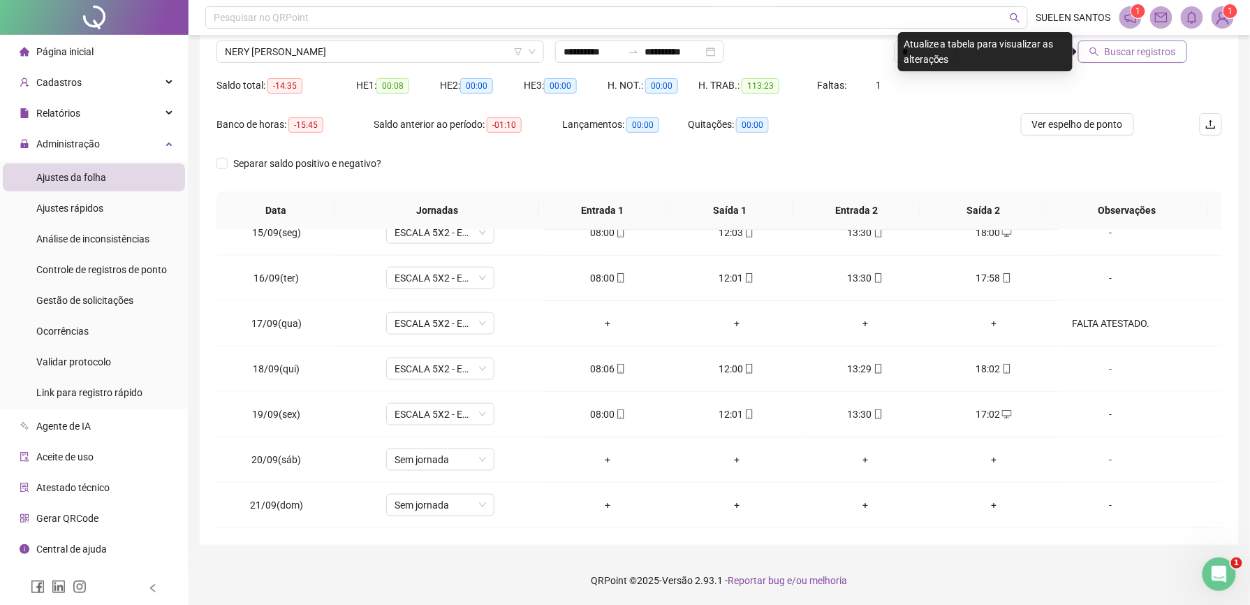
click at [1169, 60] on button "Buscar registros" at bounding box center [1132, 52] width 109 height 22
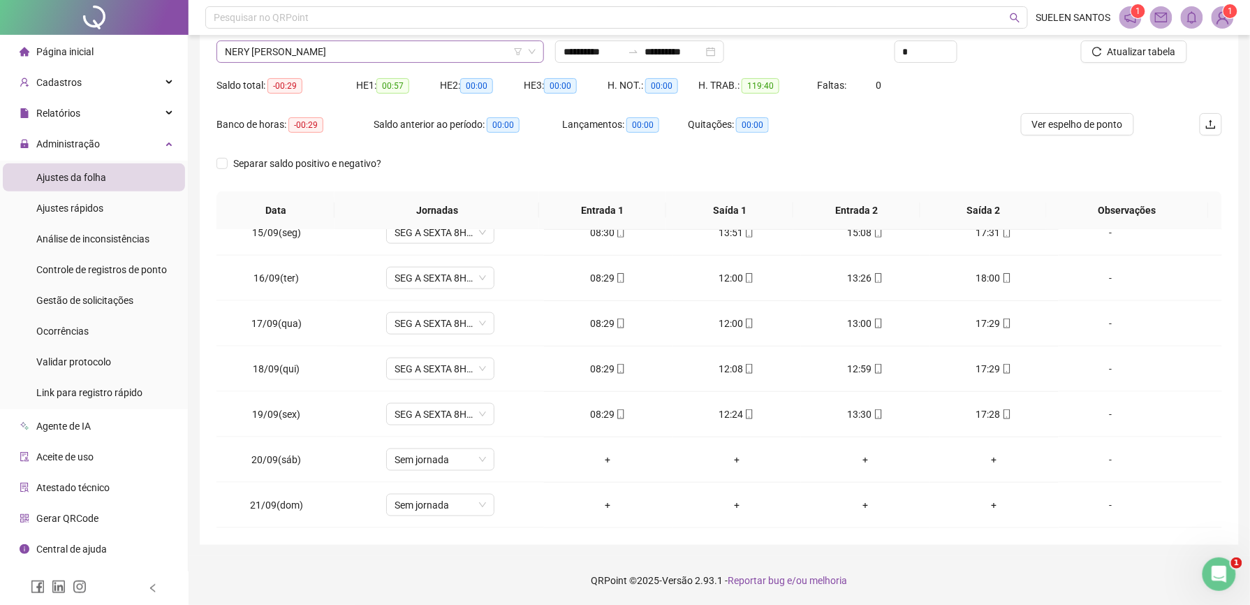
click at [339, 57] on span "NERY [PERSON_NAME]" at bounding box center [380, 51] width 311 height 21
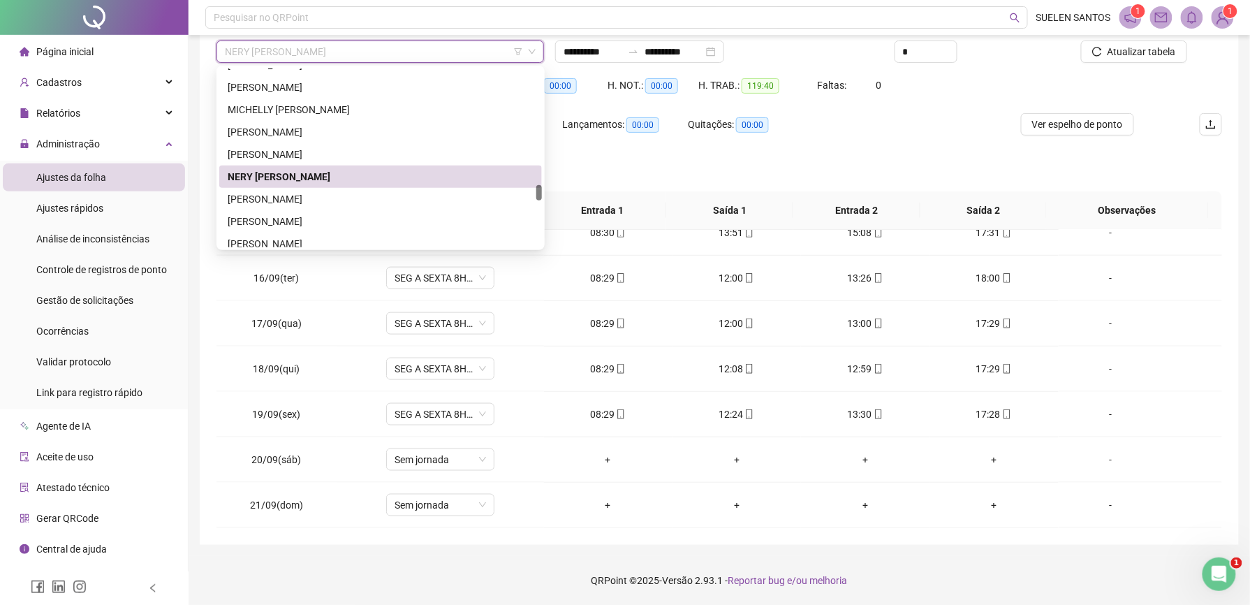
scroll to position [1404, 0]
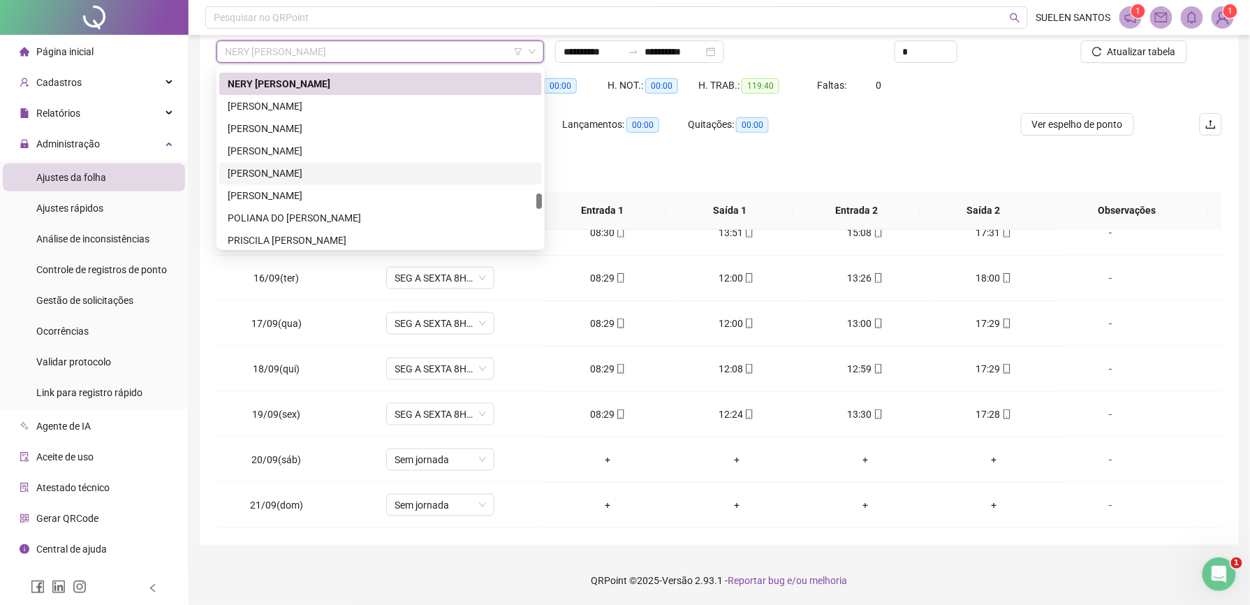
click at [299, 177] on div "[PERSON_NAME]" at bounding box center [381, 173] width 306 height 15
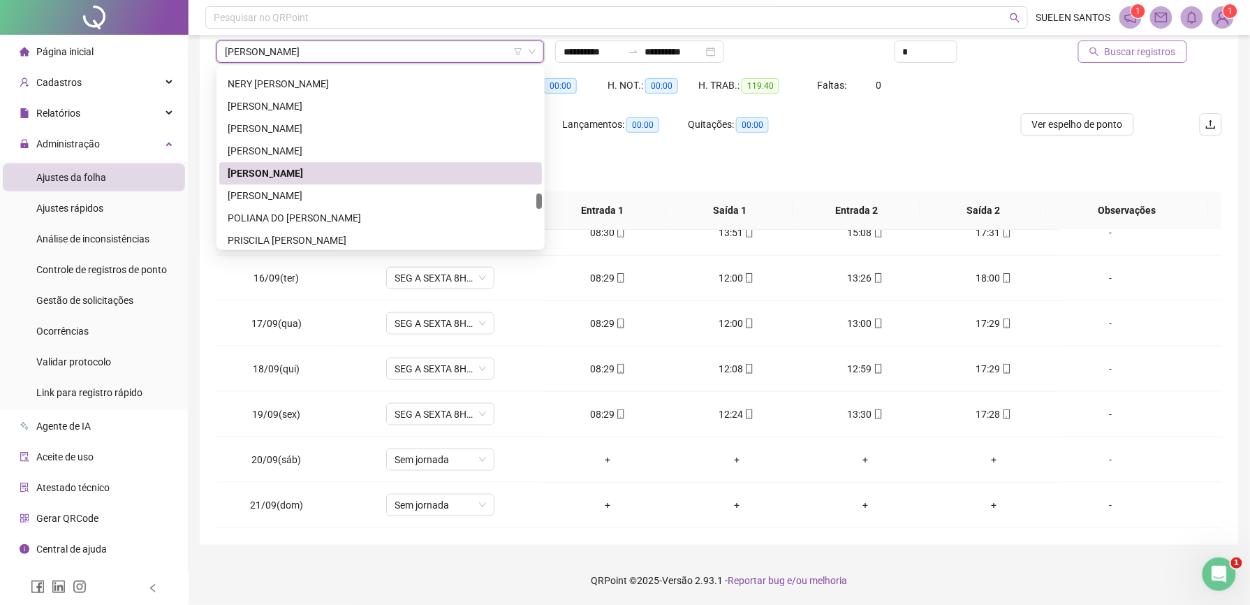
click at [1124, 60] on button "Buscar registros" at bounding box center [1132, 52] width 109 height 22
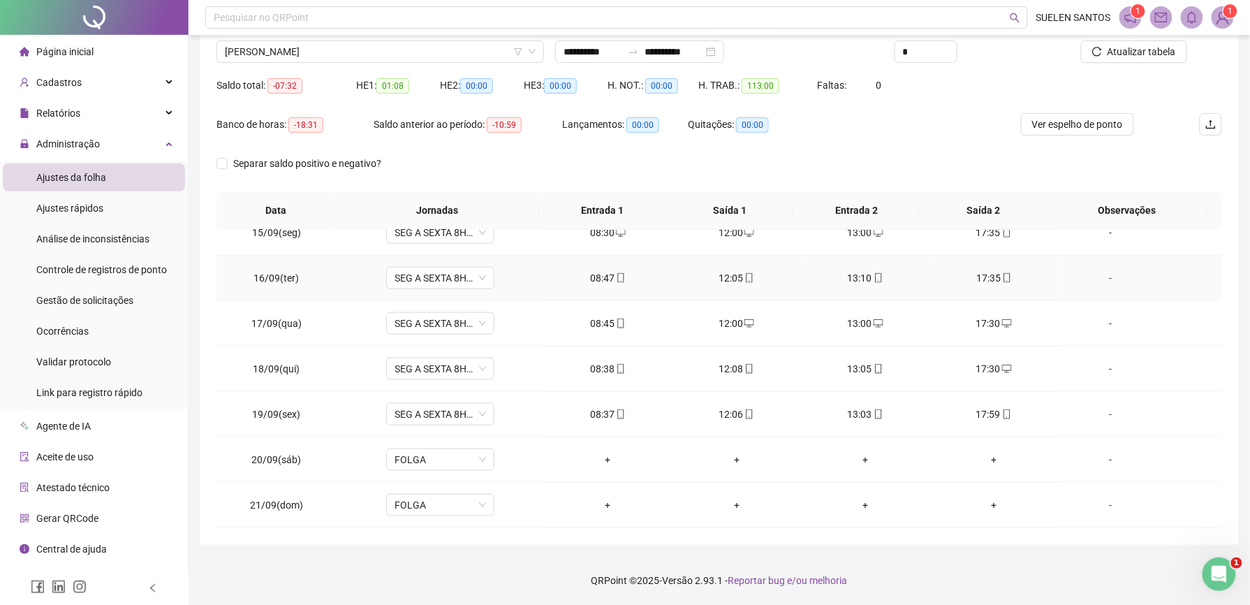
scroll to position [567, 0]
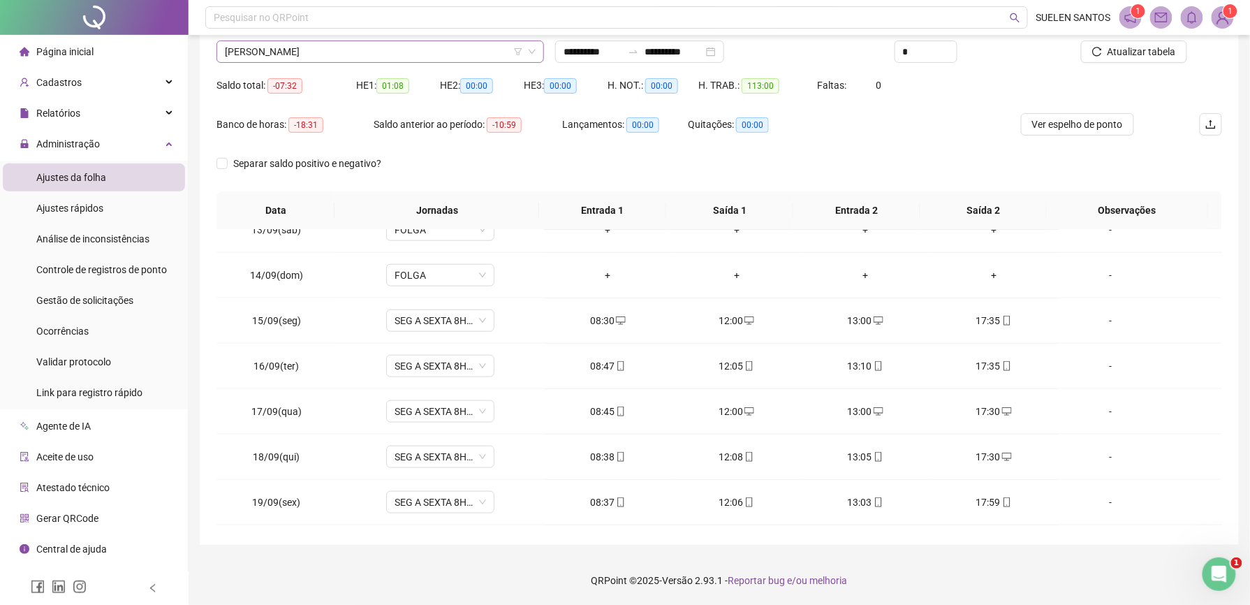
click at [399, 43] on span "[PERSON_NAME]" at bounding box center [380, 51] width 311 height 21
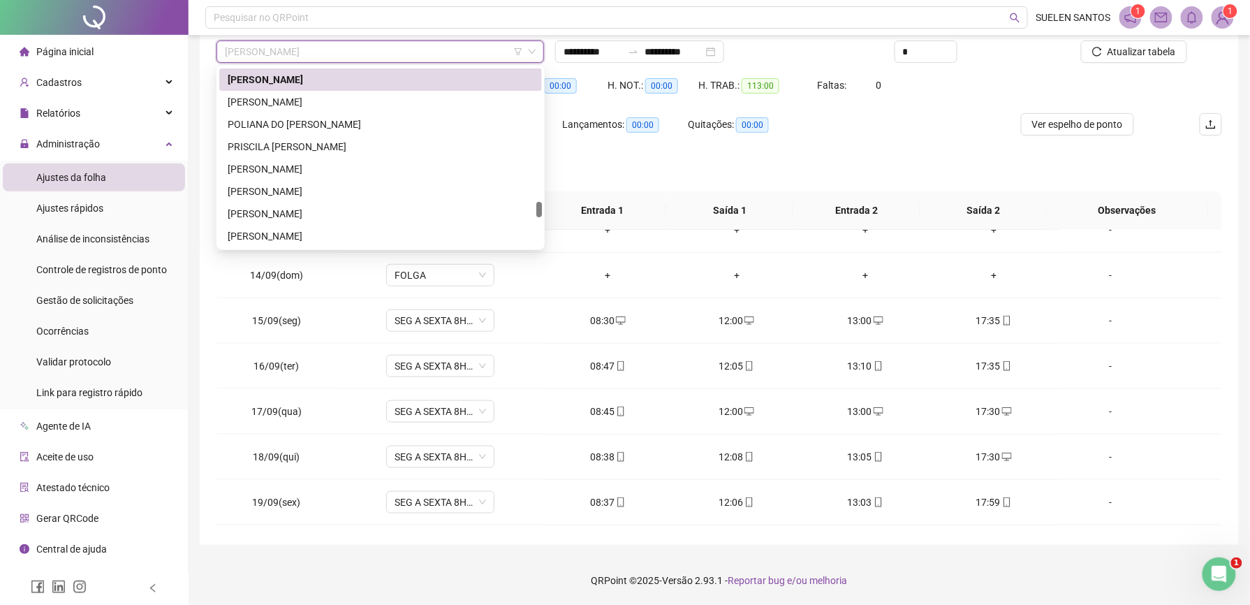
scroll to position [1590, 0]
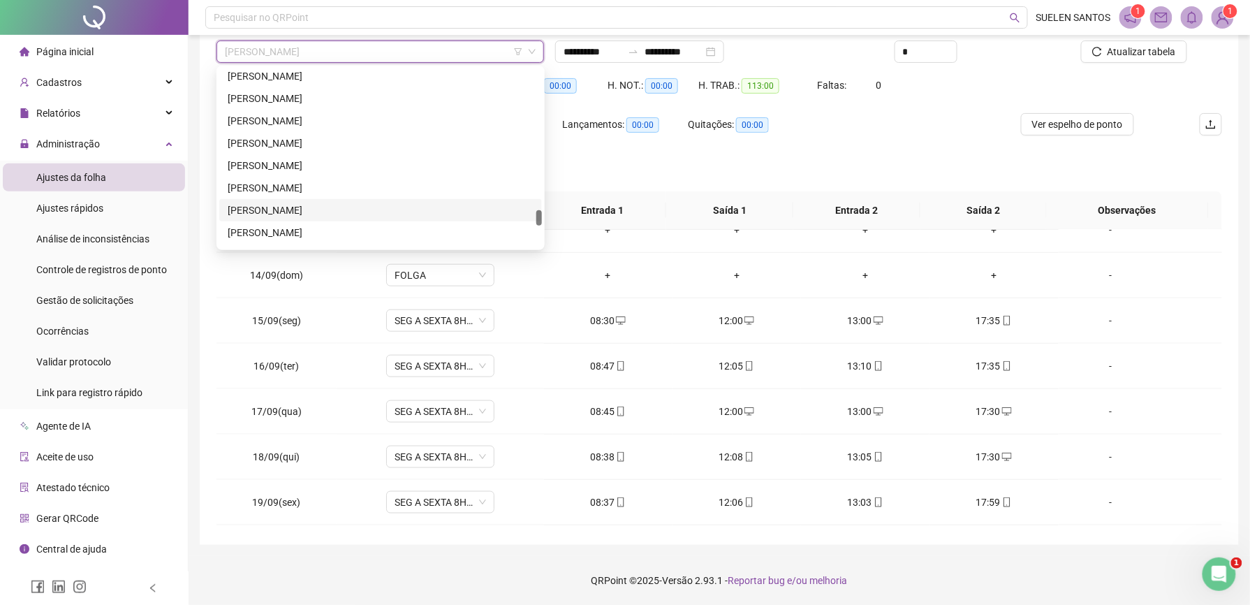
click at [353, 199] on div "[PERSON_NAME]" at bounding box center [380, 210] width 323 height 22
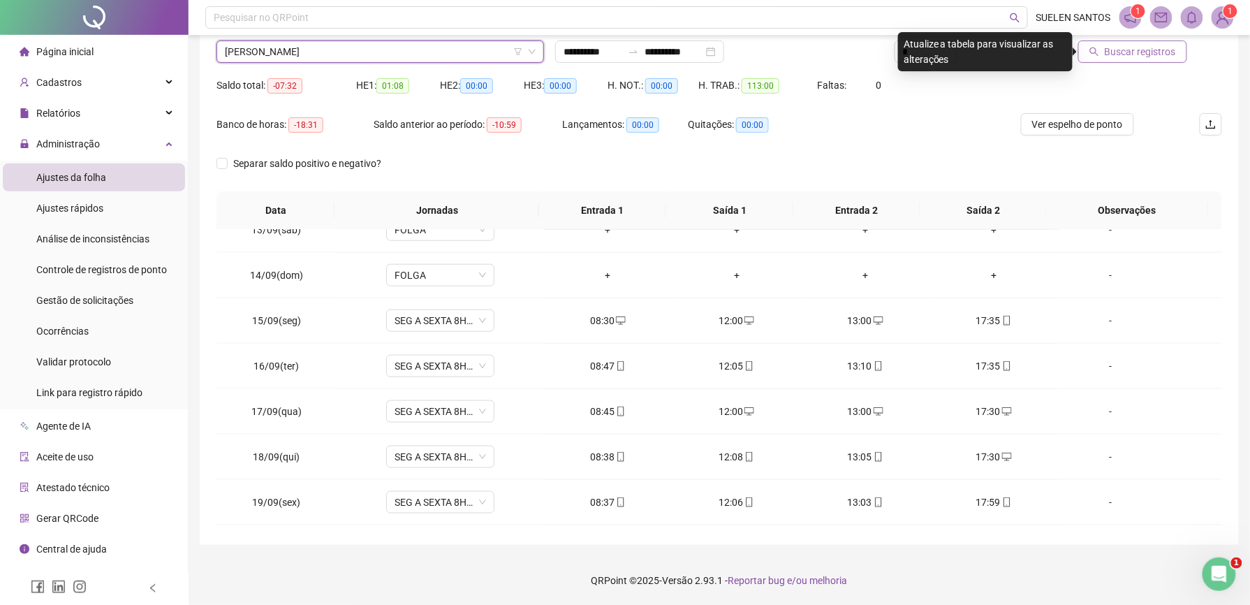
click at [1126, 54] on span "Buscar registros" at bounding box center [1140, 51] width 71 height 15
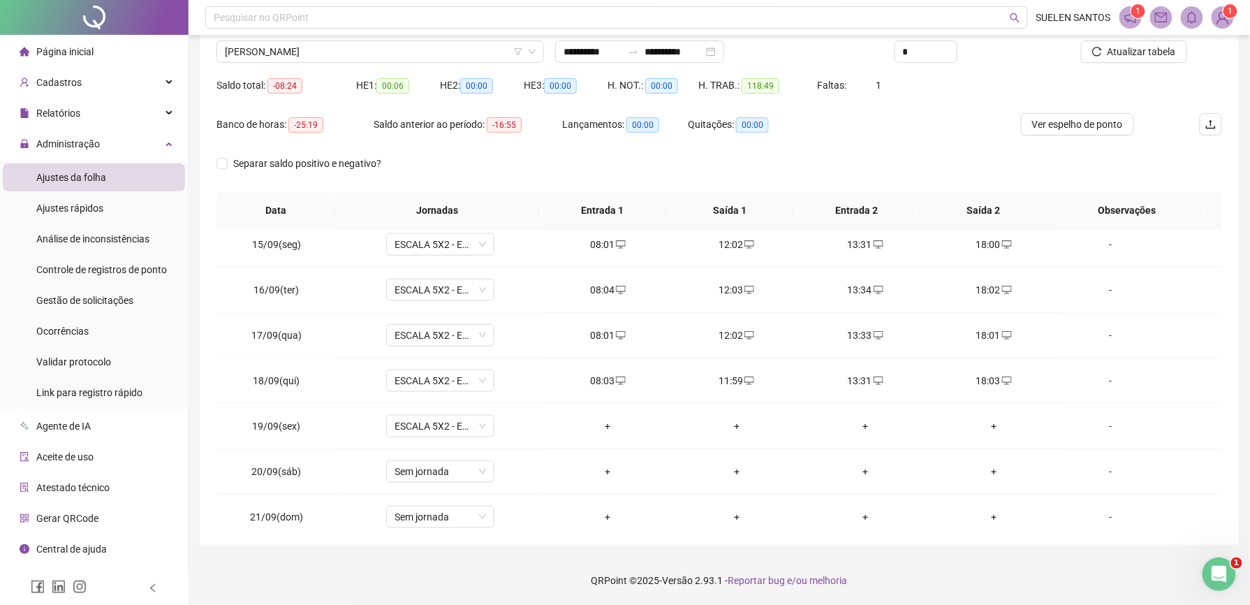
scroll to position [660, 0]
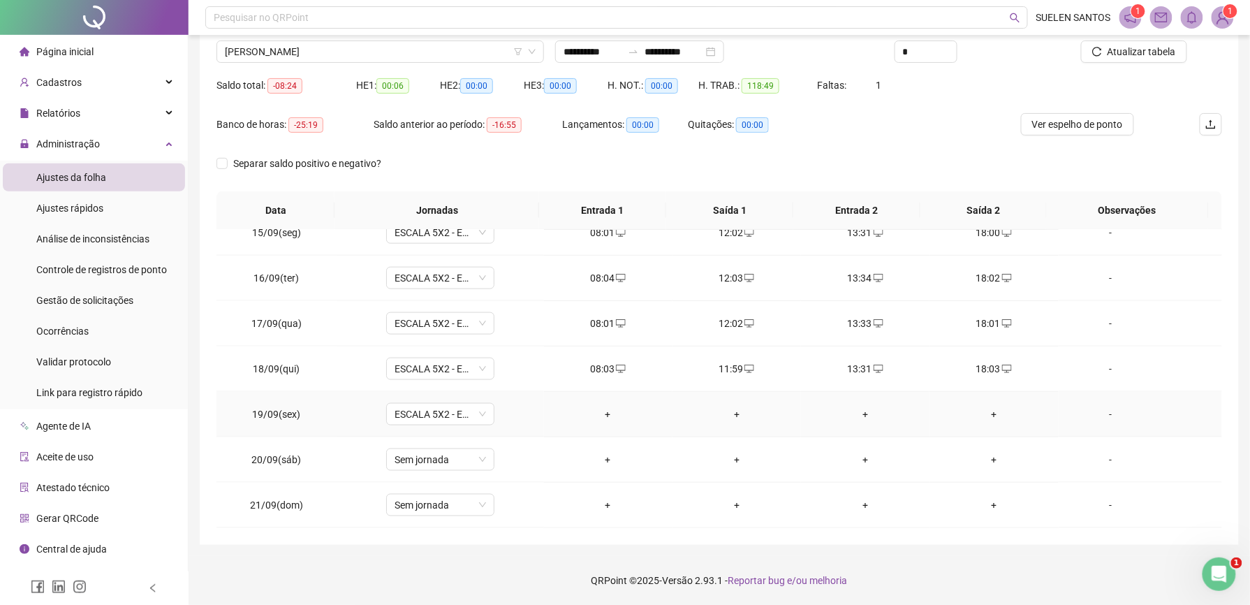
click at [598, 411] on div "+" at bounding box center [608, 413] width 106 height 15
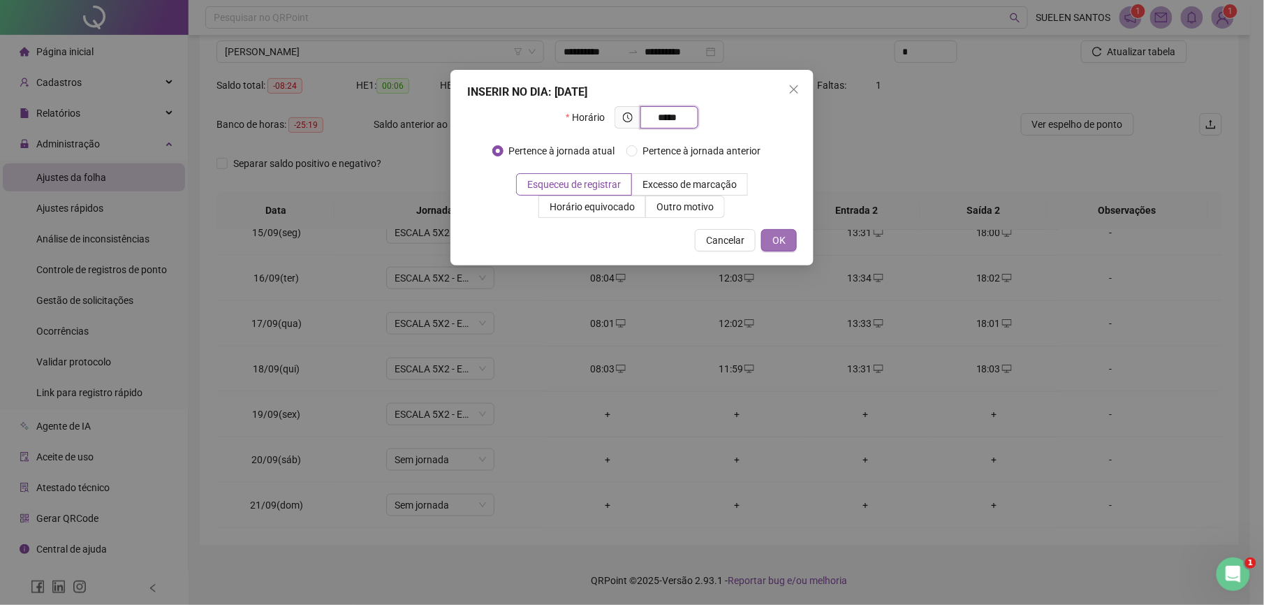
type input "*****"
click at [782, 240] on span "OK" at bounding box center [778, 240] width 13 height 15
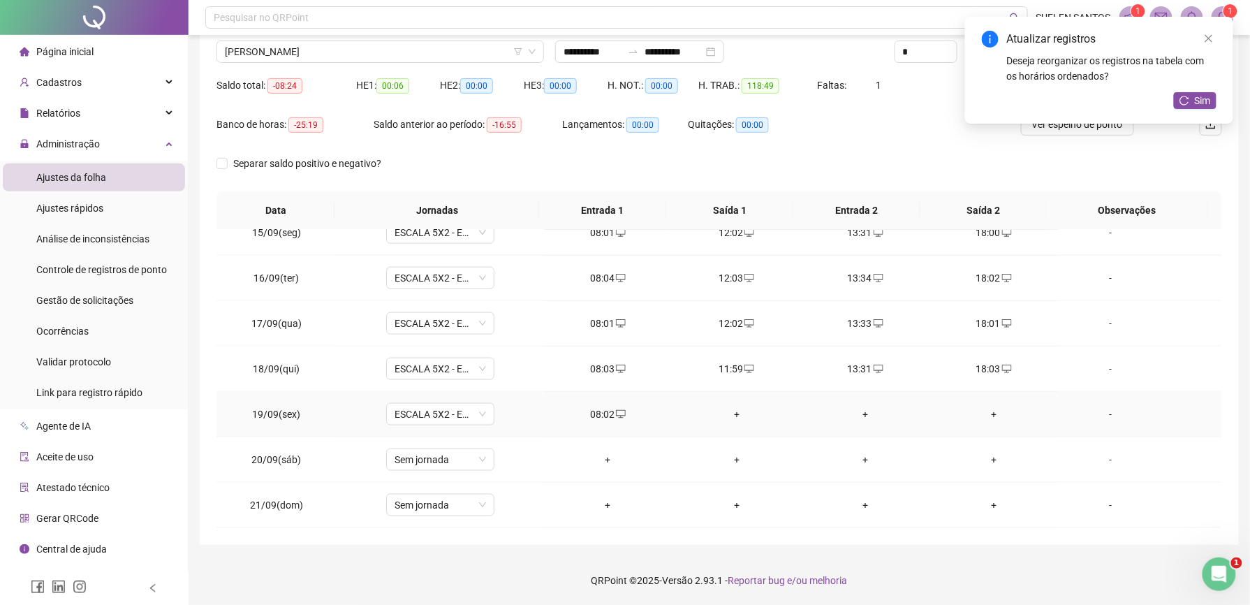
click at [724, 413] on div "+" at bounding box center [737, 413] width 106 height 15
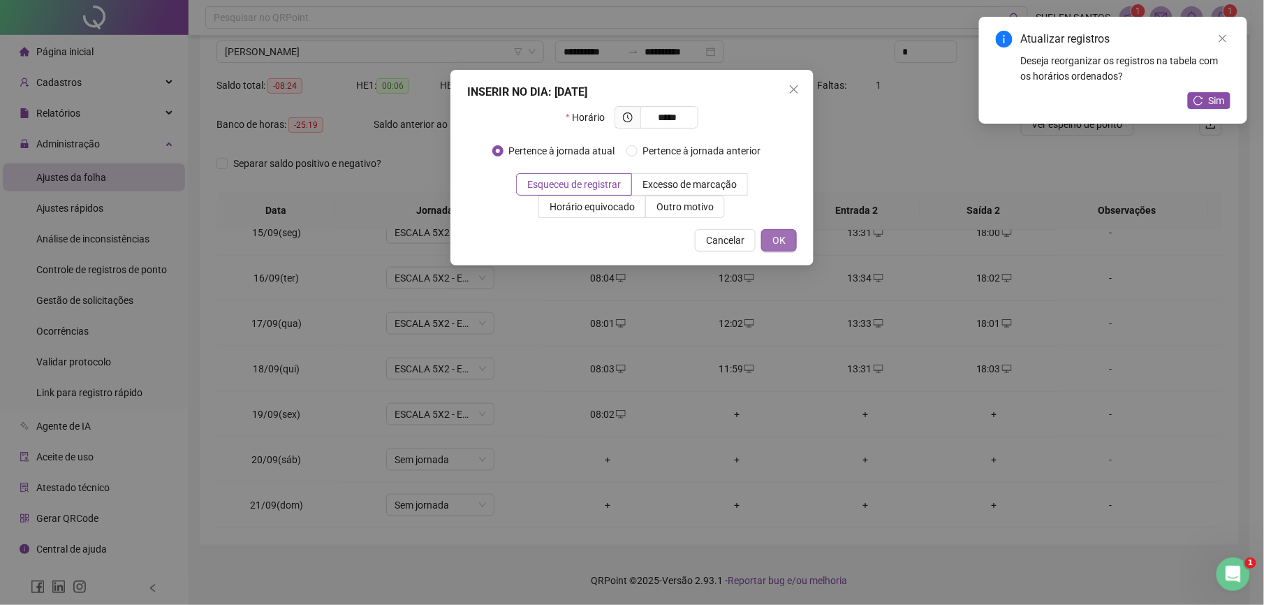
type input "*****"
click at [767, 238] on button "OK" at bounding box center [779, 240] width 36 height 22
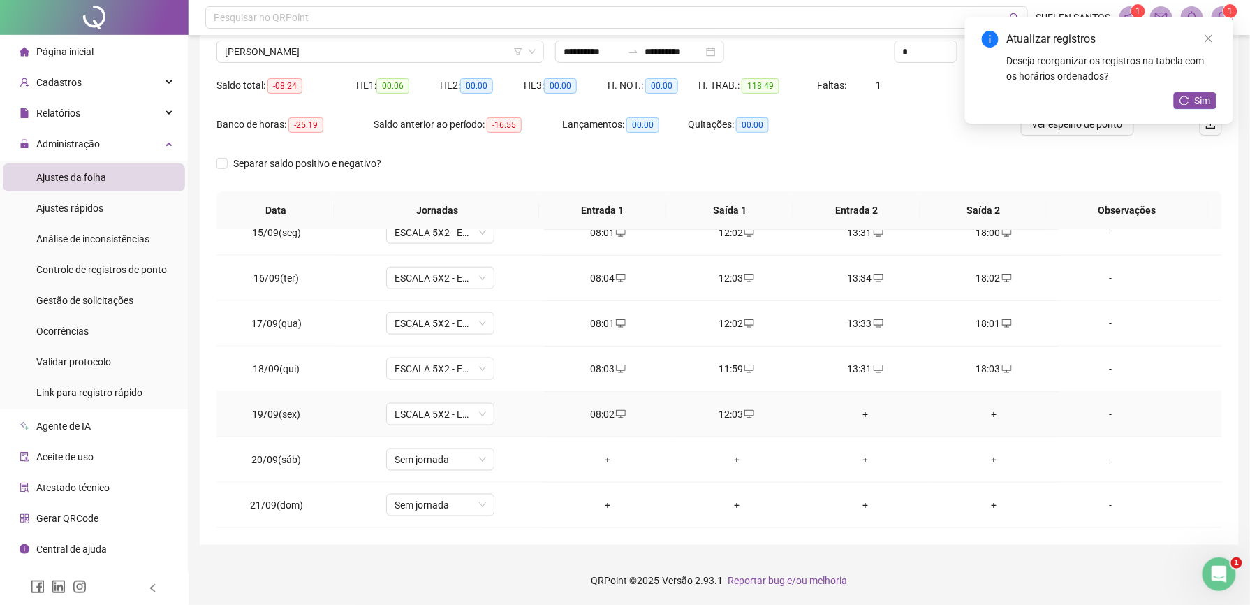
click at [858, 414] on div "+" at bounding box center [865, 413] width 106 height 15
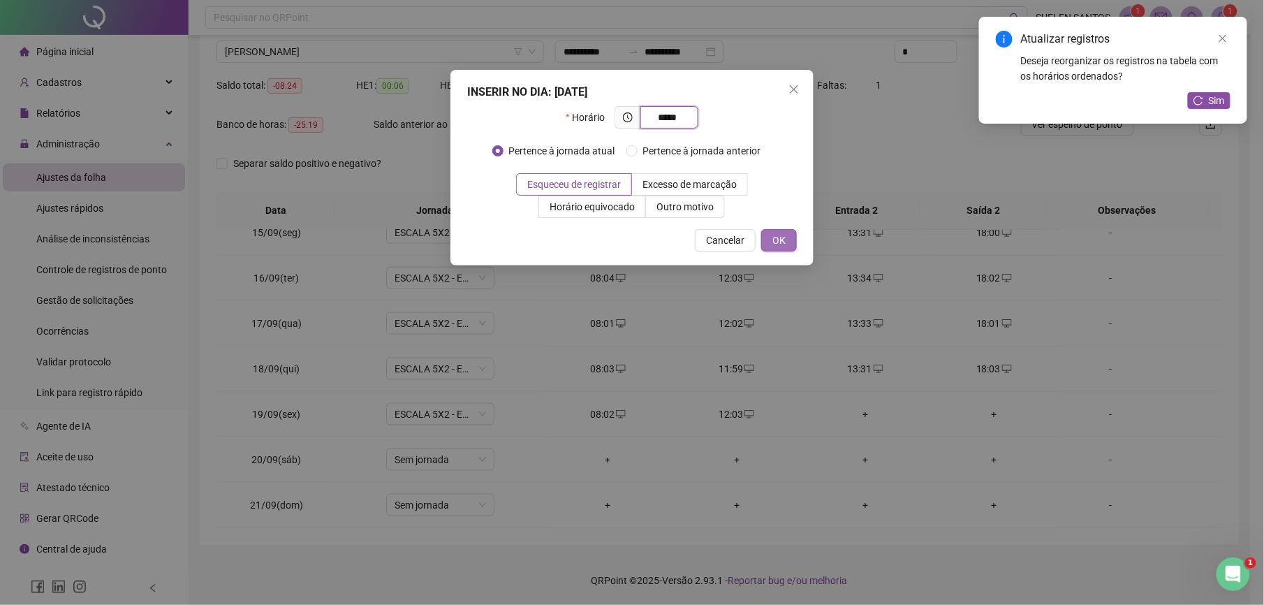
type input "*****"
click at [782, 238] on span "OK" at bounding box center [778, 240] width 13 height 15
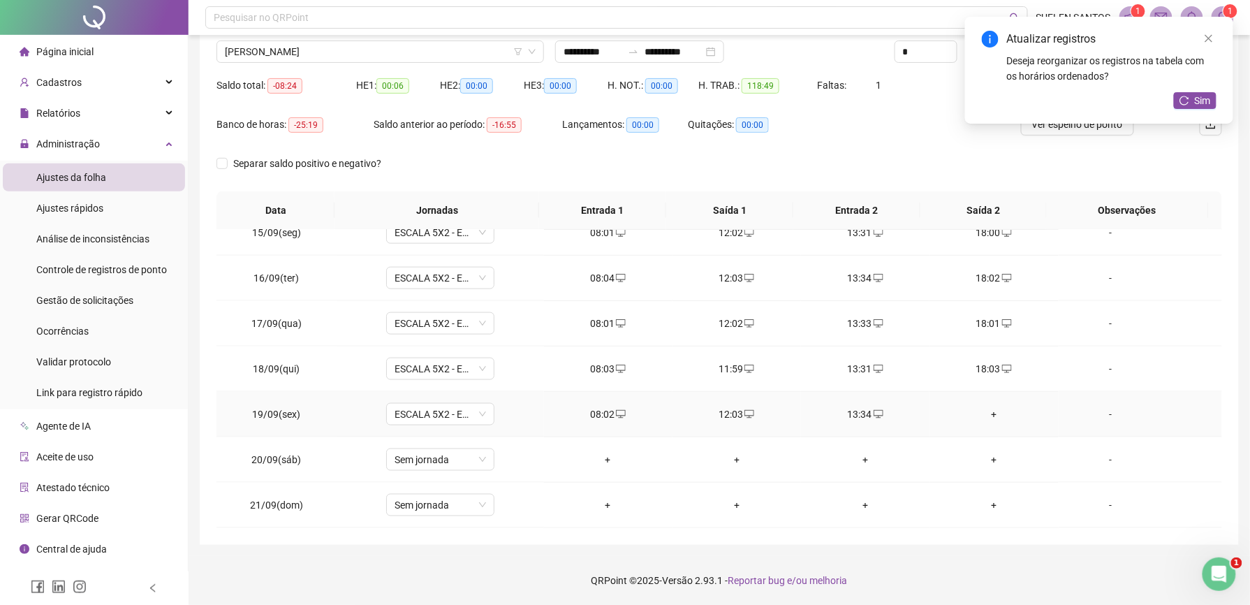
click at [981, 411] on div "+" at bounding box center [994, 413] width 106 height 15
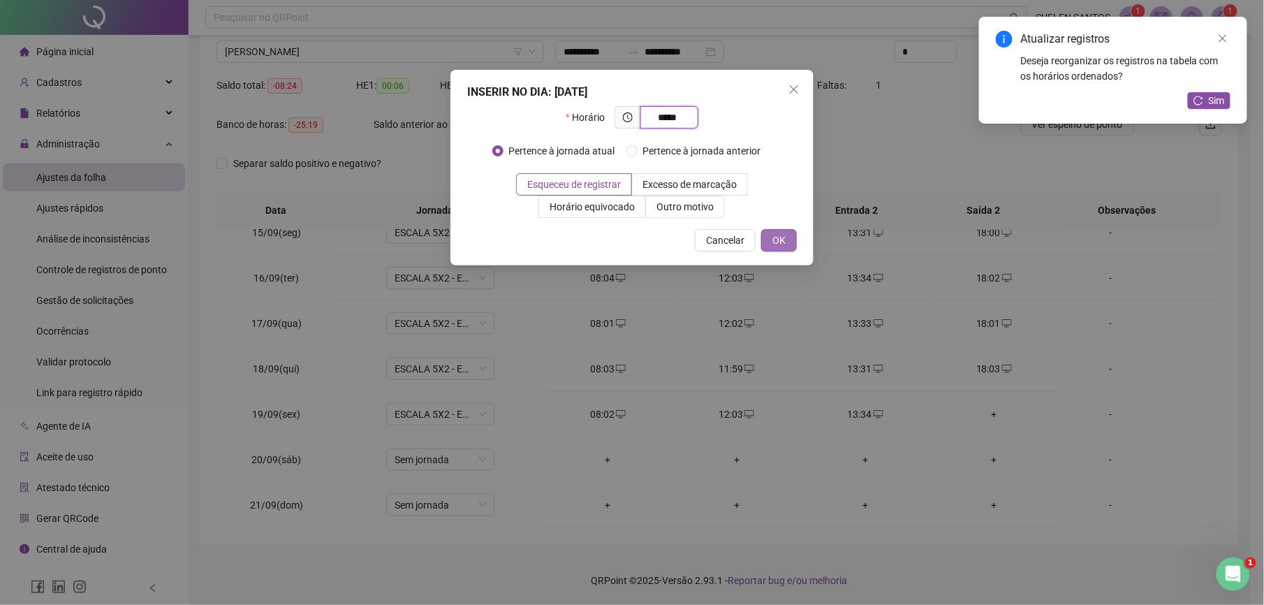
type input "*****"
click at [775, 243] on span "OK" at bounding box center [778, 240] width 13 height 15
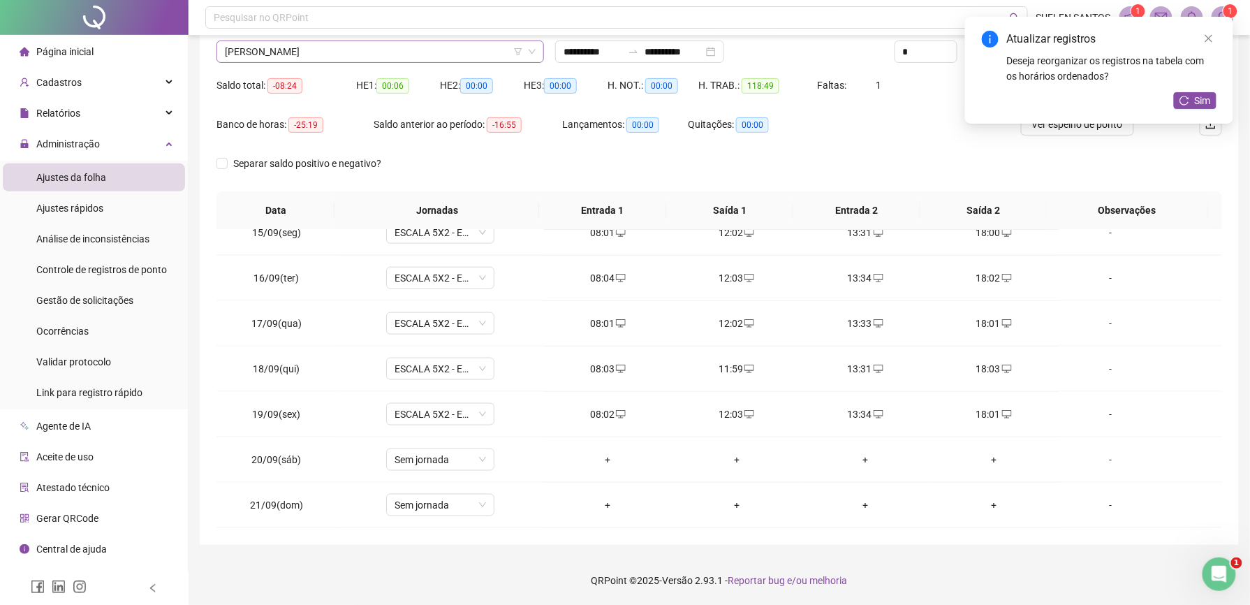
click at [415, 54] on span "[PERSON_NAME]" at bounding box center [380, 51] width 311 height 21
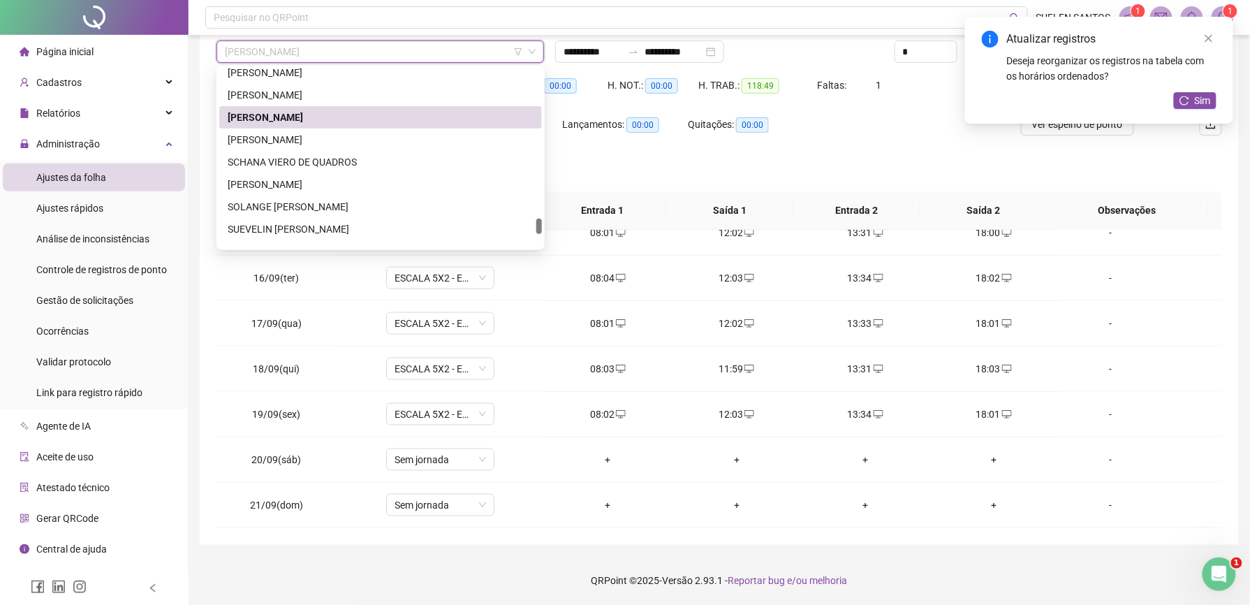
scroll to position [1777, 0]
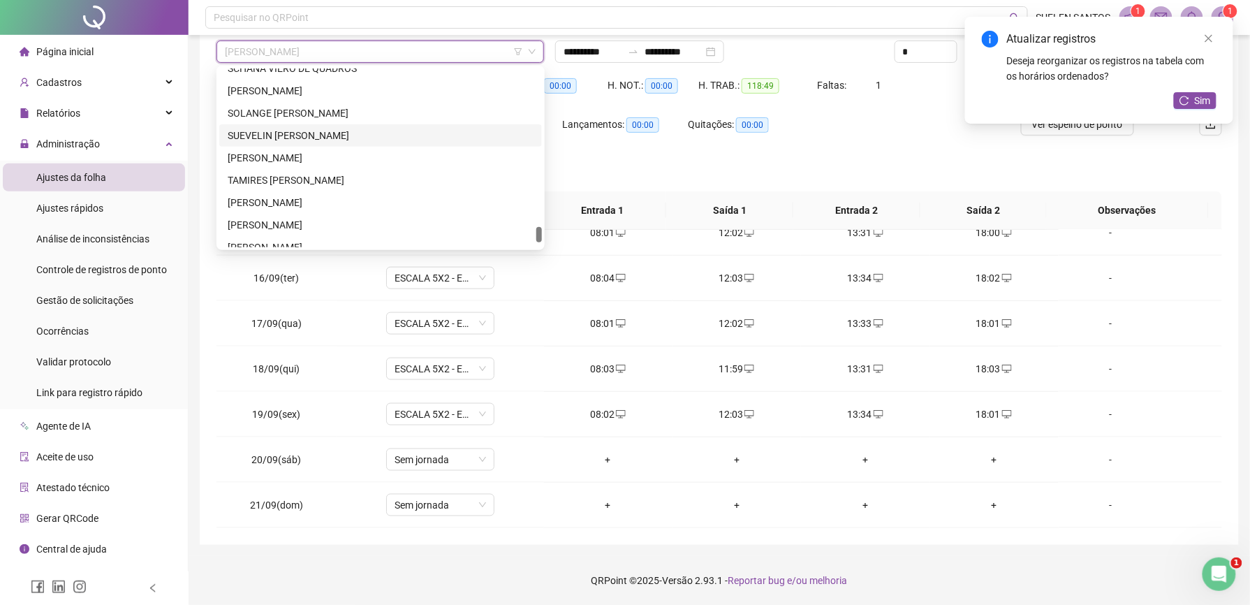
click at [279, 133] on div "SUEVELIN [PERSON_NAME]" at bounding box center [381, 135] width 306 height 15
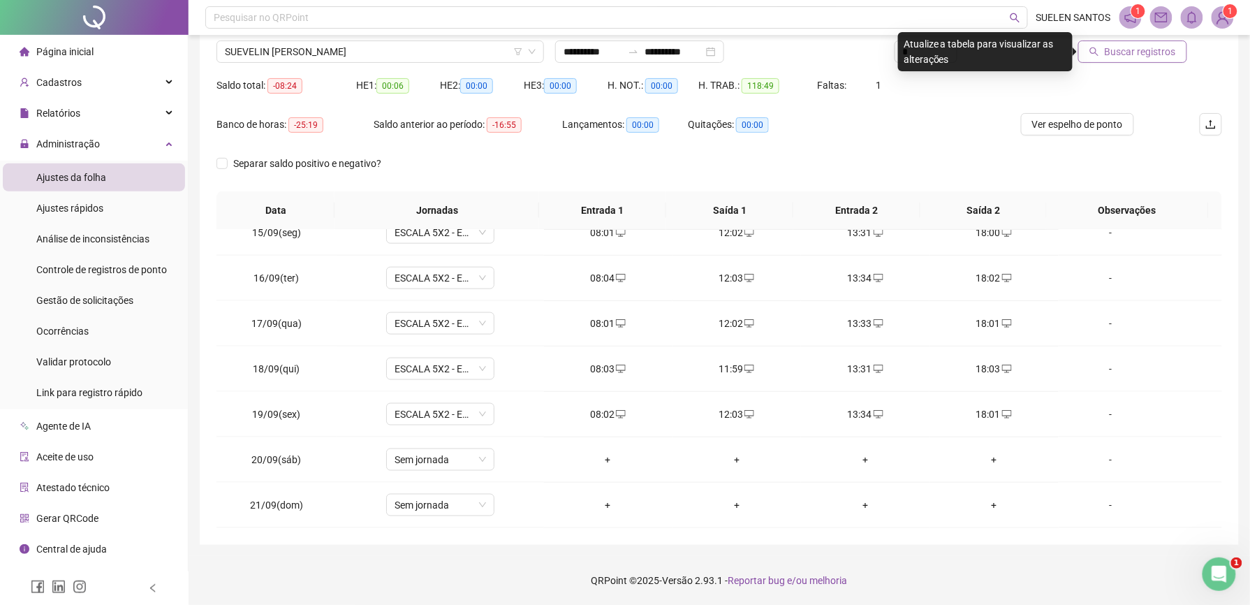
click at [1119, 51] on span "Buscar registros" at bounding box center [1140, 51] width 71 height 15
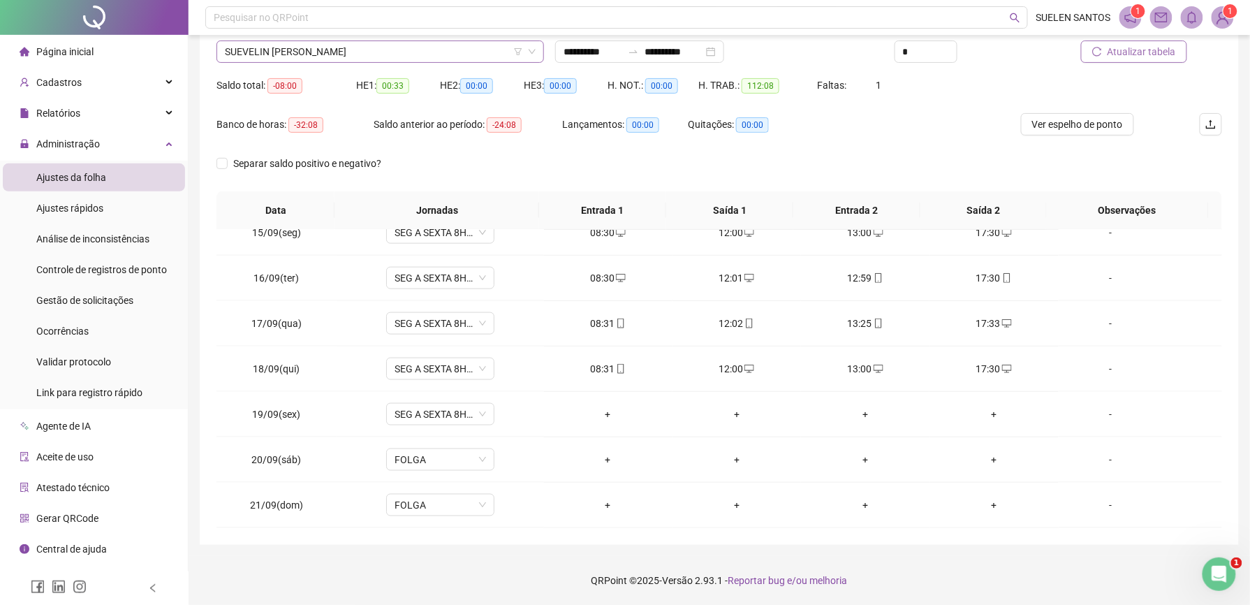
click at [363, 57] on span "SUEVELIN [PERSON_NAME]" at bounding box center [380, 51] width 311 height 21
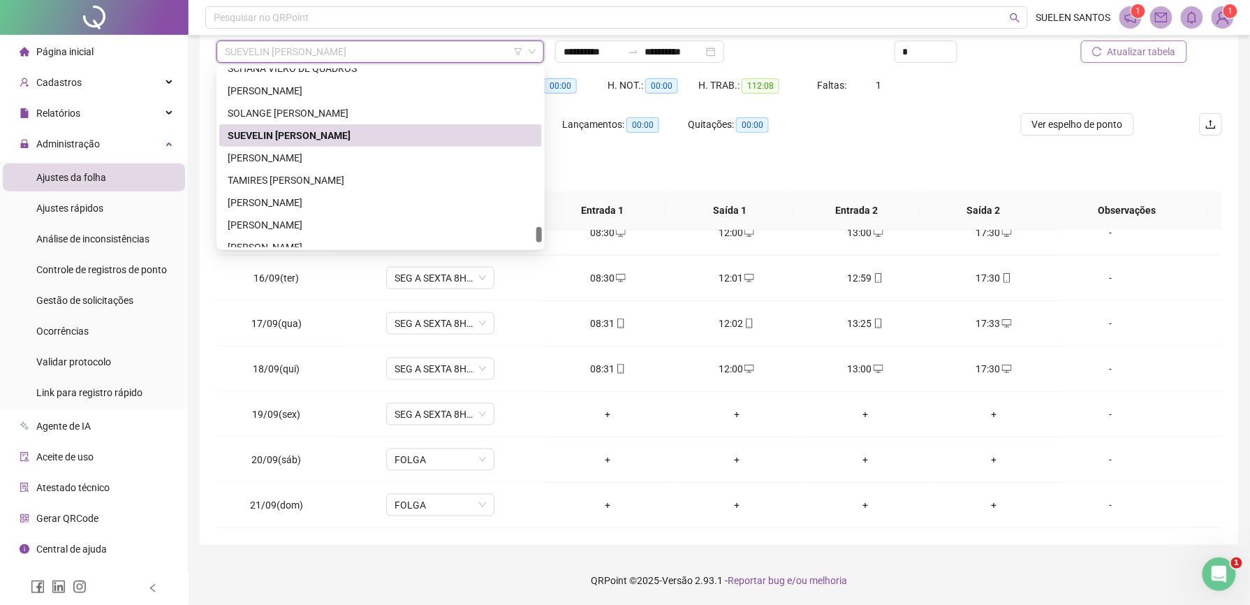
scroll to position [1832, 0]
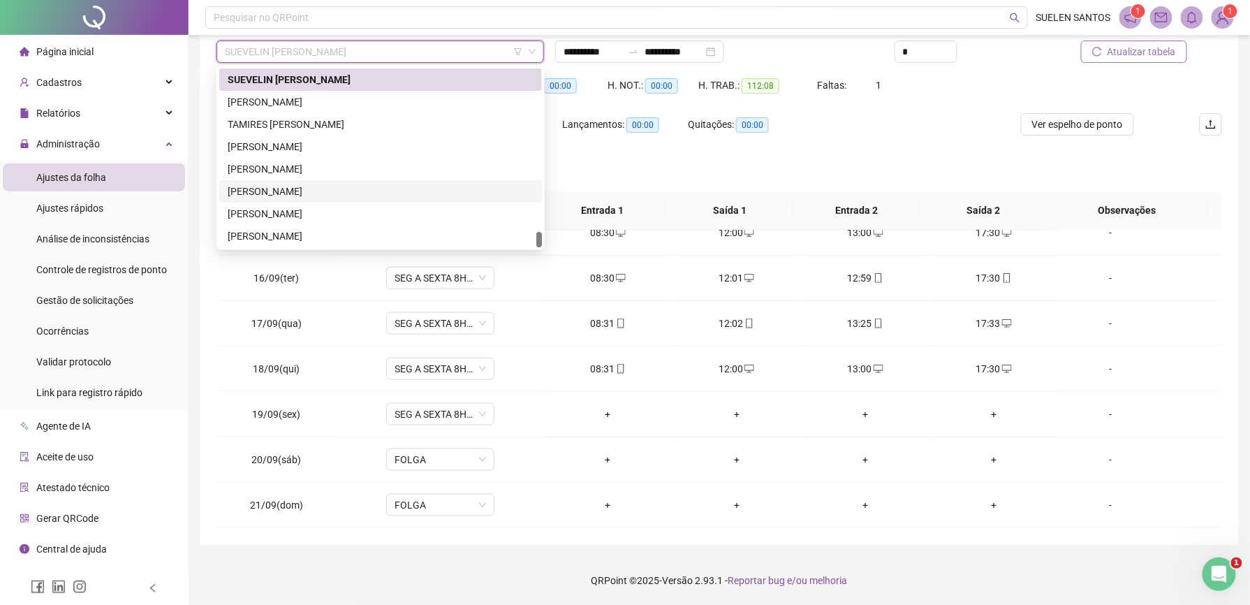
click at [302, 188] on div "[PERSON_NAME]" at bounding box center [381, 191] width 306 height 15
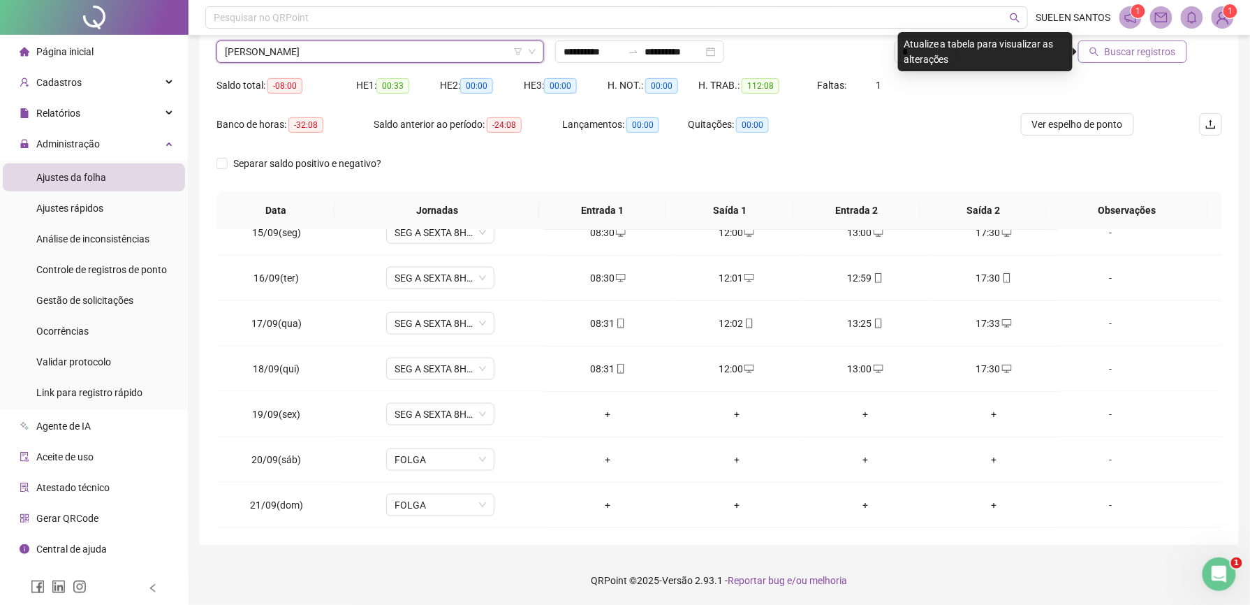
click at [1155, 54] on span "Buscar registros" at bounding box center [1140, 51] width 71 height 15
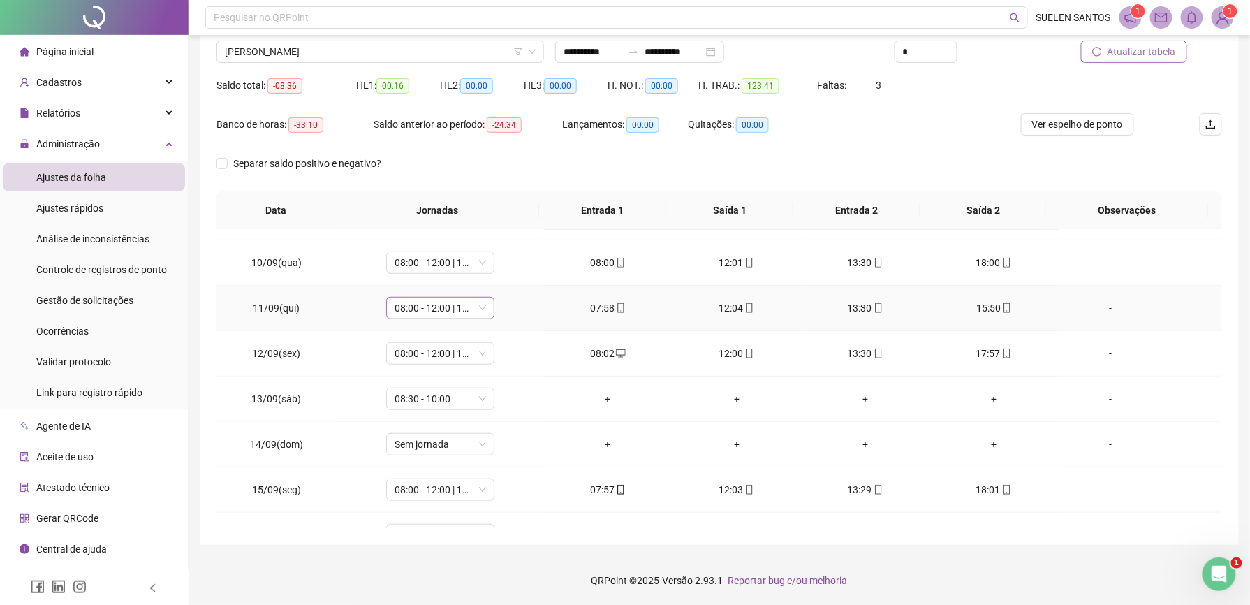
scroll to position [381, 0]
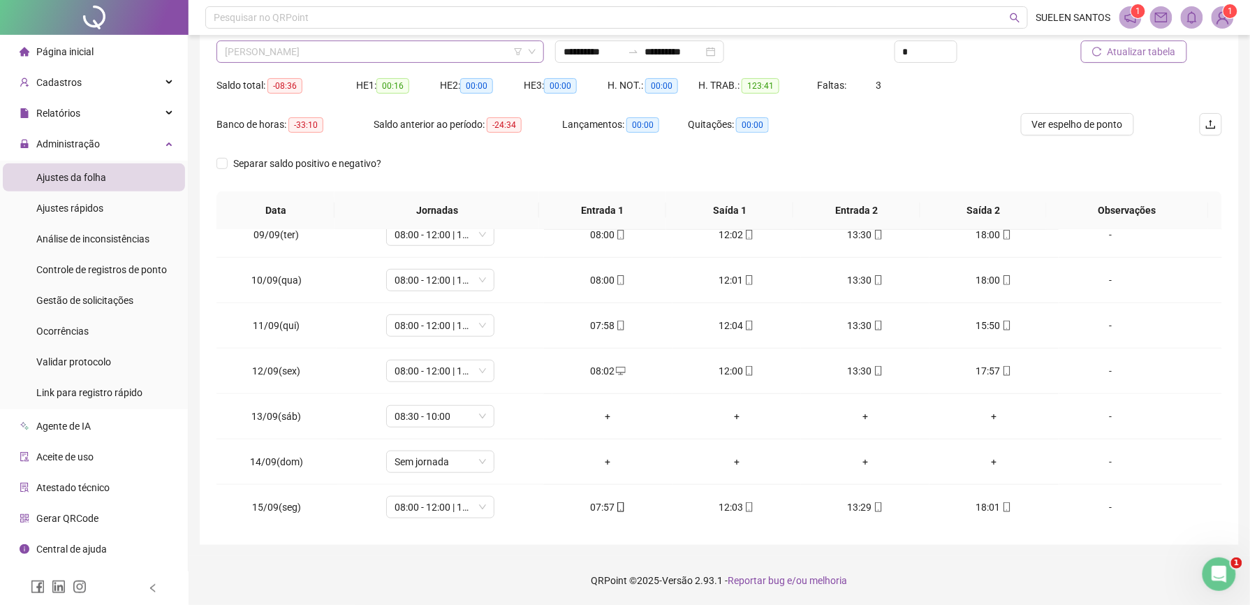
click at [394, 54] on span "[PERSON_NAME]" at bounding box center [380, 51] width 311 height 21
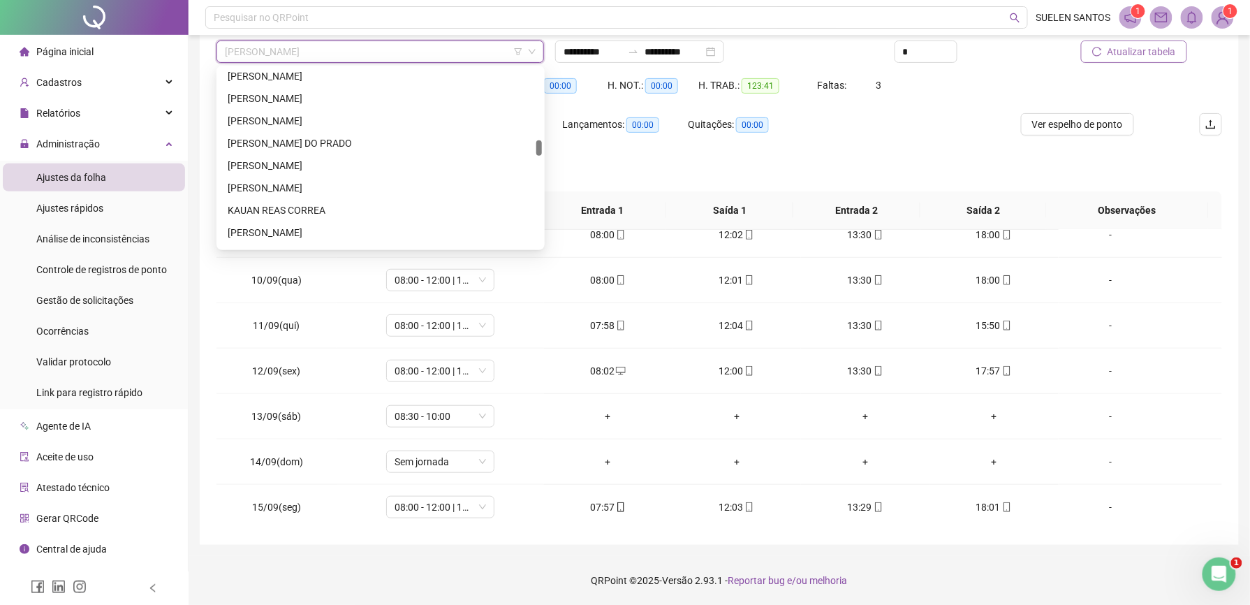
scroll to position [622, 0]
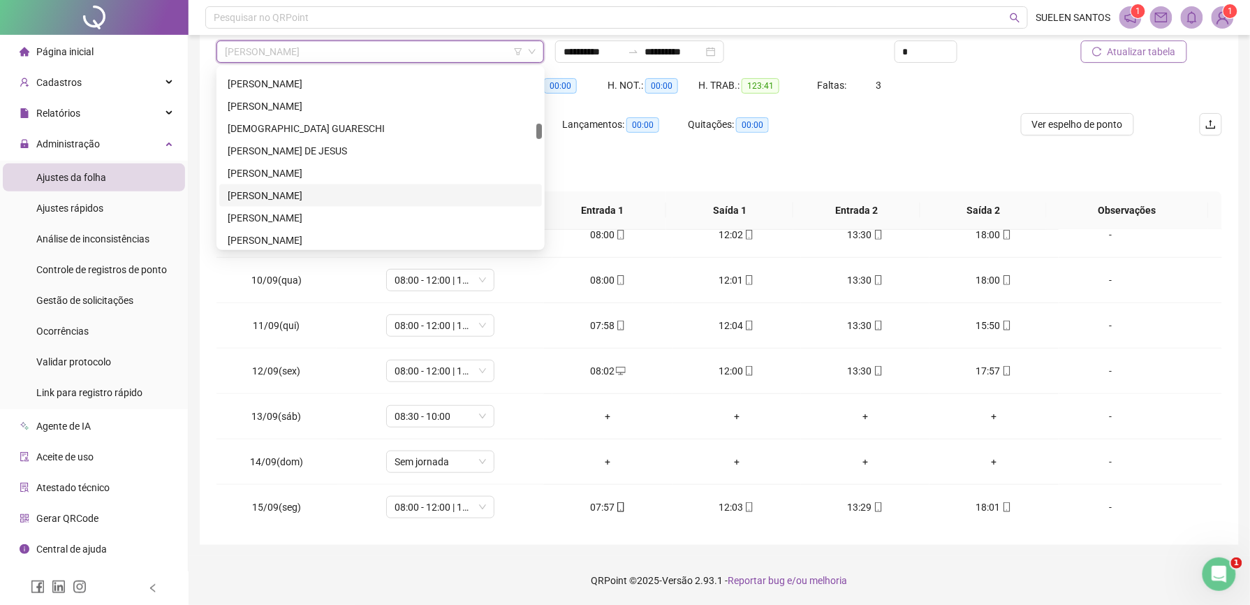
click at [291, 193] on div "[PERSON_NAME]" at bounding box center [381, 195] width 306 height 15
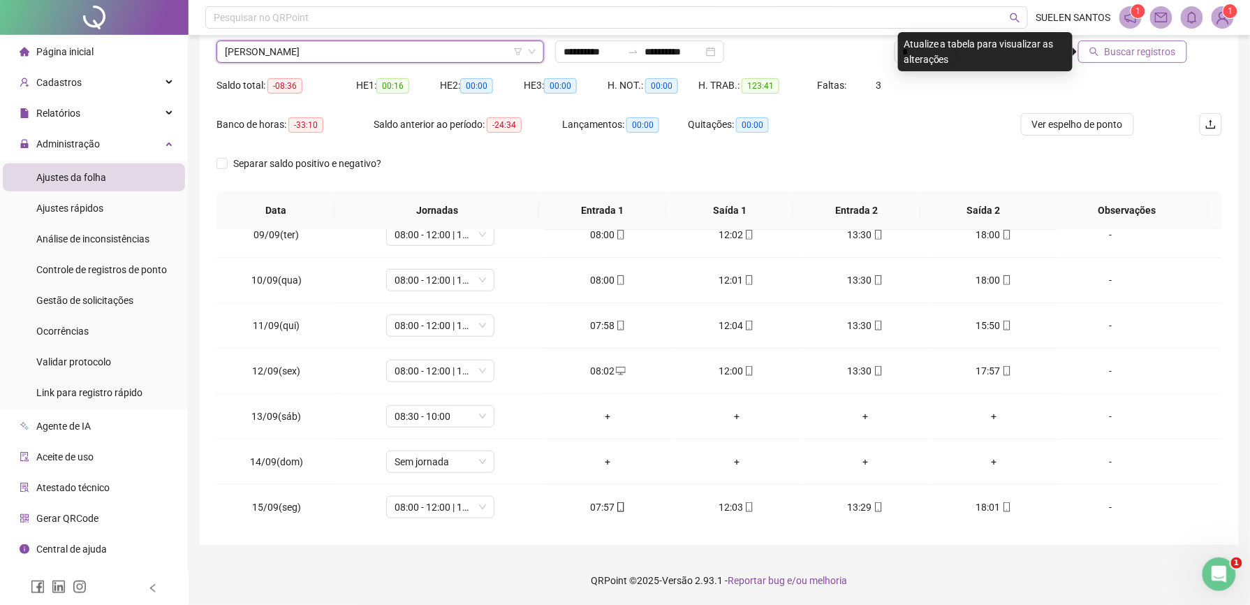
click at [1124, 53] on span "Buscar registros" at bounding box center [1140, 51] width 71 height 15
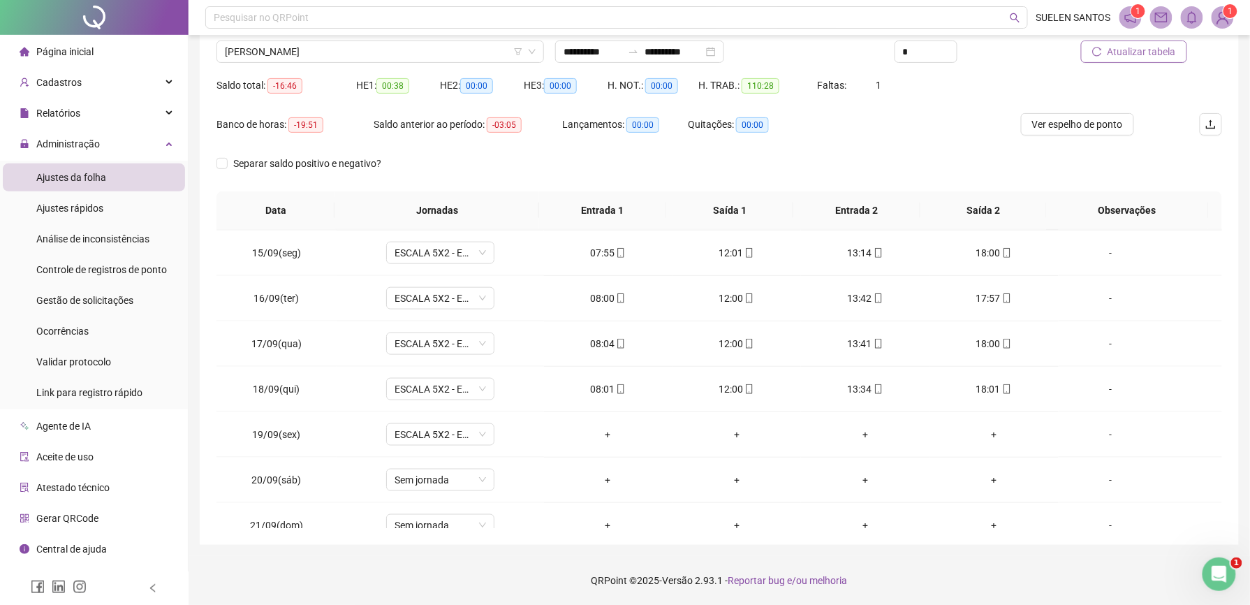
scroll to position [660, 0]
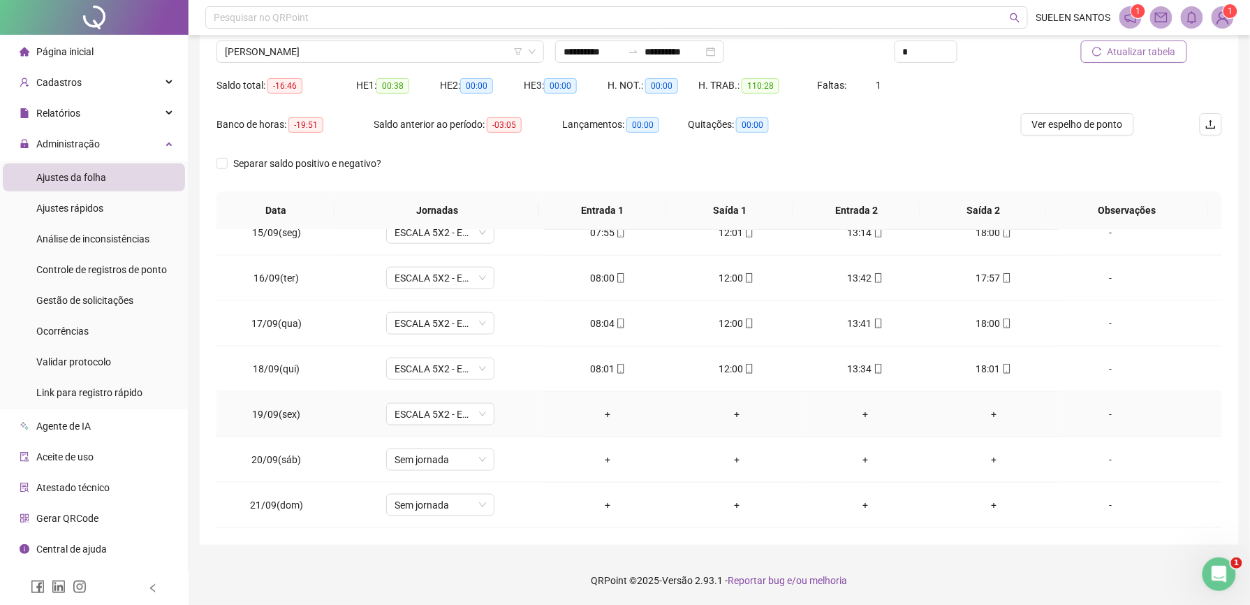
click at [1099, 417] on div "-" at bounding box center [1111, 413] width 82 height 15
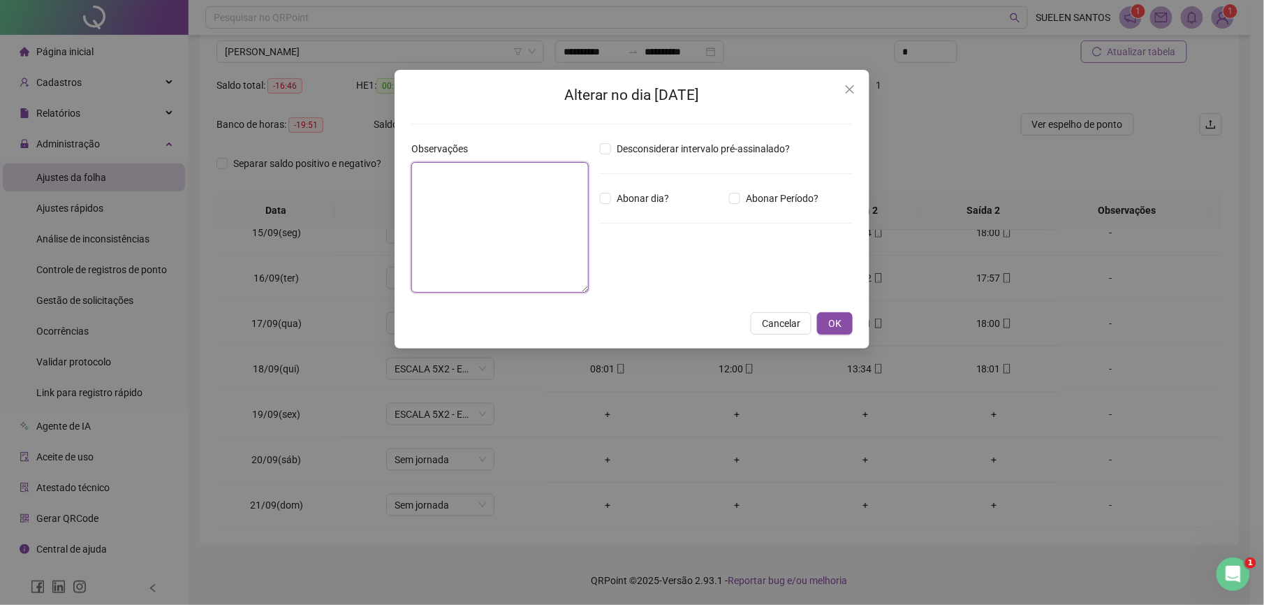
click at [480, 193] on textarea at bounding box center [499, 227] width 177 height 131
type textarea "**********"
click at [839, 317] on span "OK" at bounding box center [834, 323] width 13 height 15
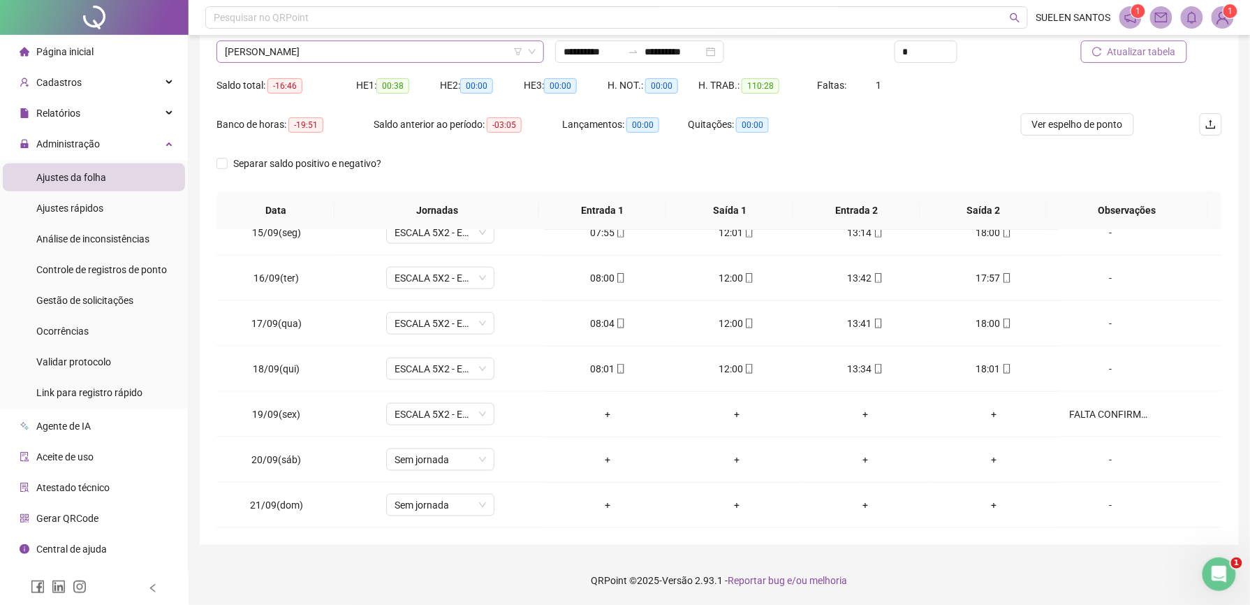
click at [369, 45] on span "[PERSON_NAME]" at bounding box center [380, 51] width 311 height 21
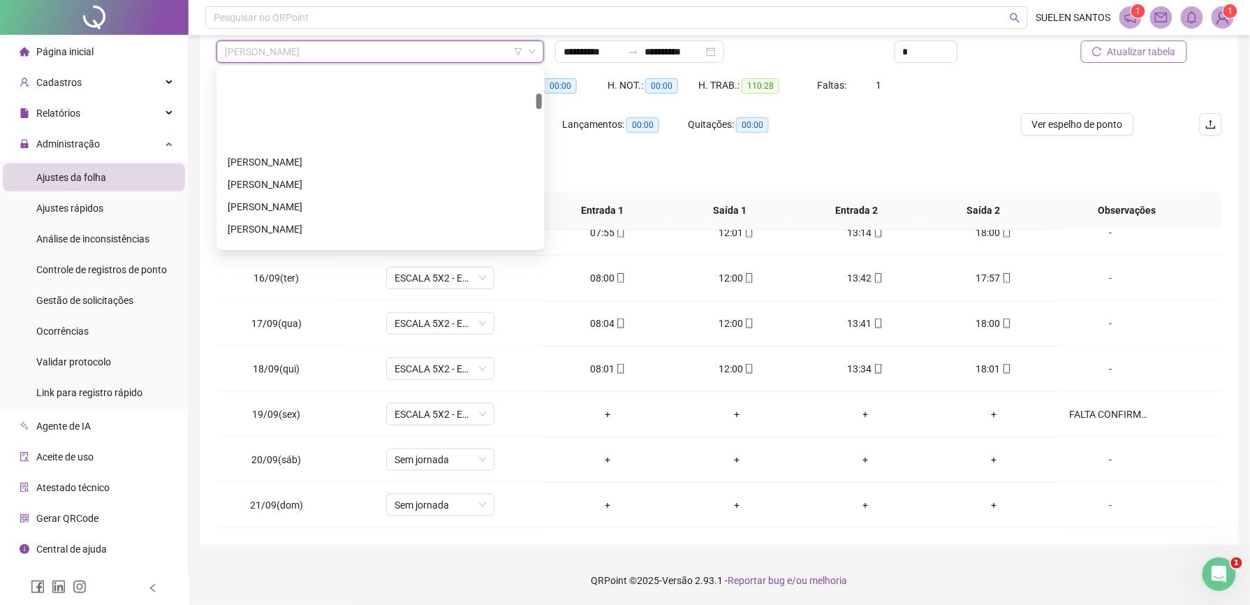
scroll to position [279, 0]
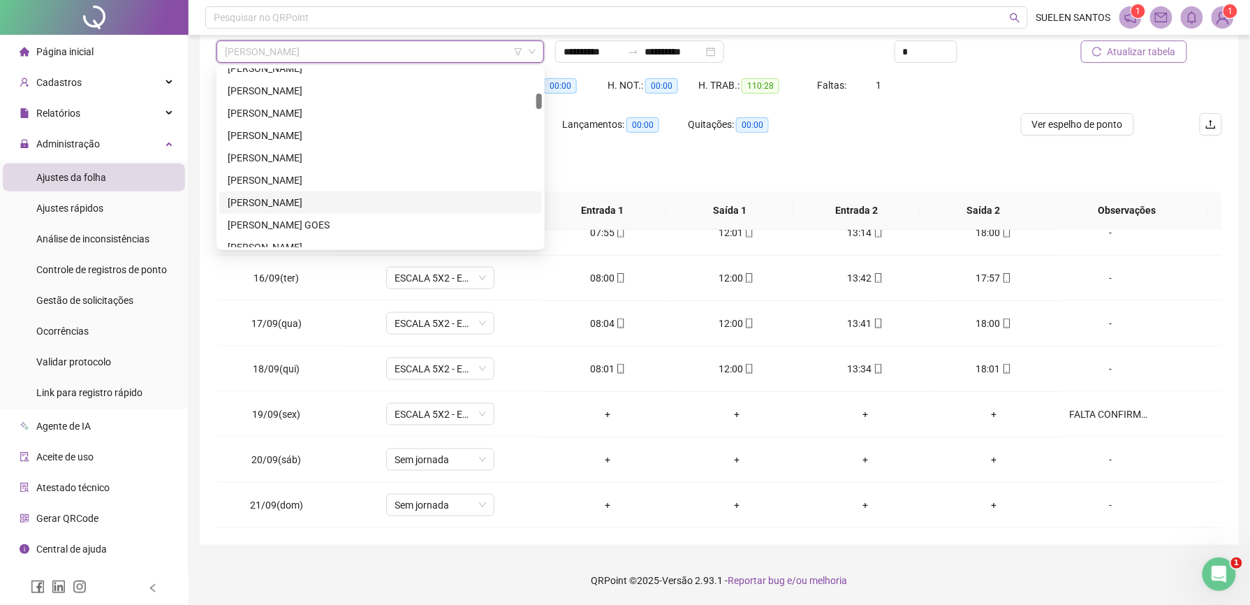
click at [331, 195] on div "[PERSON_NAME]" at bounding box center [381, 202] width 306 height 15
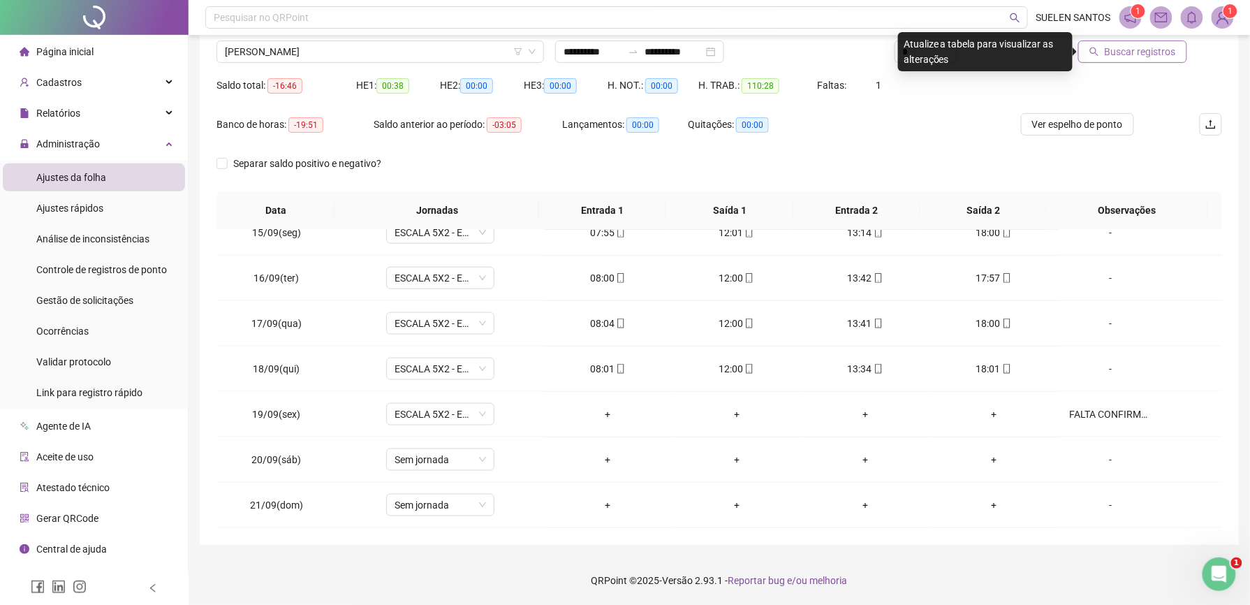
click at [1131, 57] on span "Buscar registros" at bounding box center [1140, 51] width 71 height 15
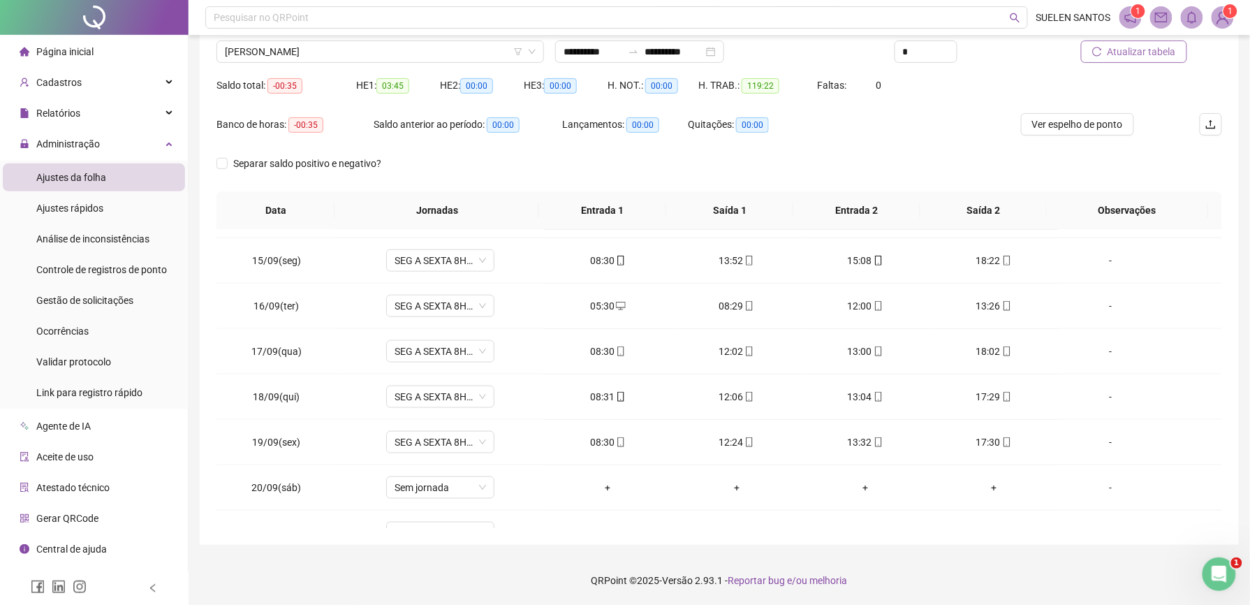
scroll to position [660, 0]
